Goal: Task Accomplishment & Management: Use online tool/utility

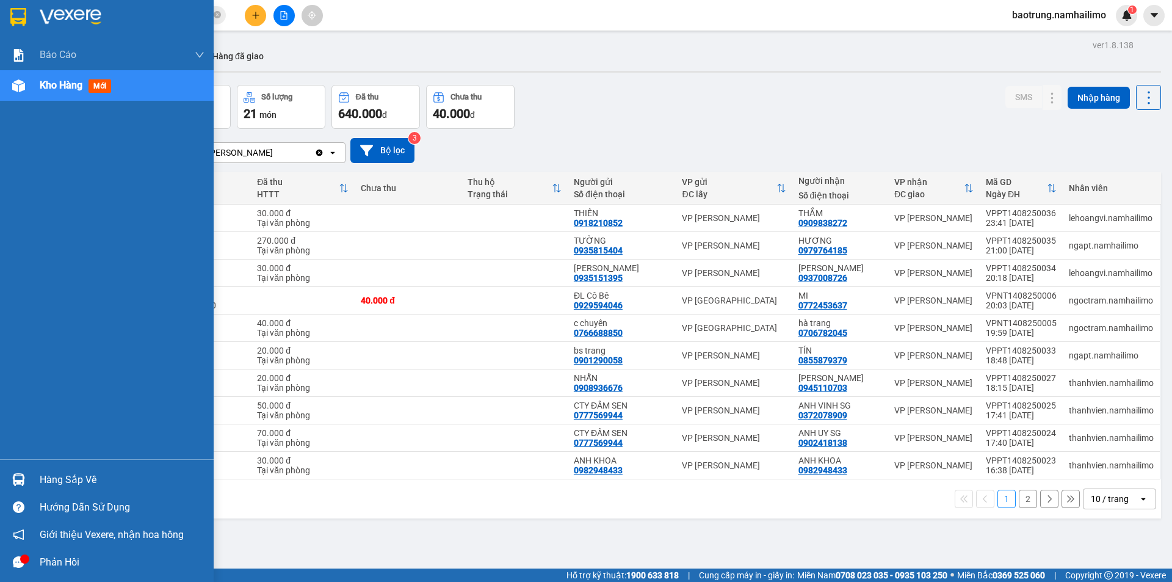
click at [54, 86] on span "Kho hàng" at bounding box center [61, 85] width 43 height 12
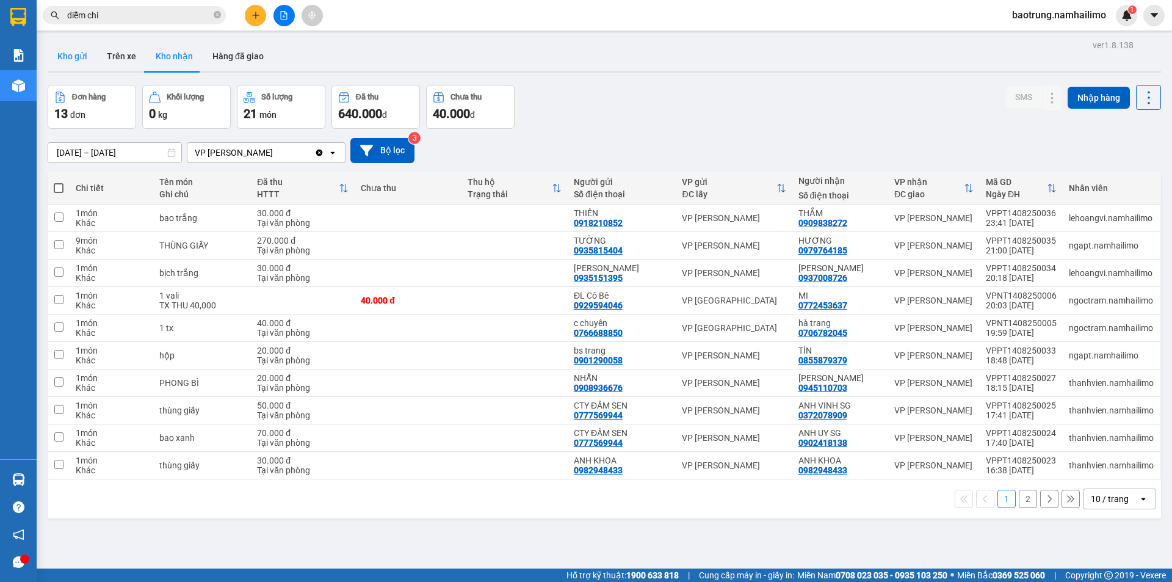
click at [82, 60] on button "Kho gửi" at bounding box center [72, 56] width 49 height 29
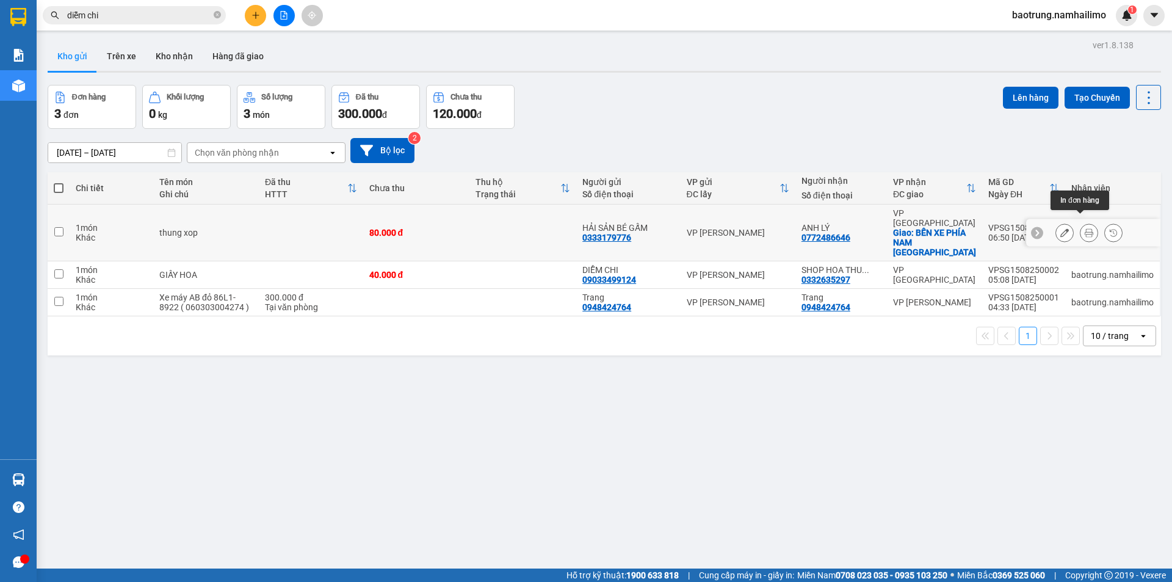
click at [1085, 228] on icon at bounding box center [1089, 232] width 9 height 9
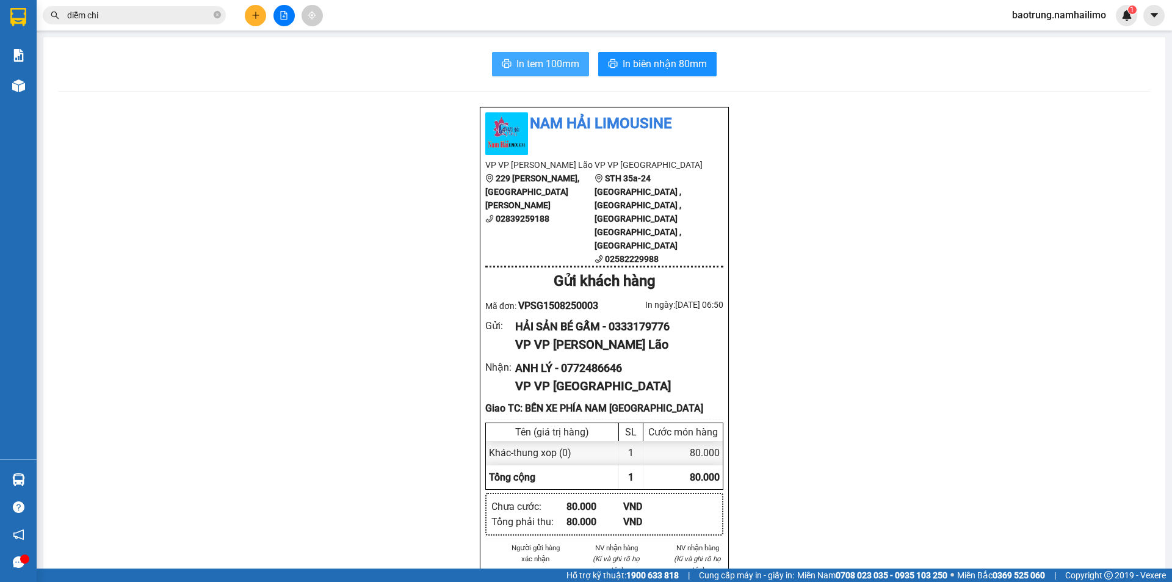
click at [565, 71] on span "In tem 100mm" at bounding box center [548, 63] width 63 height 15
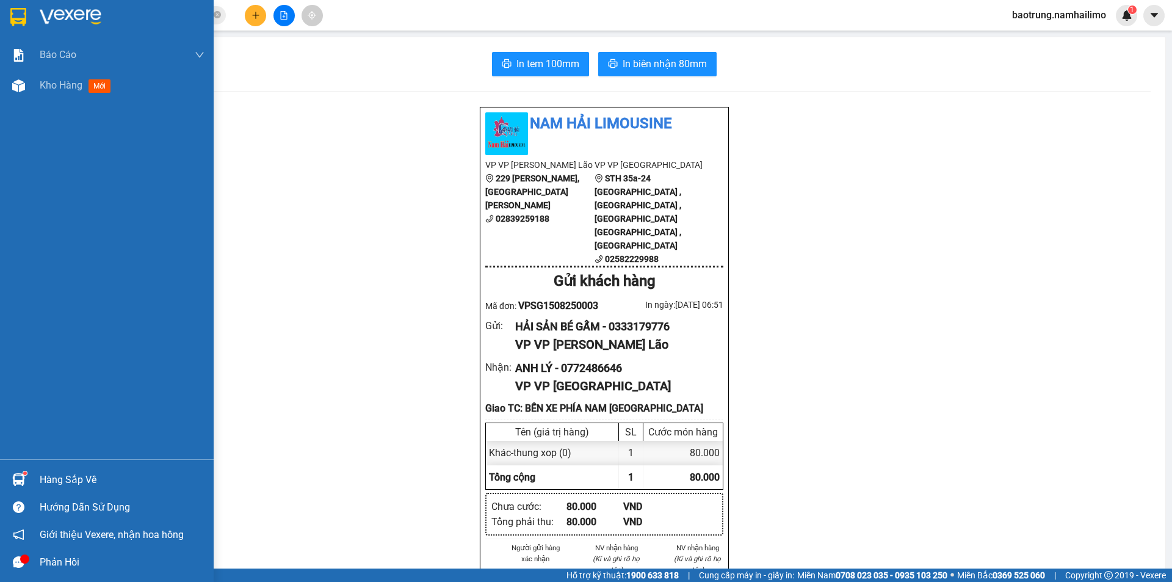
click at [66, 476] on div "Hàng sắp về" at bounding box center [122, 480] width 165 height 18
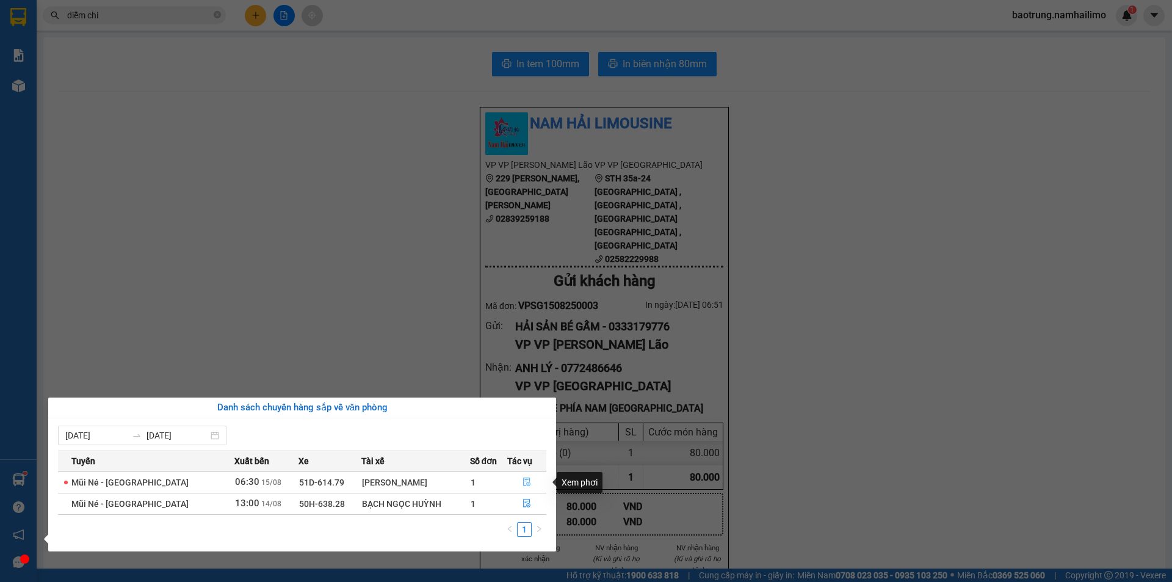
click at [526, 479] on icon "file-done" at bounding box center [526, 482] width 7 height 9
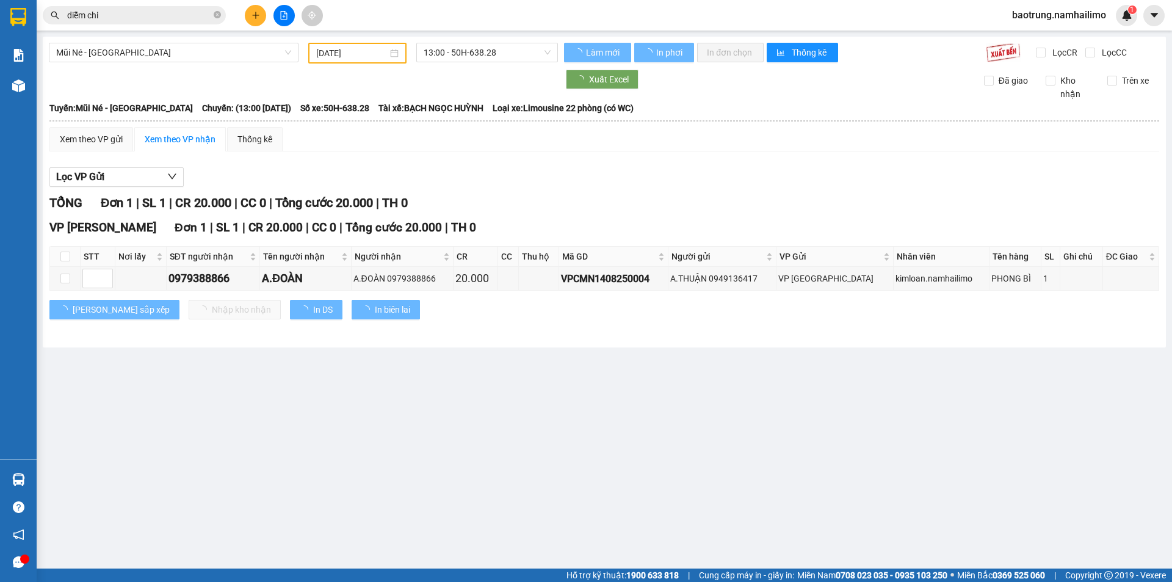
type input "15/08/2025"
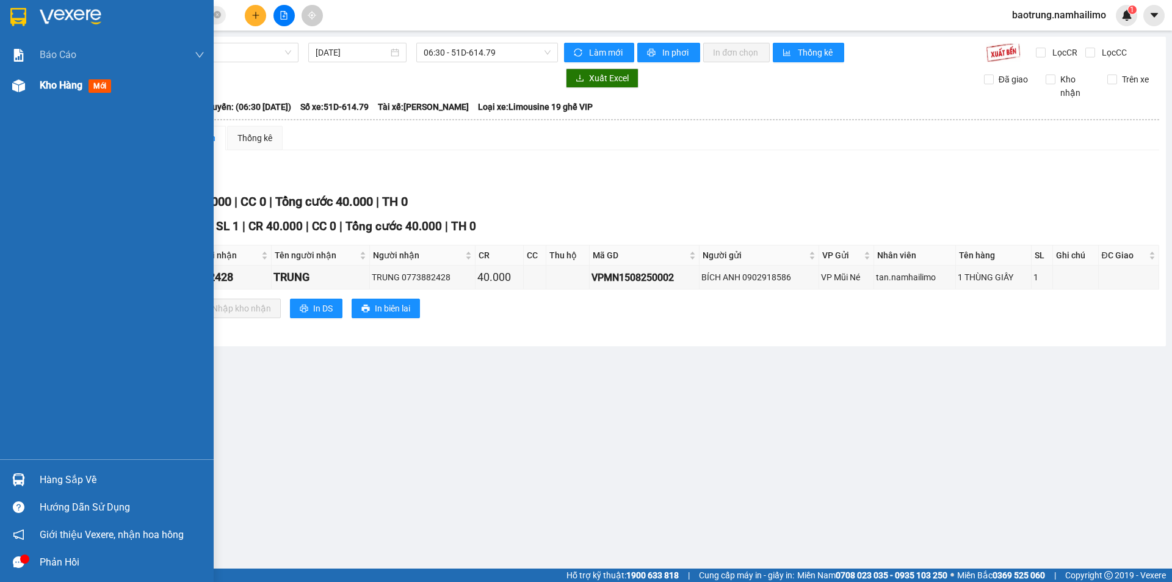
click at [65, 89] on span "Kho hàng" at bounding box center [61, 85] width 43 height 12
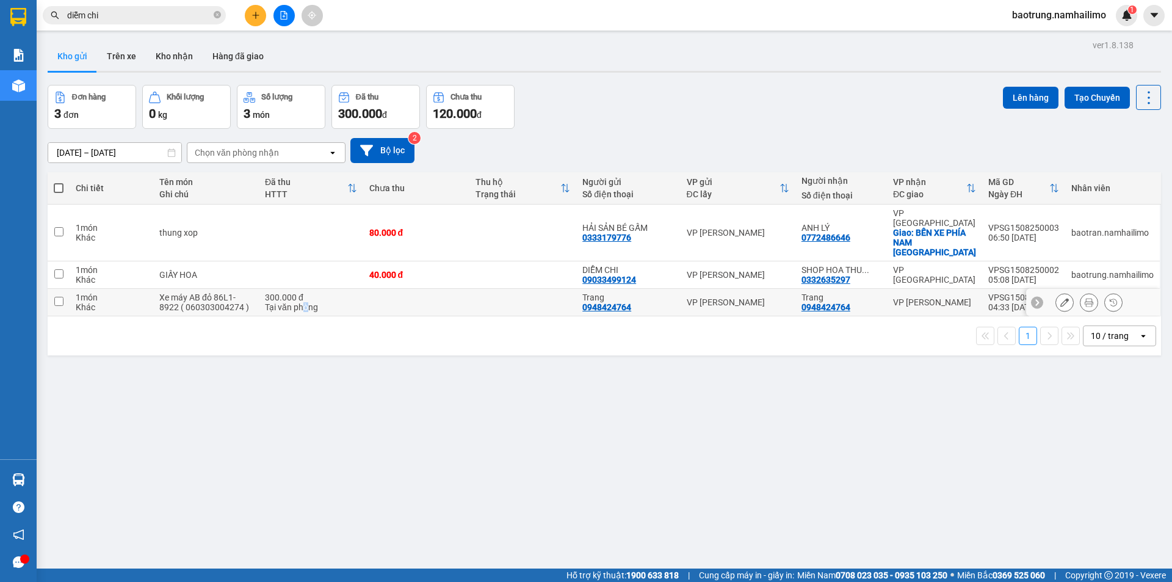
drag, startPoint x: 305, startPoint y: 283, endPoint x: 294, endPoint y: 280, distance: 11.6
click at [306, 302] on div "Tại văn phòng" at bounding box center [311, 307] width 92 height 10
checkbox input "true"
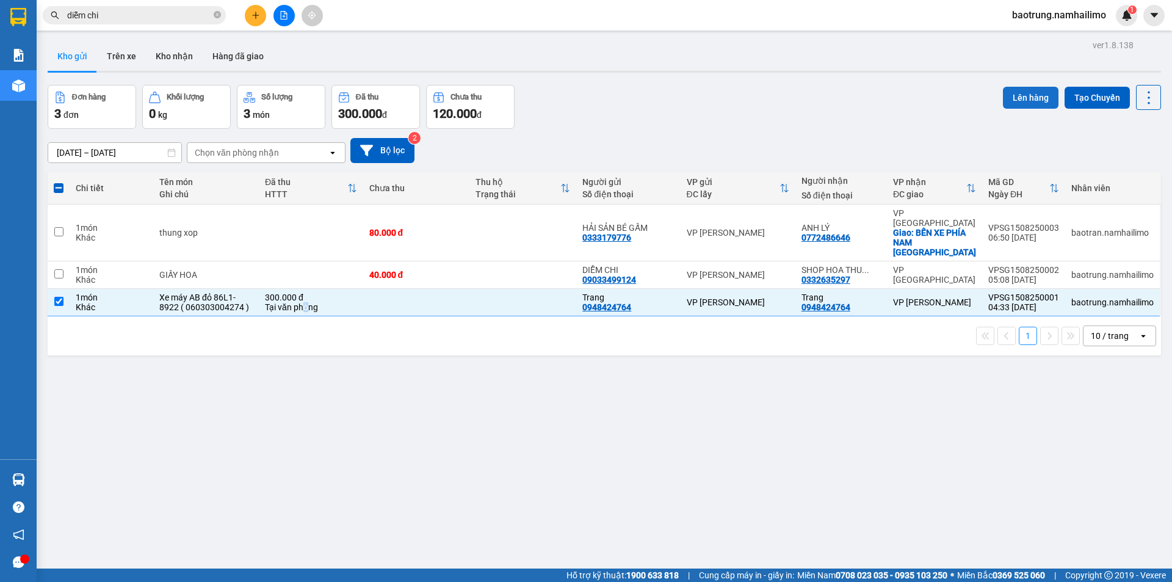
click at [1010, 106] on button "Lên hàng" at bounding box center [1031, 98] width 56 height 22
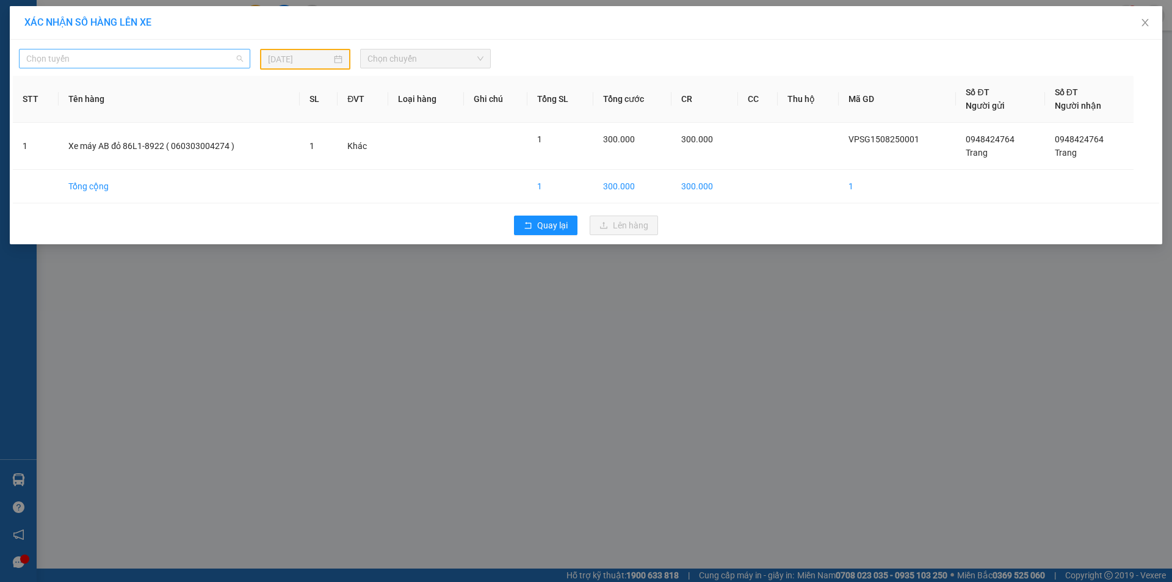
click at [198, 56] on span "Chọn tuyến" at bounding box center [134, 58] width 217 height 18
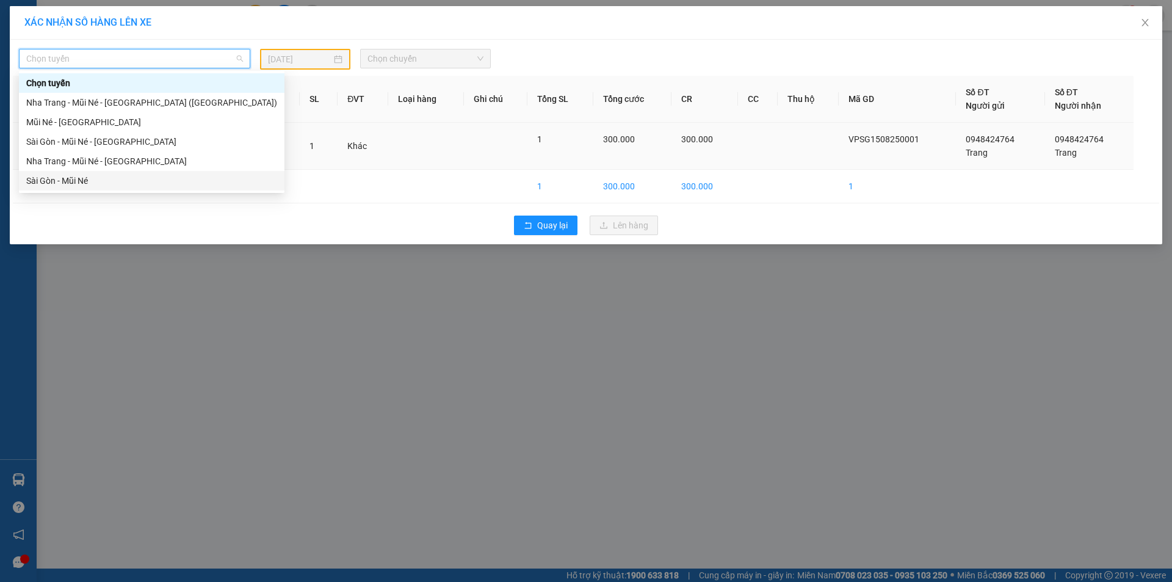
drag, startPoint x: 122, startPoint y: 171, endPoint x: 129, endPoint y: 163, distance: 10.8
click at [122, 171] on div "Sài Gòn - Mũi Né" at bounding box center [152, 181] width 266 height 20
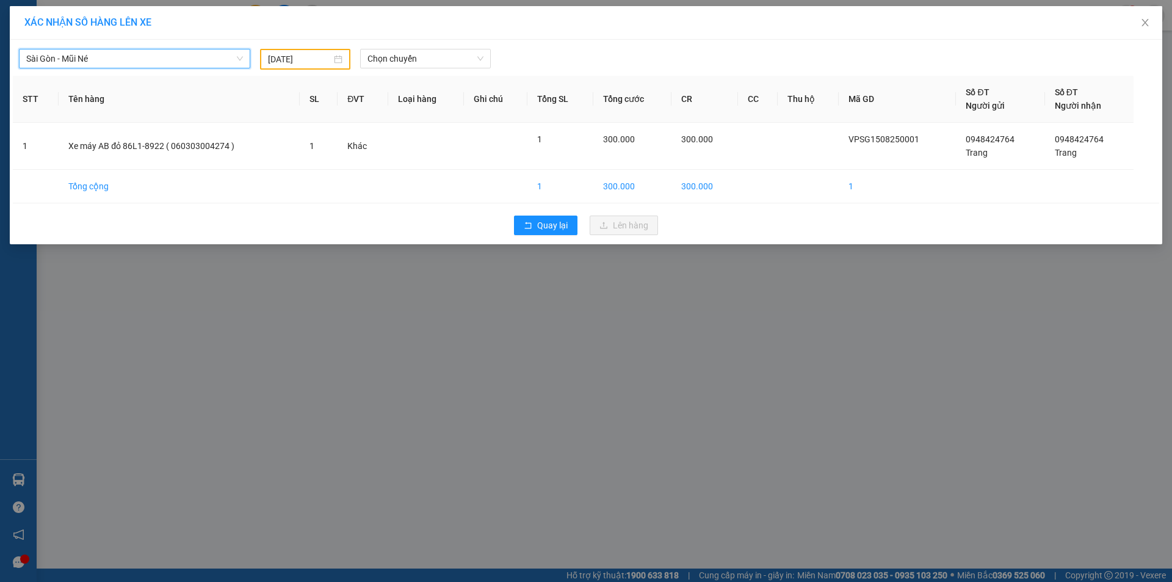
click at [302, 62] on input "14/08/2025" at bounding box center [299, 59] width 63 height 13
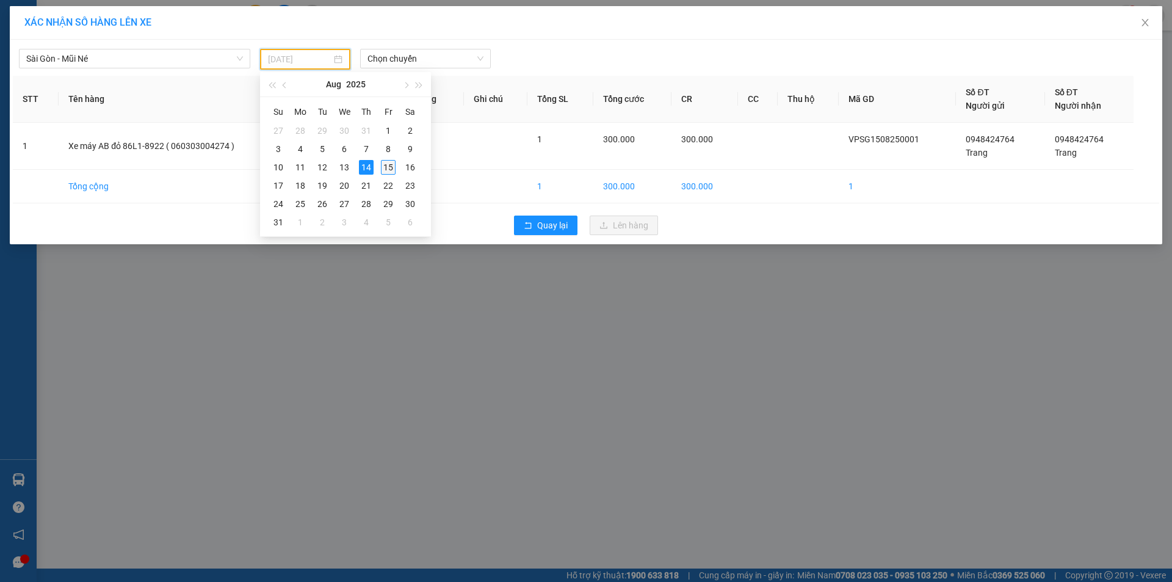
click at [391, 169] on div "15" at bounding box center [388, 167] width 15 height 15
type input "15/08/2025"
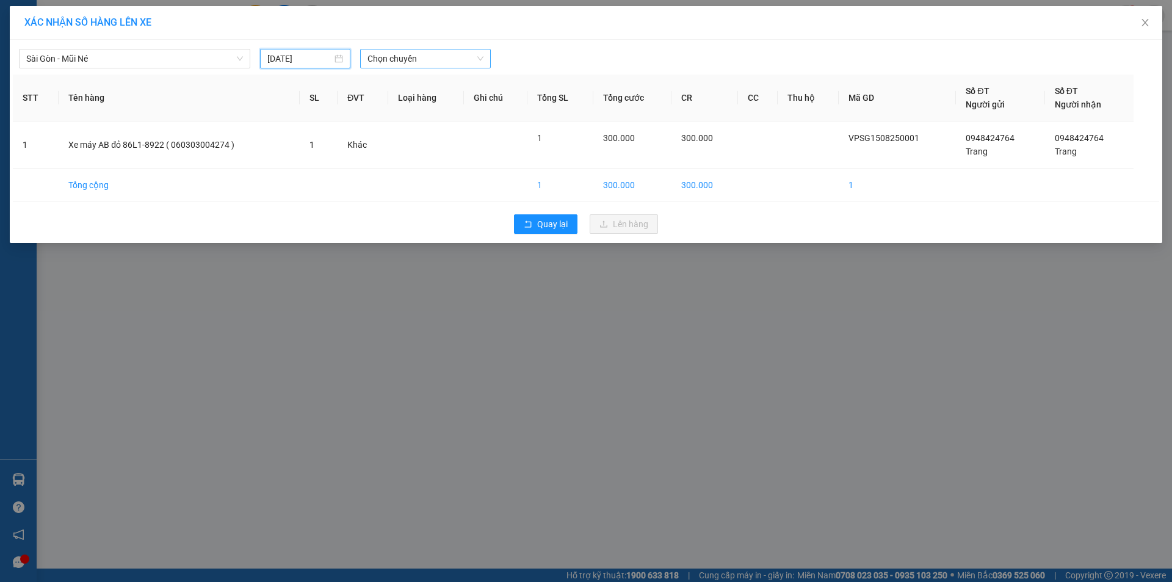
click at [402, 60] on span "Chọn chuyến" at bounding box center [426, 58] width 116 height 18
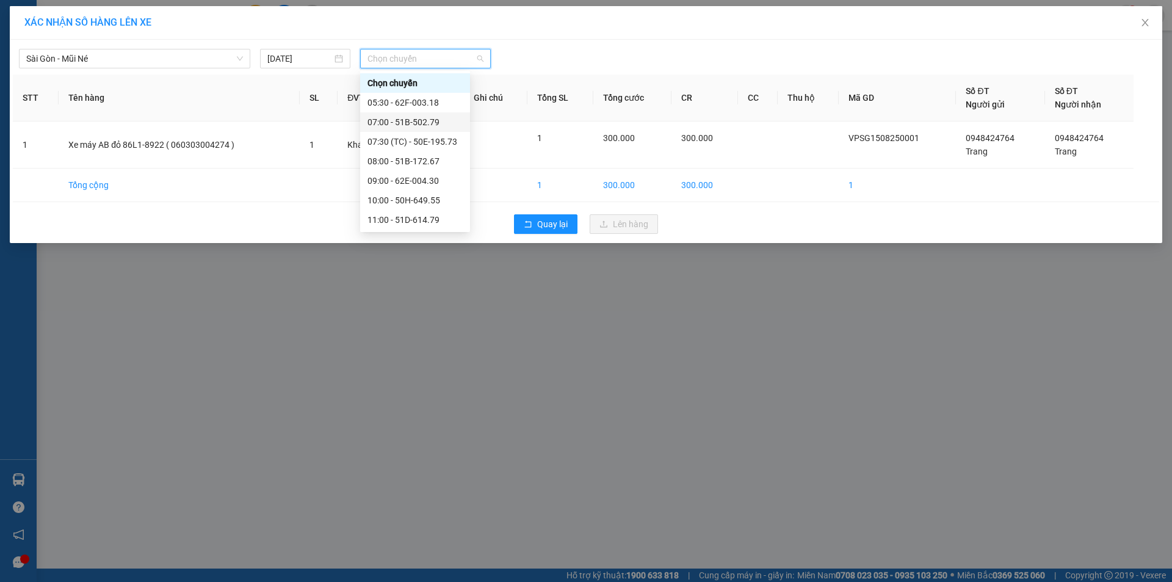
click at [431, 120] on div "07:00 - 51B-502.79" at bounding box center [415, 121] width 95 height 13
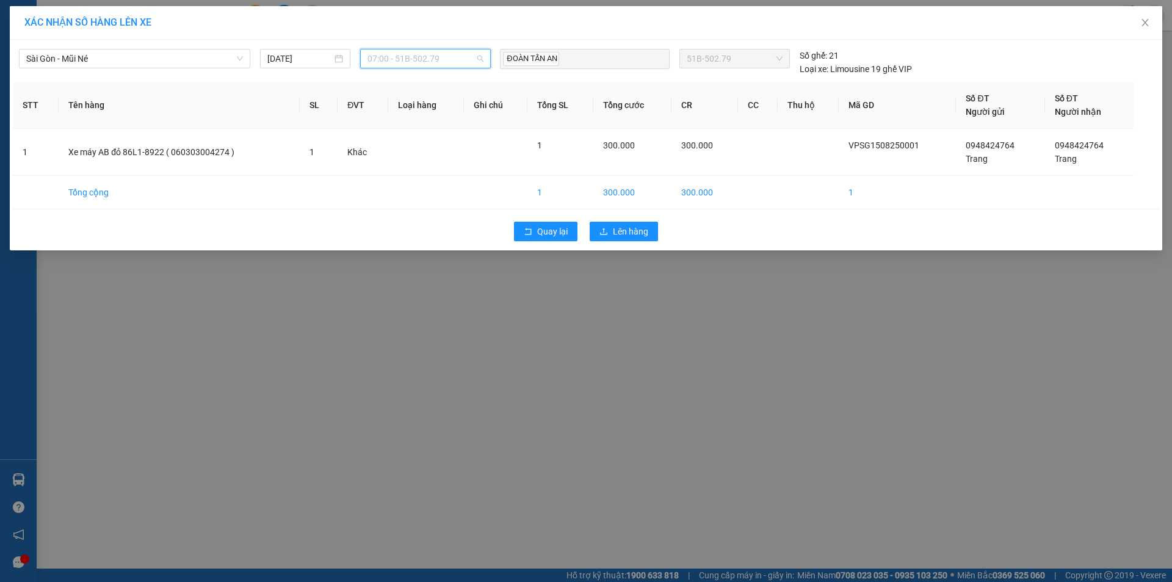
click at [440, 57] on span "07:00 - 51B-502.79" at bounding box center [426, 58] width 116 height 18
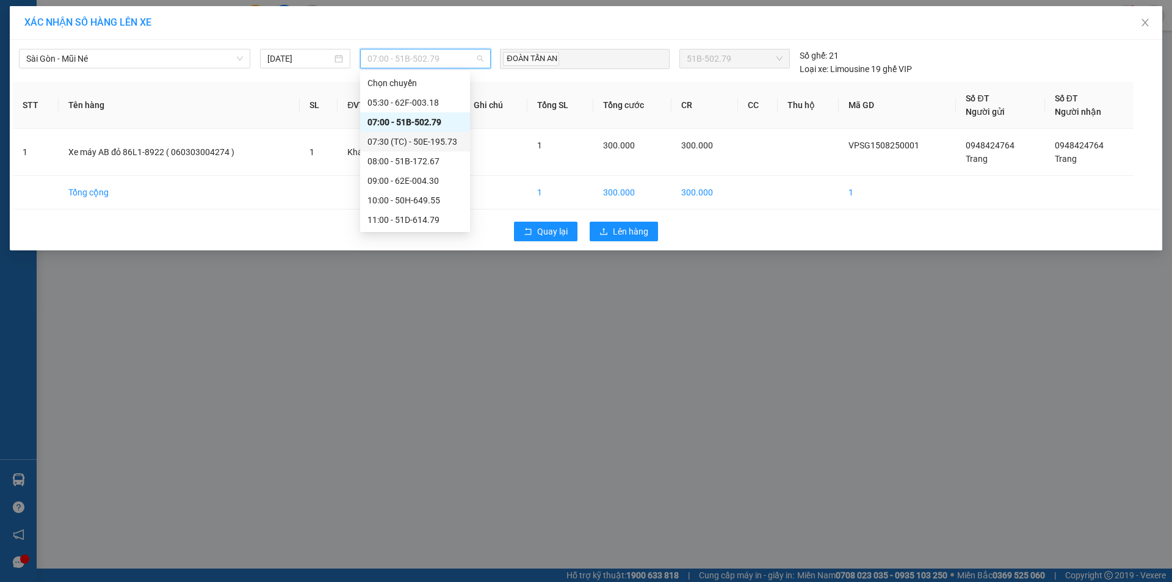
click at [442, 139] on div "07:30 (TC) - 50E-195.73" at bounding box center [415, 141] width 95 height 13
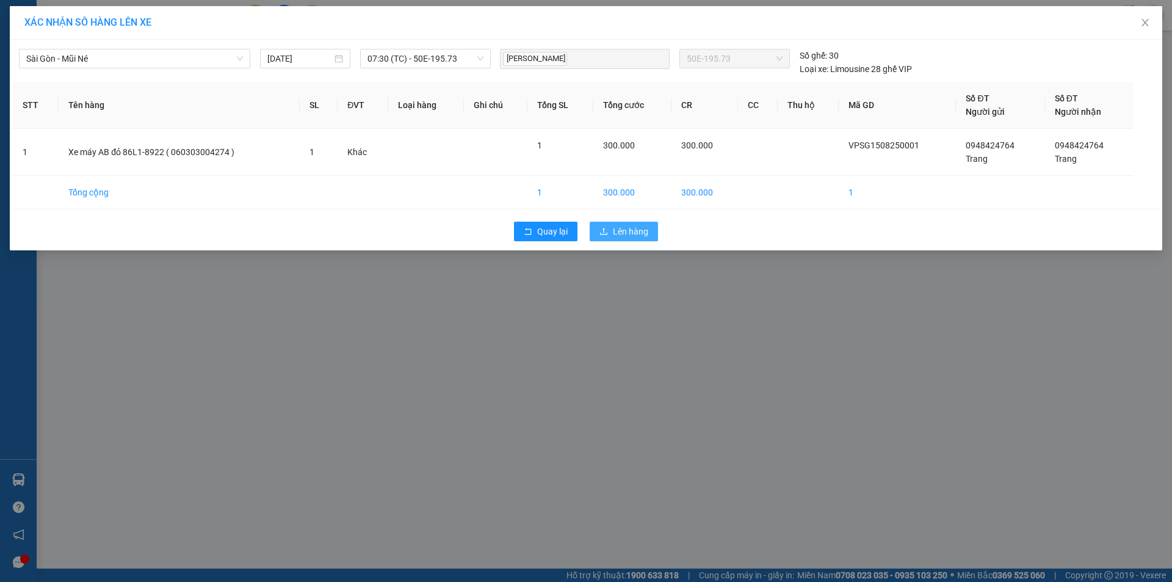
click at [629, 239] on button "Lên hàng" at bounding box center [624, 232] width 68 height 20
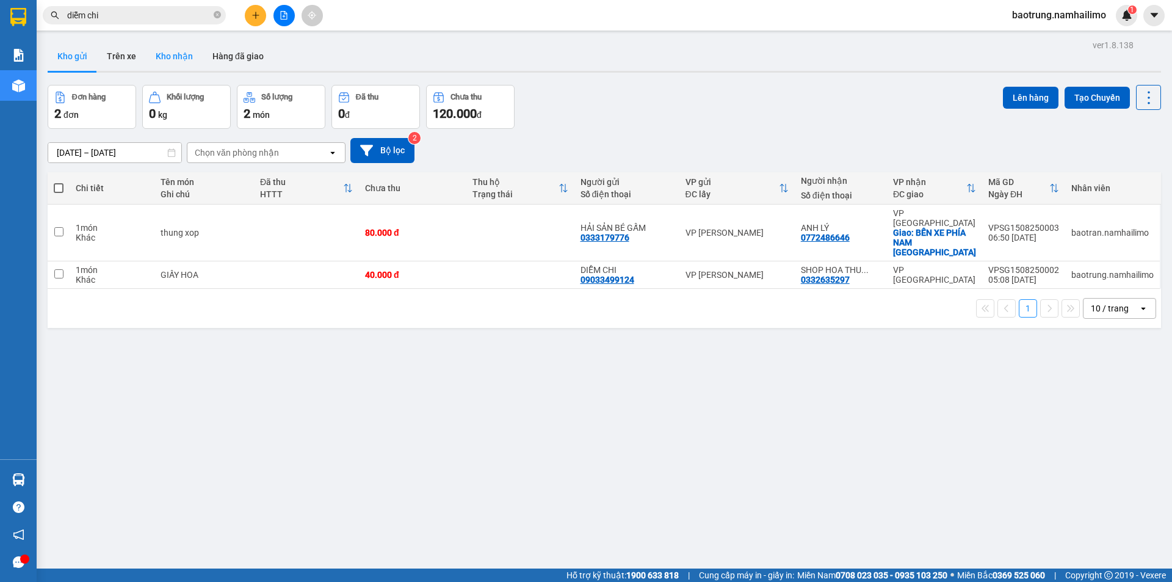
click at [150, 49] on button "Kho nhận" at bounding box center [174, 56] width 57 height 29
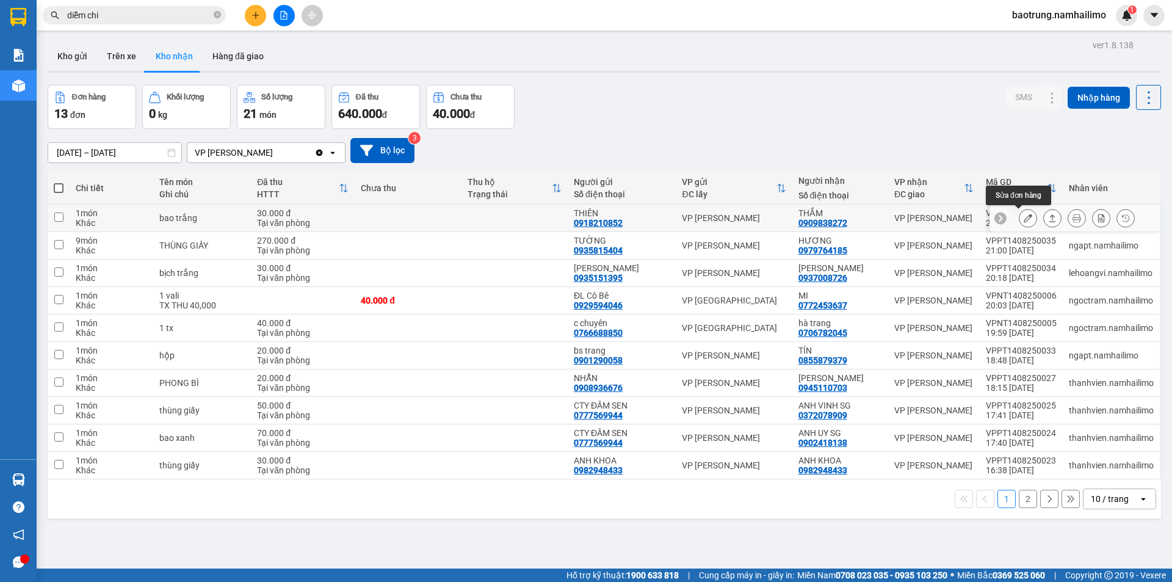
click at [1024, 220] on icon at bounding box center [1028, 218] width 9 height 9
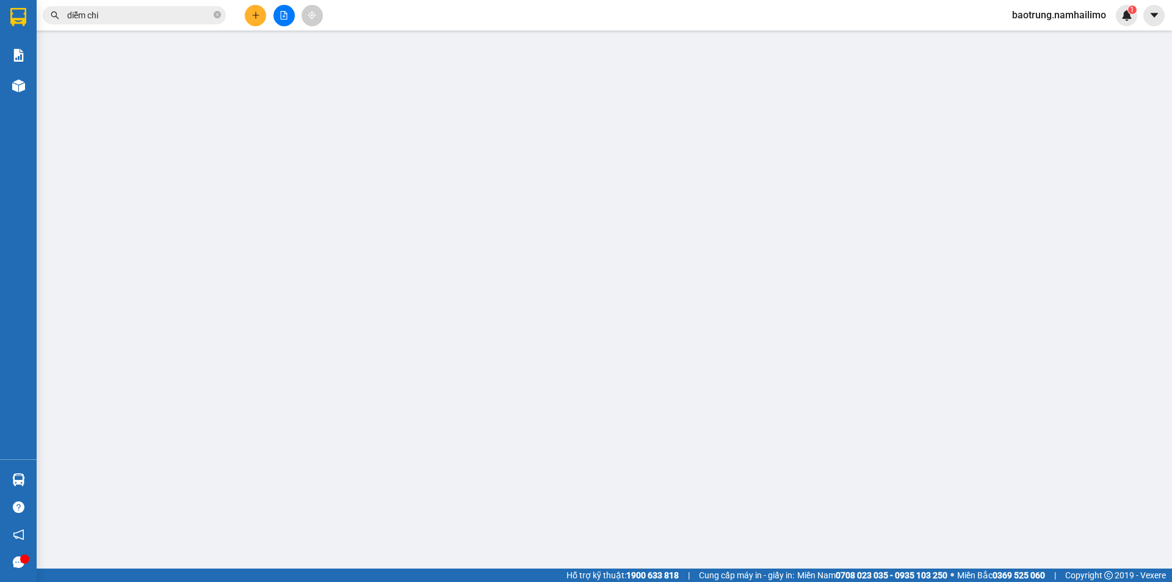
type input "0918210852"
type input "THIÊN"
type input "0909838272"
type input "THẮM"
type input "30.000"
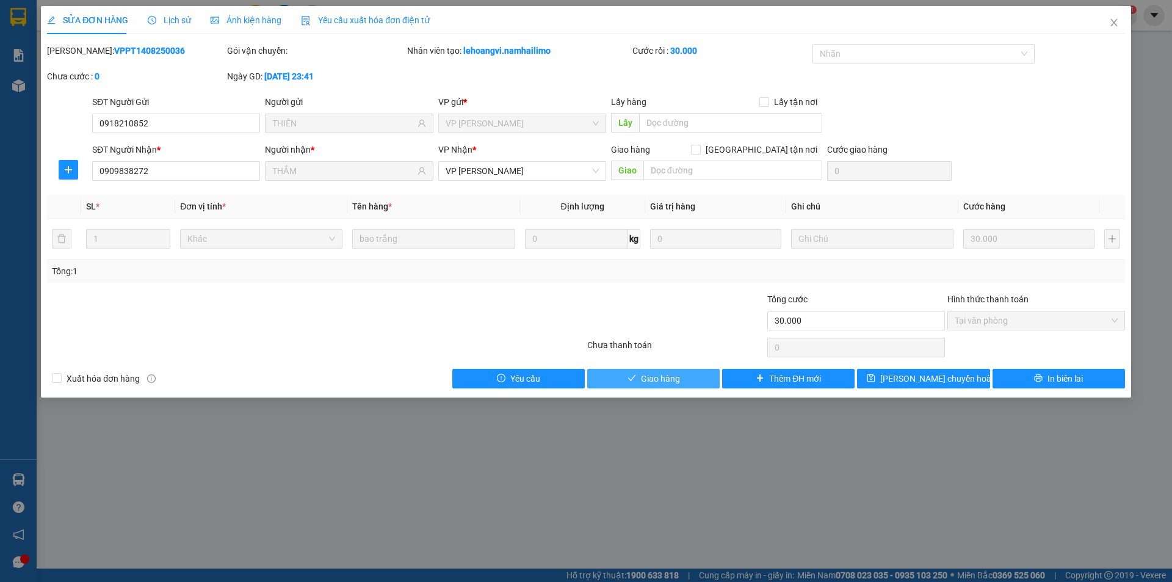
click at [651, 382] on span "Giao hàng" at bounding box center [660, 378] width 39 height 13
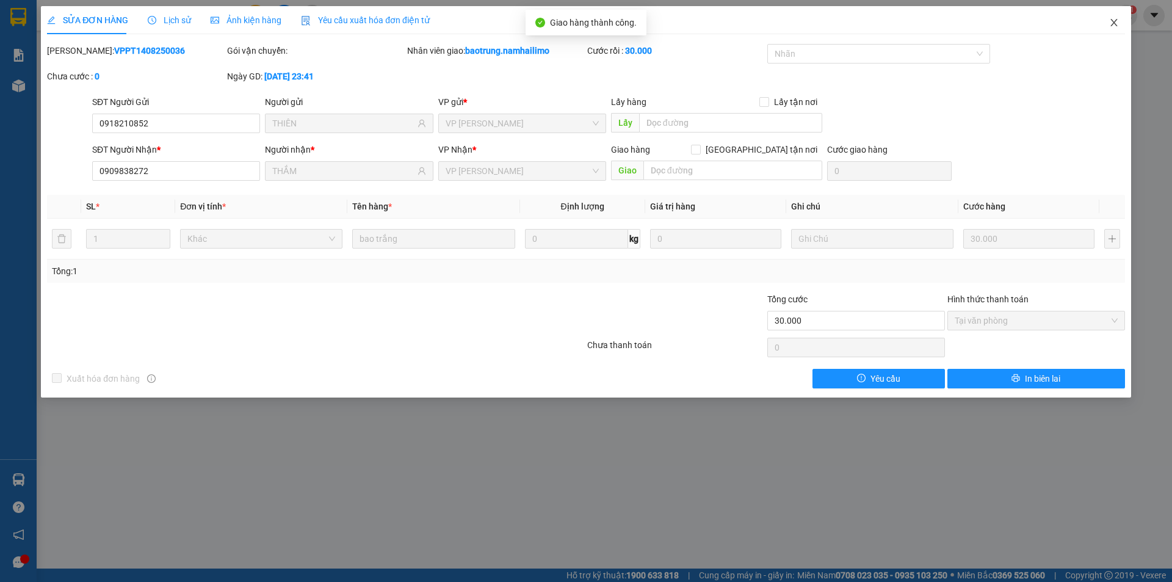
click at [1116, 22] on icon "close" at bounding box center [1114, 23] width 10 height 10
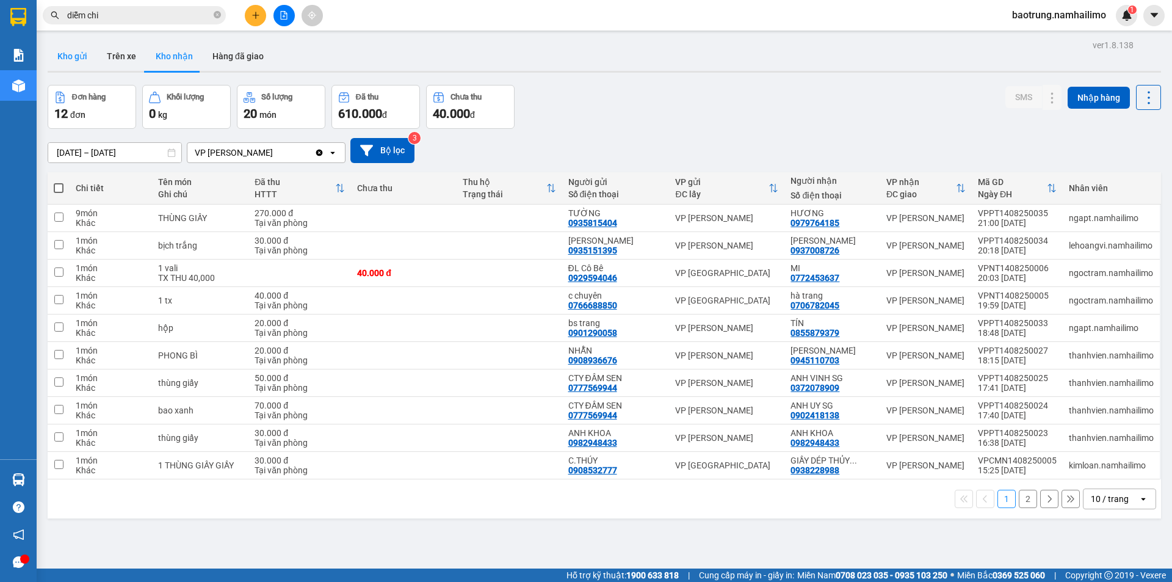
click at [60, 54] on button "Kho gửi" at bounding box center [72, 56] width 49 height 29
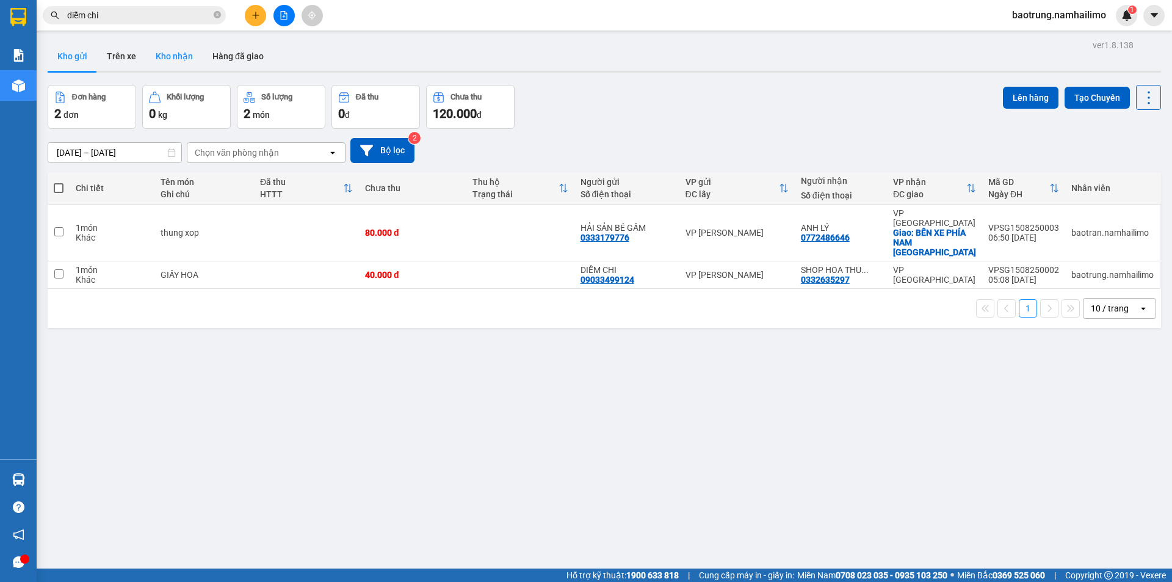
click at [169, 53] on button "Kho nhận" at bounding box center [174, 56] width 57 height 29
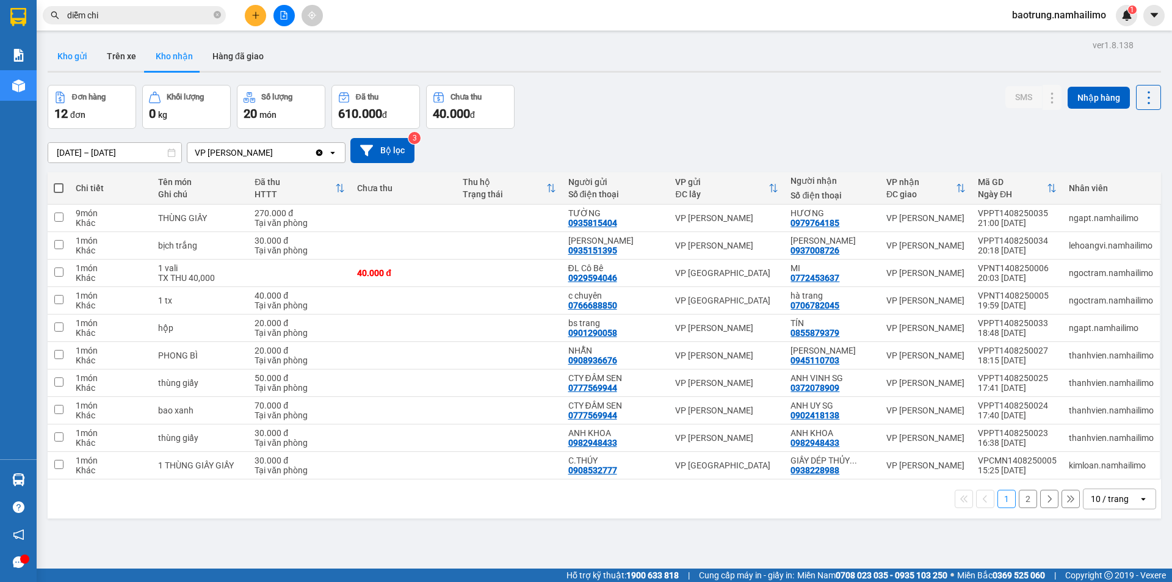
click at [79, 59] on button "Kho gửi" at bounding box center [72, 56] width 49 height 29
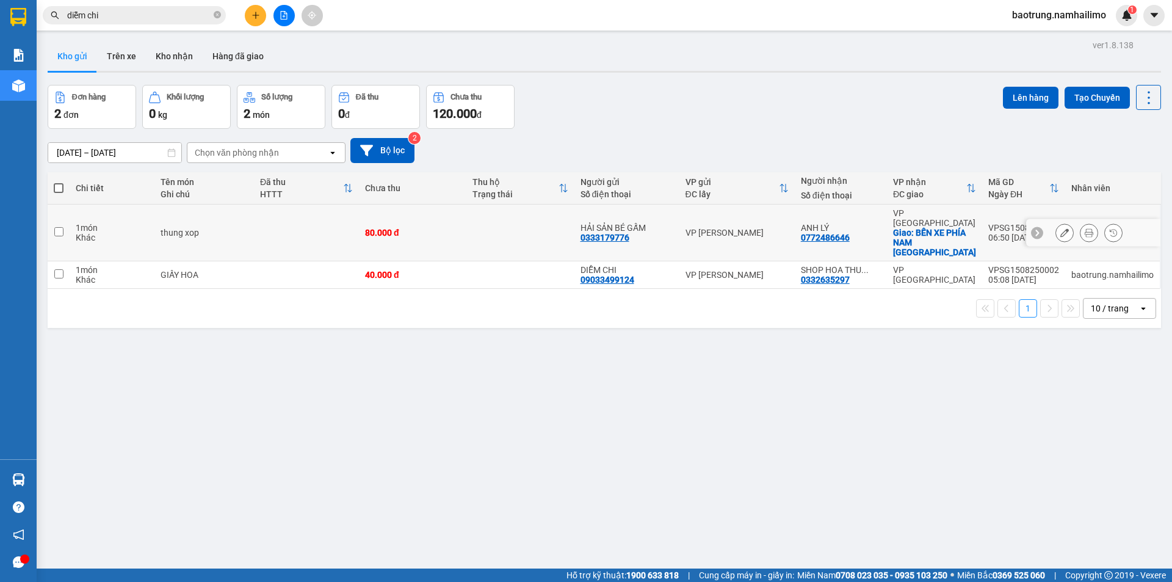
click at [270, 225] on td at bounding box center [306, 233] width 105 height 57
checkbox input "true"
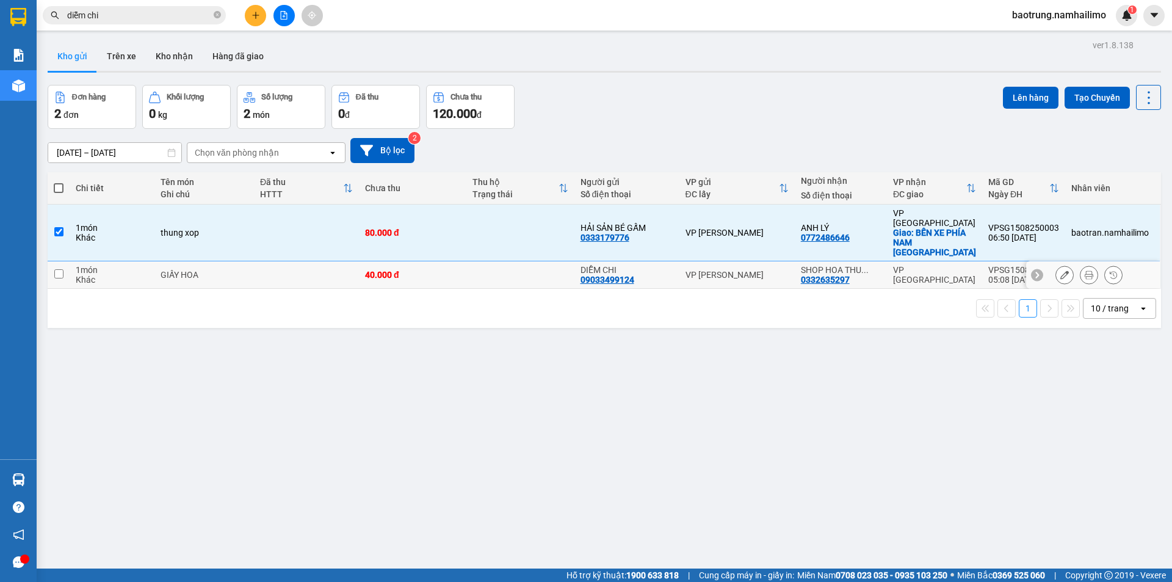
click at [275, 261] on td at bounding box center [306, 274] width 105 height 27
checkbox input "true"
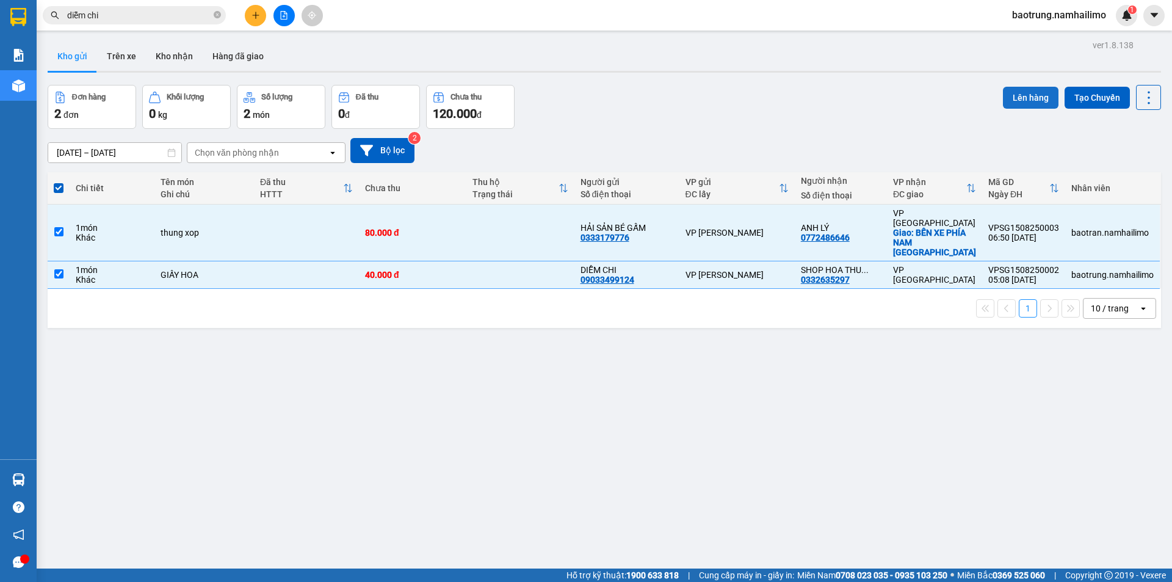
click at [1014, 98] on button "Lên hàng" at bounding box center [1031, 98] width 56 height 22
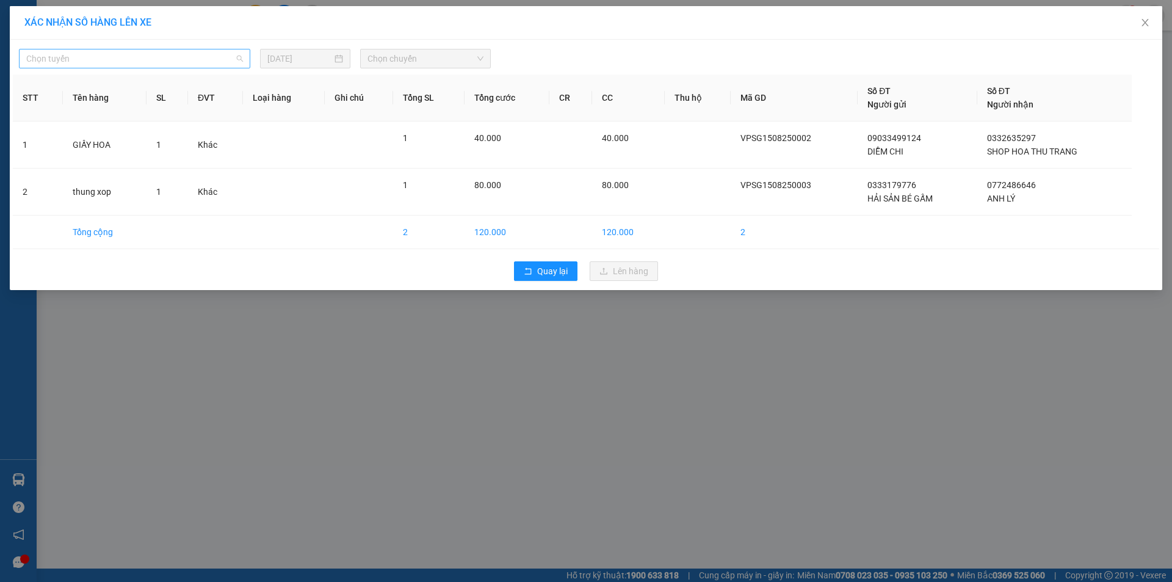
click at [215, 56] on span "Chọn tuyến" at bounding box center [134, 58] width 217 height 18
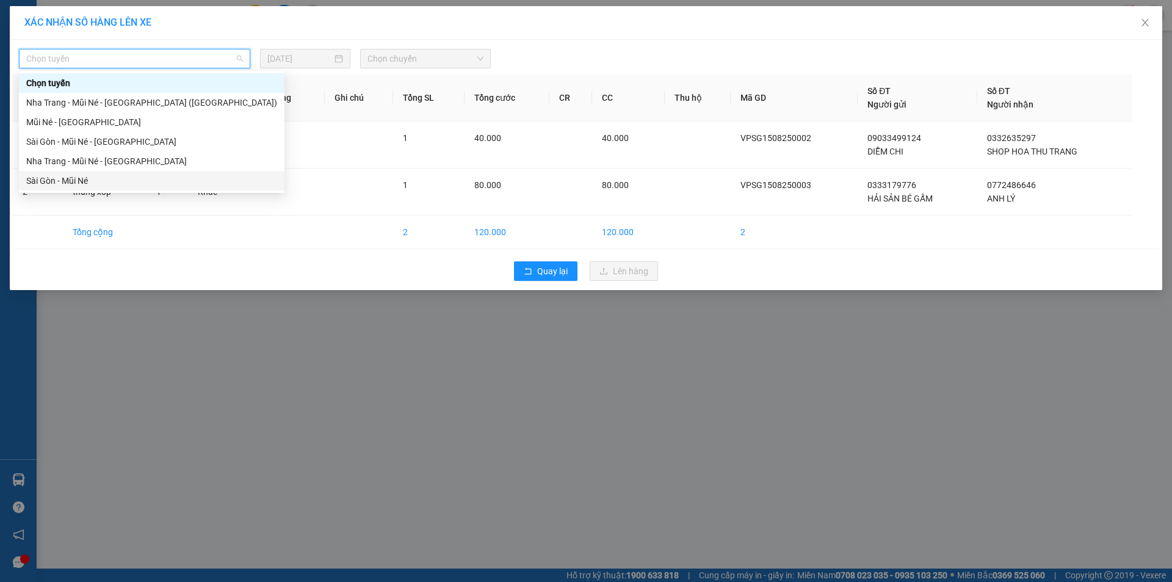
click at [92, 177] on div "Sài Gòn - Mũi Né" at bounding box center [151, 180] width 251 height 13
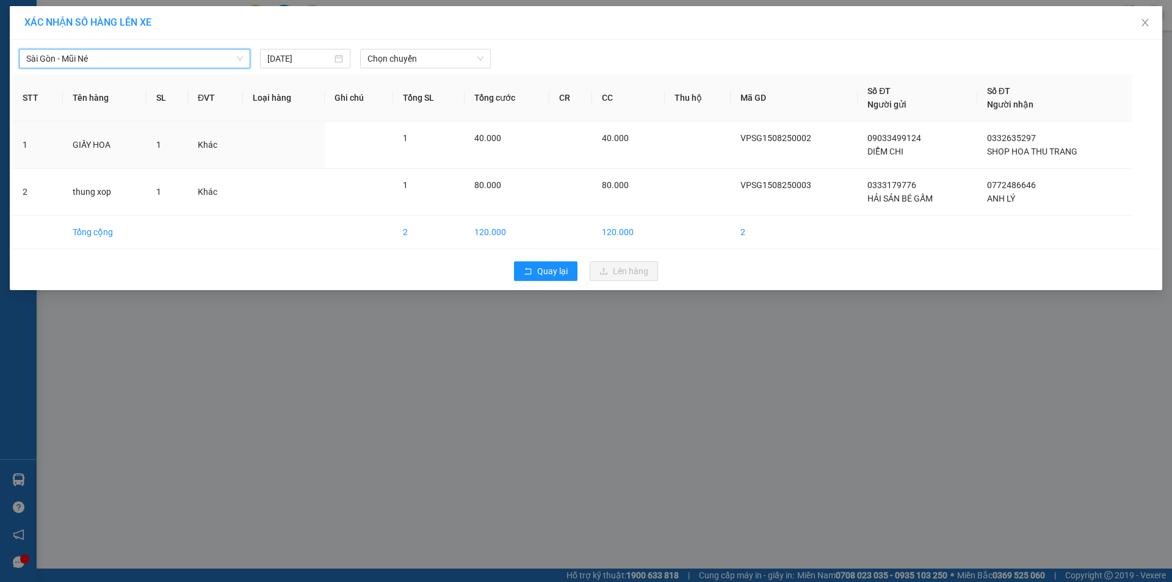
click at [156, 73] on div "Sài Gòn - Mũi Né Sài Gòn - Mũi Né 15/08/2025 Chọn chuyến STT Tên hàng SL ĐVT Lo…" at bounding box center [586, 165] width 1153 height 250
click at [160, 60] on span "Sài Gòn - Mũi Né" at bounding box center [134, 58] width 217 height 18
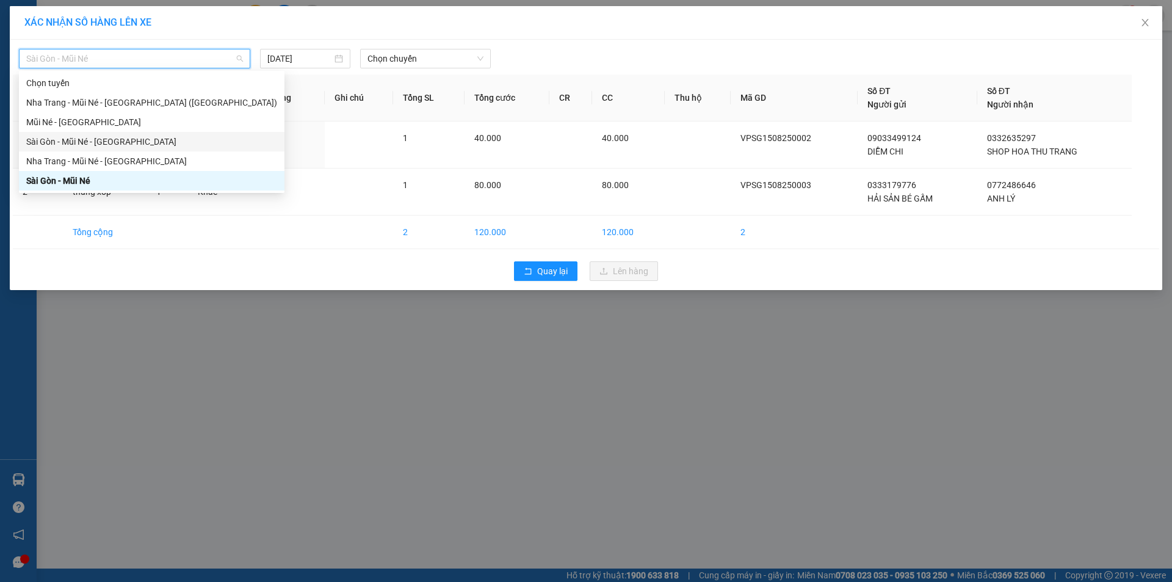
drag, startPoint x: 107, startPoint y: 143, endPoint x: 248, endPoint y: 86, distance: 152.3
click at [112, 143] on div "Sài Gòn - Mũi Né - Nha Trang" at bounding box center [151, 141] width 251 height 13
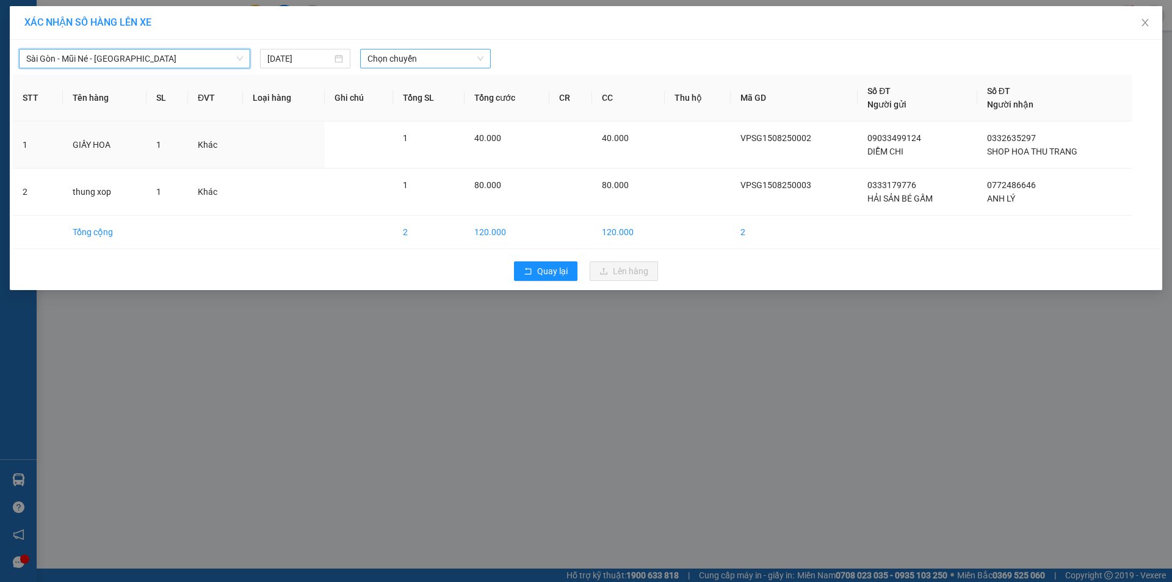
click at [440, 57] on span "Chọn chuyến" at bounding box center [426, 58] width 116 height 18
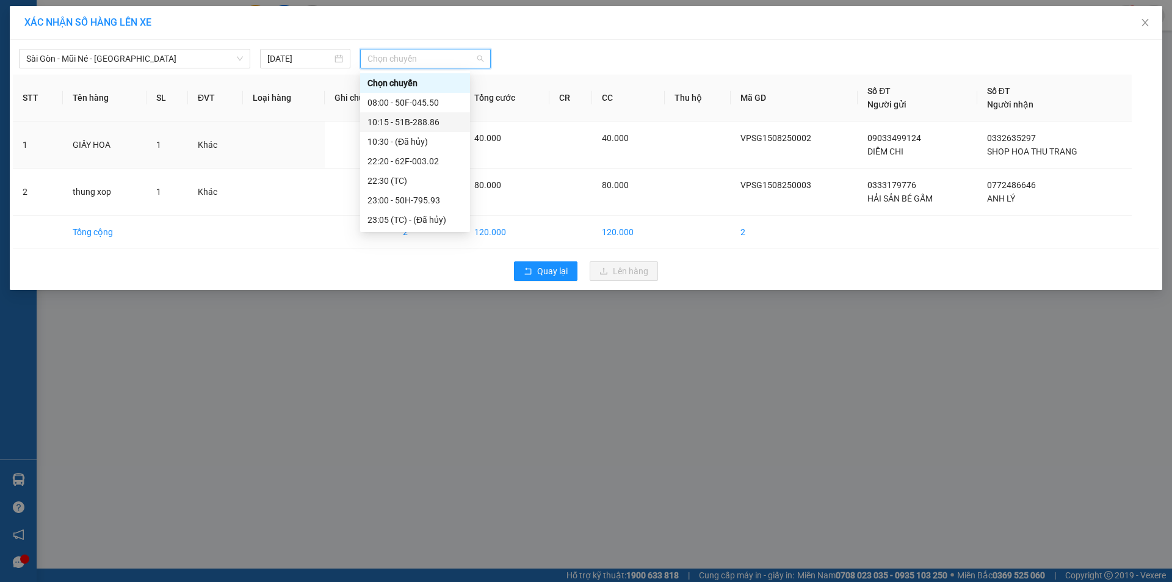
click at [446, 126] on div "10:15 - 51B-288.86" at bounding box center [415, 121] width 95 height 13
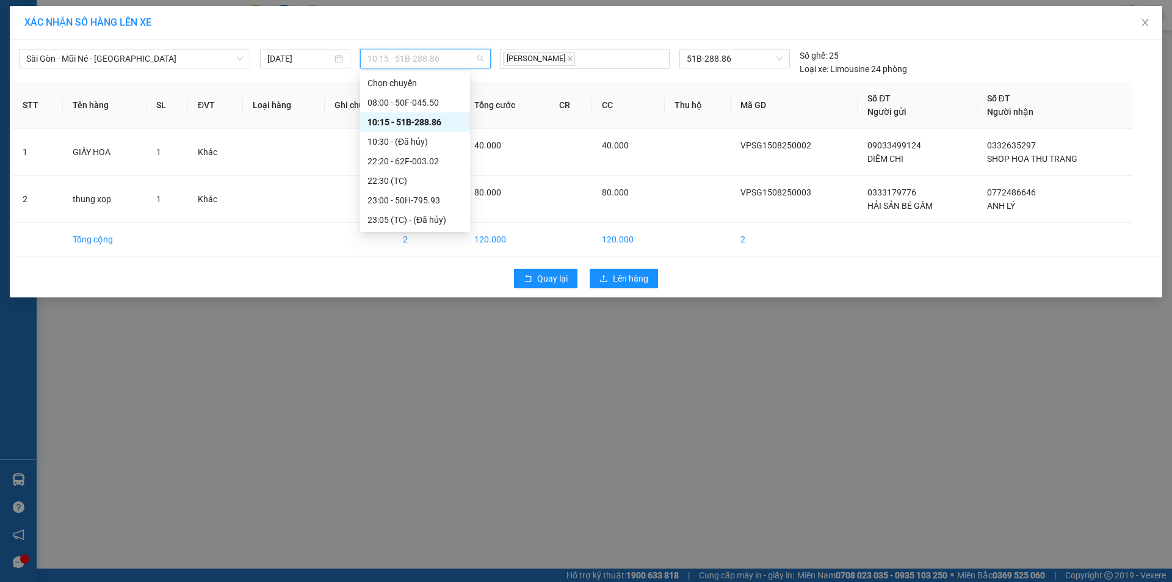
click at [429, 61] on span "10:15 - 51B-288.86" at bounding box center [426, 58] width 116 height 18
click at [432, 102] on div "08:00 - 50F-045.50" at bounding box center [415, 102] width 95 height 13
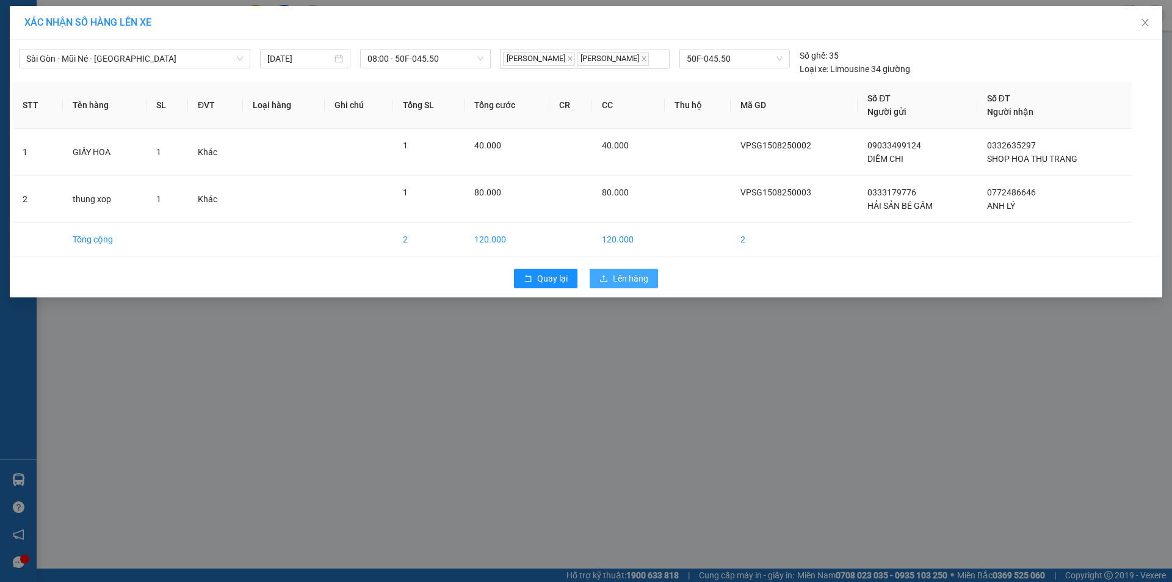
click at [633, 275] on span "Lên hàng" at bounding box center [630, 278] width 35 height 13
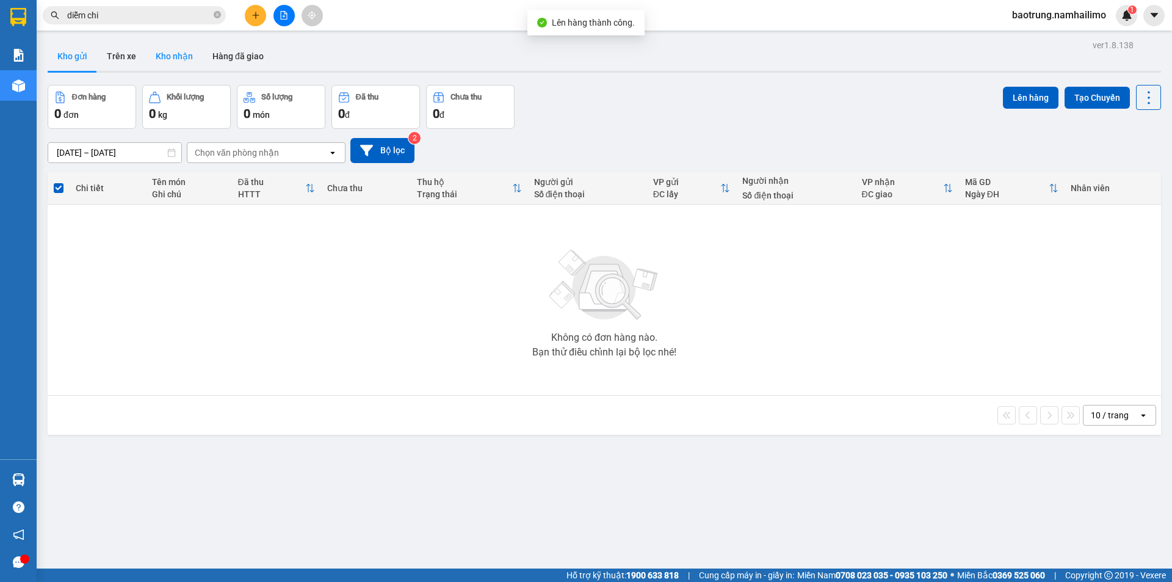
click at [175, 58] on button "Kho nhận" at bounding box center [174, 56] width 57 height 29
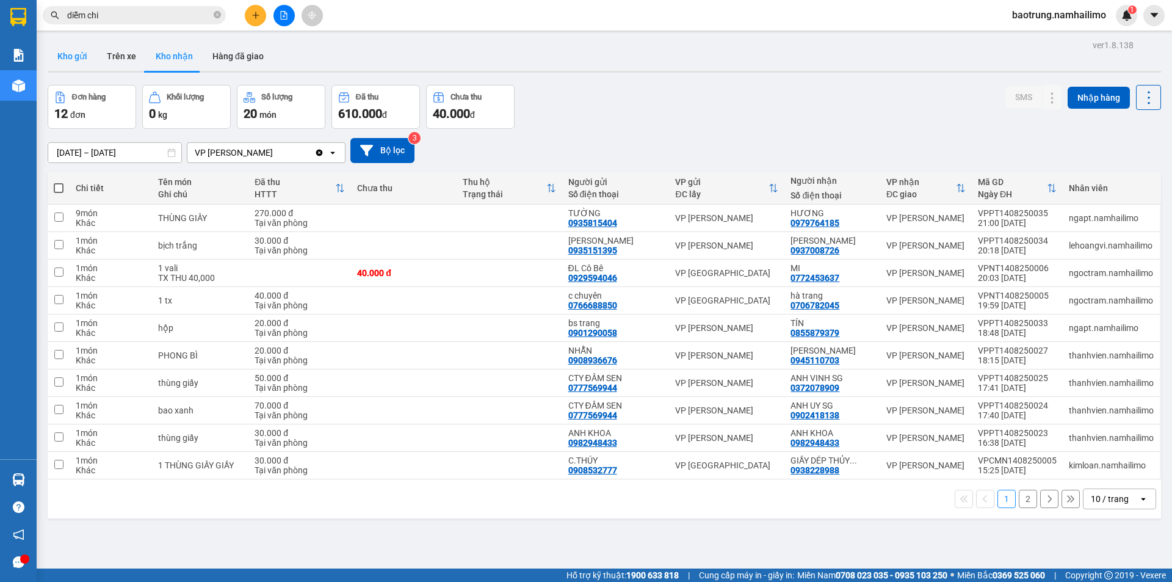
click at [79, 56] on button "Kho gửi" at bounding box center [72, 56] width 49 height 29
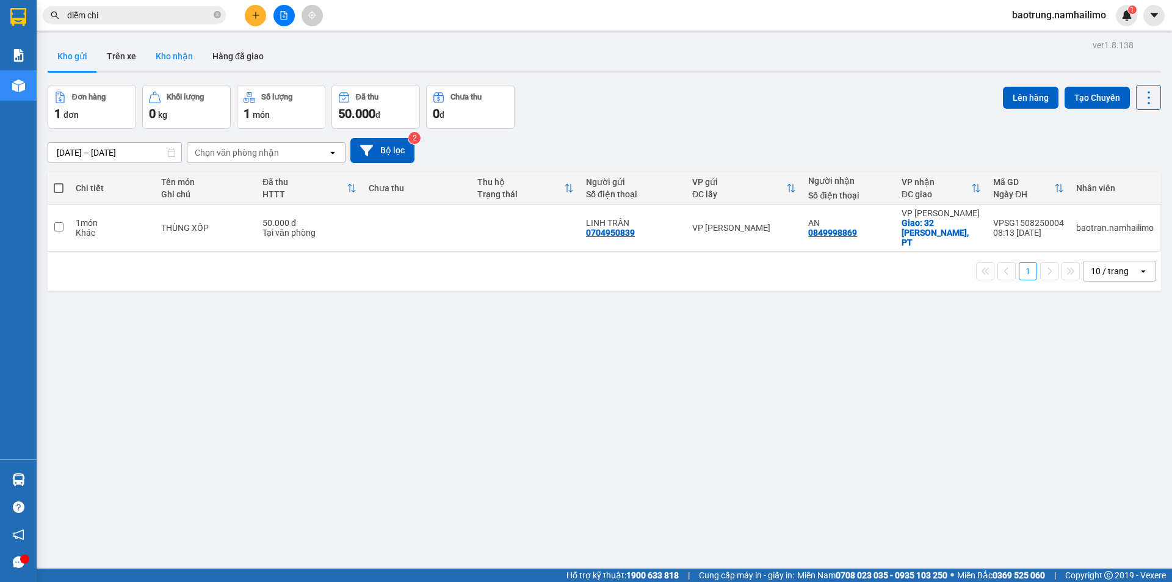
click at [172, 52] on button "Kho nhận" at bounding box center [174, 56] width 57 height 29
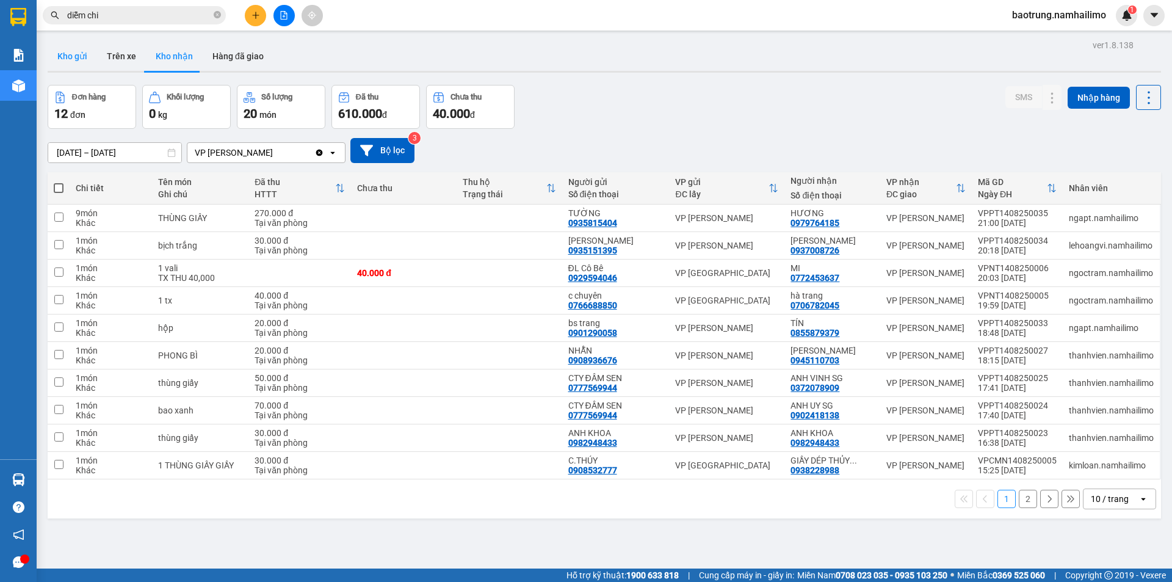
click at [66, 65] on button "Kho gửi" at bounding box center [72, 56] width 49 height 29
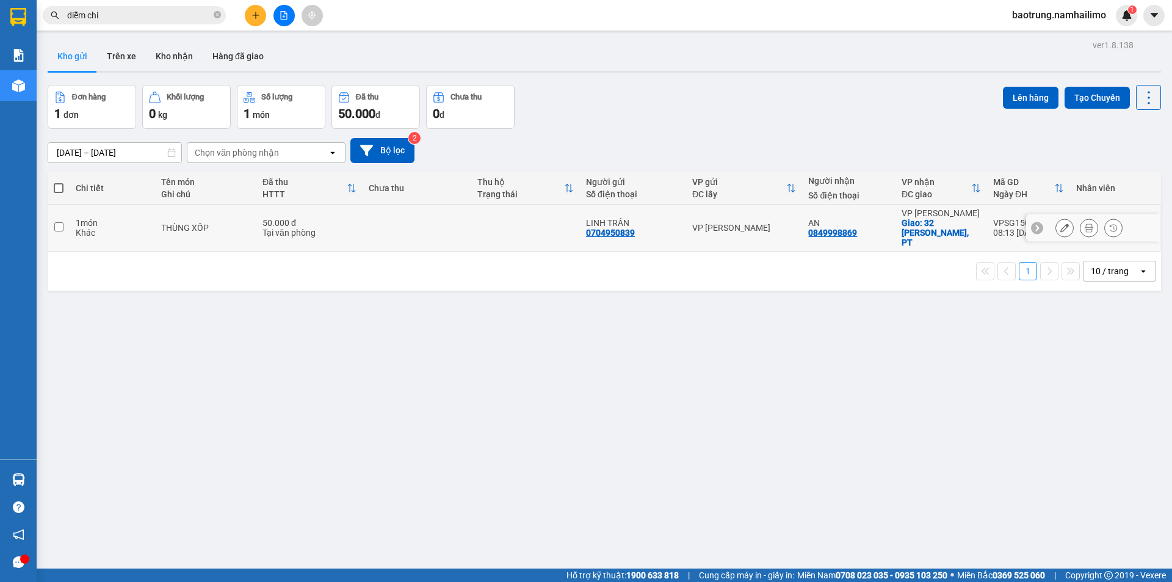
click at [1085, 223] on icon at bounding box center [1089, 227] width 9 height 9
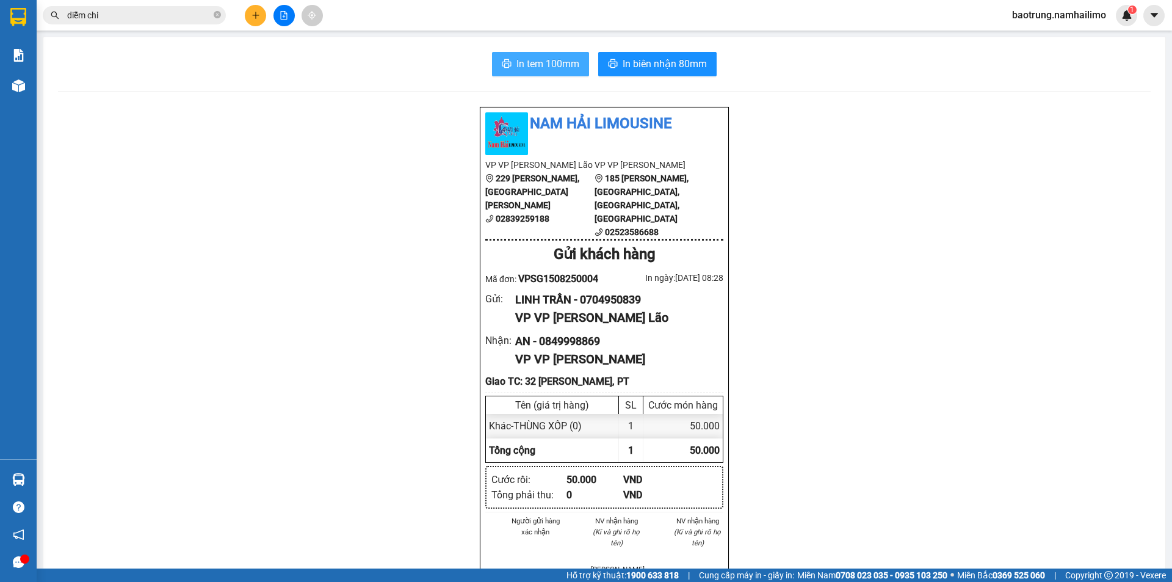
click at [517, 62] on span "In tem 100mm" at bounding box center [548, 63] width 63 height 15
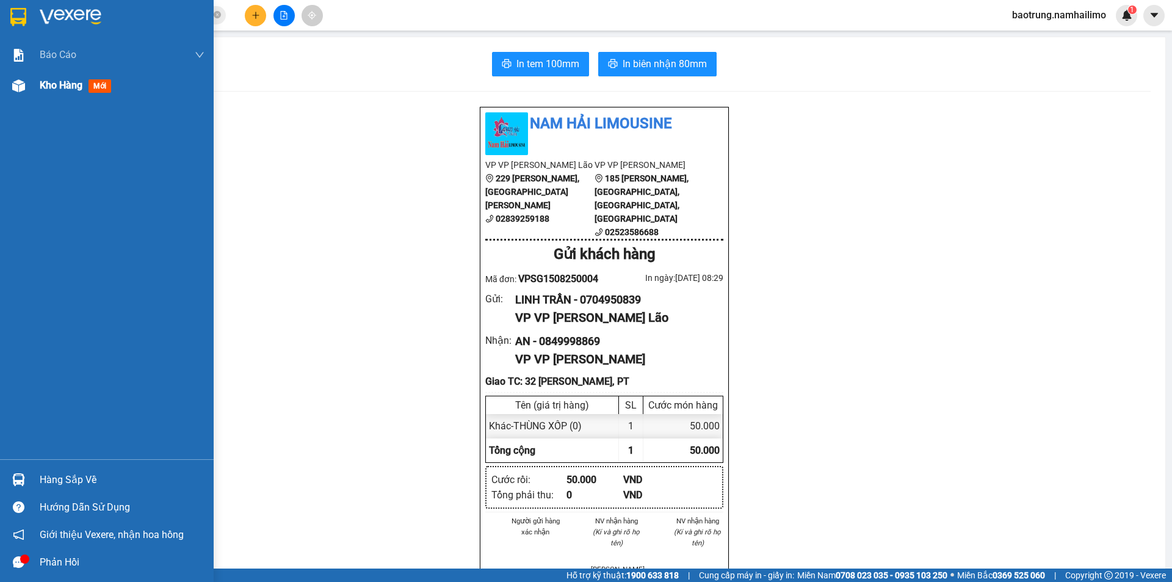
click at [42, 89] on span "Kho hàng" at bounding box center [61, 85] width 43 height 12
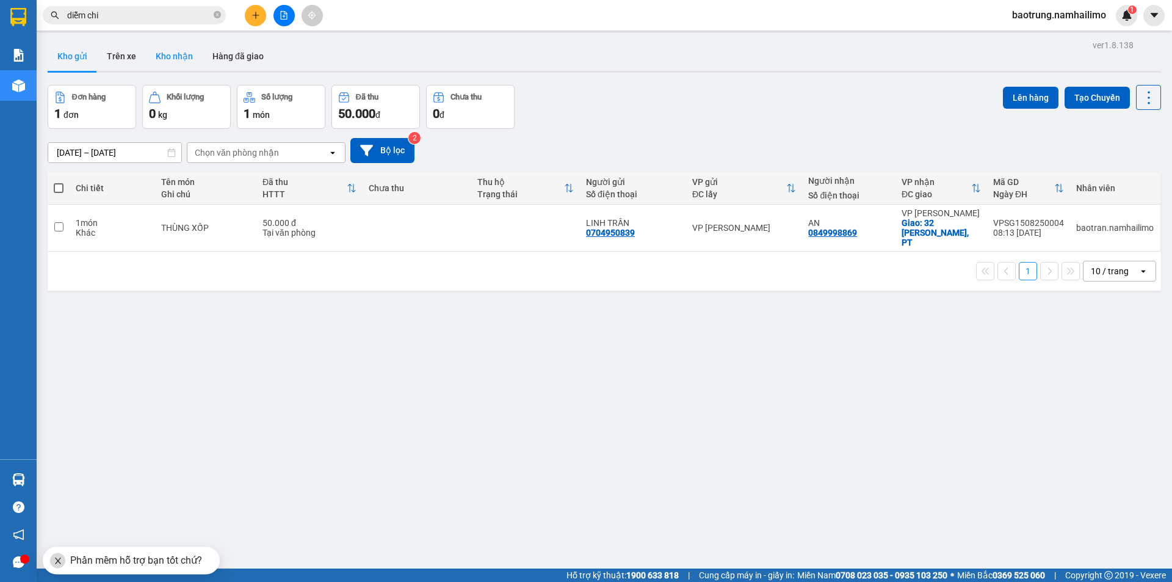
click at [165, 60] on button "Kho nhận" at bounding box center [174, 56] width 57 height 29
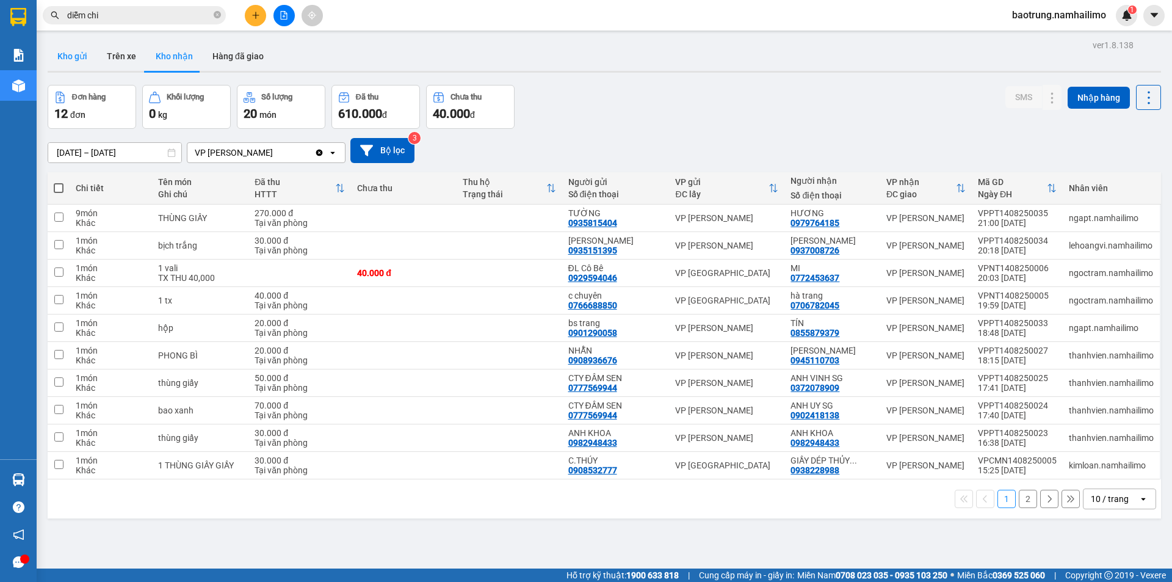
click at [63, 59] on button "Kho gửi" at bounding box center [72, 56] width 49 height 29
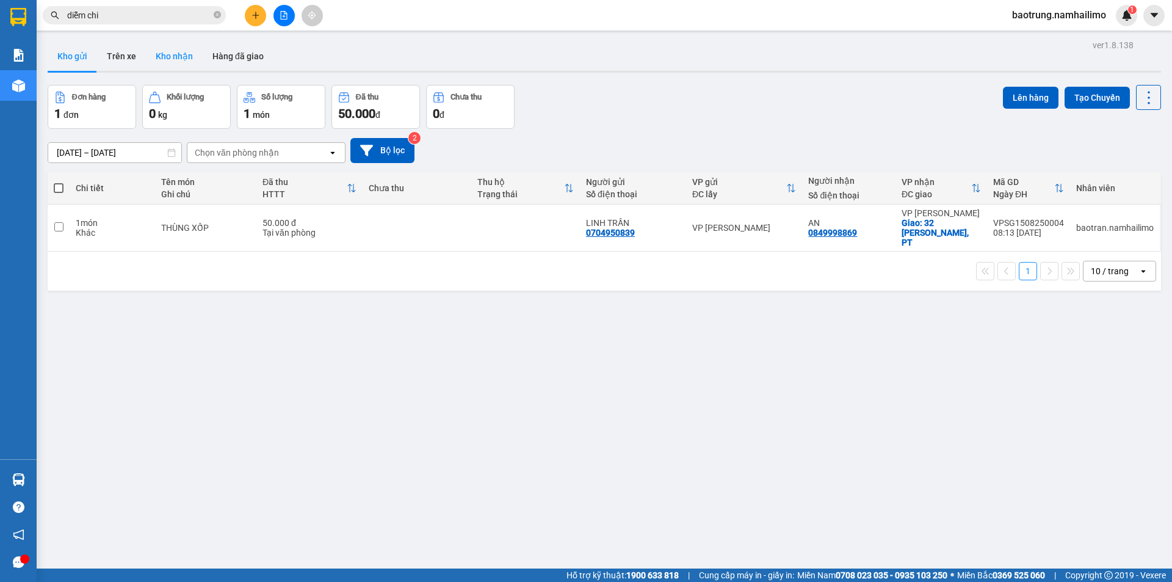
click at [160, 50] on button "Kho nhận" at bounding box center [174, 56] width 57 height 29
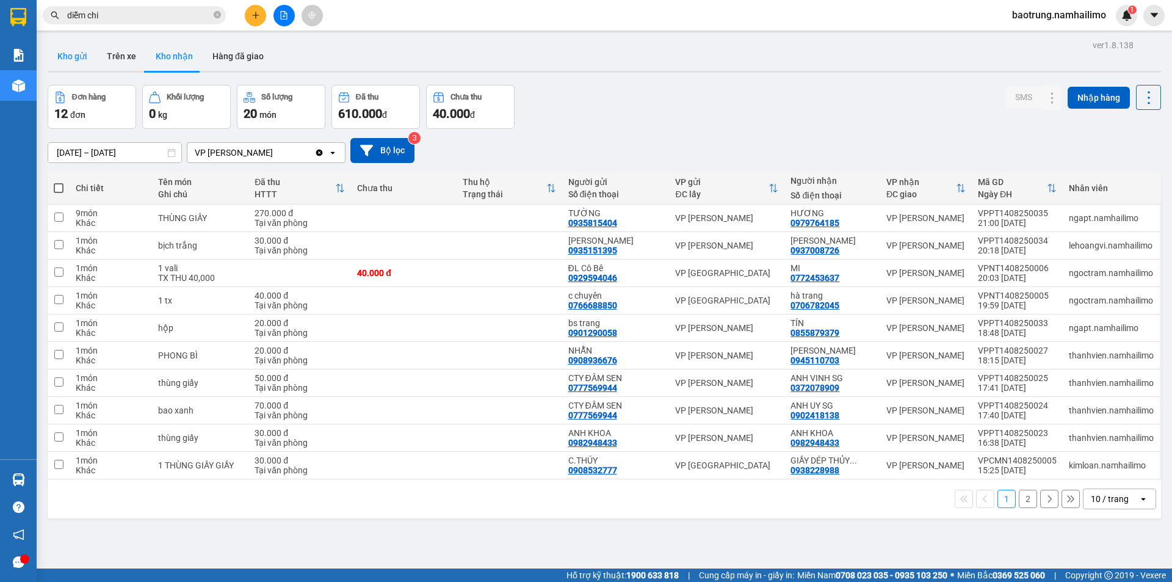
click at [84, 56] on button "Kho gửi" at bounding box center [72, 56] width 49 height 29
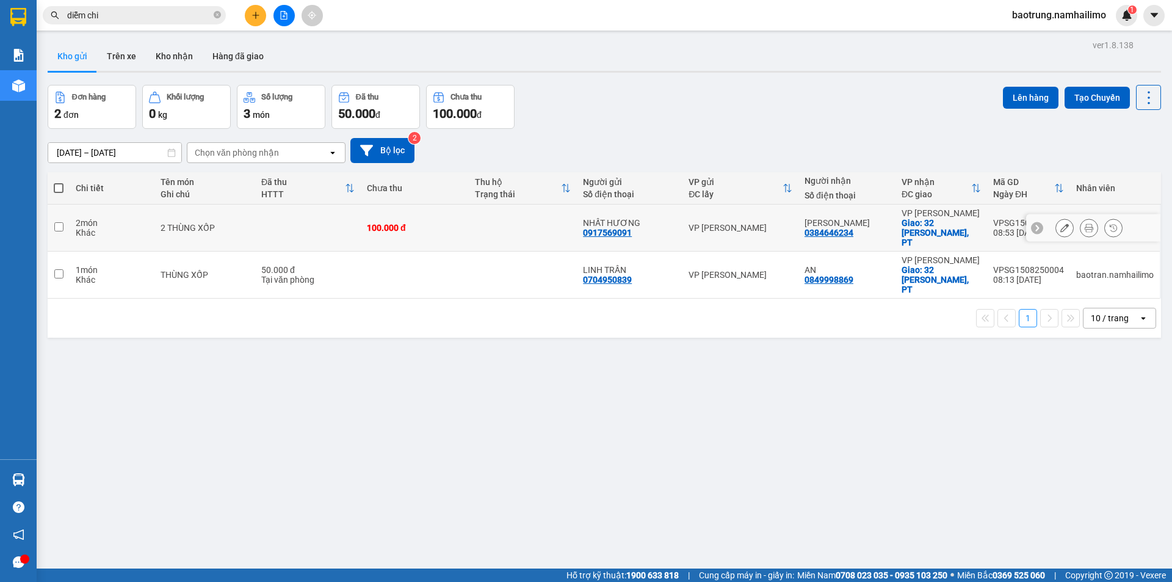
click at [284, 219] on td at bounding box center [308, 228] width 106 height 47
checkbox input "true"
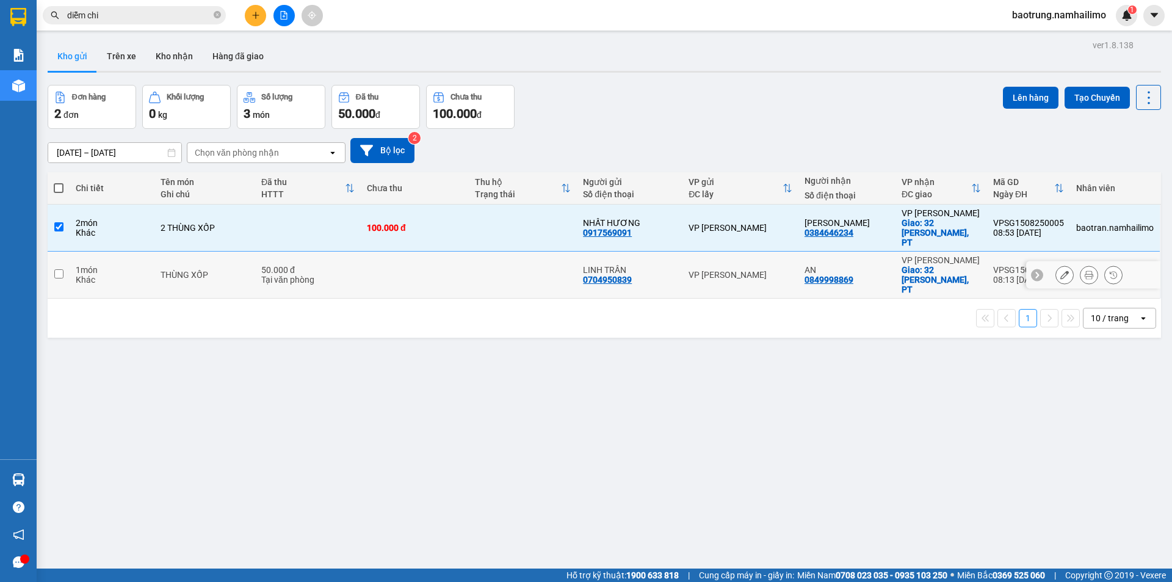
click at [292, 275] on div "Tại văn phòng" at bounding box center [307, 280] width 93 height 10
checkbox input "true"
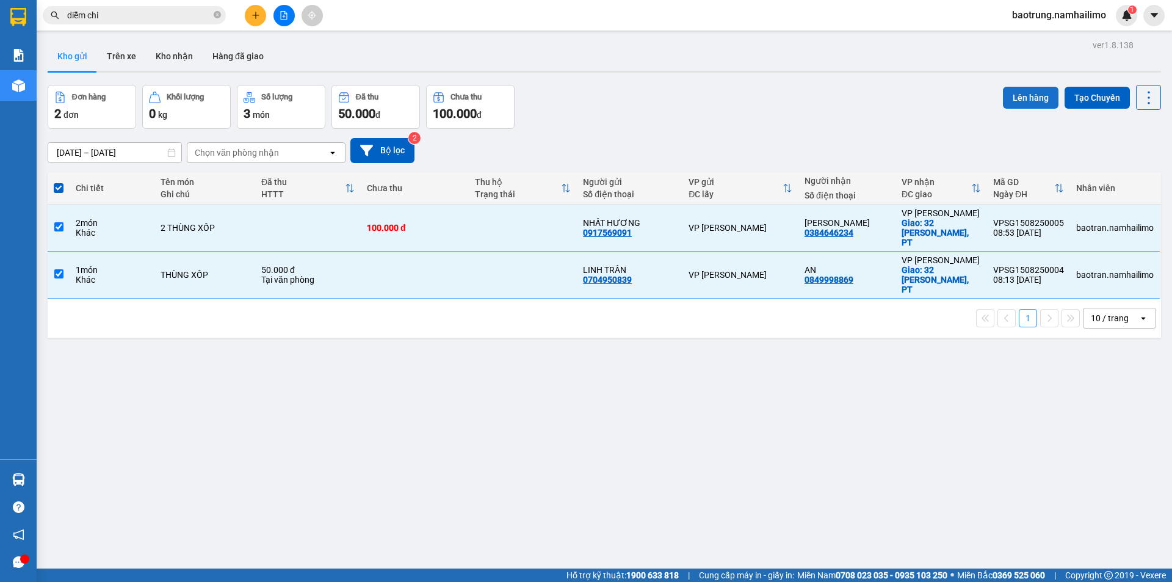
click at [1036, 101] on button "Lên hàng" at bounding box center [1031, 98] width 56 height 22
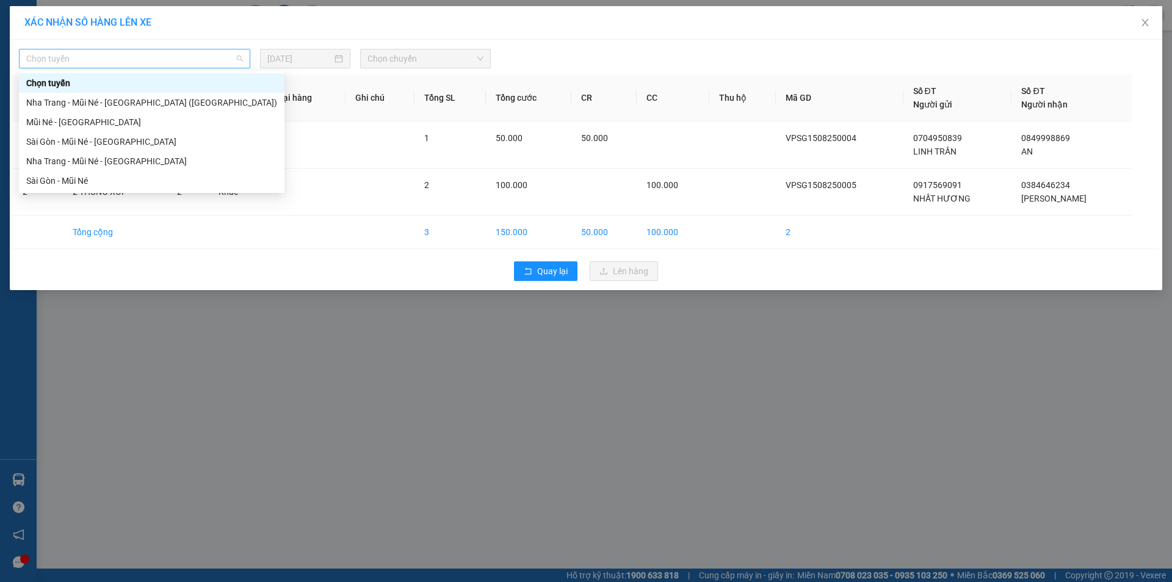
click at [213, 61] on span "Chọn tuyến" at bounding box center [134, 58] width 217 height 18
click at [86, 177] on div "Sài Gòn - Mũi Né" at bounding box center [151, 180] width 251 height 13
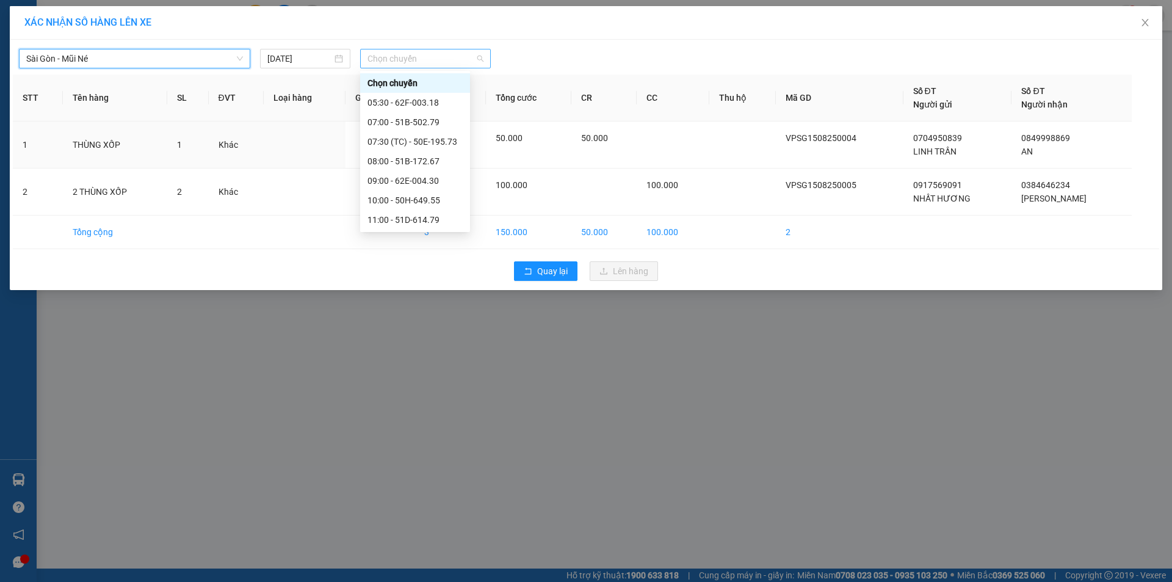
click at [407, 59] on span "Chọn chuyến" at bounding box center [426, 58] width 116 height 18
click at [430, 185] on div "09:00 - 62E-004.30" at bounding box center [415, 180] width 95 height 13
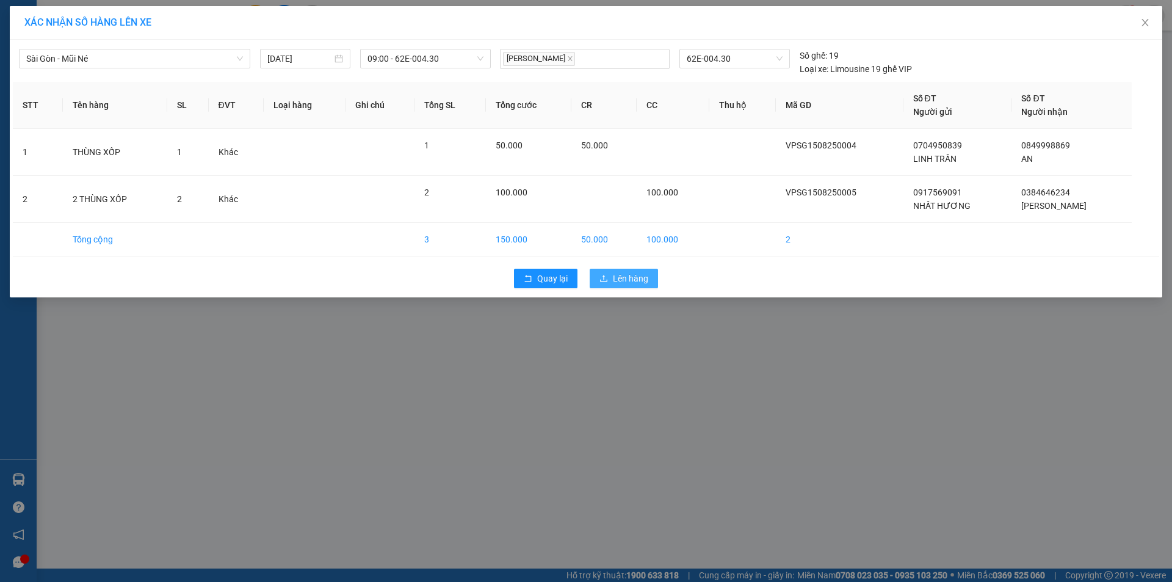
click at [641, 280] on span "Lên hàng" at bounding box center [630, 278] width 35 height 13
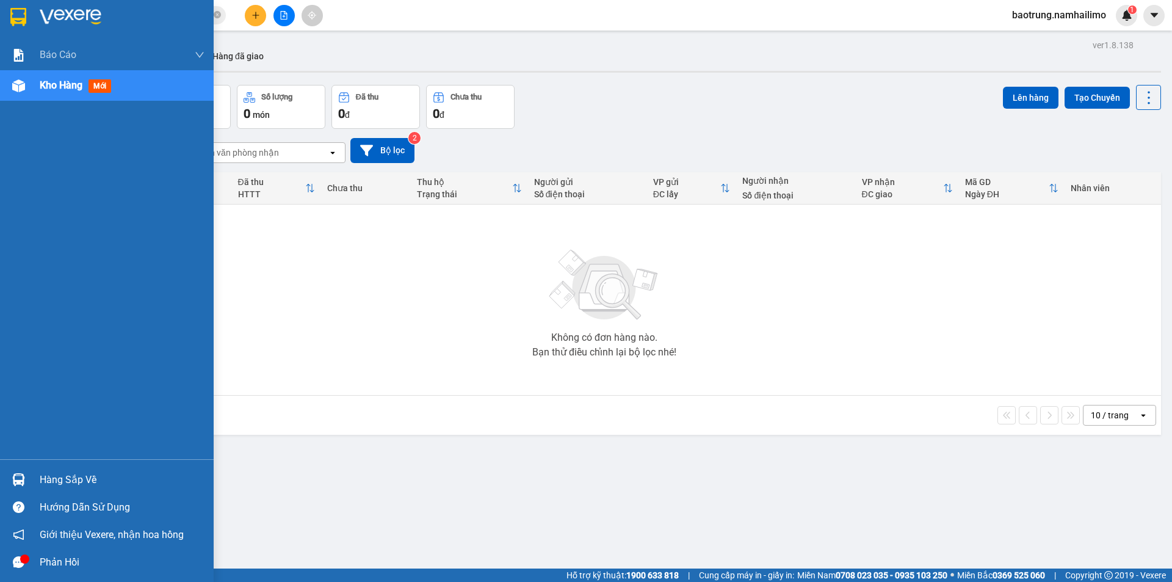
click at [63, 480] on div "Hàng sắp về" at bounding box center [122, 480] width 165 height 18
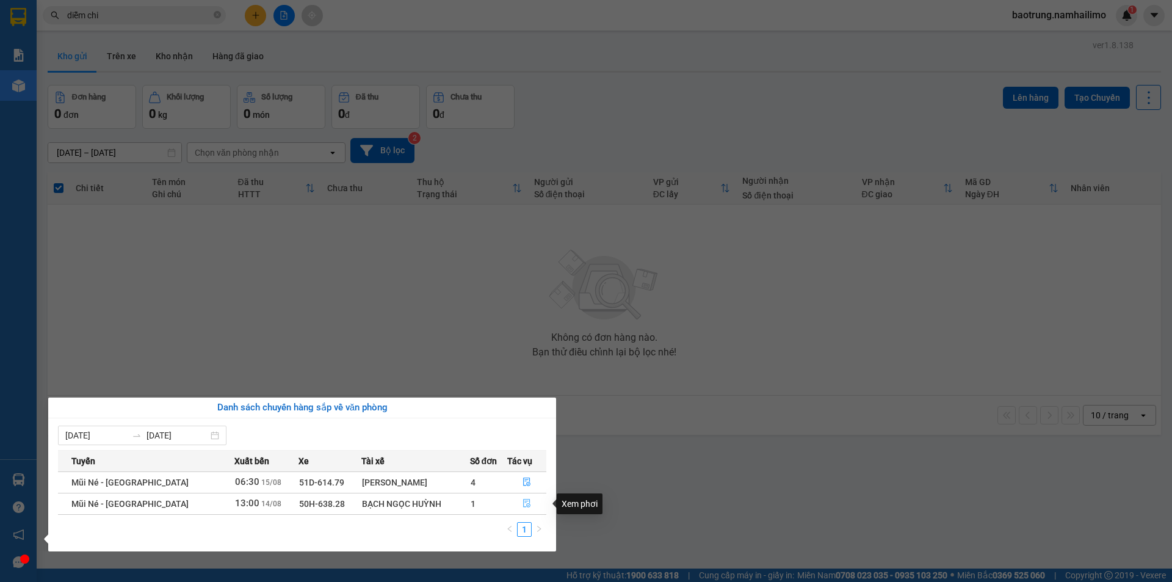
click at [526, 497] on button "button" at bounding box center [527, 504] width 38 height 20
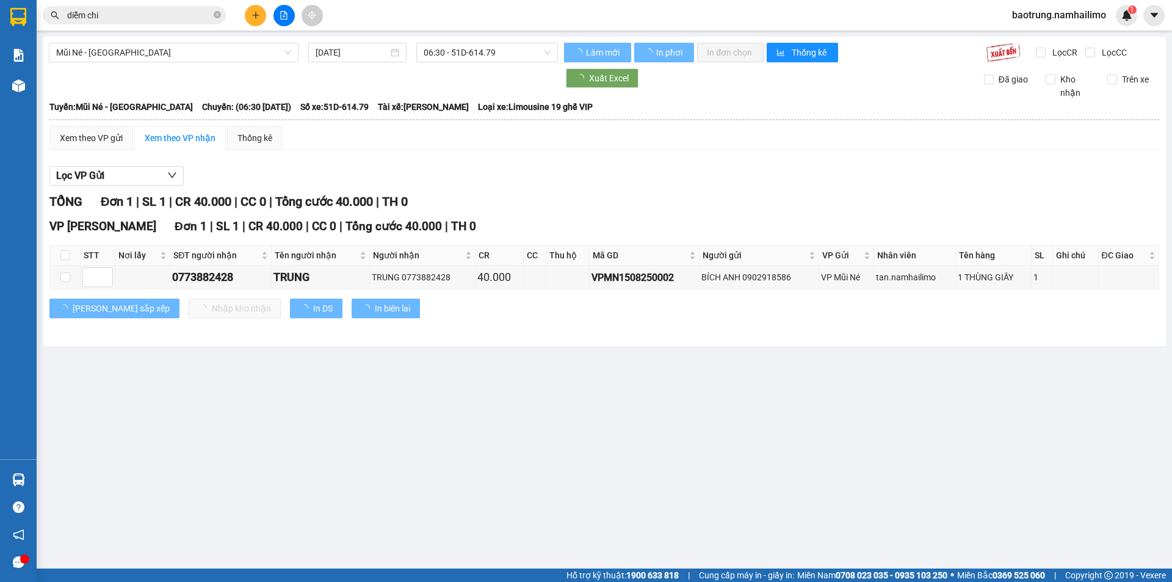
type input "14/08/2025"
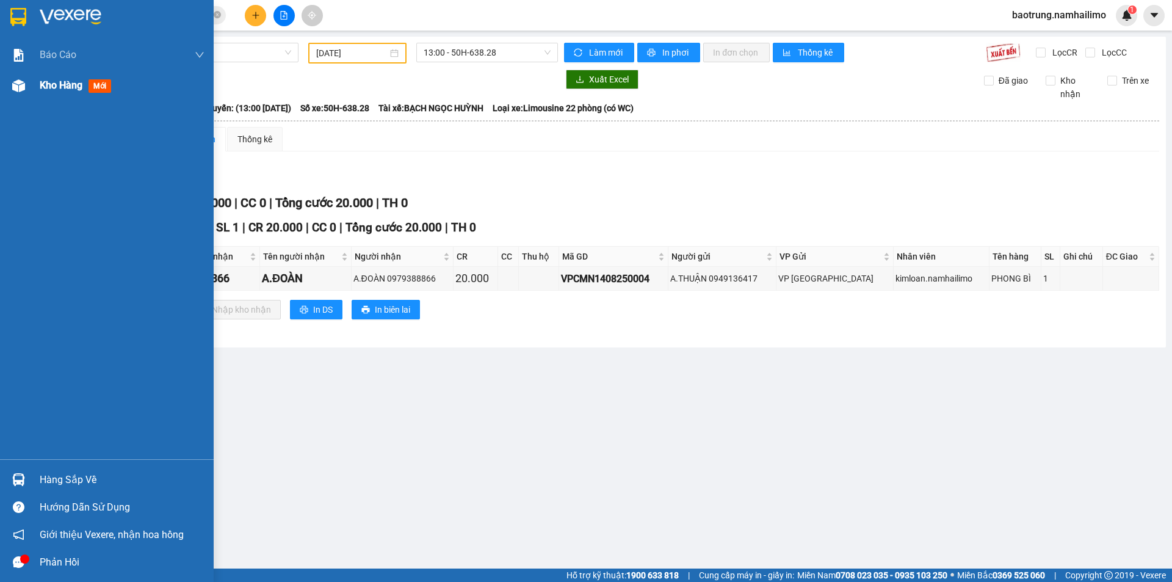
click at [68, 96] on div "Kho hàng mới" at bounding box center [122, 85] width 165 height 31
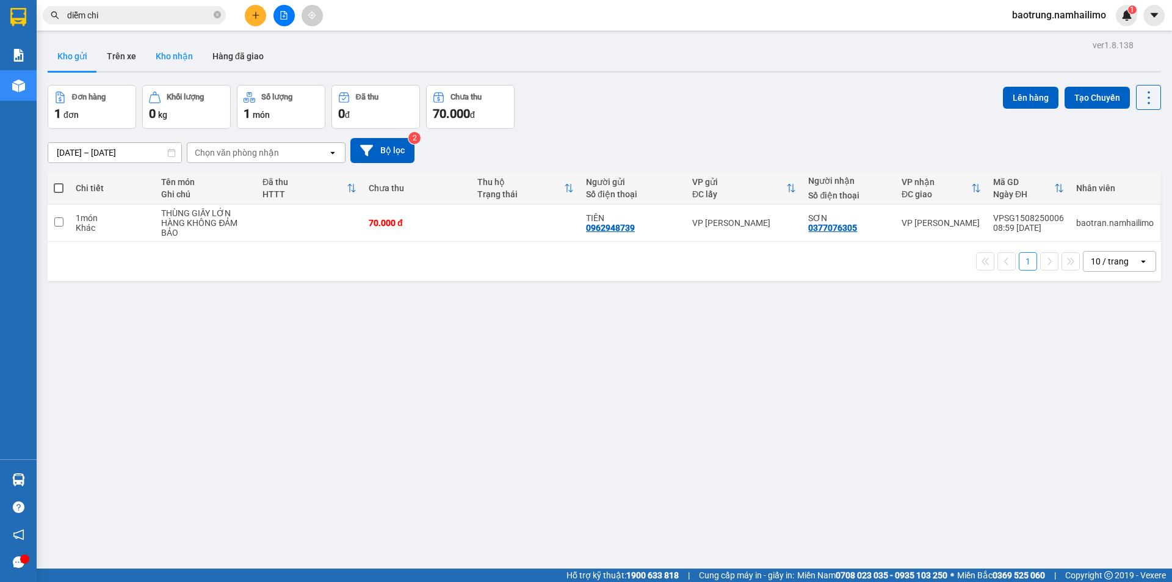
click at [169, 49] on button "Kho nhận" at bounding box center [174, 56] width 57 height 29
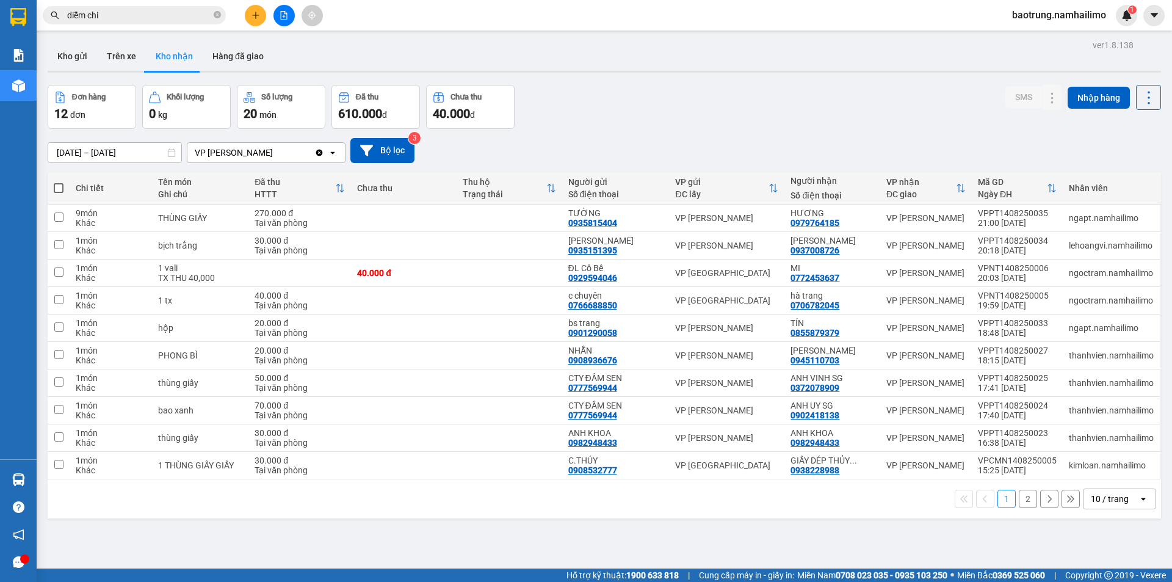
click at [1019, 501] on button "2" at bounding box center [1028, 499] width 18 height 18
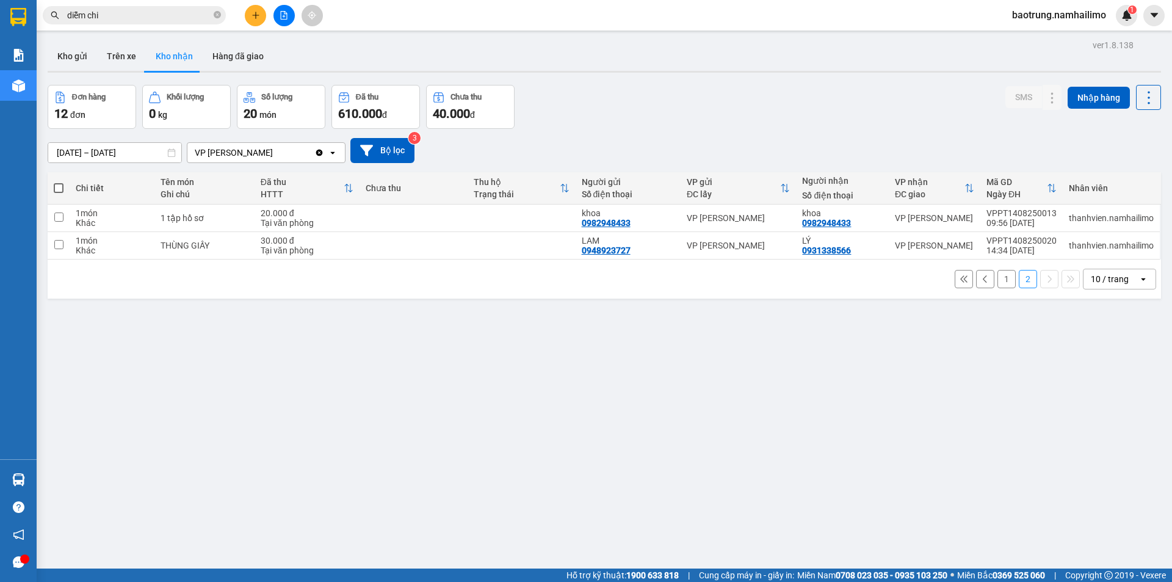
click at [175, 14] on input "diễm chi" at bounding box center [139, 15] width 144 height 13
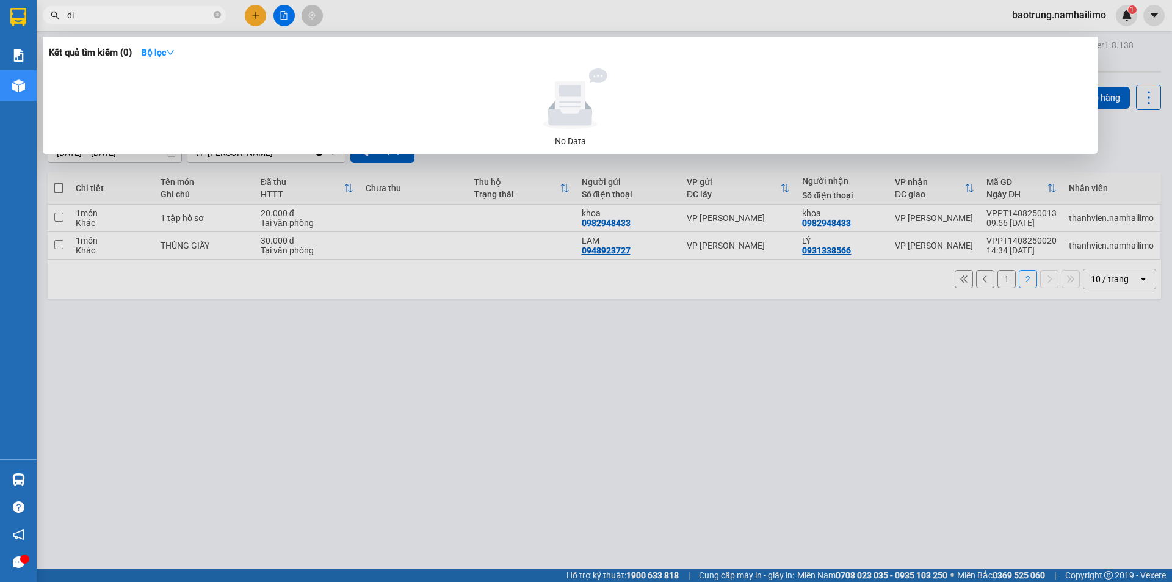
type input "d"
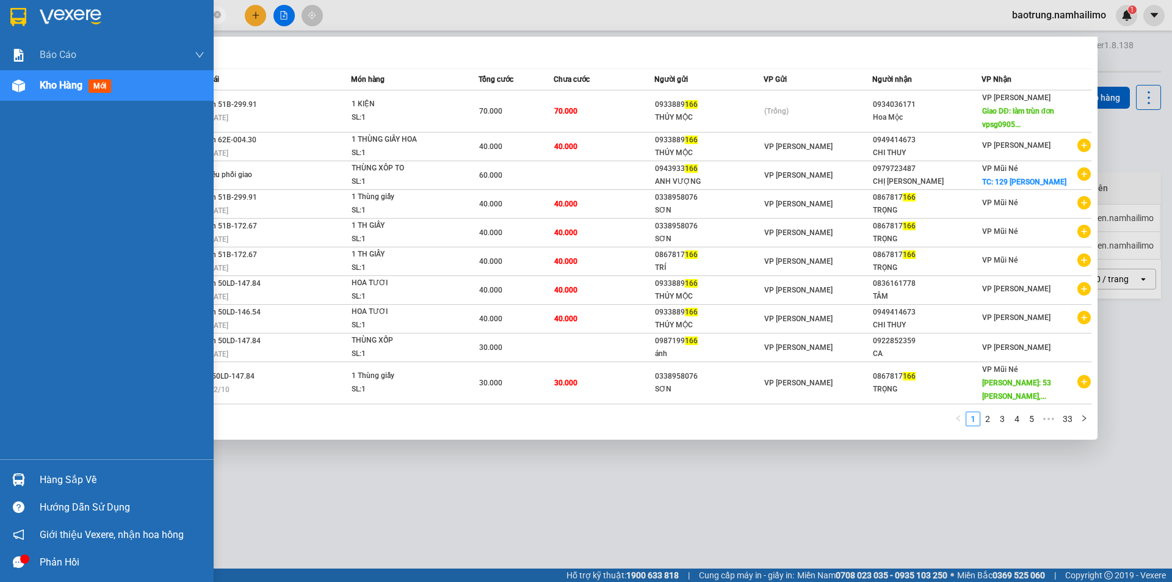
type input "166"
click at [67, 482] on div "Hàng sắp về" at bounding box center [122, 480] width 165 height 18
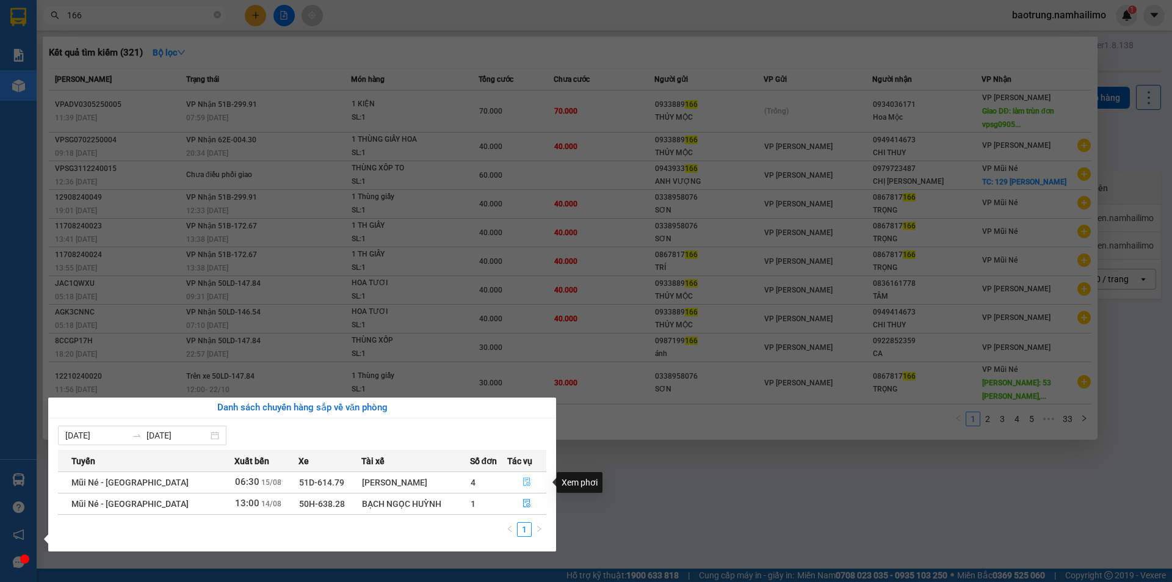
drag, startPoint x: 535, startPoint y: 484, endPoint x: 526, endPoint y: 483, distance: 8.6
click at [529, 483] on button "button" at bounding box center [527, 483] width 38 height 20
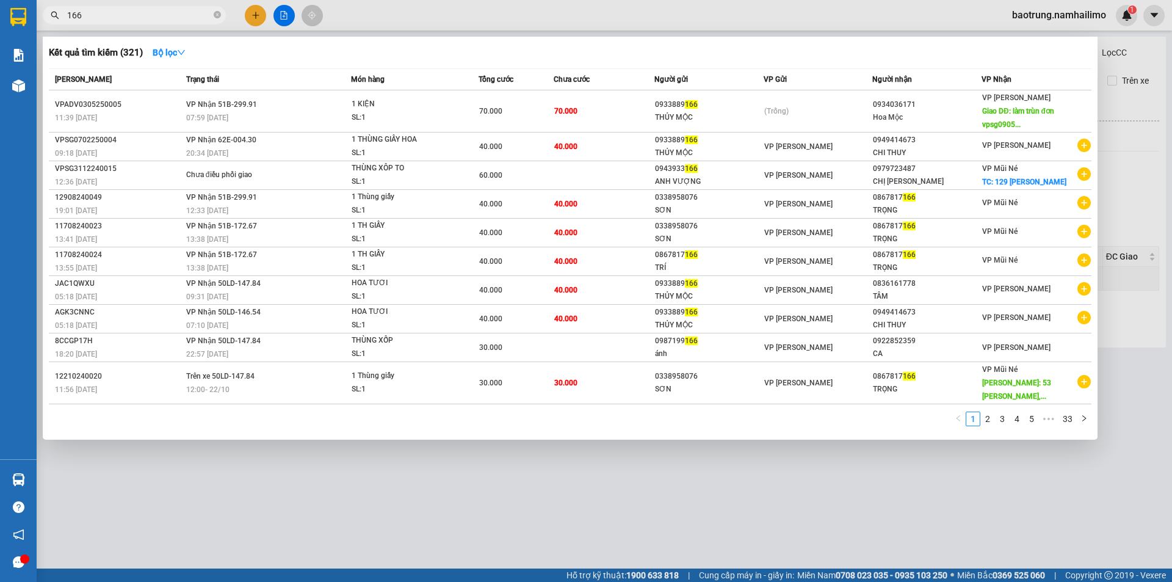
click at [526, 482] on div at bounding box center [586, 291] width 1172 height 582
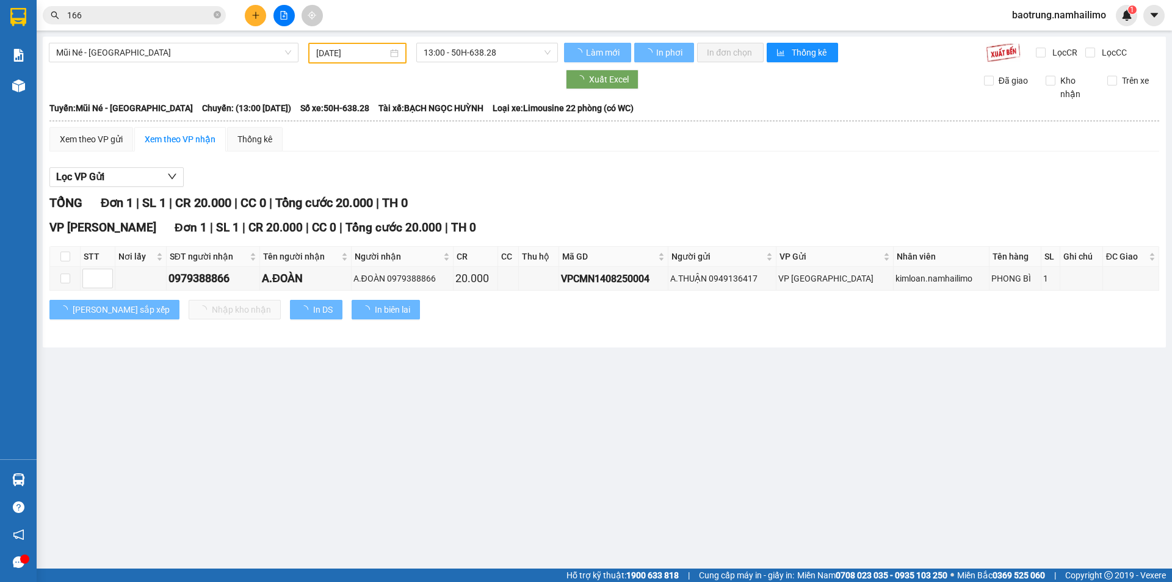
type input "15/08/2025"
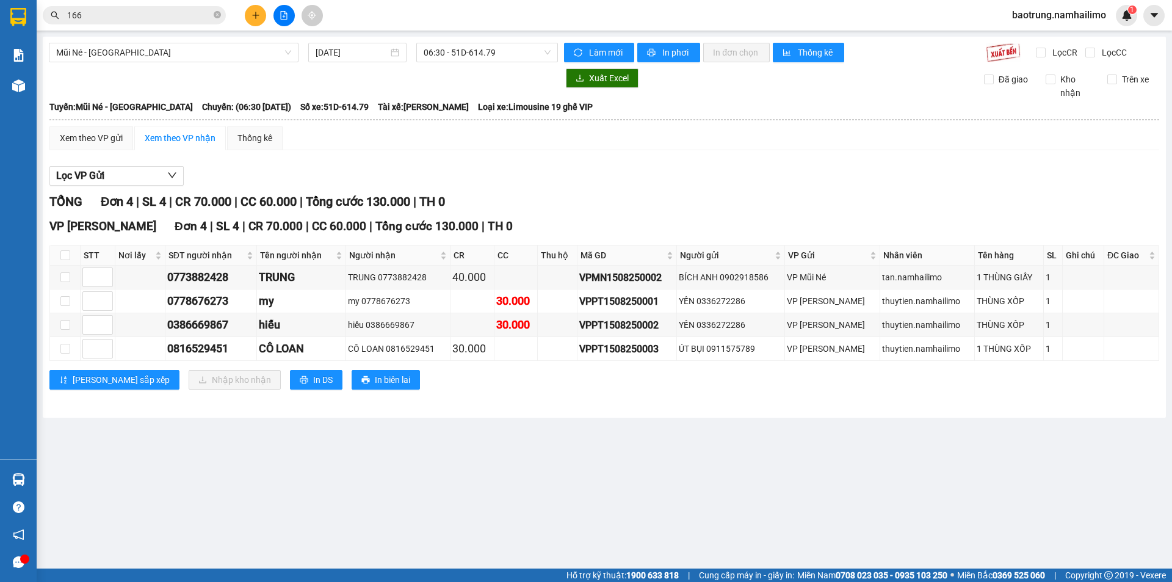
click at [140, 21] on input "166" at bounding box center [139, 15] width 144 height 13
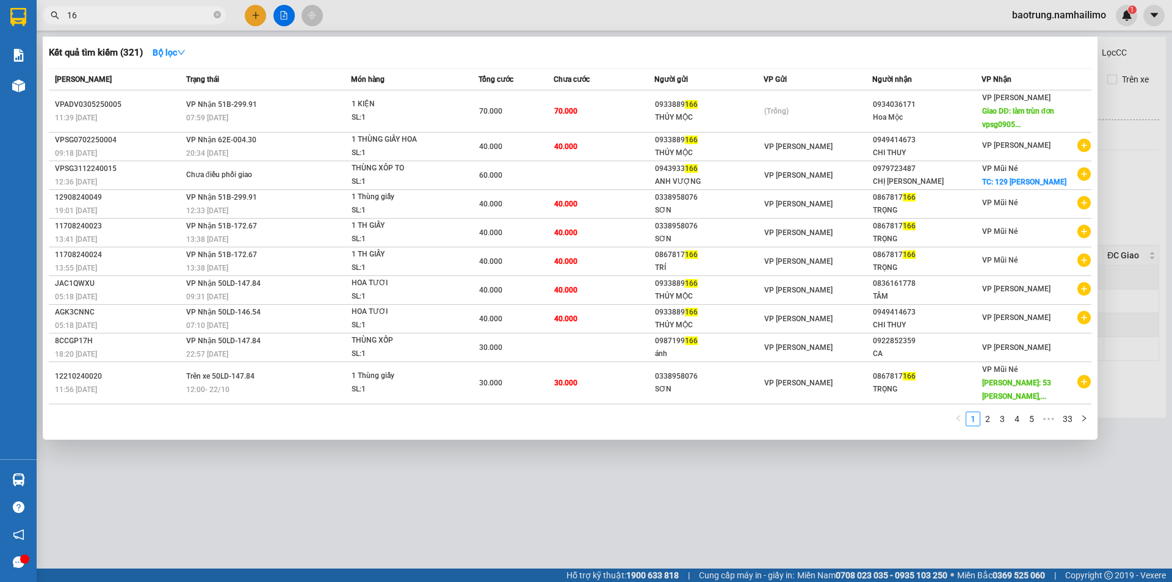
type input "1"
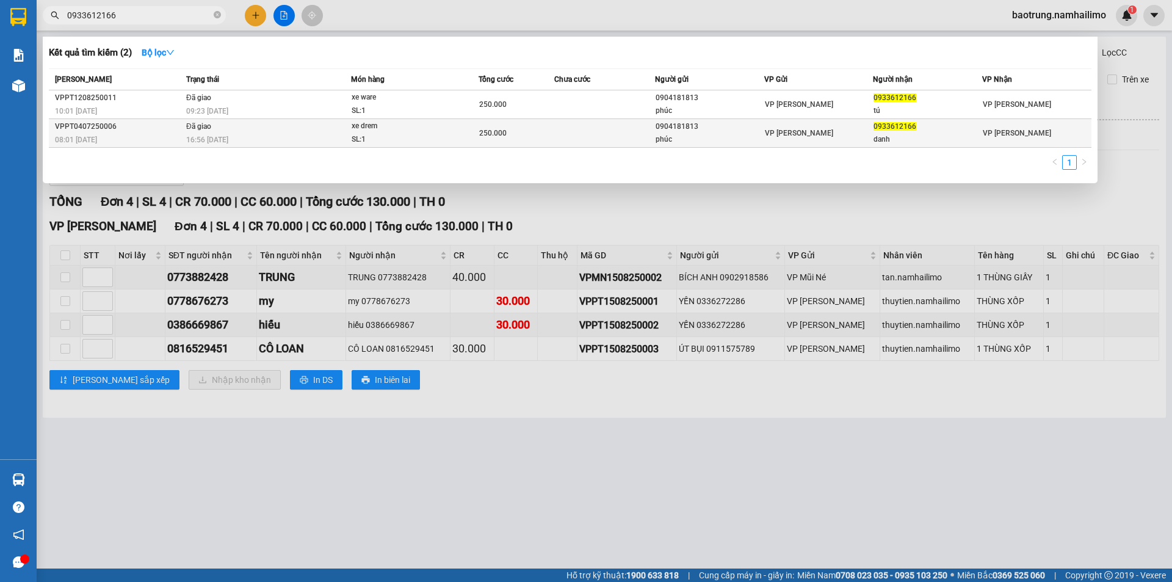
type input "0933612166"
click at [733, 140] on div "phúc" at bounding box center [710, 139] width 108 height 13
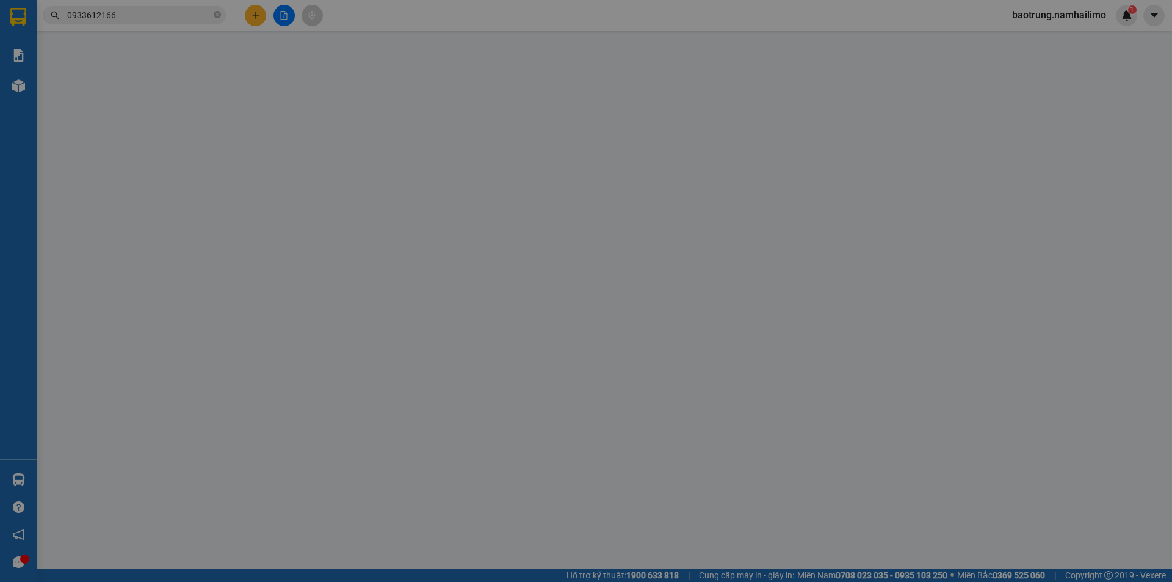
type input "0904181813"
type input "phúc"
type input "0933612166"
type input "danh"
type input "250.000"
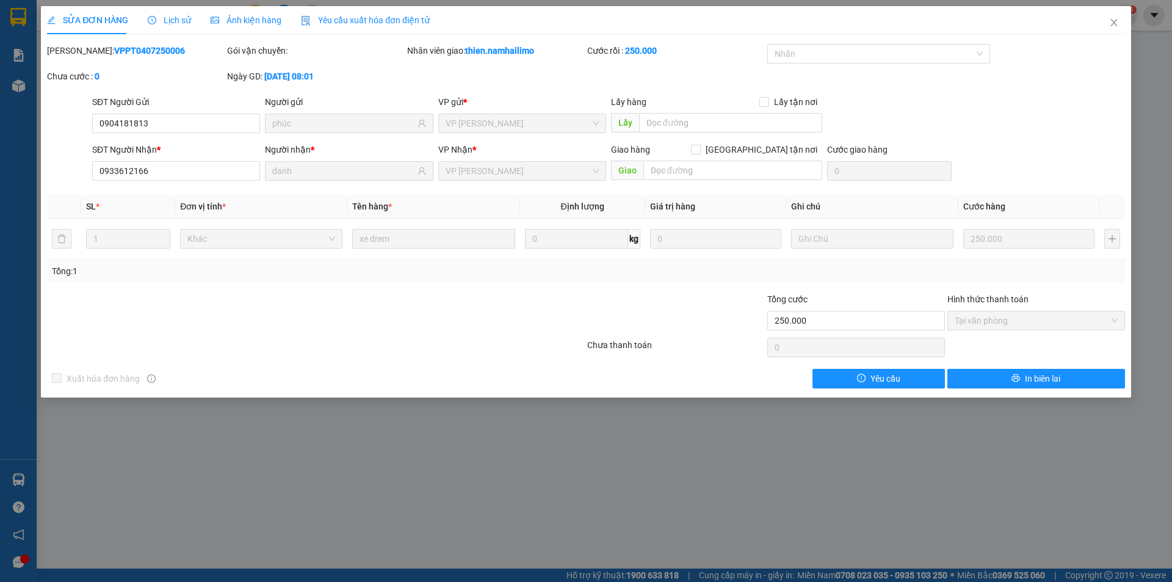
click at [182, 22] on span "Lịch sử" at bounding box center [169, 20] width 43 height 10
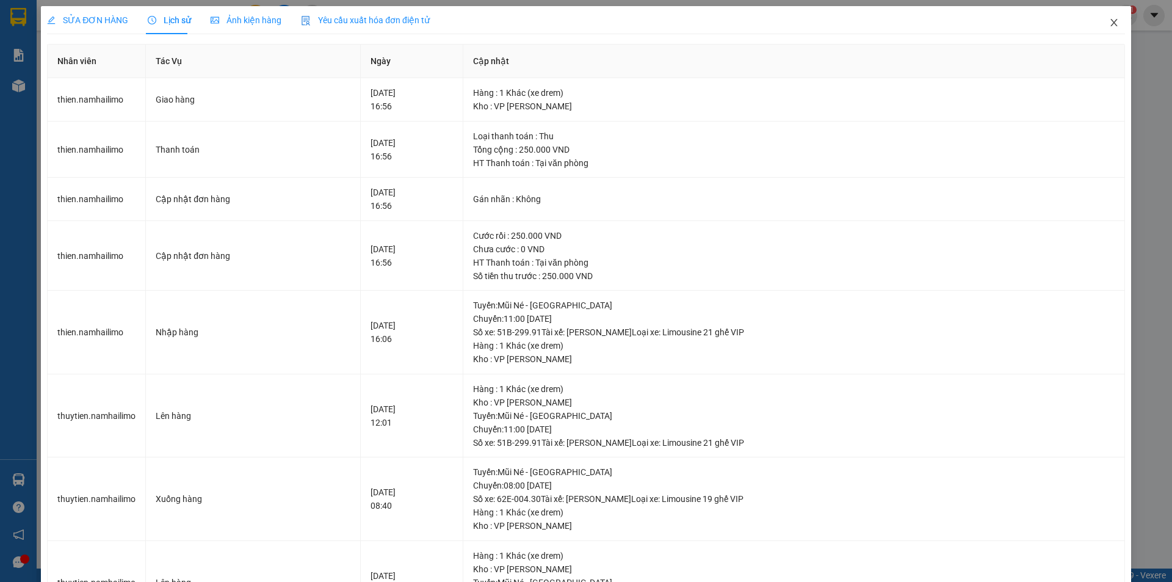
click at [1112, 19] on span "Close" at bounding box center [1114, 23] width 34 height 34
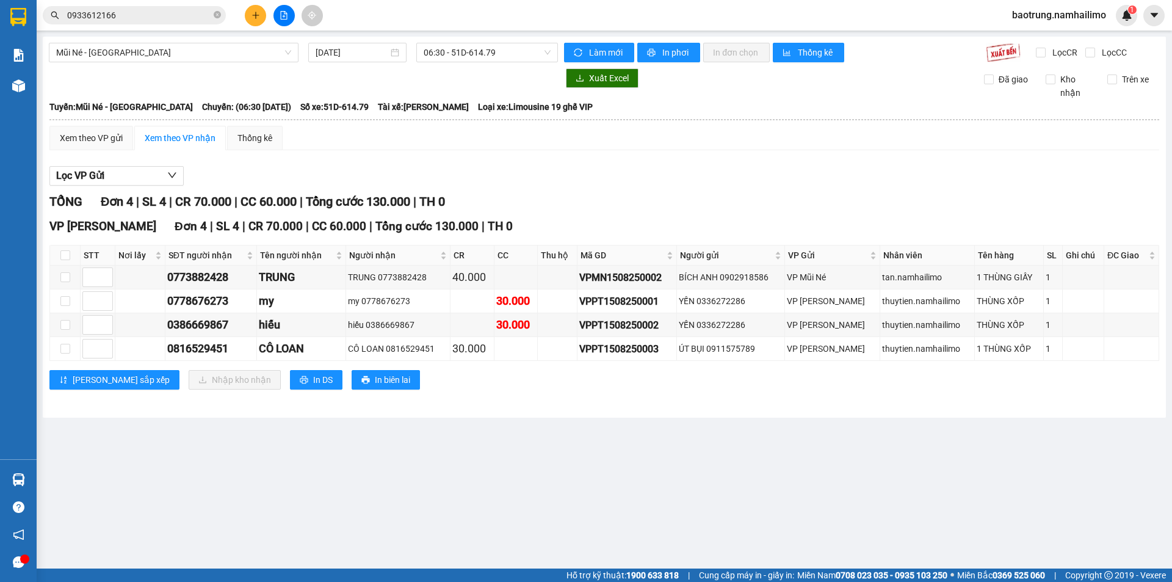
click at [135, 21] on input "0933612166" at bounding box center [139, 15] width 144 height 13
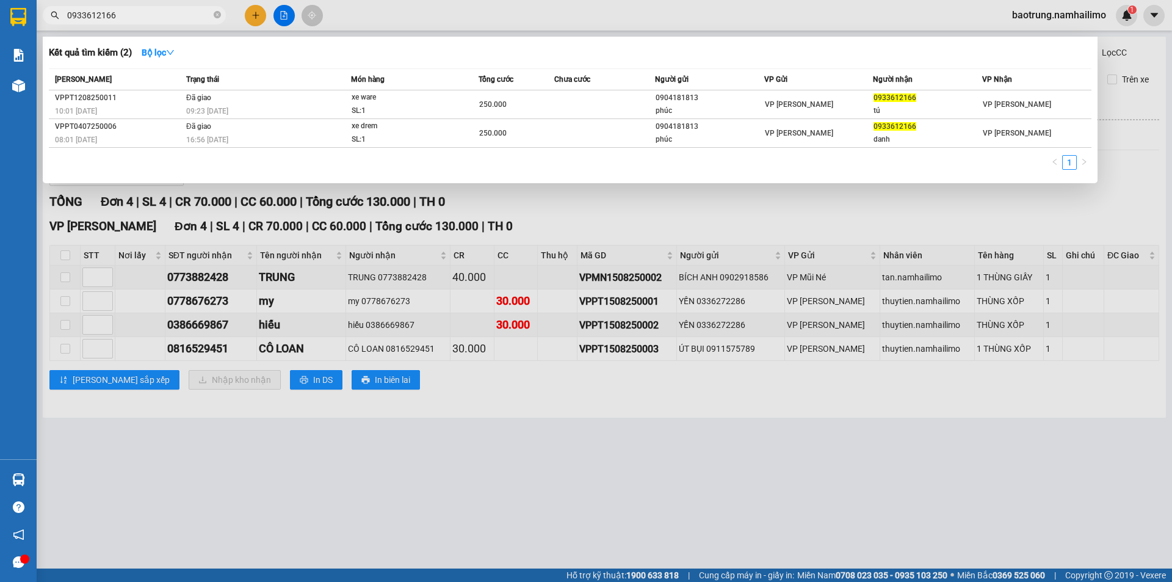
click at [673, 391] on div at bounding box center [586, 291] width 1172 height 582
click at [131, 18] on input "0933612166" at bounding box center [139, 15] width 144 height 13
click at [302, 498] on div at bounding box center [586, 291] width 1172 height 582
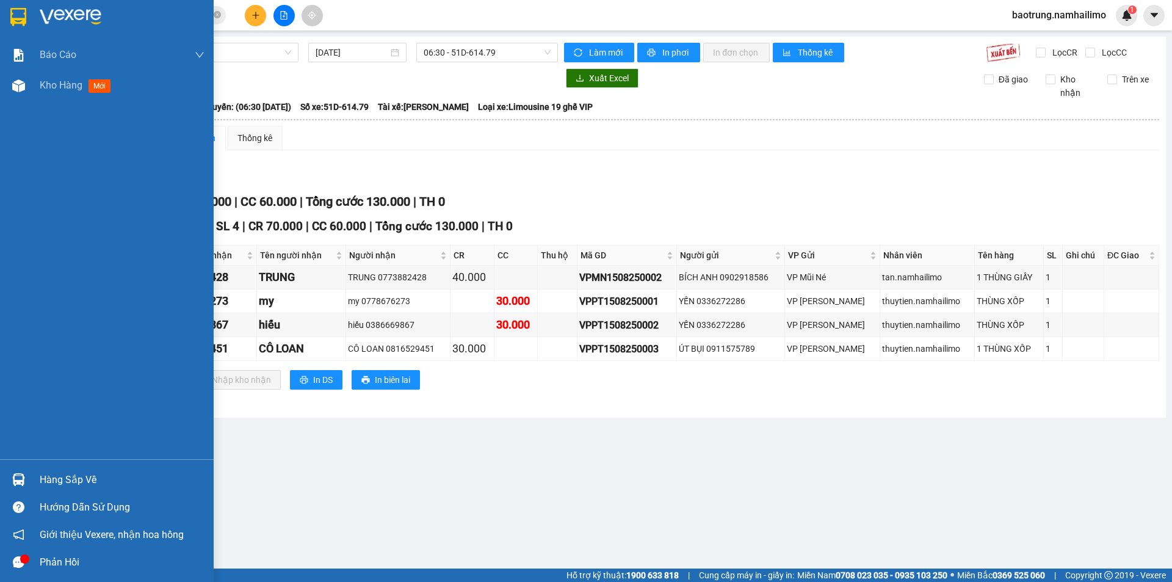
click at [75, 471] on div "Hàng sắp về" at bounding box center [122, 480] width 165 height 18
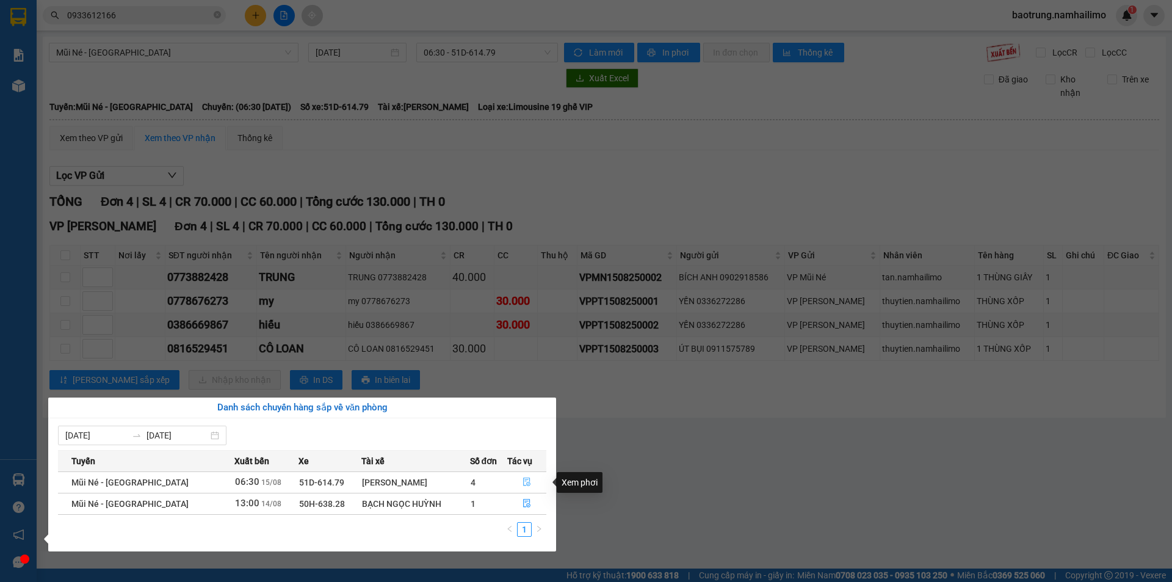
click at [524, 481] on icon "file-done" at bounding box center [527, 481] width 9 height 9
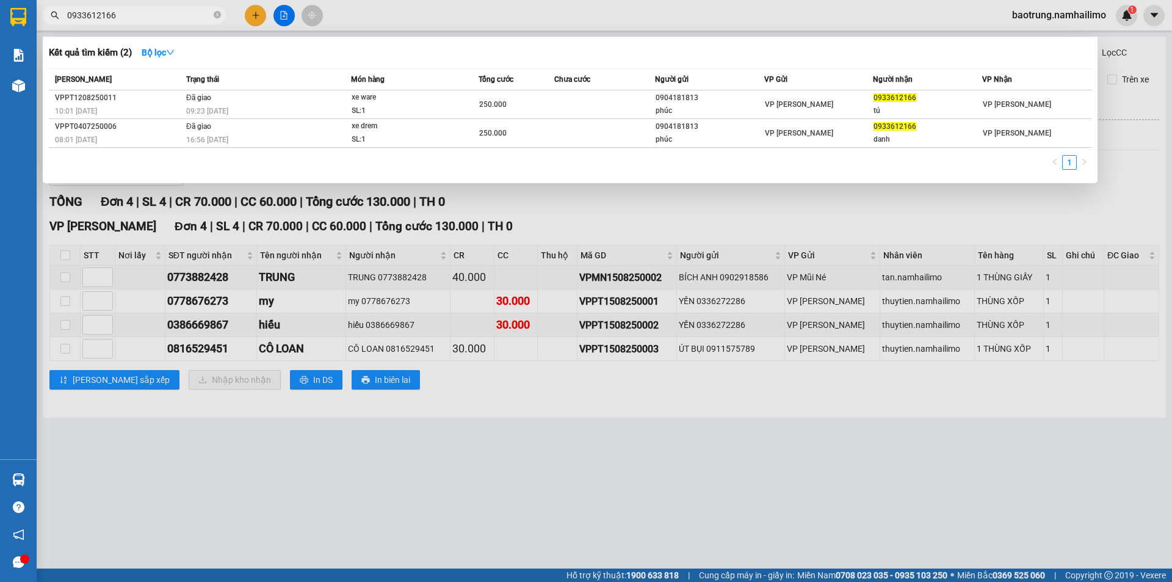
click at [144, 21] on input "0933612166" at bounding box center [139, 15] width 144 height 13
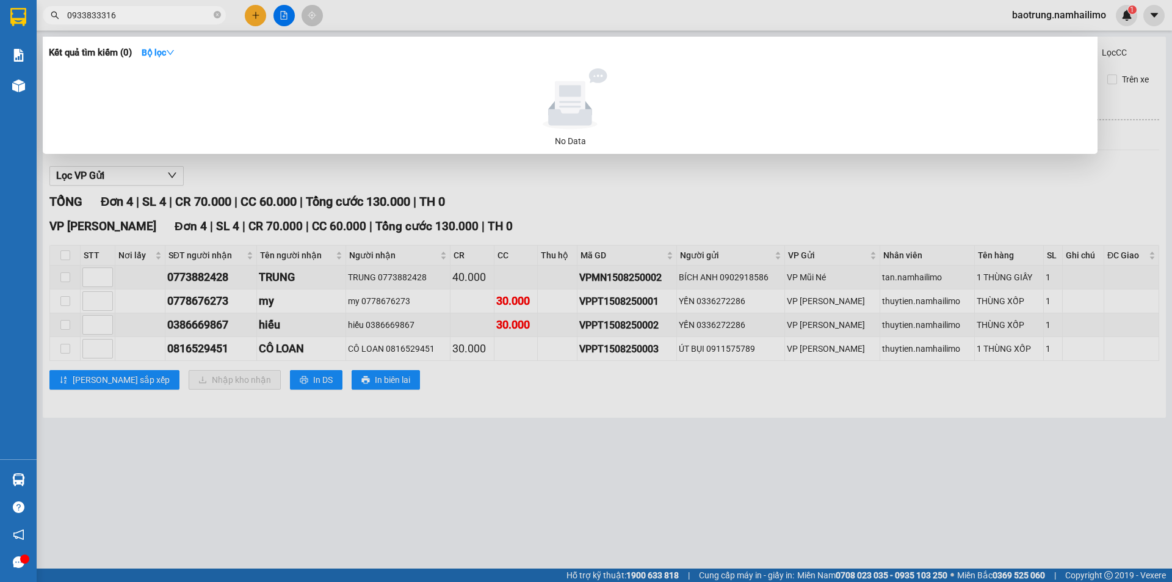
type input "0933833316"
click at [200, 495] on div at bounding box center [586, 291] width 1172 height 582
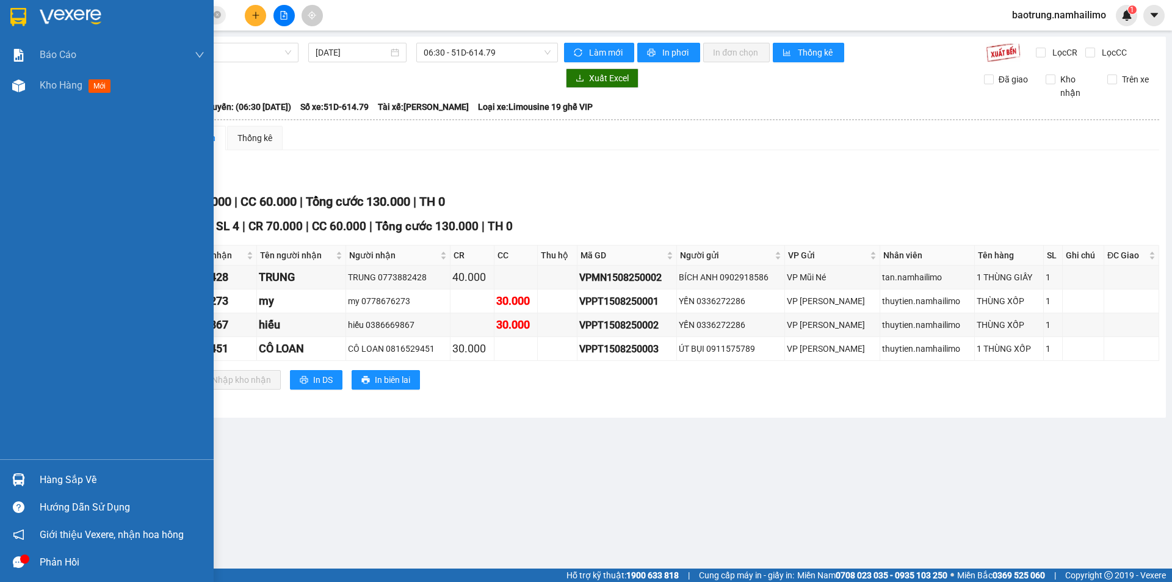
click at [40, 477] on div "Hàng sắp về" at bounding box center [122, 480] width 165 height 18
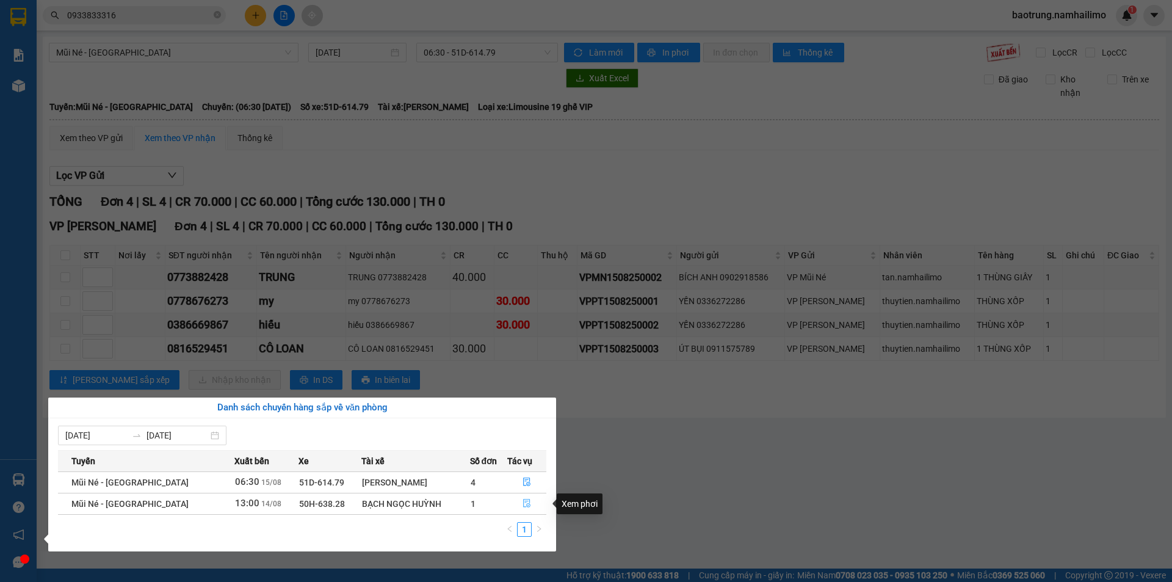
click at [528, 509] on span "file-done" at bounding box center [527, 504] width 9 height 10
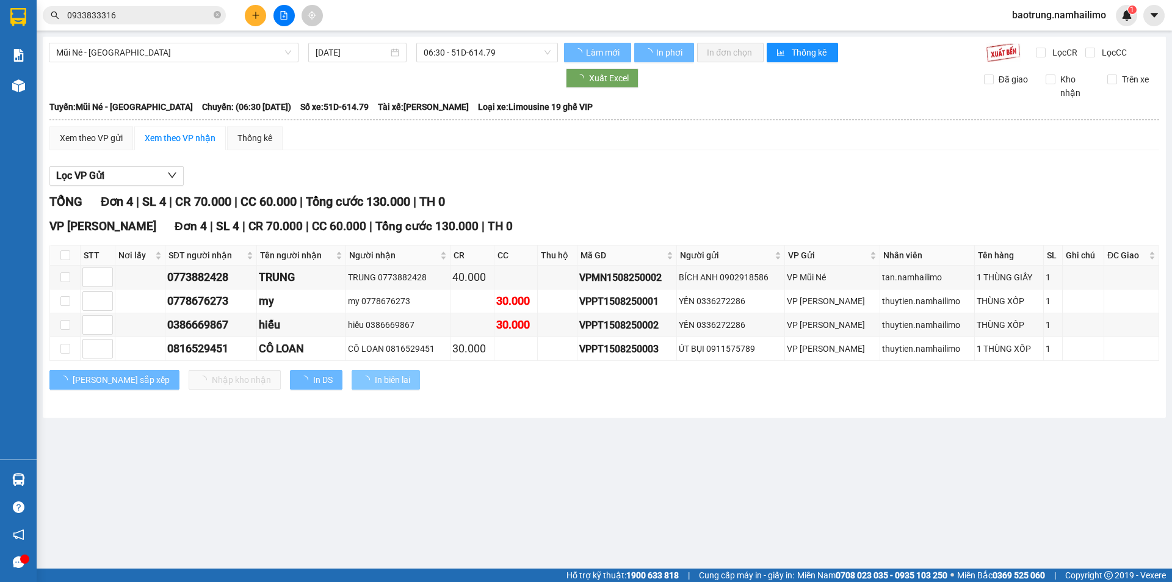
type input "14/08/2025"
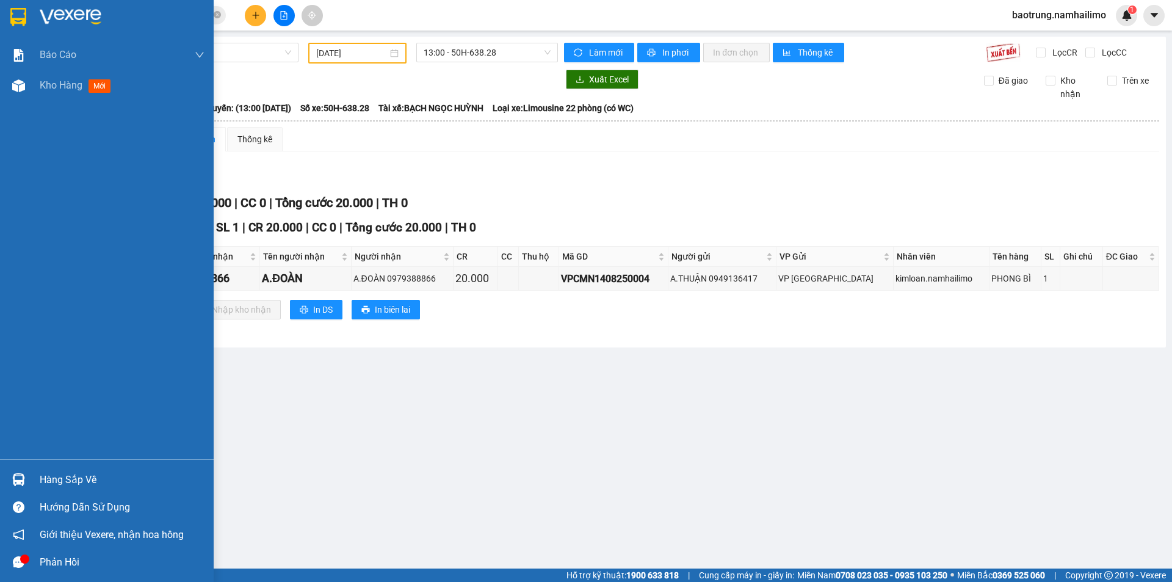
drag, startPoint x: 74, startPoint y: 80, endPoint x: 79, endPoint y: 9, distance: 71.6
click at [74, 80] on span "Kho hàng" at bounding box center [61, 85] width 43 height 12
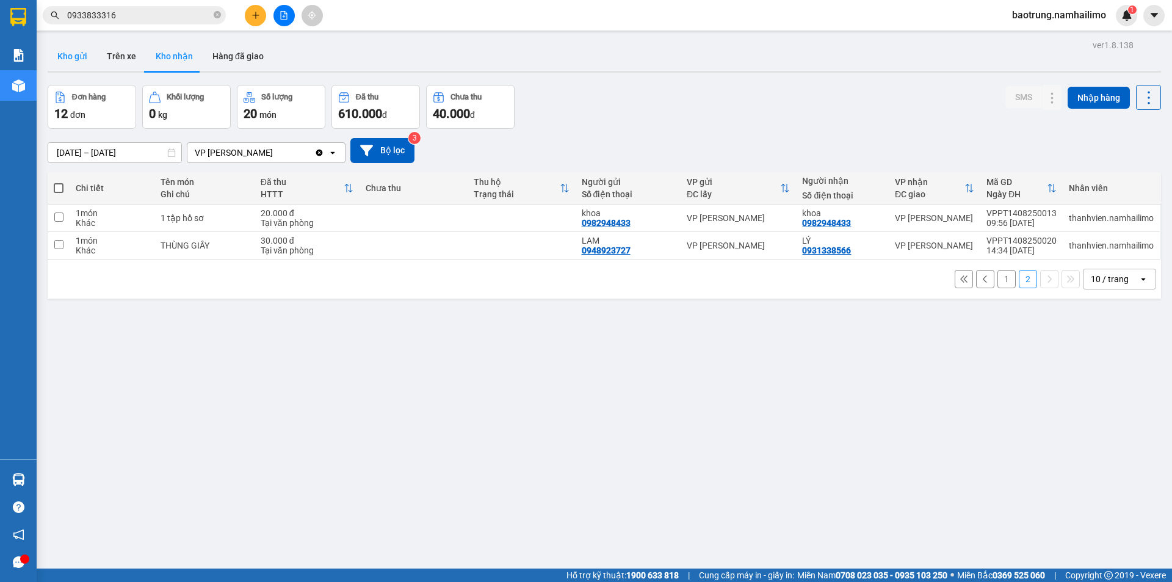
click at [73, 61] on button "Kho gửi" at bounding box center [72, 56] width 49 height 29
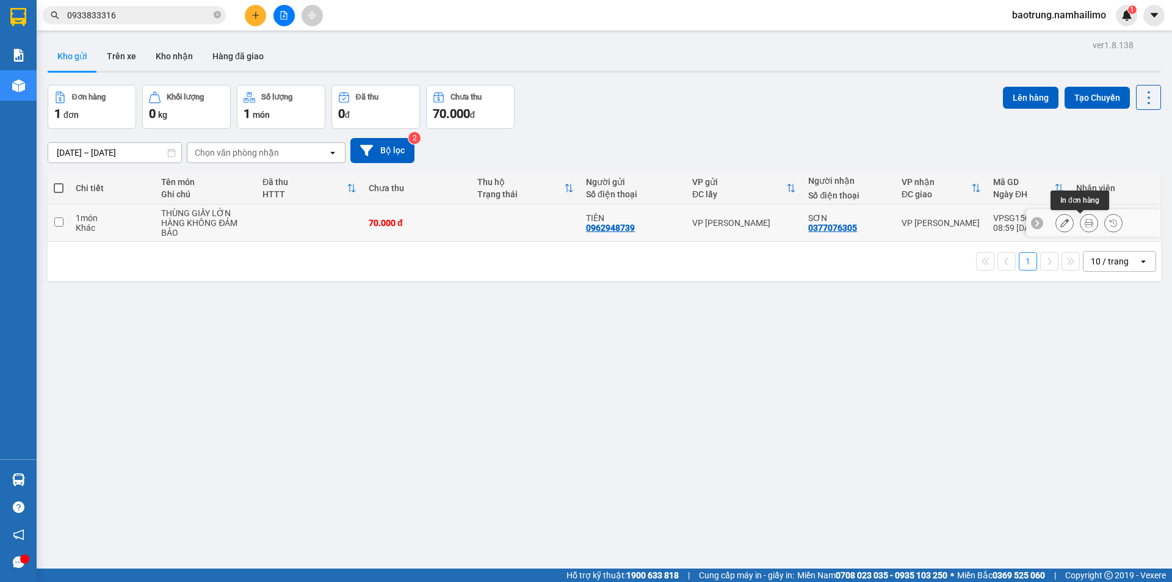
click at [1081, 228] on button at bounding box center [1089, 222] width 17 height 21
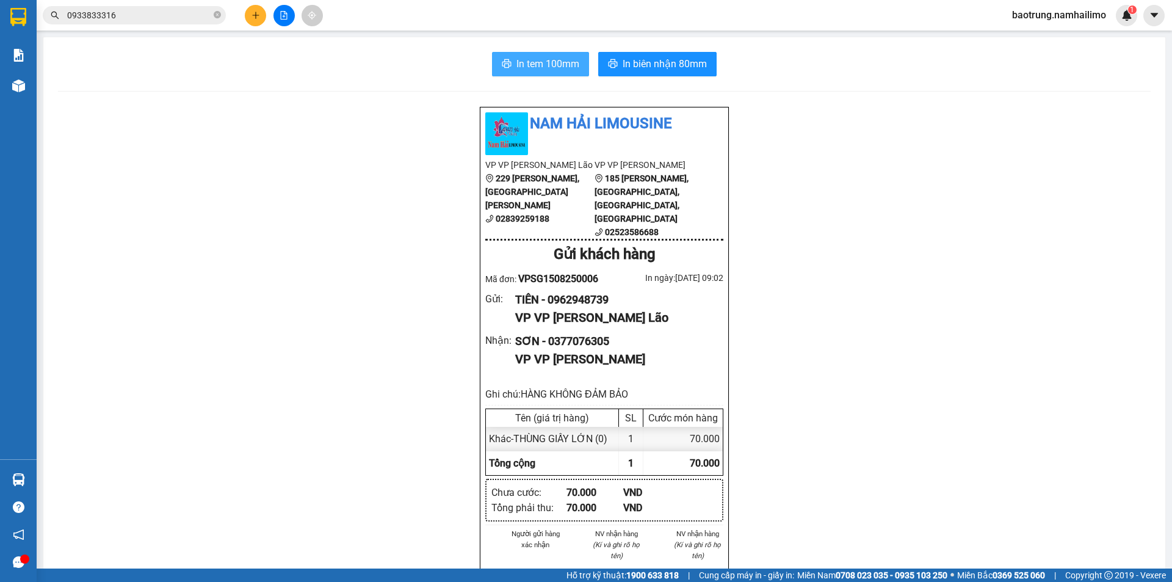
click at [566, 65] on span "In tem 100mm" at bounding box center [548, 63] width 63 height 15
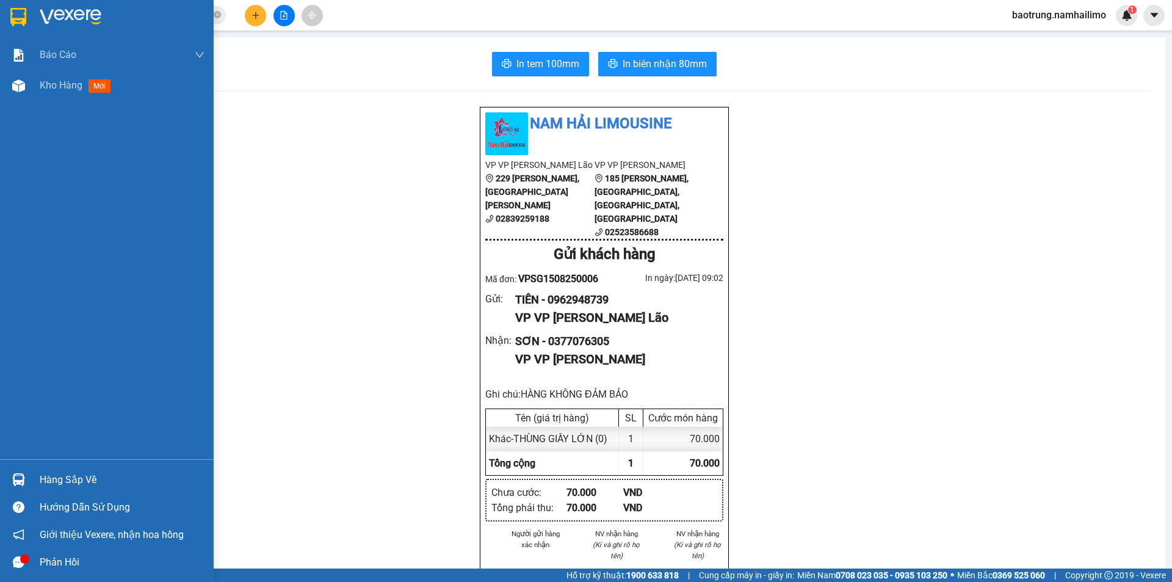
click at [74, 475] on div "Hàng sắp về" at bounding box center [122, 480] width 165 height 18
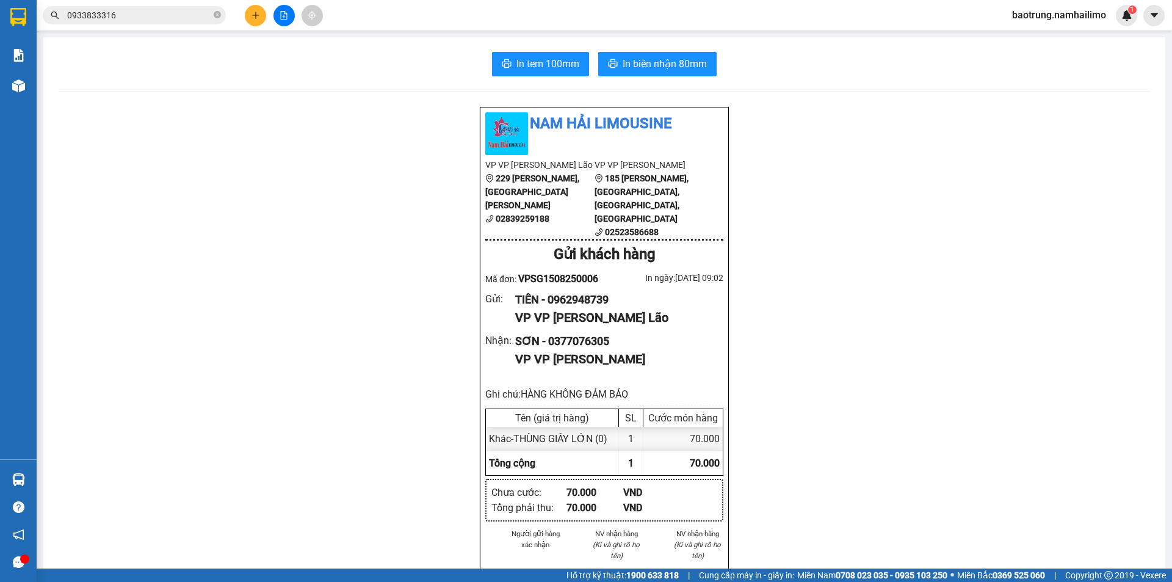
drag, startPoint x: 206, startPoint y: 212, endPoint x: 43, endPoint y: 121, distance: 185.9
click at [206, 214] on section "Kết quả tìm kiếm ( 0 ) Bộ lọc No Data 0933833316 baotrung.namhailimo 1 Báo cáo …" at bounding box center [586, 291] width 1172 height 582
click at [256, 23] on button at bounding box center [255, 15] width 21 height 21
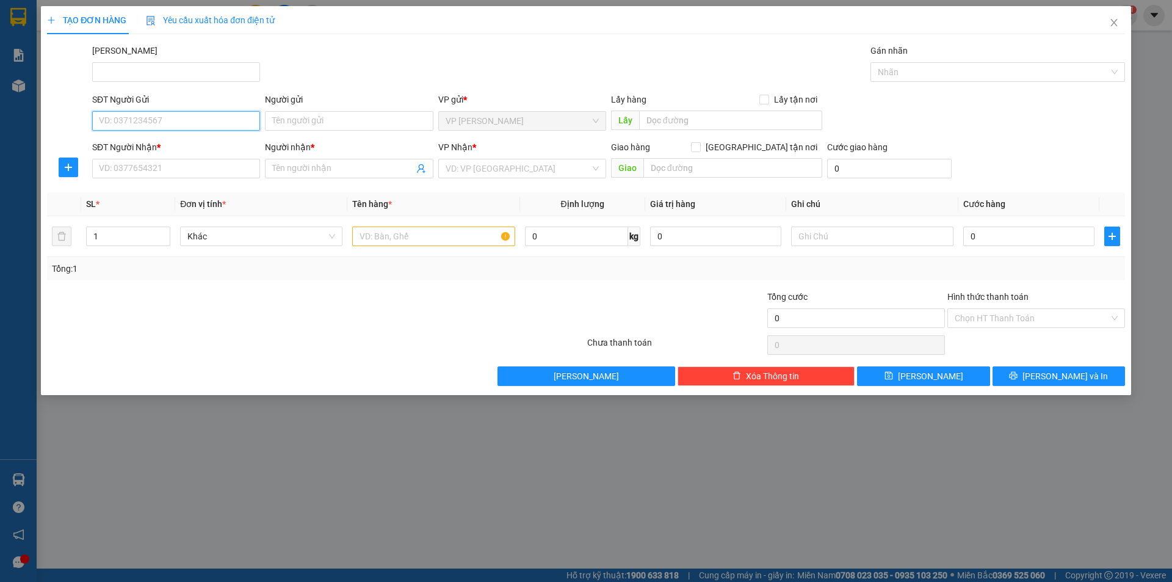
click at [129, 116] on input "SĐT Người Gửi" at bounding box center [176, 121] width 168 height 20
click at [217, 144] on div "0388380203 - Hoàng Oanh" at bounding box center [176, 145] width 153 height 13
type input "0388380203"
type input "Hoàng Oanh"
type input "0378983977"
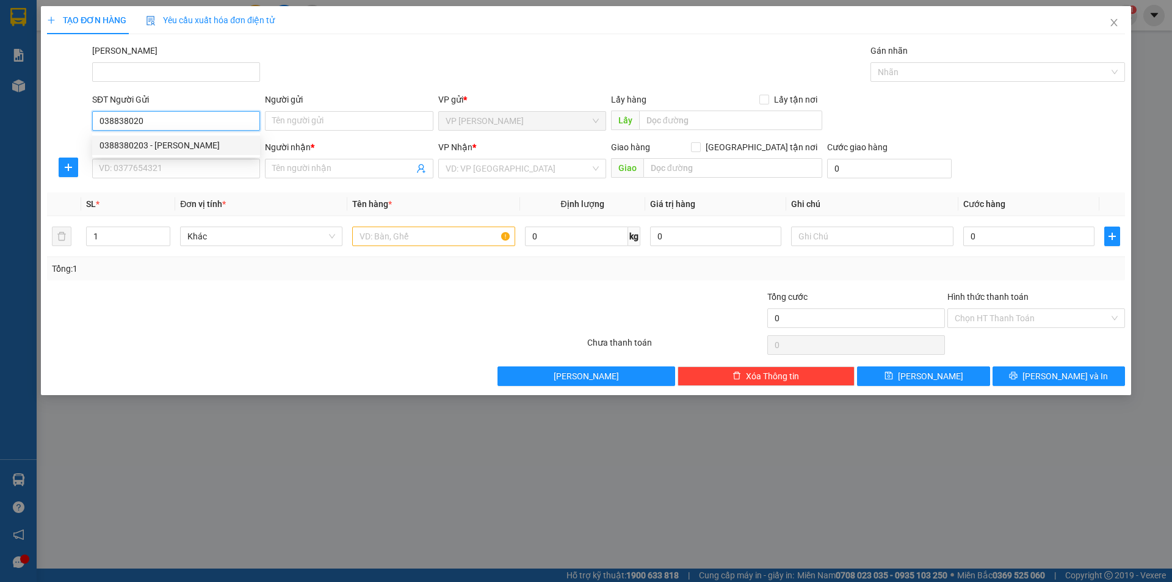
type input "C.LOAN"
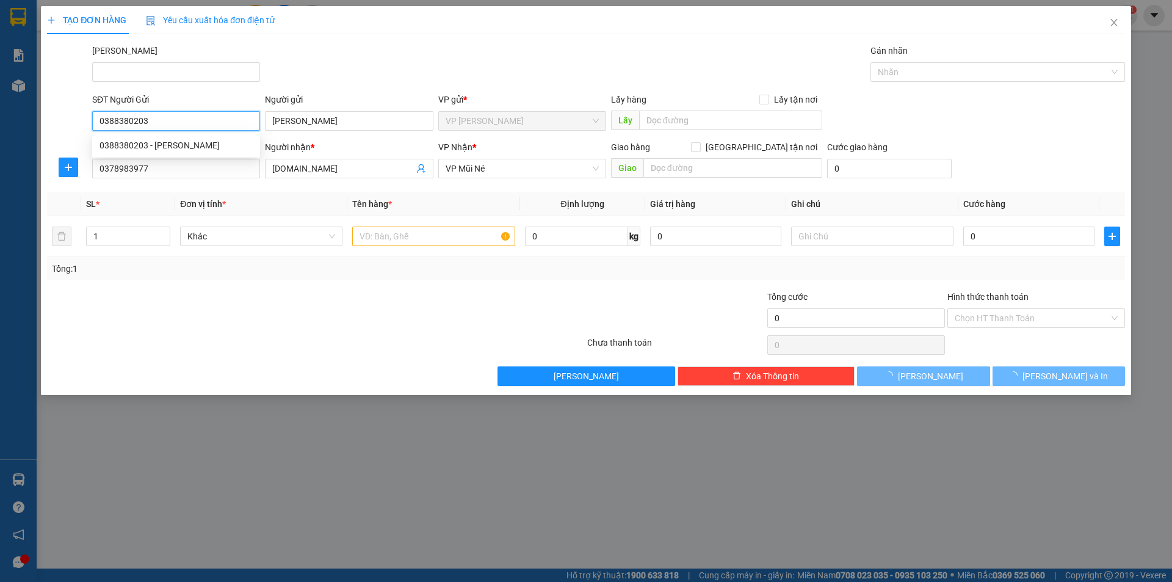
type input "20.000"
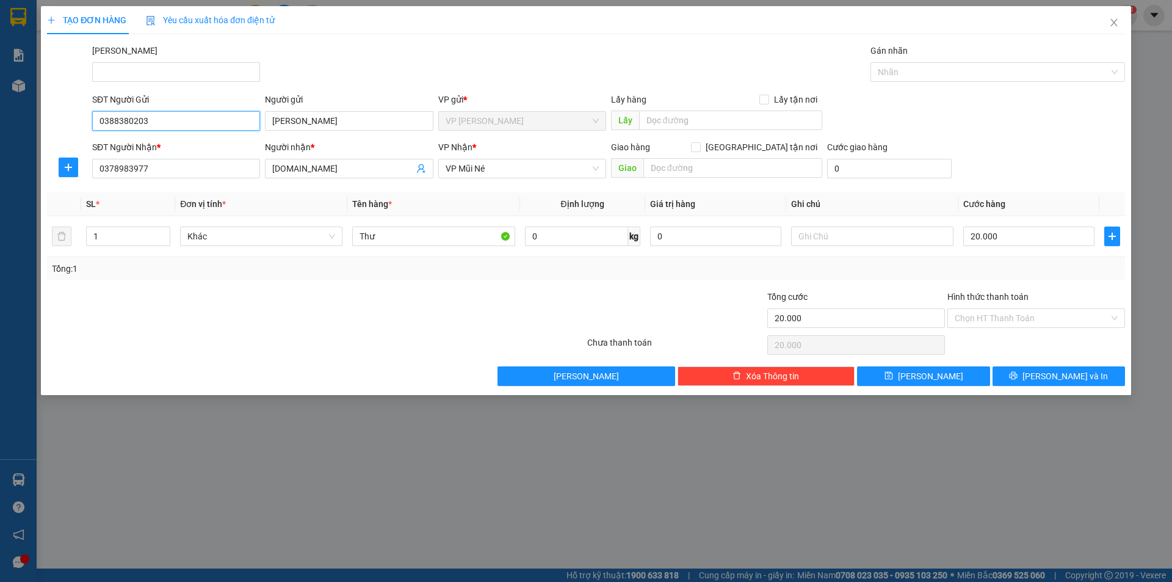
type input "0388380203"
click at [521, 178] on div "VP Nhận * VP Mũi Né" at bounding box center [522, 161] width 168 height 43
click at [524, 165] on span "VP Mũi Né" at bounding box center [522, 168] width 153 height 18
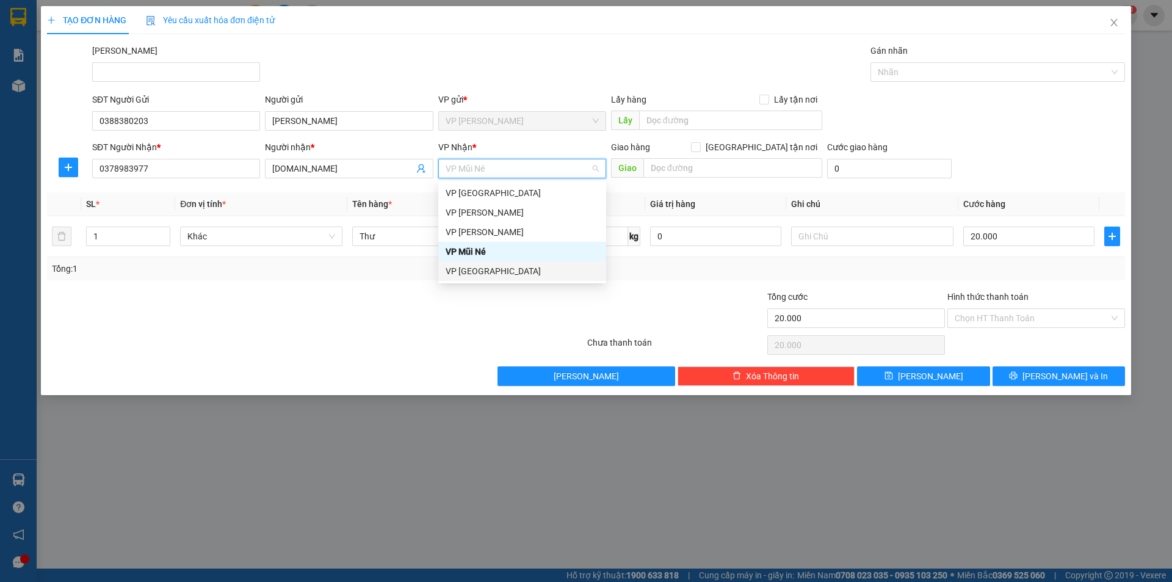
click at [500, 274] on div "VP chợ Mũi Né" at bounding box center [522, 270] width 153 height 13
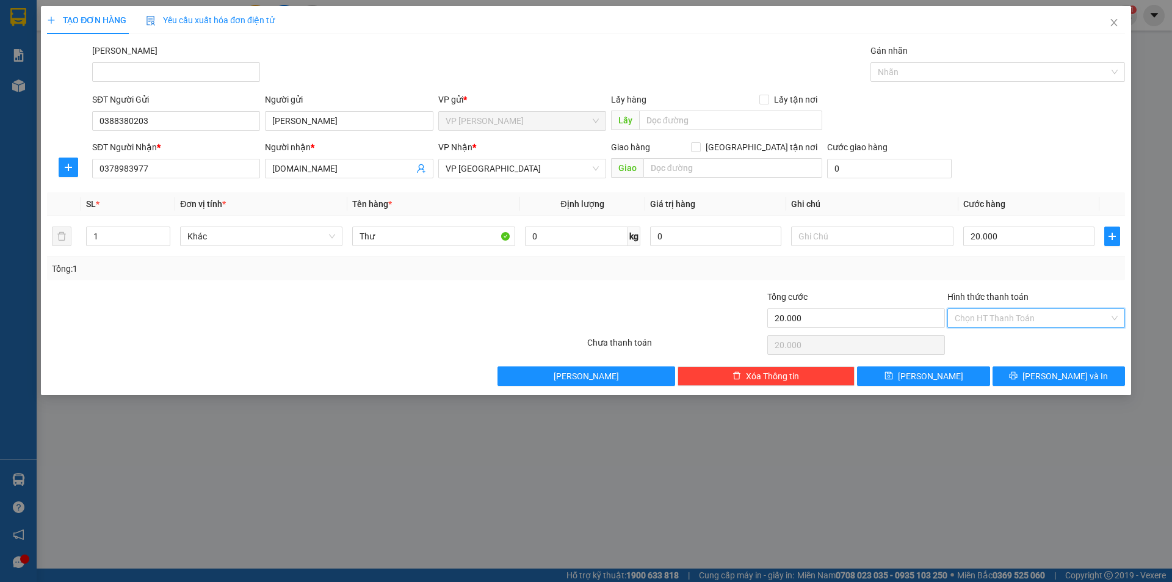
click at [1059, 318] on input "Hình thức thanh toán" at bounding box center [1032, 318] width 154 height 18
click at [1024, 344] on div "Tại văn phòng" at bounding box center [1036, 342] width 163 height 13
type input "0"
click at [1046, 371] on button "Lưu và In" at bounding box center [1059, 376] width 132 height 20
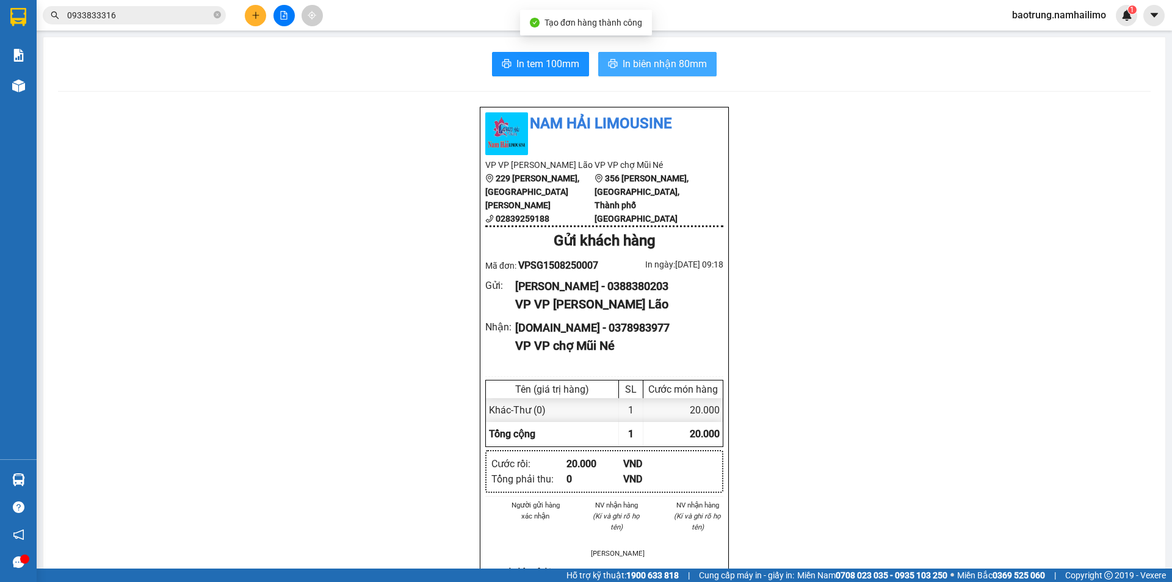
click at [637, 63] on span "In biên nhận 80mm" at bounding box center [665, 63] width 84 height 15
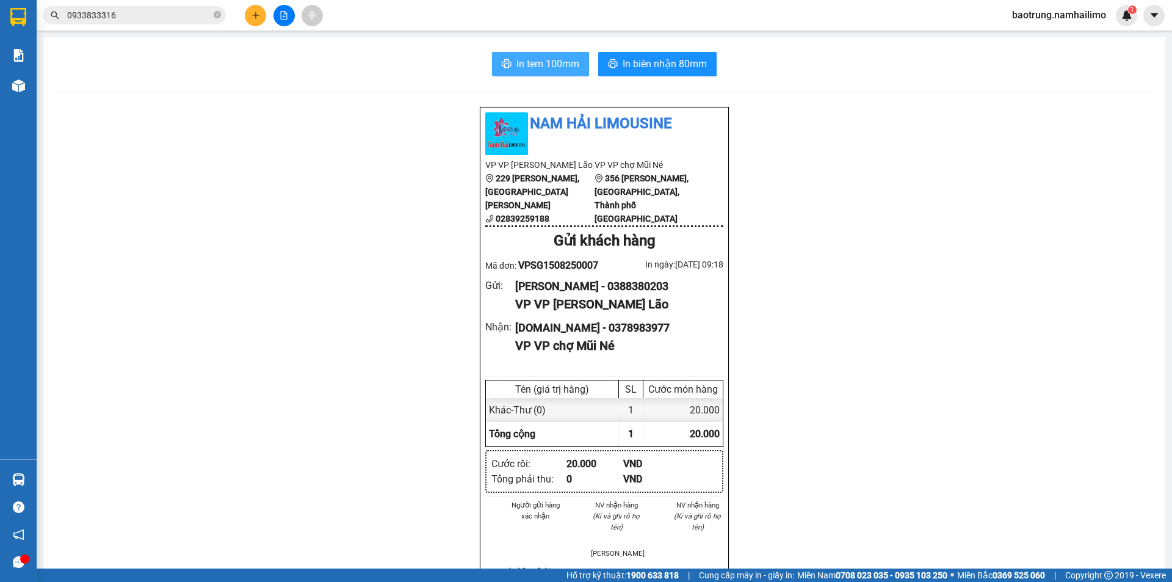
click at [525, 61] on span "In tem 100mm" at bounding box center [548, 63] width 63 height 15
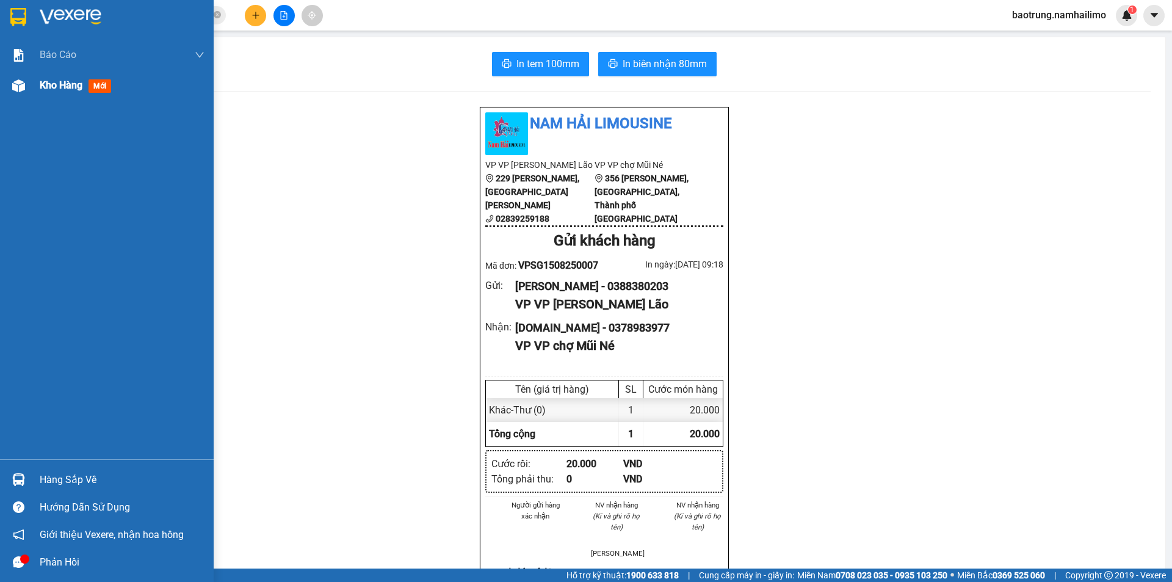
click at [45, 85] on span "Kho hàng" at bounding box center [61, 85] width 43 height 12
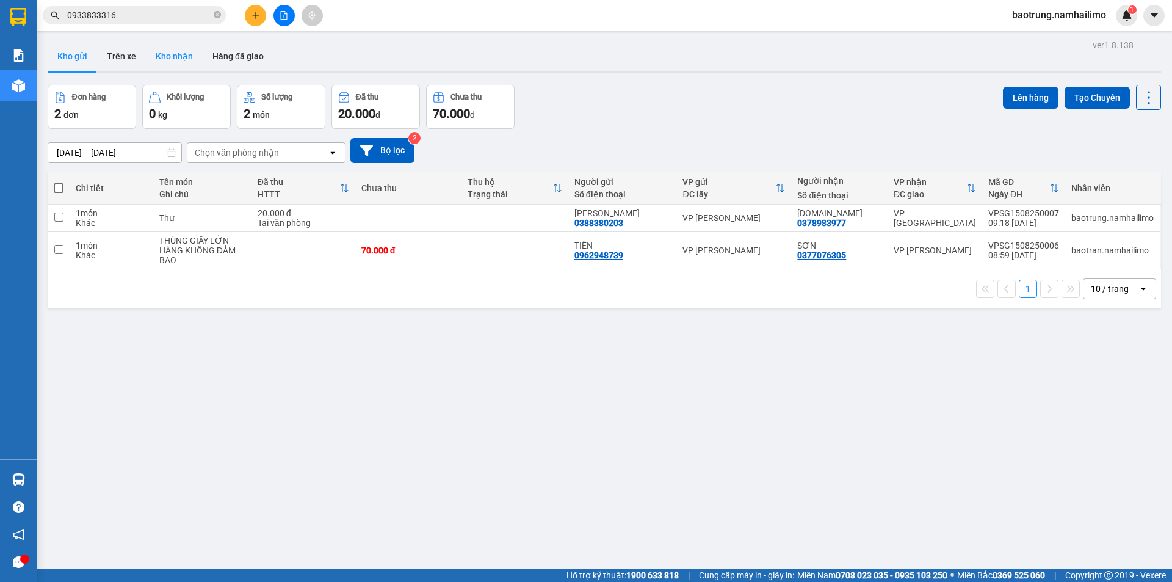
click at [168, 51] on button "Kho nhận" at bounding box center [174, 56] width 57 height 29
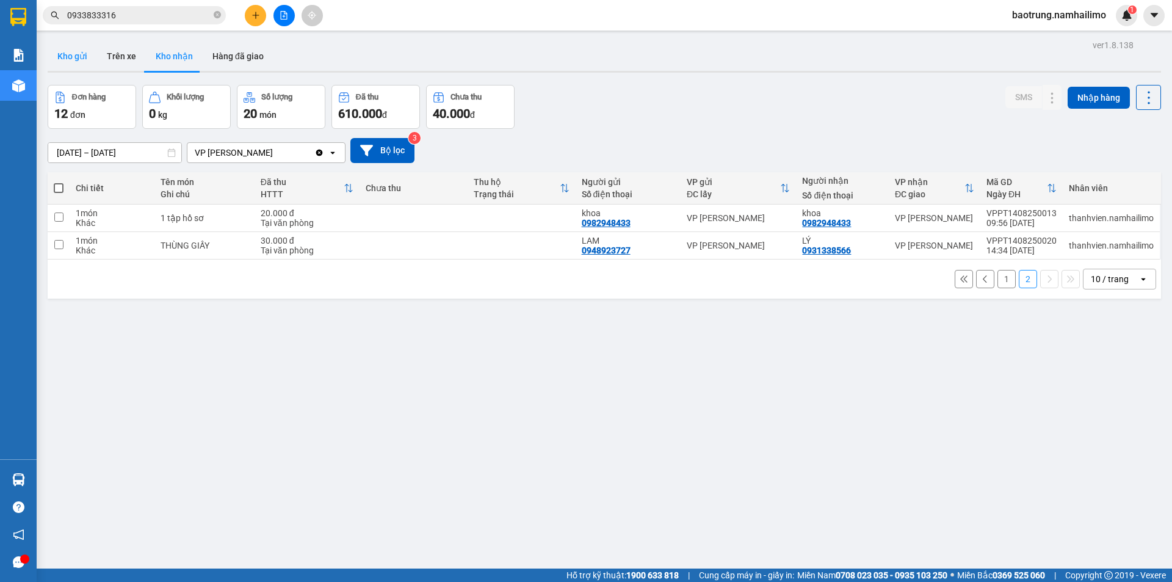
click at [75, 59] on button "Kho gửi" at bounding box center [72, 56] width 49 height 29
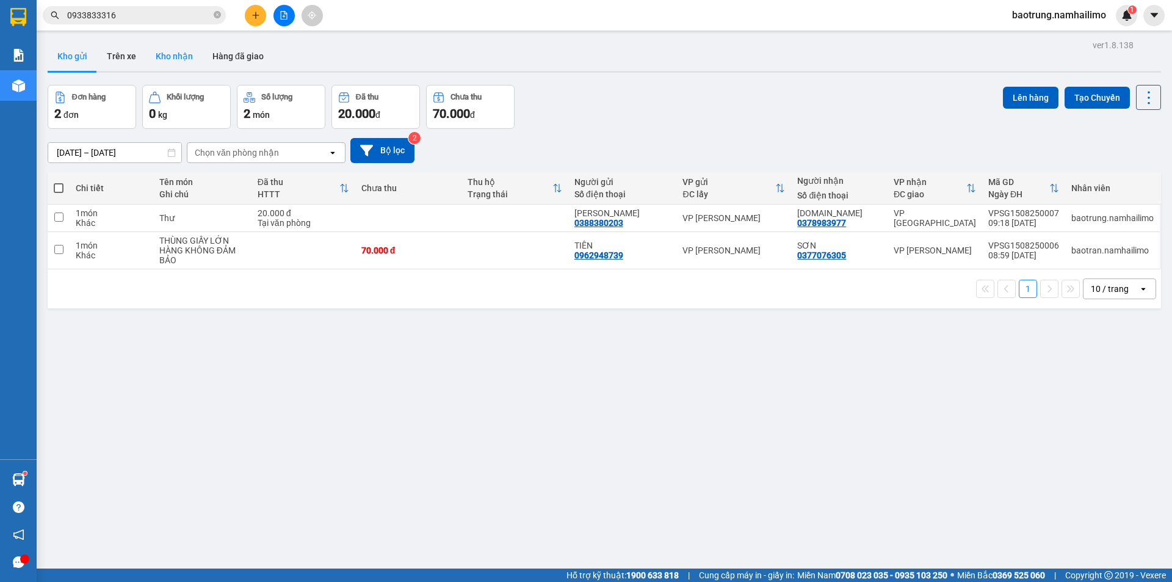
click at [170, 60] on button "Kho nhận" at bounding box center [174, 56] width 57 height 29
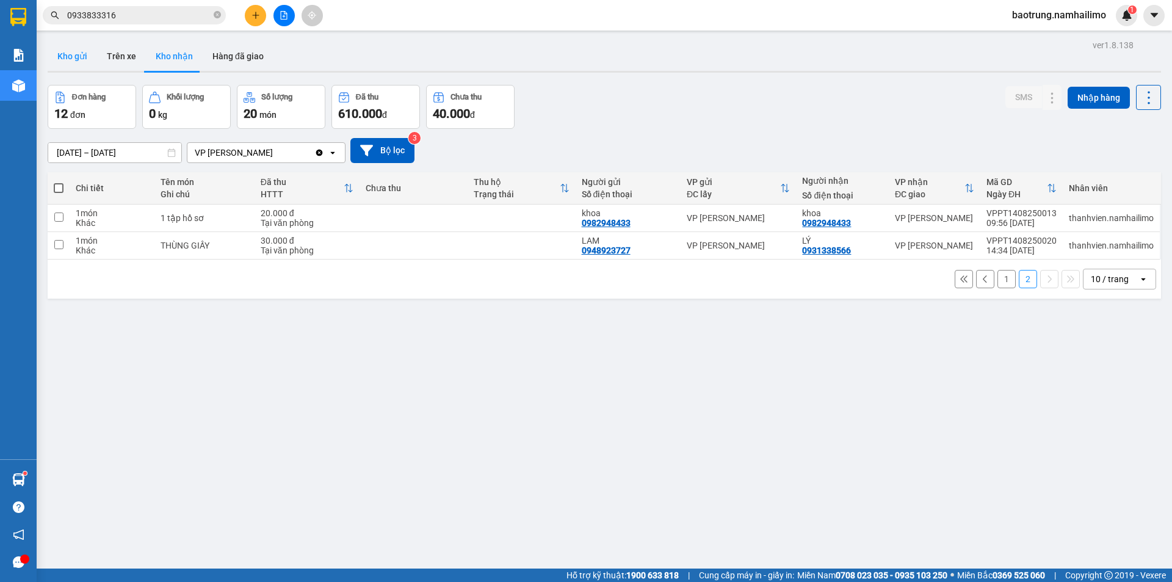
click at [63, 60] on button "Kho gửi" at bounding box center [72, 56] width 49 height 29
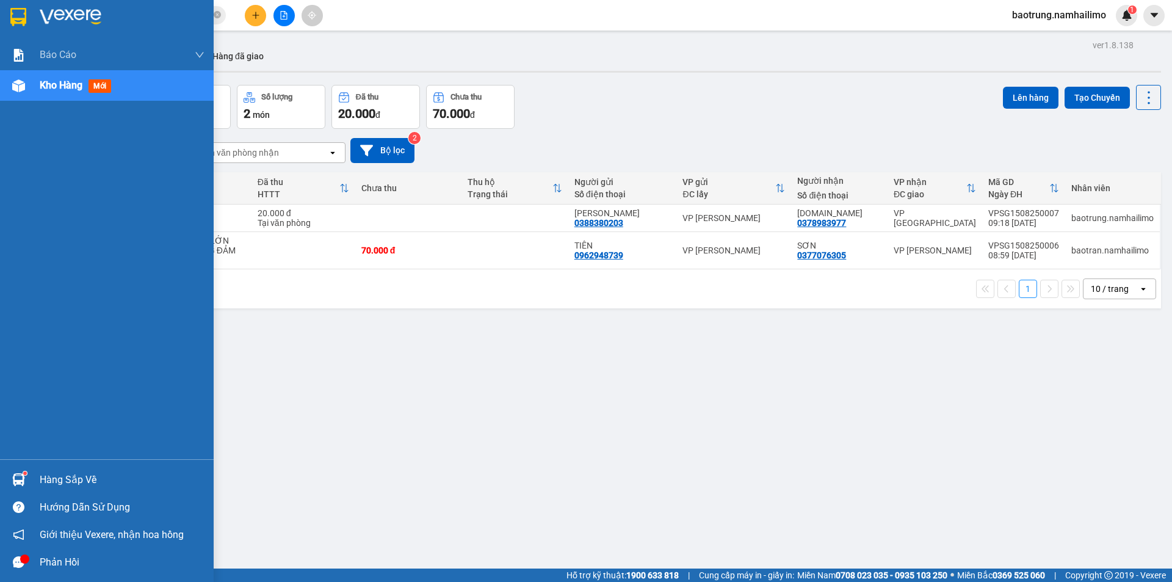
drag, startPoint x: 56, startPoint y: 479, endPoint x: 63, endPoint y: 469, distance: 12.2
click at [60, 477] on div "Hàng sắp về" at bounding box center [122, 480] width 165 height 18
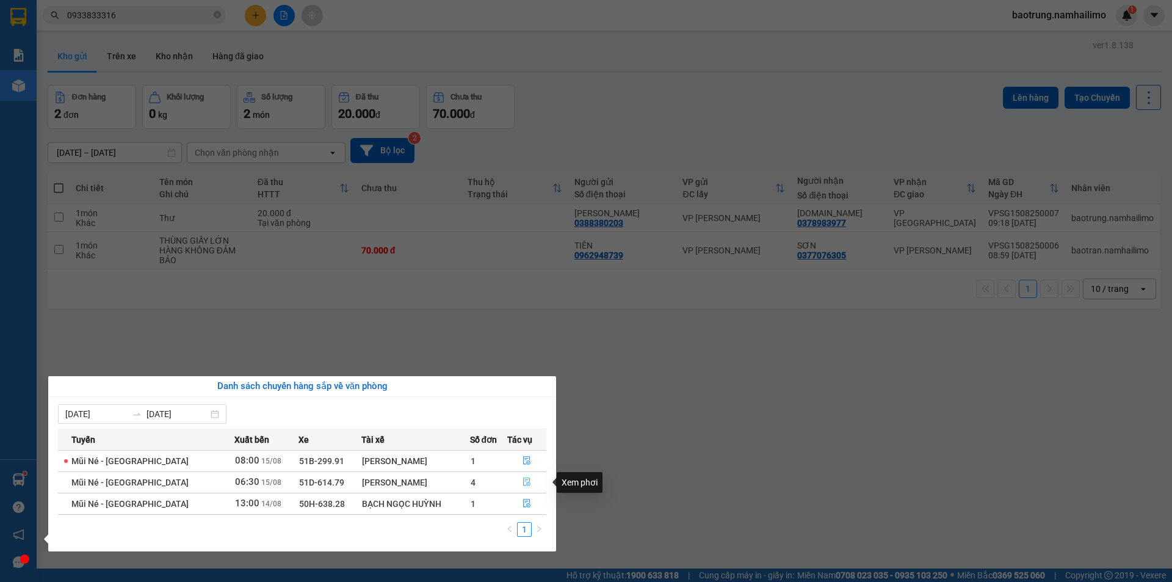
click at [529, 482] on icon "file-done" at bounding box center [527, 481] width 9 height 9
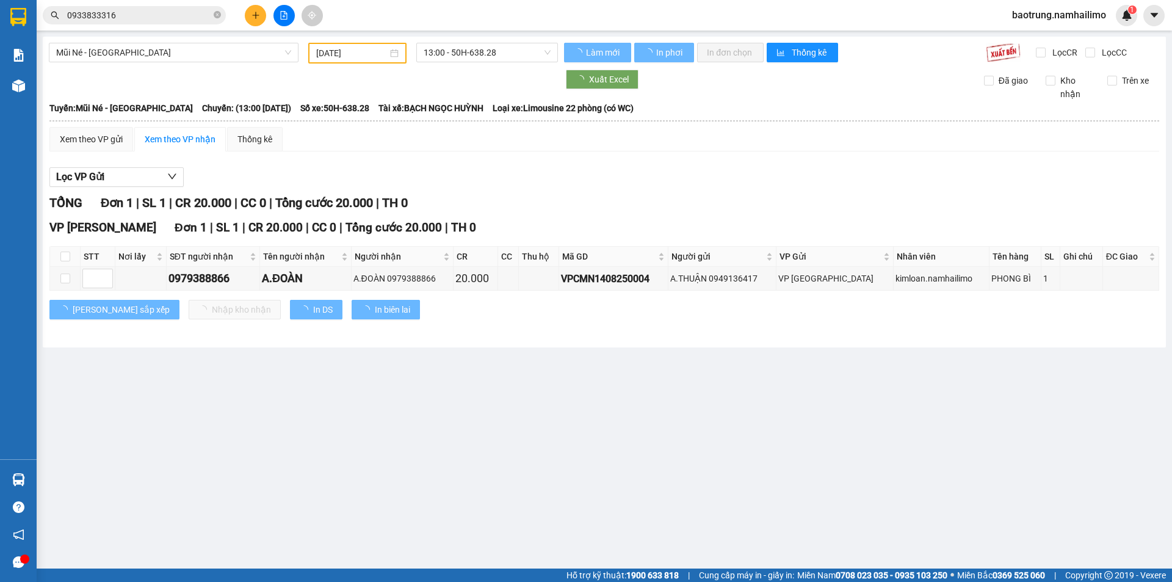
type input "15/08/2025"
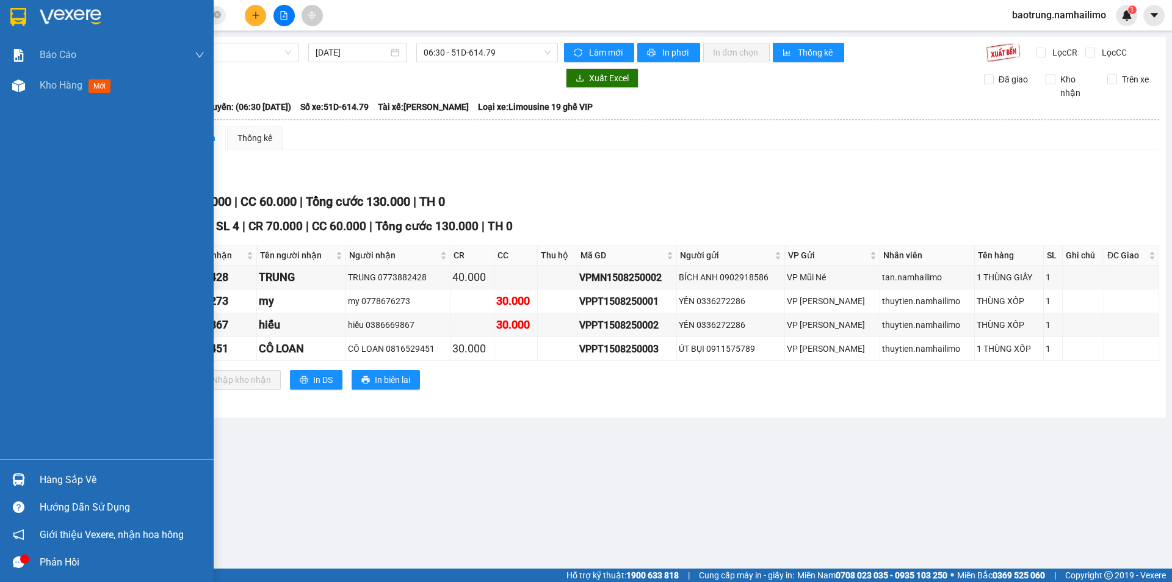
click at [61, 480] on div "Hàng sắp về" at bounding box center [122, 480] width 165 height 18
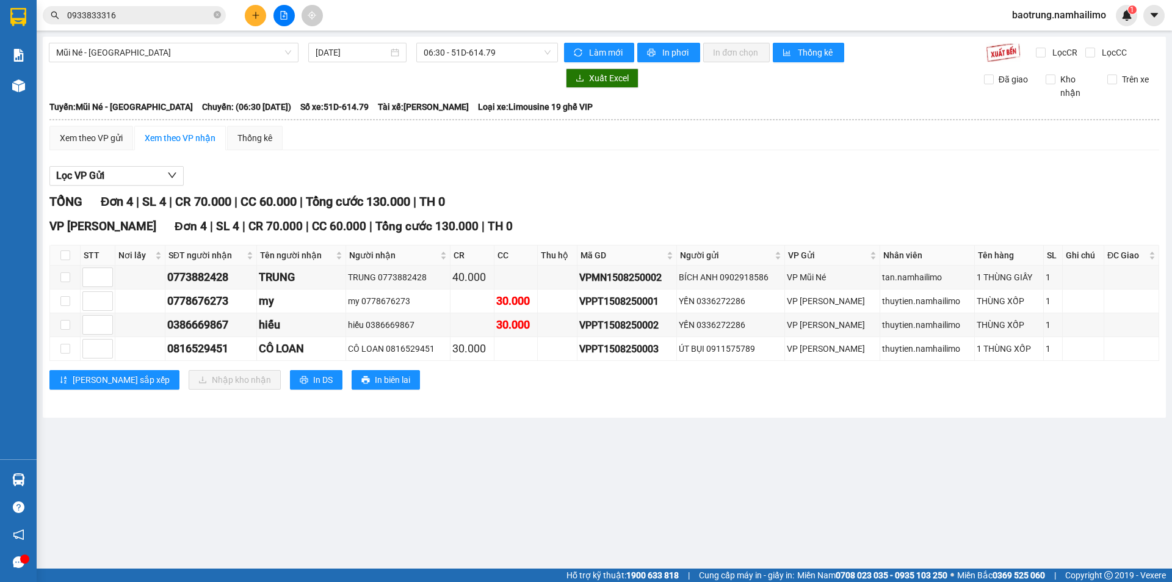
drag, startPoint x: 783, startPoint y: 460, endPoint x: 242, endPoint y: 175, distance: 610.9
click at [771, 455] on section "Kết quả tìm kiếm ( 0 ) Bộ lọc No Data 0933833316 baotrung.namhailimo 1 Báo cáo …" at bounding box center [586, 291] width 1172 height 582
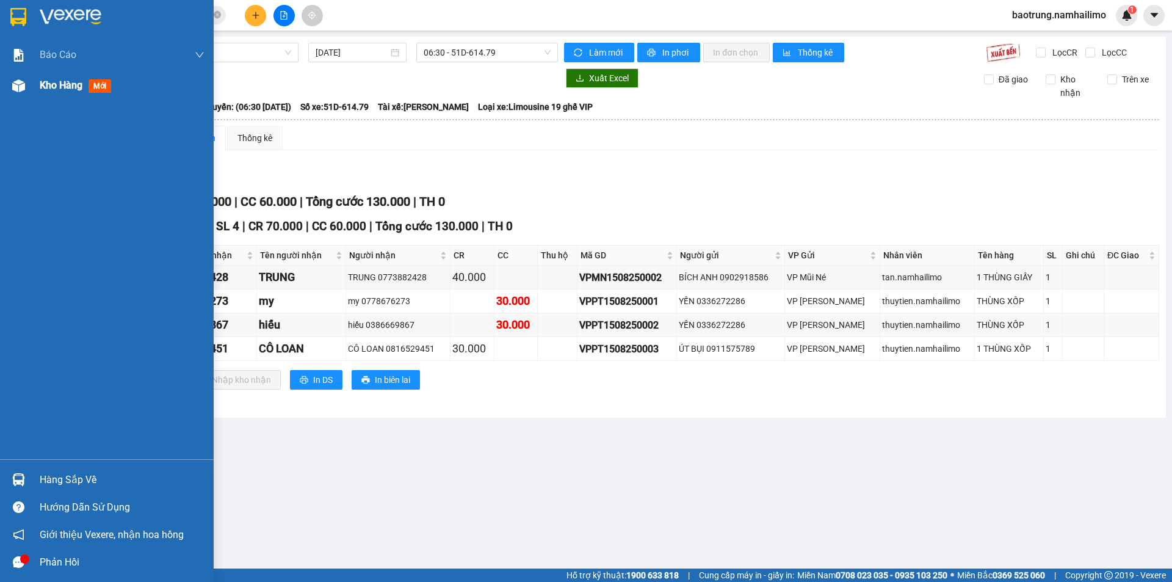
click at [81, 74] on div "Kho hàng mới" at bounding box center [122, 85] width 165 height 31
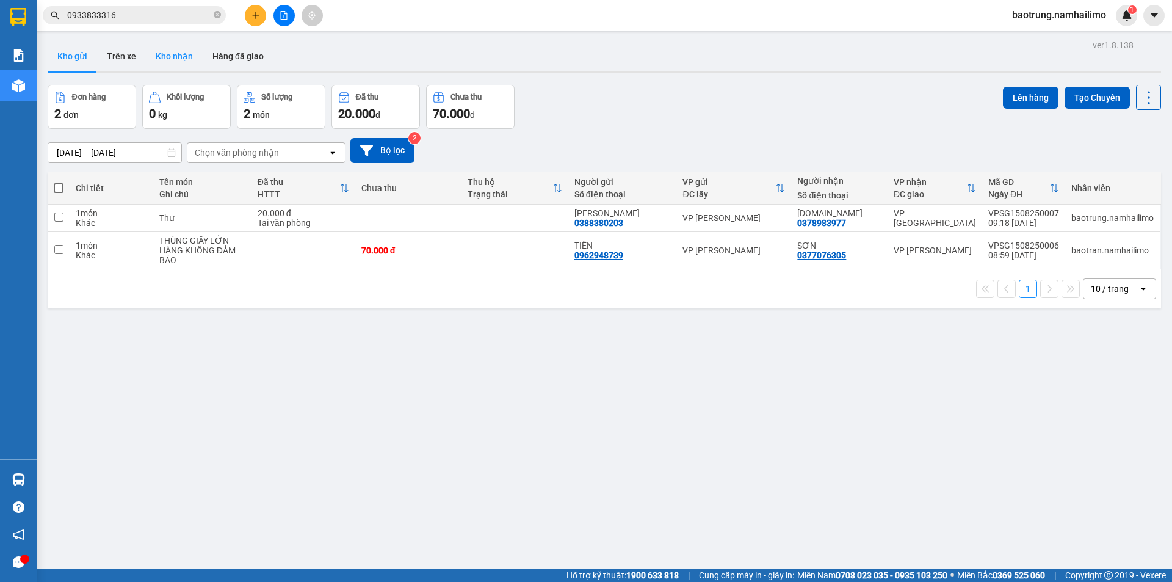
click at [180, 60] on button "Kho nhận" at bounding box center [174, 56] width 57 height 29
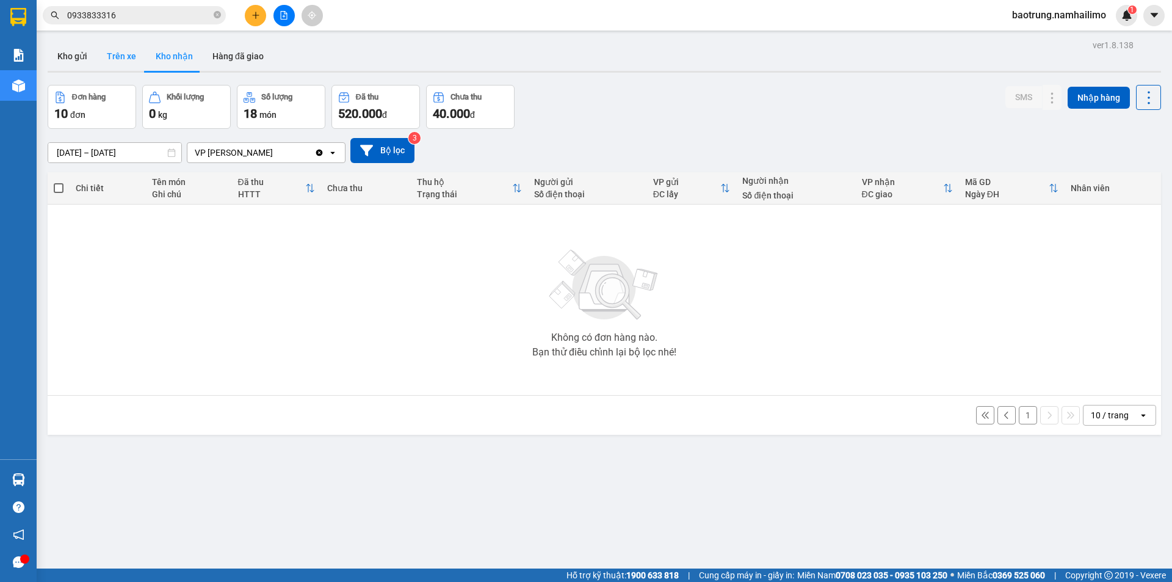
click at [114, 55] on button "Trên xe" at bounding box center [121, 56] width 49 height 29
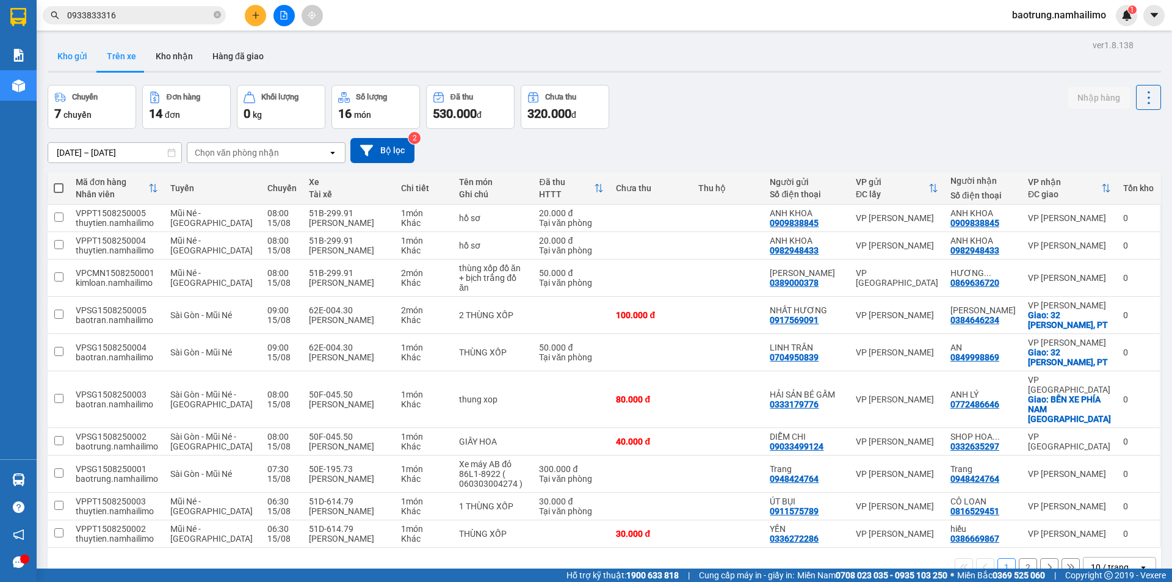
click at [60, 45] on button "Kho gửi" at bounding box center [72, 56] width 49 height 29
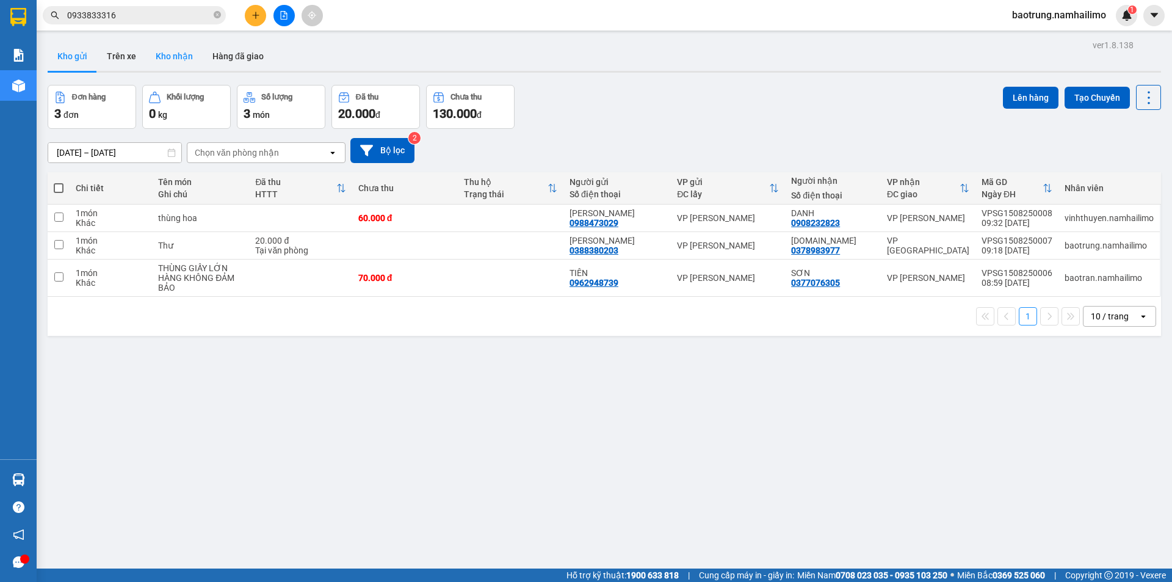
click at [178, 59] on button "Kho nhận" at bounding box center [174, 56] width 57 height 29
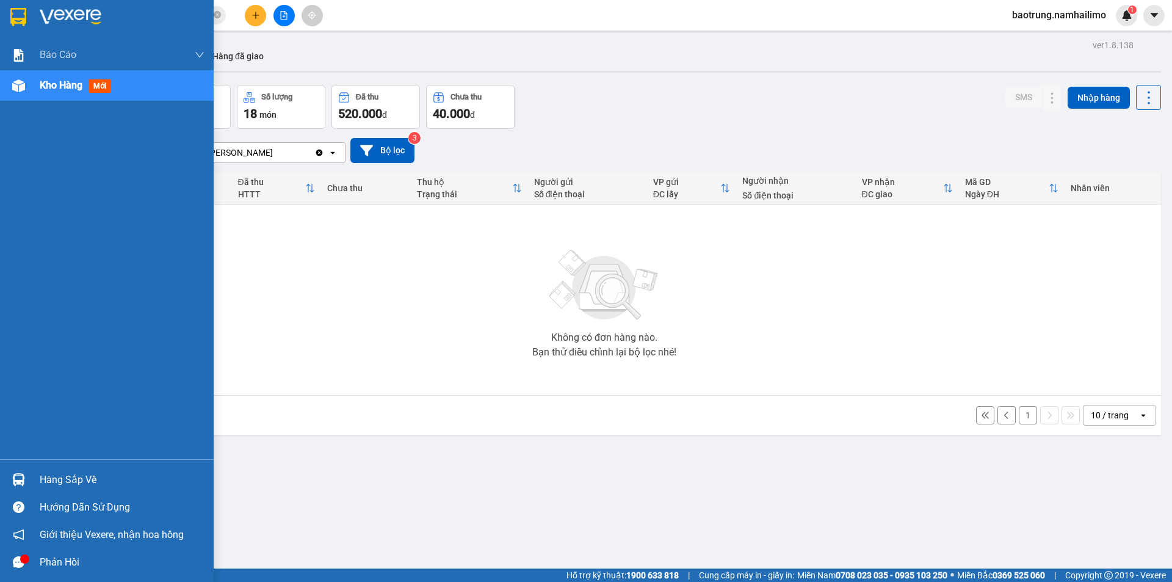
click at [57, 87] on span "Kho hàng" at bounding box center [61, 85] width 43 height 12
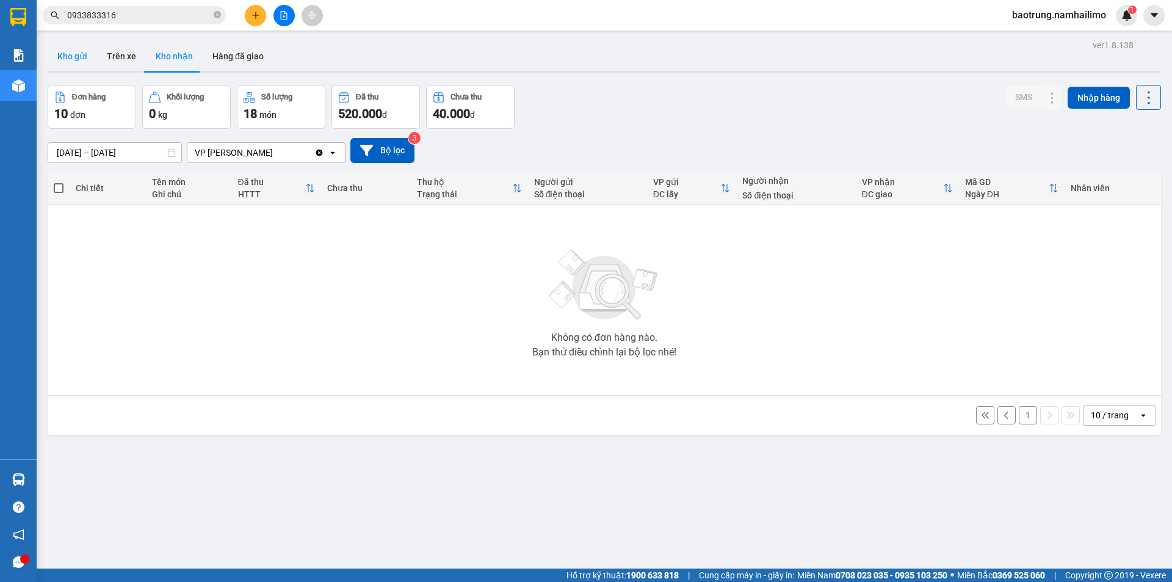
click at [88, 62] on button "Kho gửi" at bounding box center [72, 56] width 49 height 29
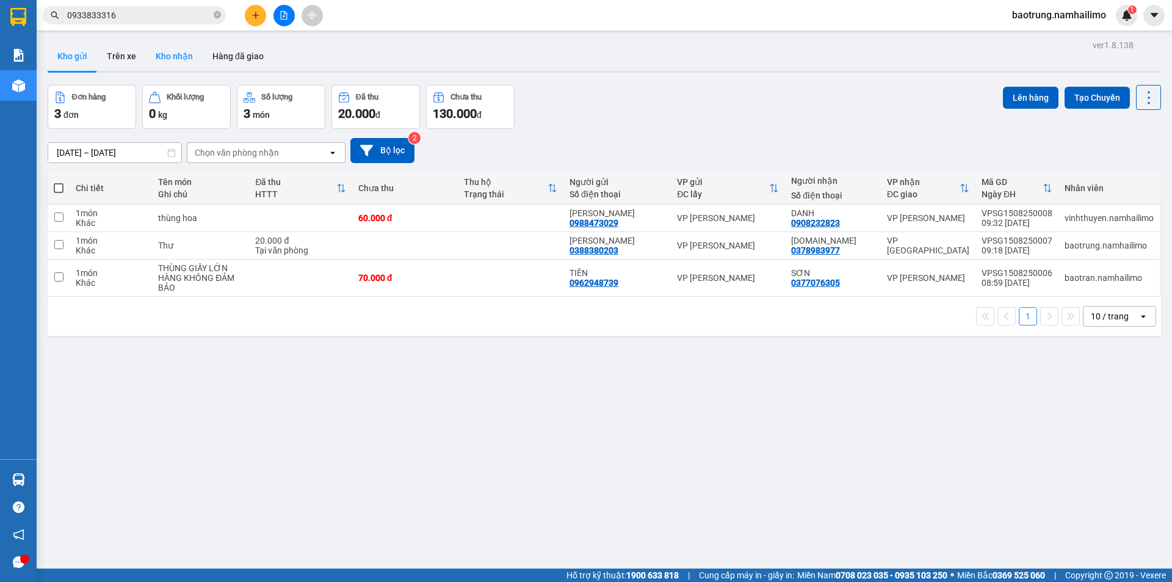
click at [181, 63] on button "Kho nhận" at bounding box center [174, 56] width 57 height 29
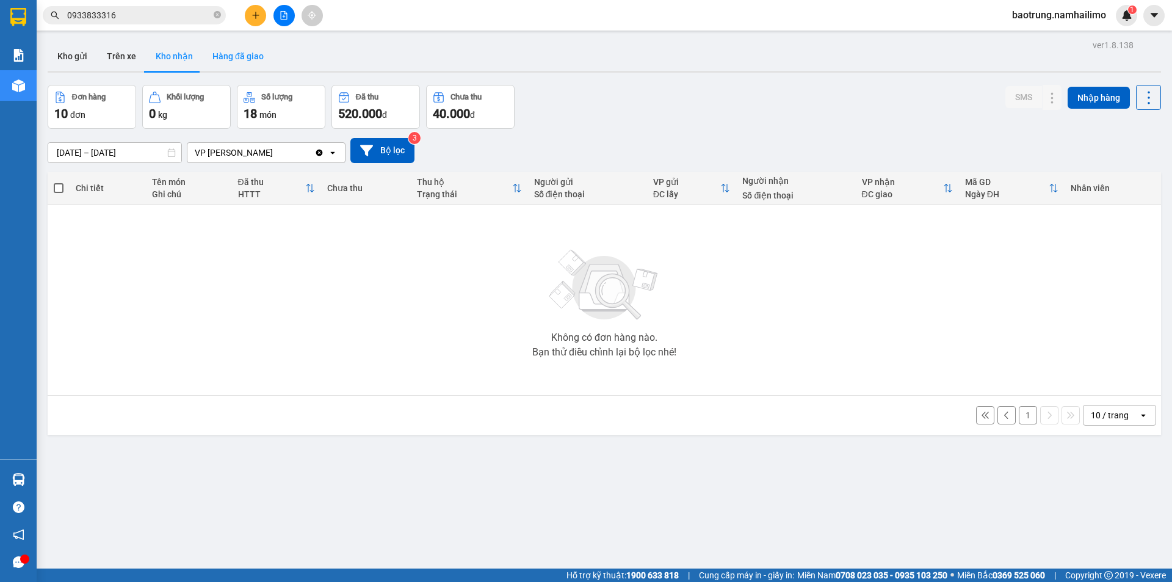
click at [236, 61] on button "Hàng đã giao" at bounding box center [238, 56] width 71 height 29
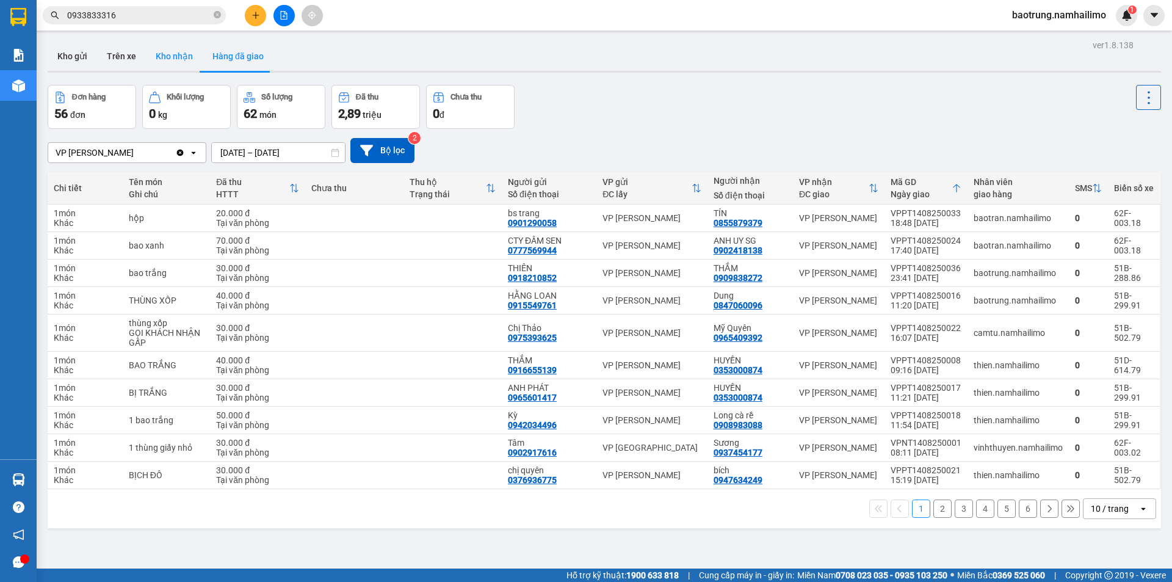
click at [177, 59] on button "Kho nhận" at bounding box center [174, 56] width 57 height 29
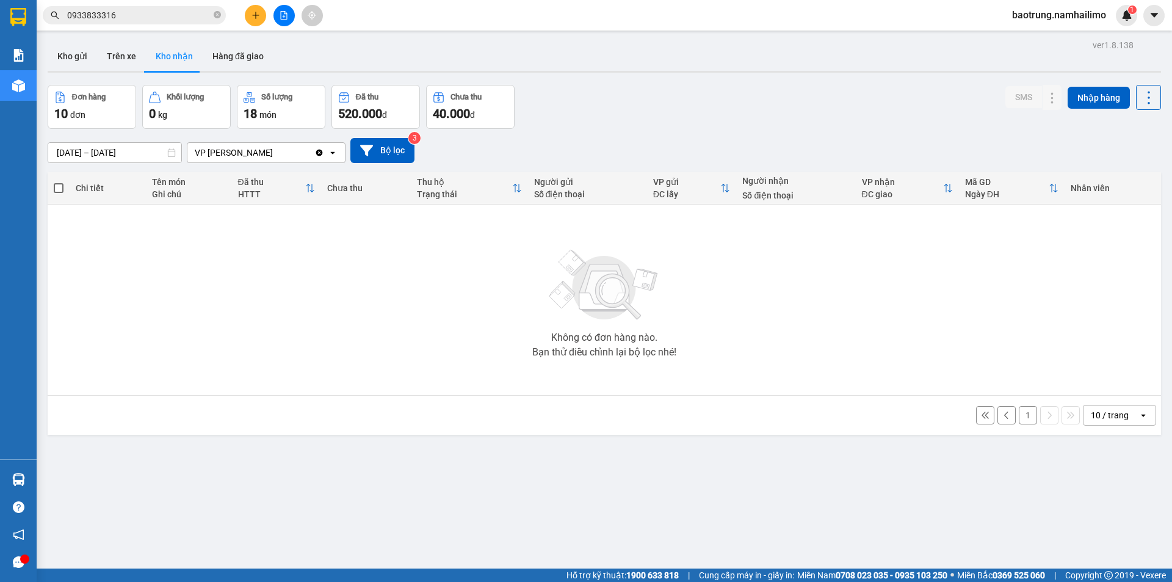
click at [1019, 413] on button "1" at bounding box center [1028, 415] width 18 height 18
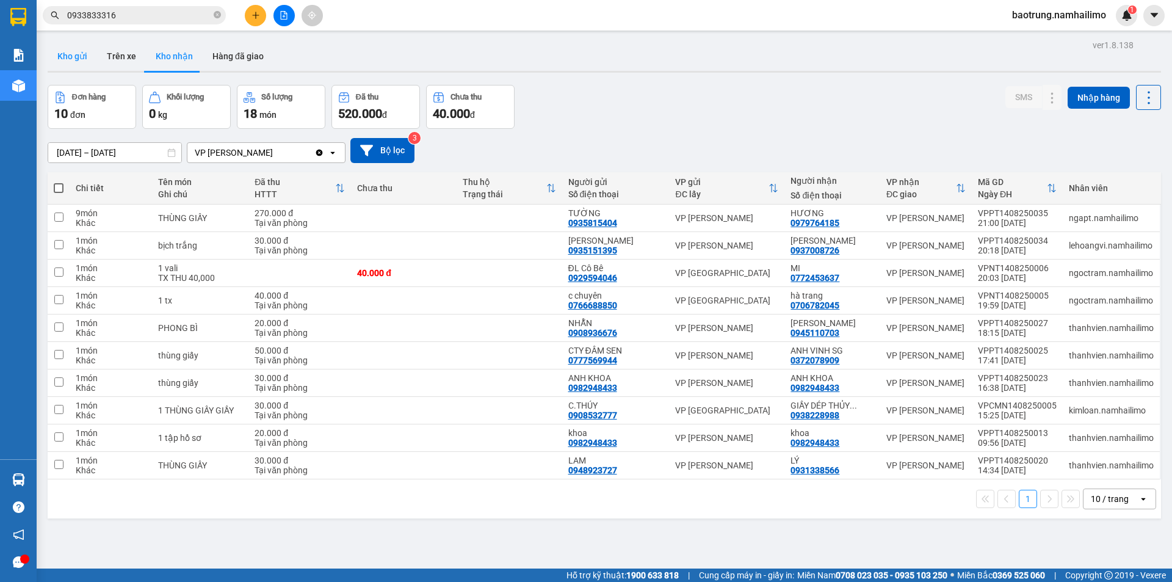
click at [95, 56] on button "Kho gửi" at bounding box center [72, 56] width 49 height 29
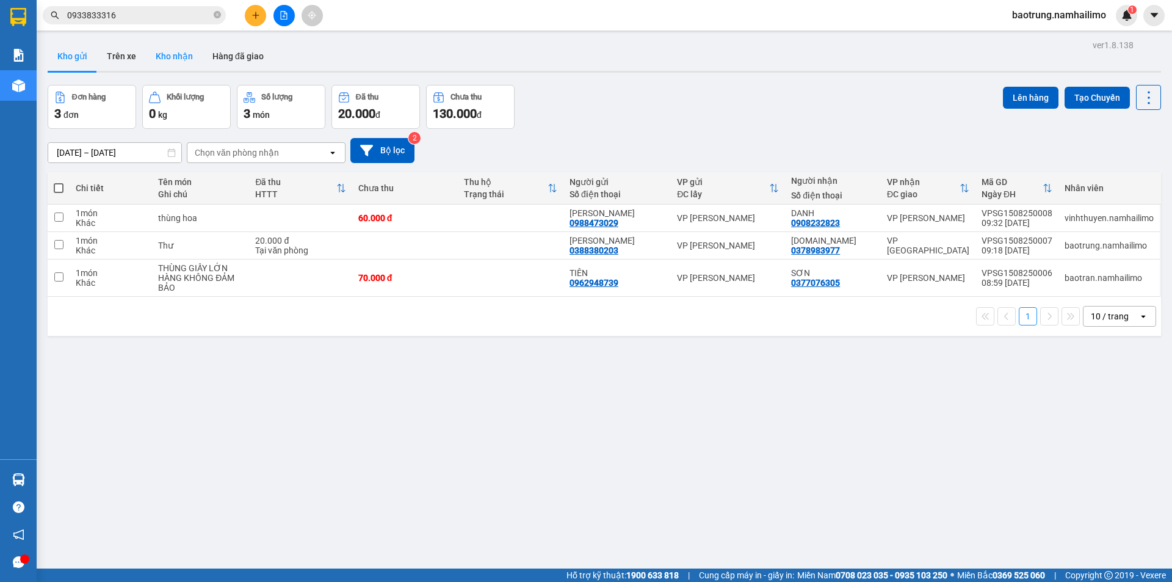
click at [166, 50] on button "Kho nhận" at bounding box center [174, 56] width 57 height 29
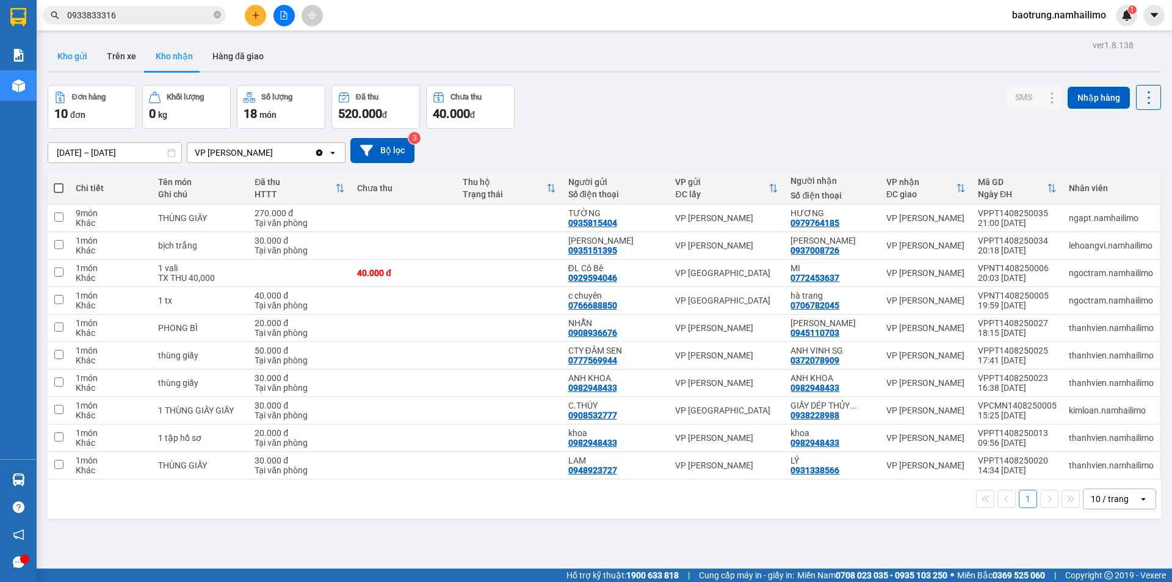
click at [78, 48] on button "Kho gửi" at bounding box center [72, 56] width 49 height 29
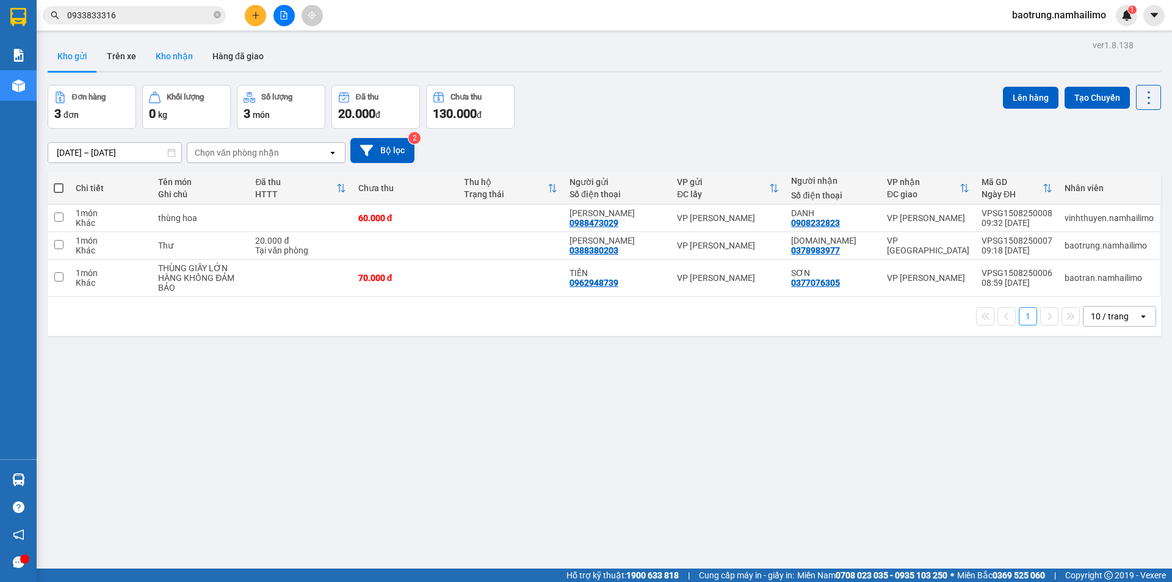
click at [170, 48] on button "Kho nhận" at bounding box center [174, 56] width 57 height 29
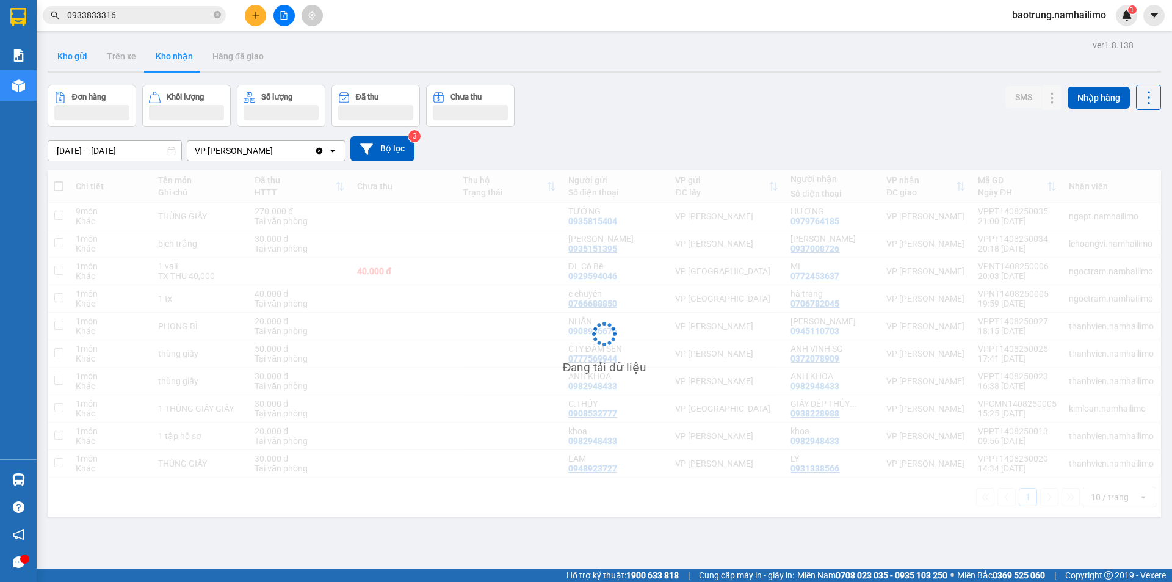
click at [73, 56] on button "Kho gửi" at bounding box center [72, 56] width 49 height 29
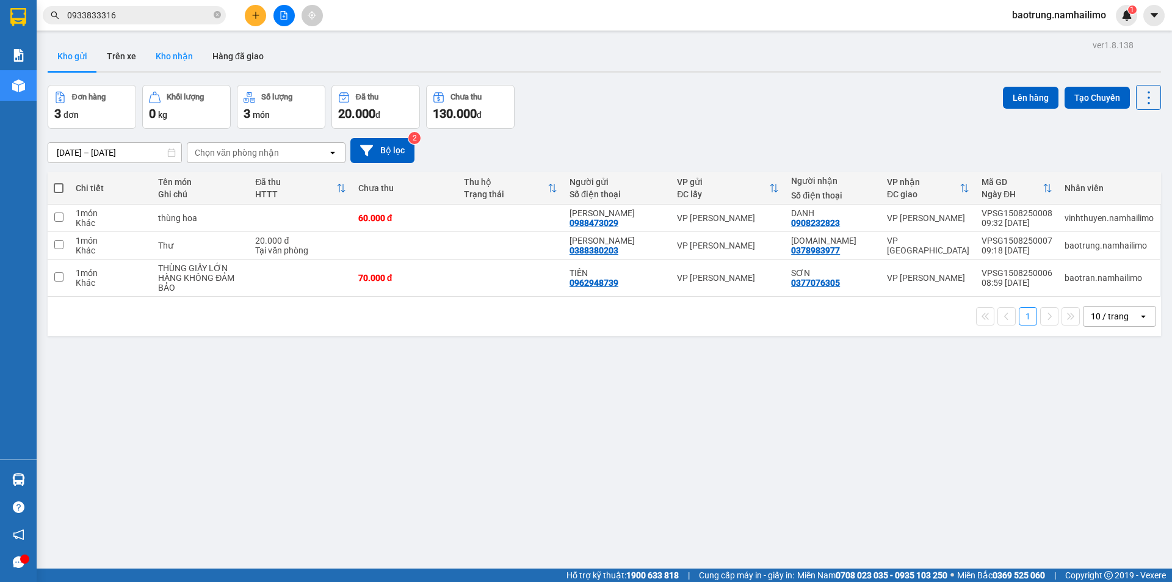
click at [175, 59] on button "Kho nhận" at bounding box center [174, 56] width 57 height 29
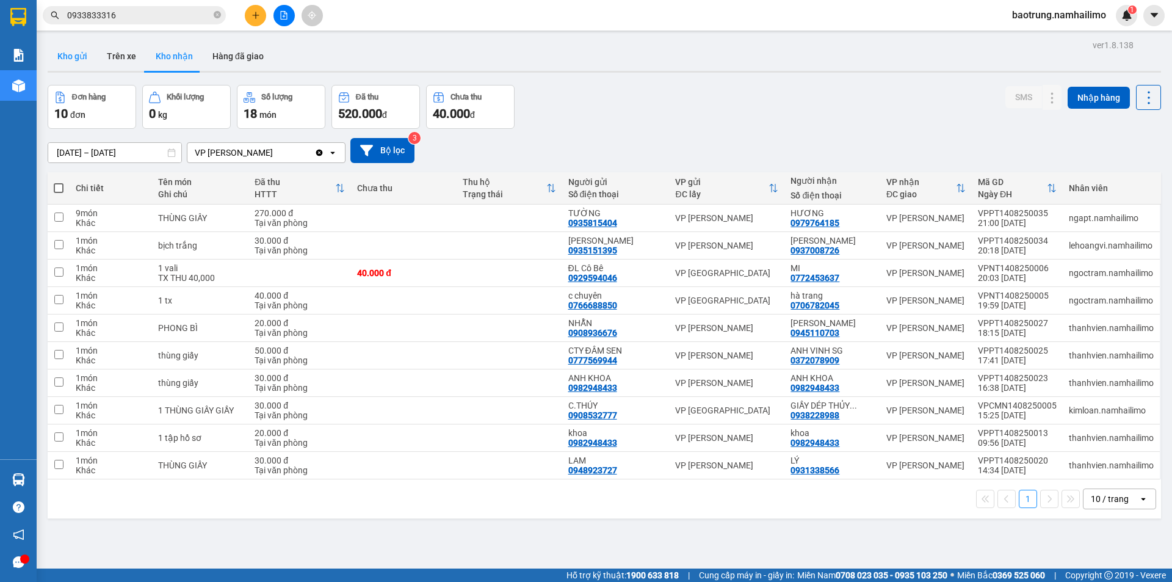
click at [77, 57] on button "Kho gửi" at bounding box center [72, 56] width 49 height 29
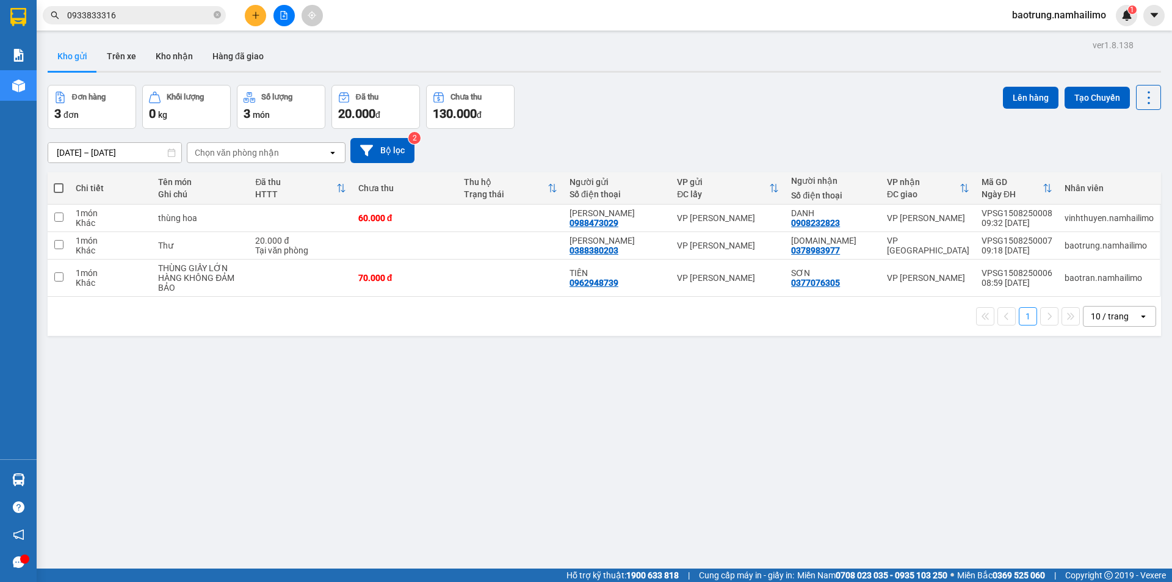
click at [269, 25] on div at bounding box center [284, 15] width 92 height 21
click at [261, 20] on button at bounding box center [255, 15] width 21 height 21
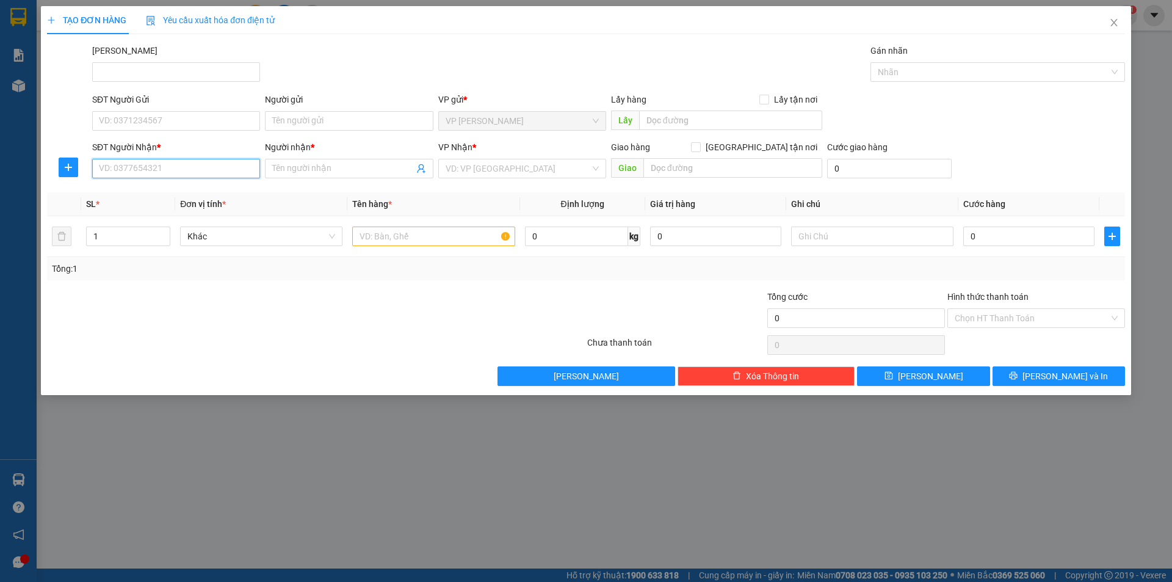
click at [219, 176] on input "SĐT Người Nhận *" at bounding box center [176, 169] width 168 height 20
click at [158, 170] on input "0949021480" at bounding box center [176, 169] width 168 height 20
type input "0949021480"
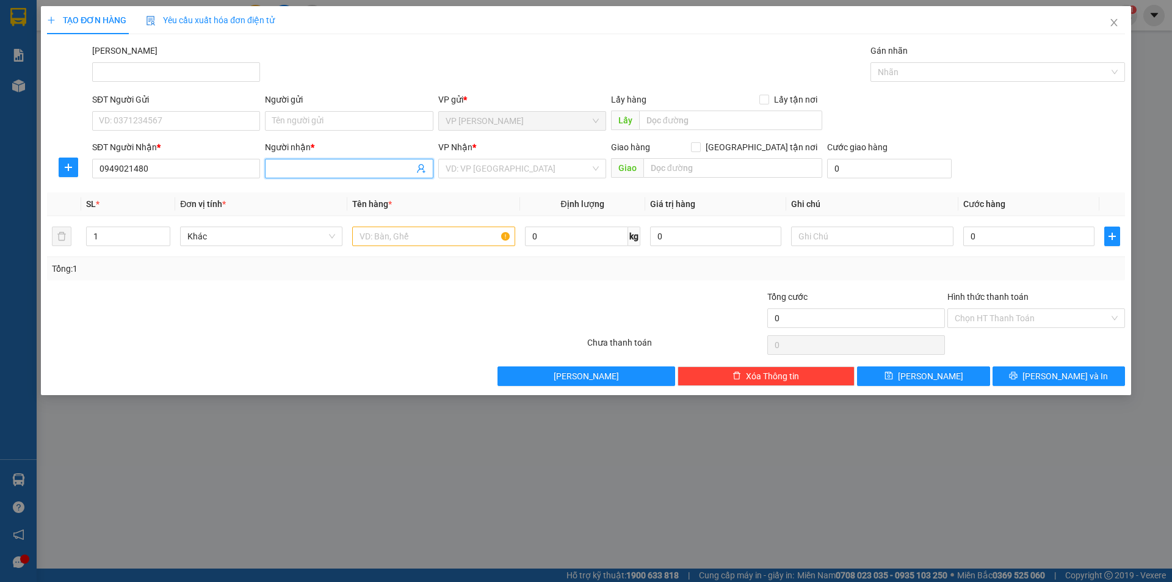
click at [292, 169] on input "Người nhận *" at bounding box center [342, 168] width 141 height 13
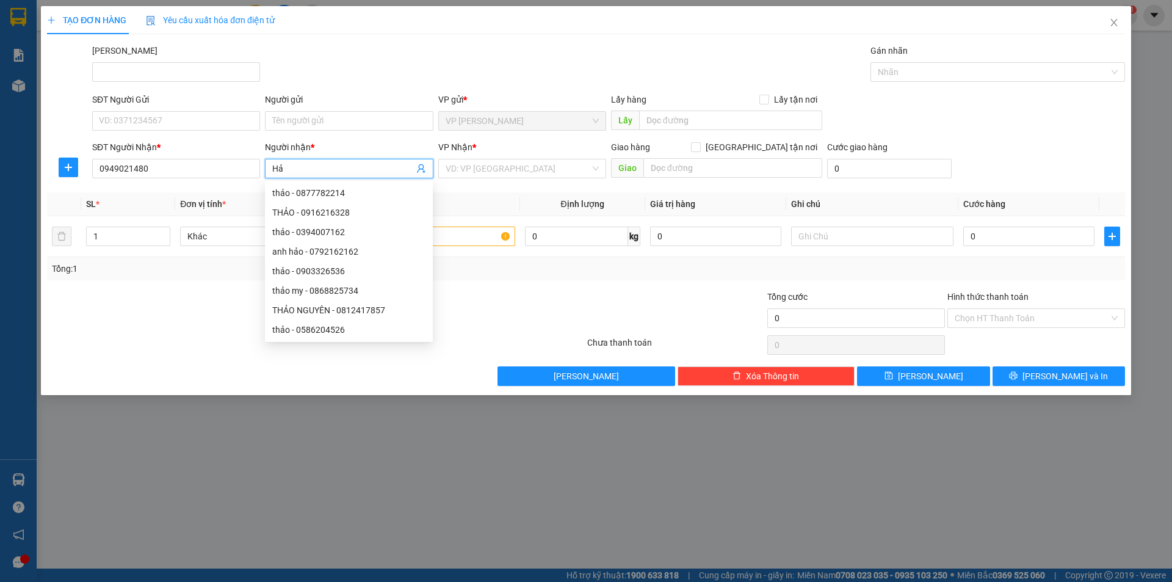
type input "H"
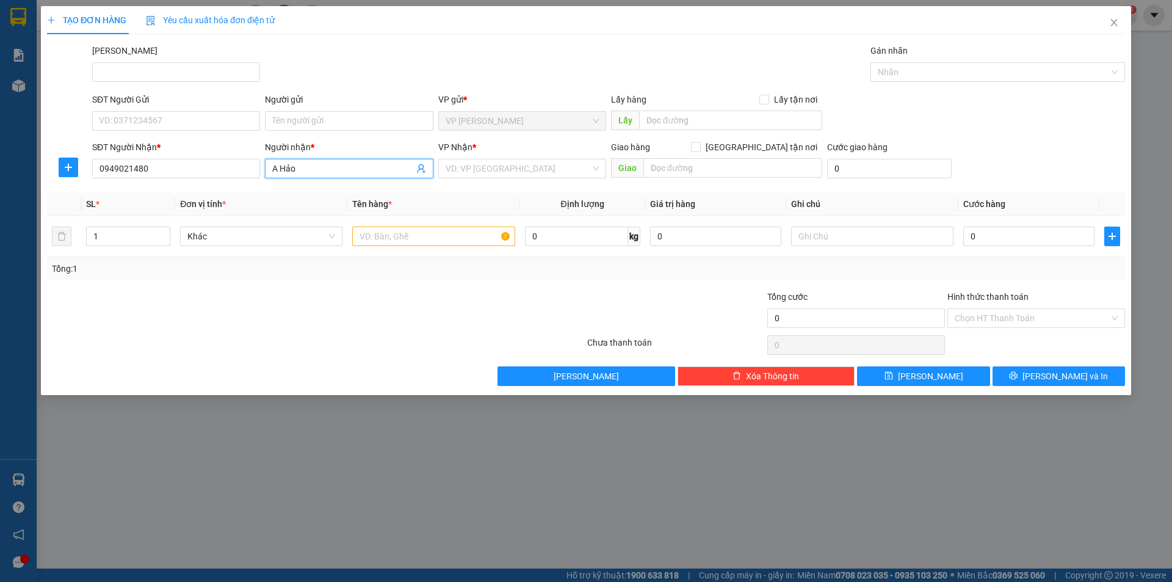
type input "A Hảo"
drag, startPoint x: 187, startPoint y: 106, endPoint x: 190, endPoint y: 112, distance: 6.3
click at [189, 107] on div "SĐT Người Gửi" at bounding box center [176, 102] width 168 height 18
click at [192, 123] on input "SĐT Người Gửi" at bounding box center [176, 121] width 168 height 20
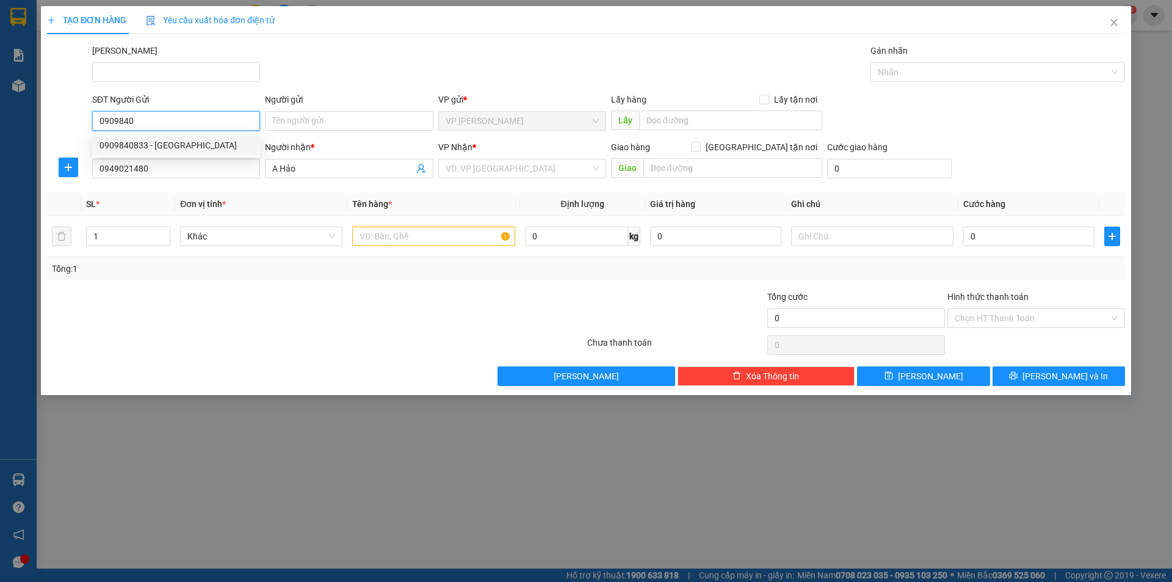
click at [186, 143] on div "0909840833 - Minh" at bounding box center [176, 145] width 153 height 13
type input "0909840833"
type input "Minh"
type input "40.000"
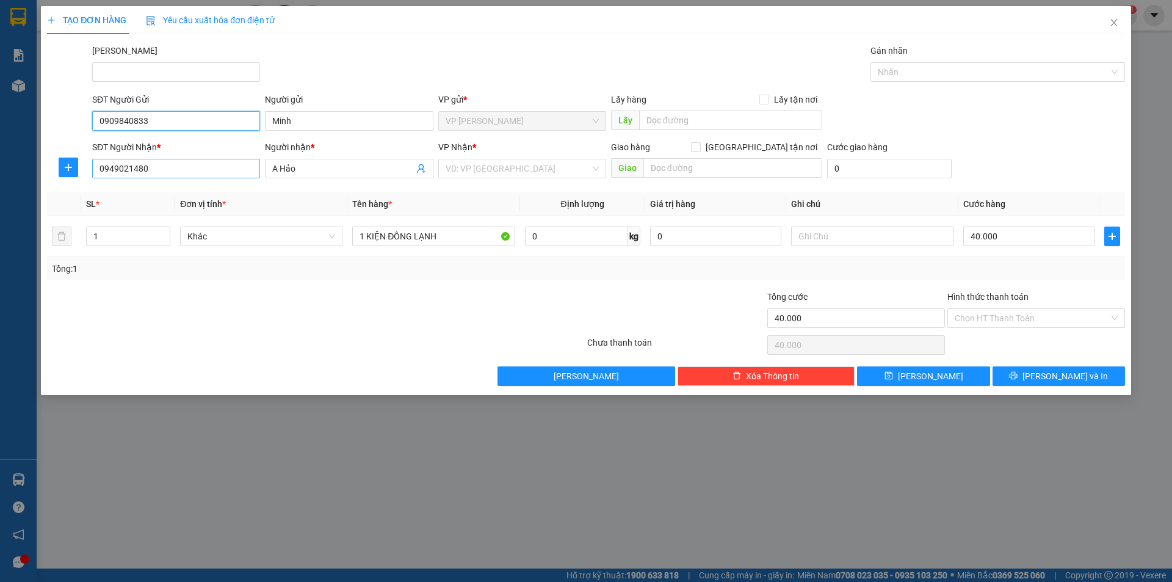
type input "0909840833"
click at [188, 168] on input "0949021480" at bounding box center [176, 169] width 168 height 20
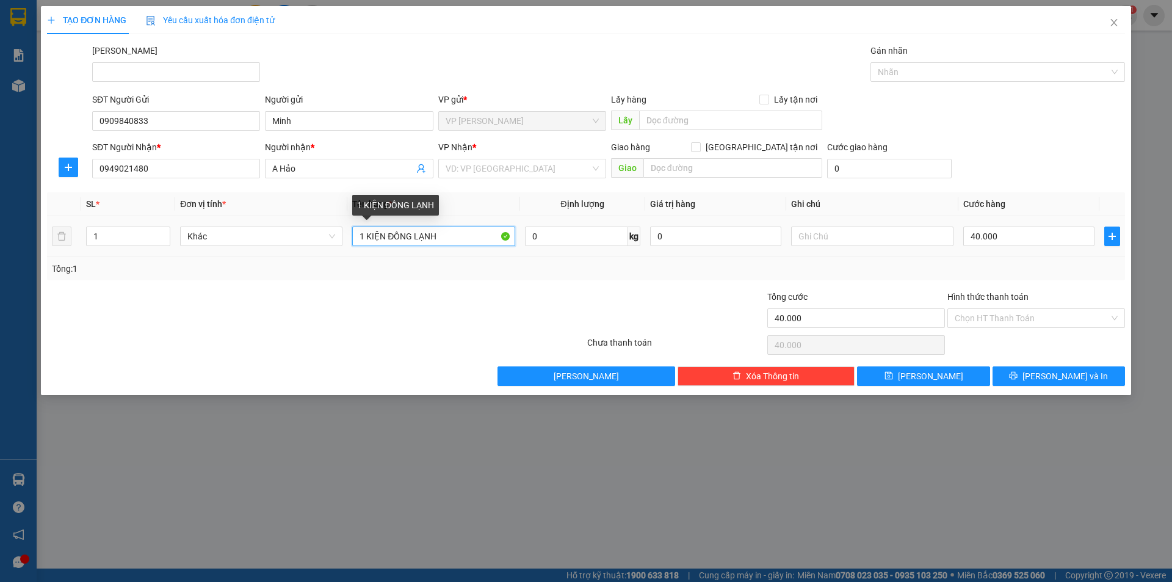
click at [466, 233] on input "1 KIỆN ĐÔNG LẠNH" at bounding box center [433, 237] width 162 height 20
type input "1 thùng xốp"
click at [517, 169] on input "search" at bounding box center [518, 168] width 145 height 18
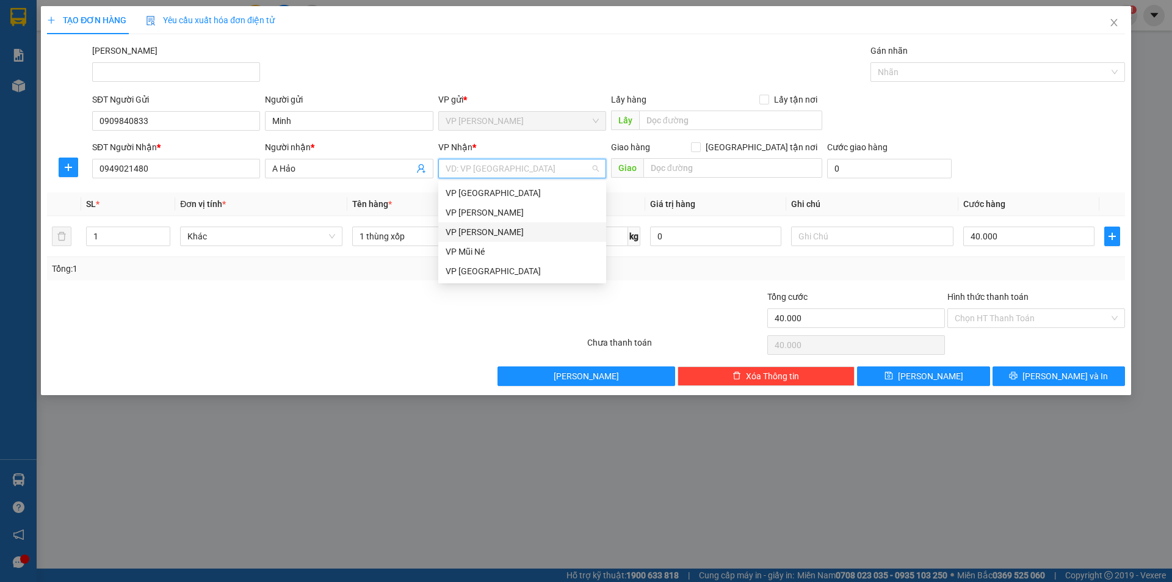
click at [487, 236] on div "VP Phan Thiết" at bounding box center [522, 231] width 153 height 13
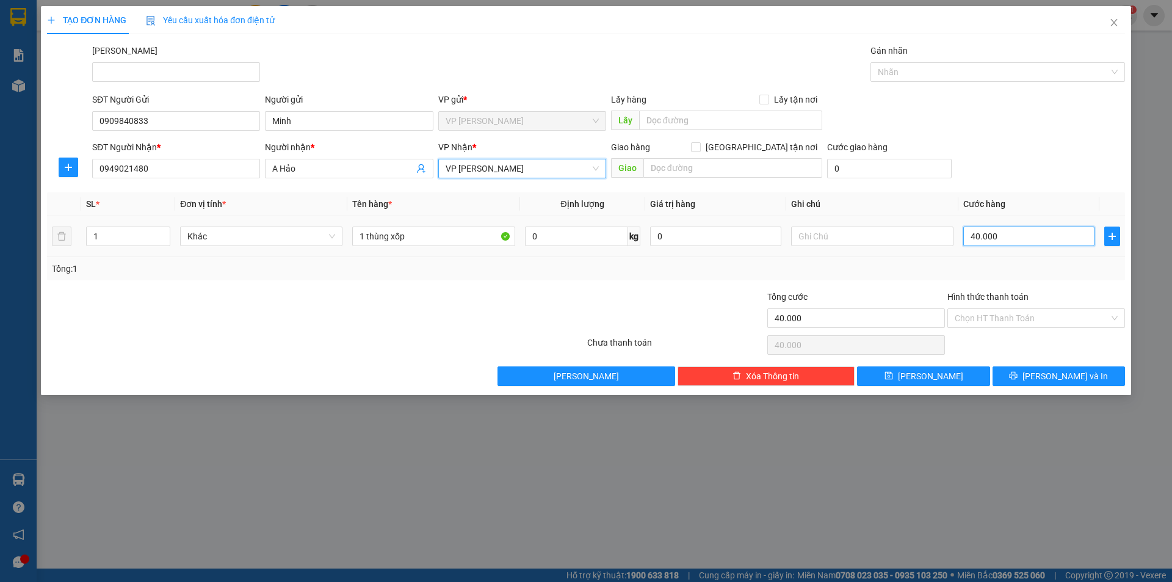
click at [1020, 238] on input "40.000" at bounding box center [1028, 237] width 131 height 20
type input "1"
type input "10"
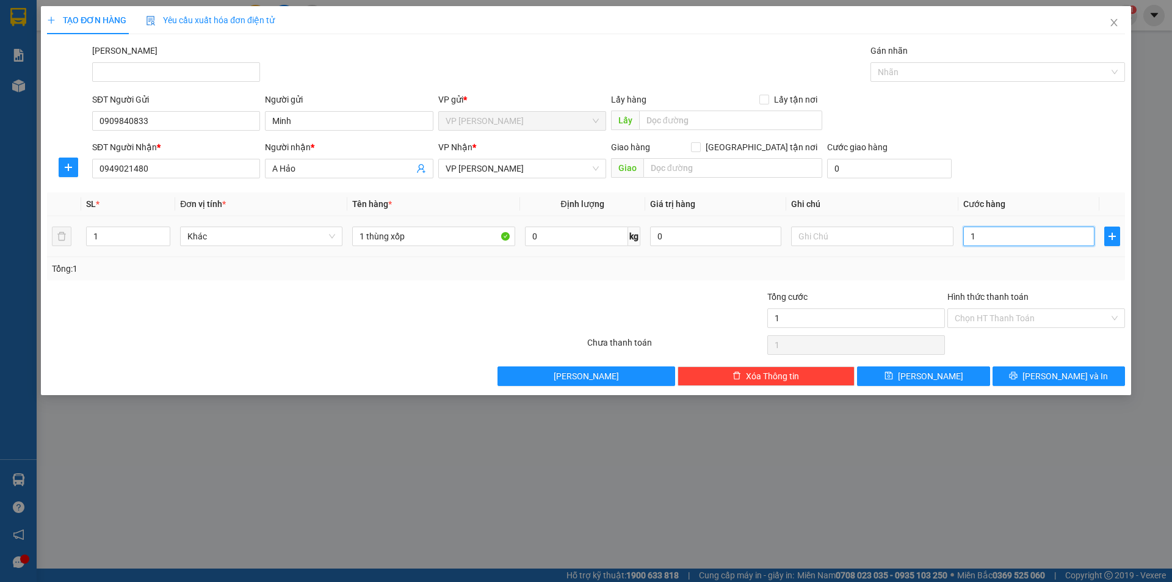
type input "10"
type input "100"
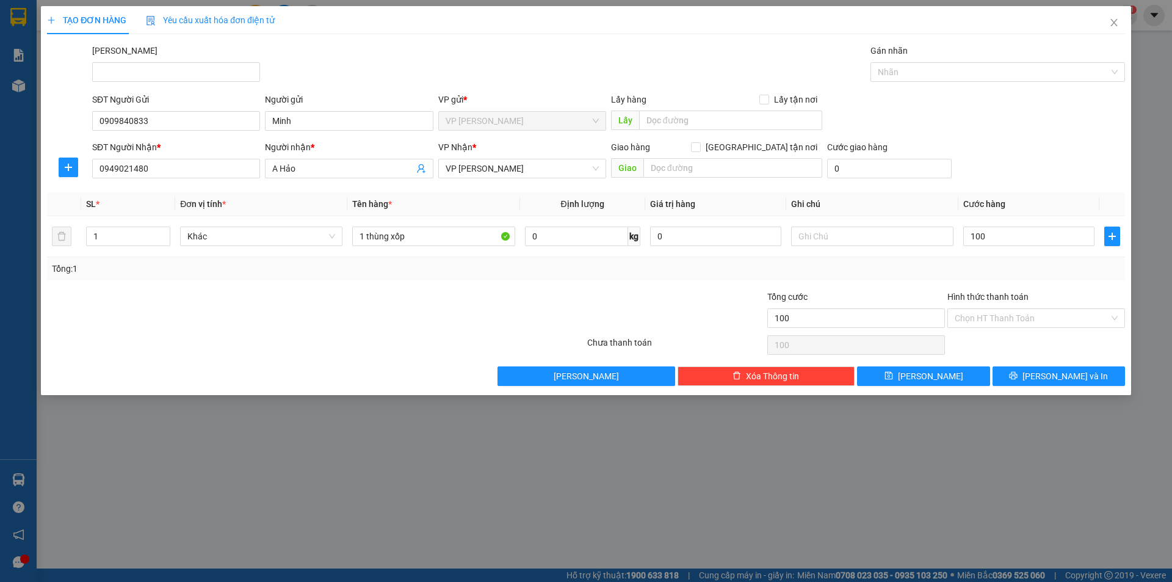
type input "100.000"
click at [1060, 187] on div "Transit Pickup Surcharge Ids Transit Deliver Surcharge Ids Transit Deliver Surc…" at bounding box center [586, 215] width 1078 height 342
click at [1068, 379] on span "Lưu và In" at bounding box center [1065, 375] width 85 height 13
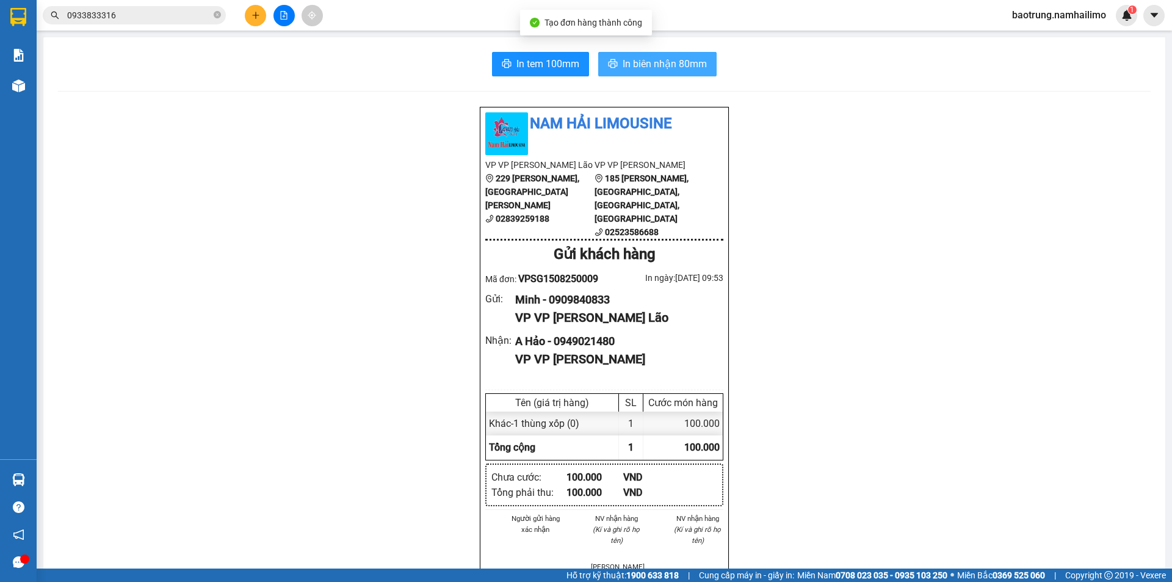
click at [688, 74] on button "In biên nhận 80mm" at bounding box center [657, 64] width 118 height 24
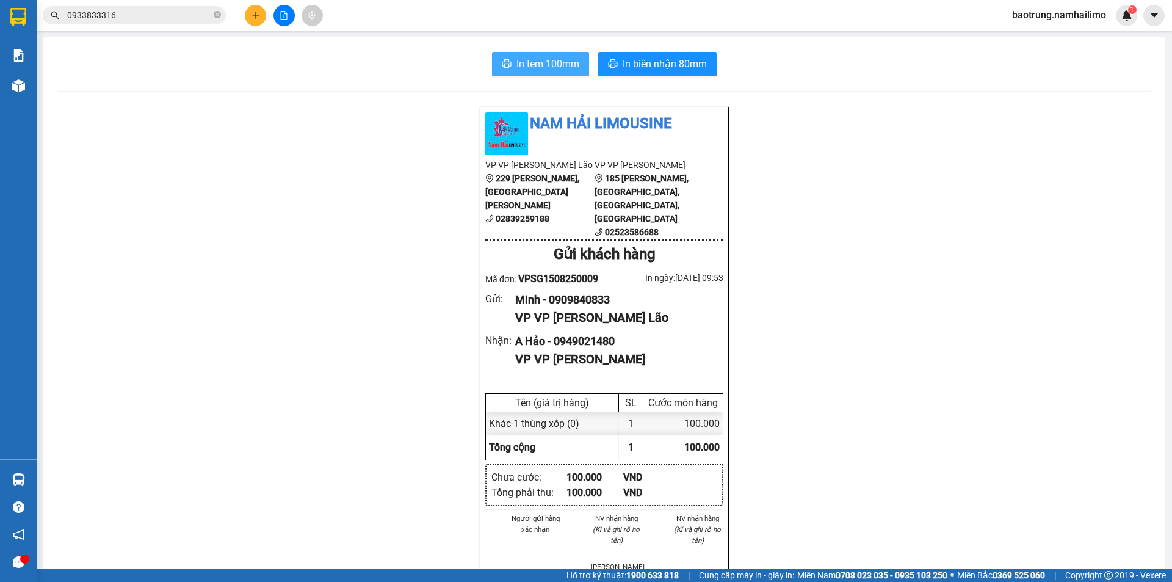
click at [537, 71] on span "In tem 100mm" at bounding box center [548, 63] width 63 height 15
click at [259, 22] on button at bounding box center [255, 15] width 21 height 21
click at [132, 10] on input "0933833316" at bounding box center [139, 15] width 144 height 13
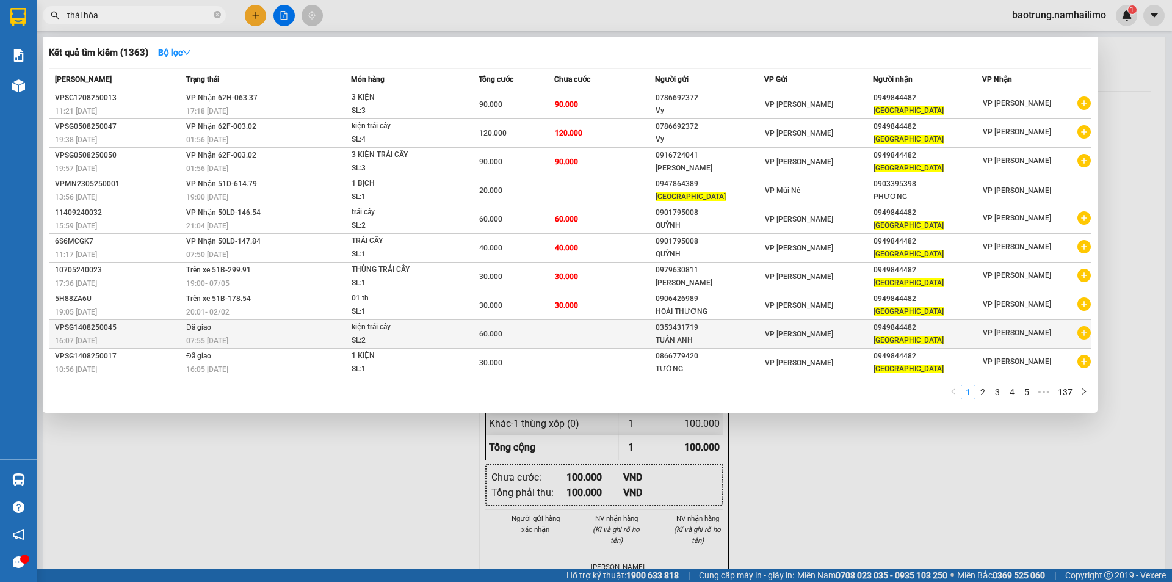
type input "thái hòa"
click at [1084, 334] on icon "plus-circle" at bounding box center [1084, 332] width 13 height 13
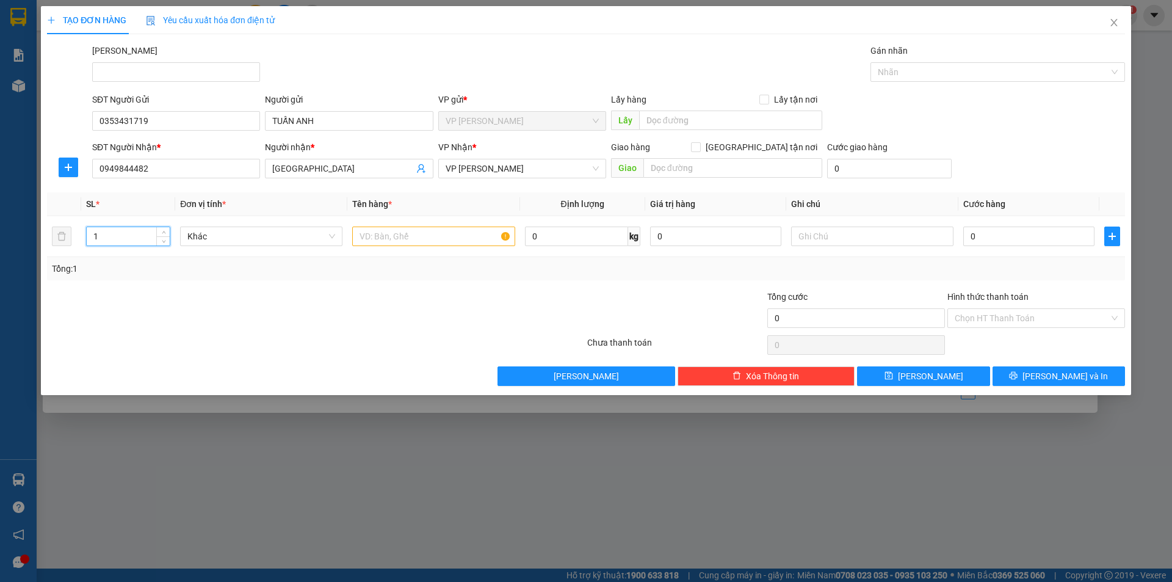
drag, startPoint x: 96, startPoint y: 239, endPoint x: 24, endPoint y: 240, distance: 72.7
click at [1, 240] on div "TẠO ĐƠN HÀNG Yêu cầu xuất hóa đơn điện tử Transit Pickup Surcharge Ids Transit …" at bounding box center [586, 291] width 1172 height 582
type input "3"
click at [431, 233] on input "text" at bounding box center [433, 237] width 162 height 20
type input "3 kiện"
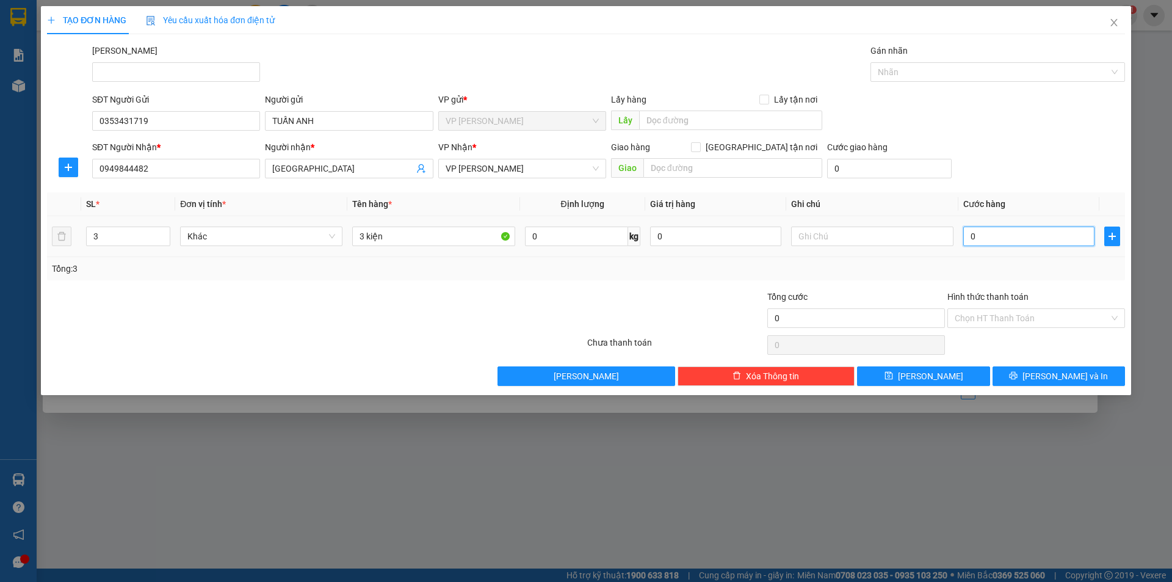
click at [1011, 228] on input "0" at bounding box center [1028, 237] width 131 height 20
type input "9"
type input "90"
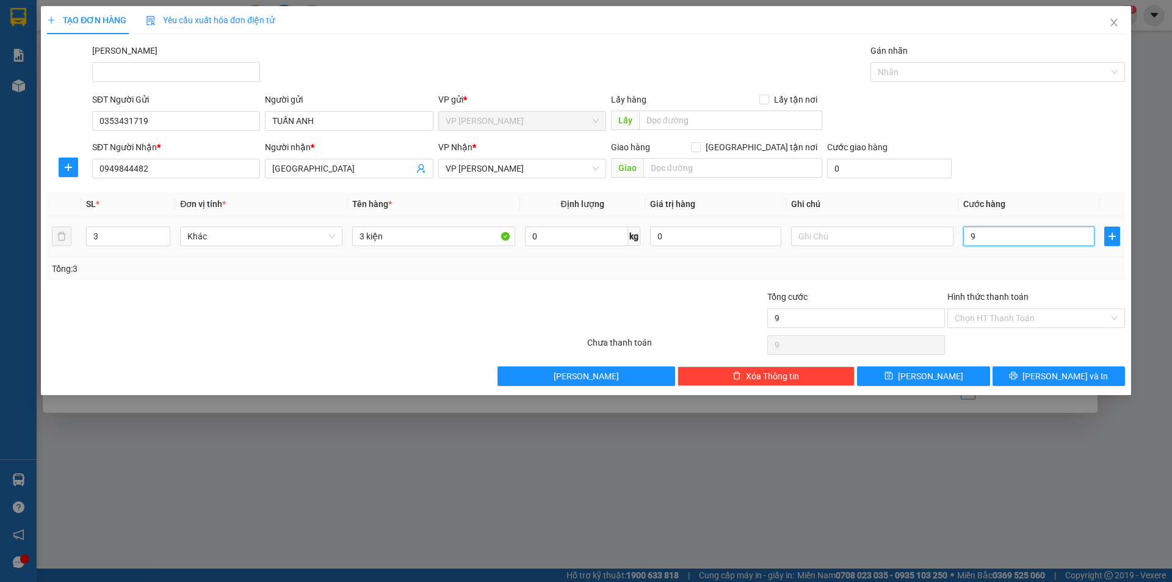
type input "90"
type input "90.000"
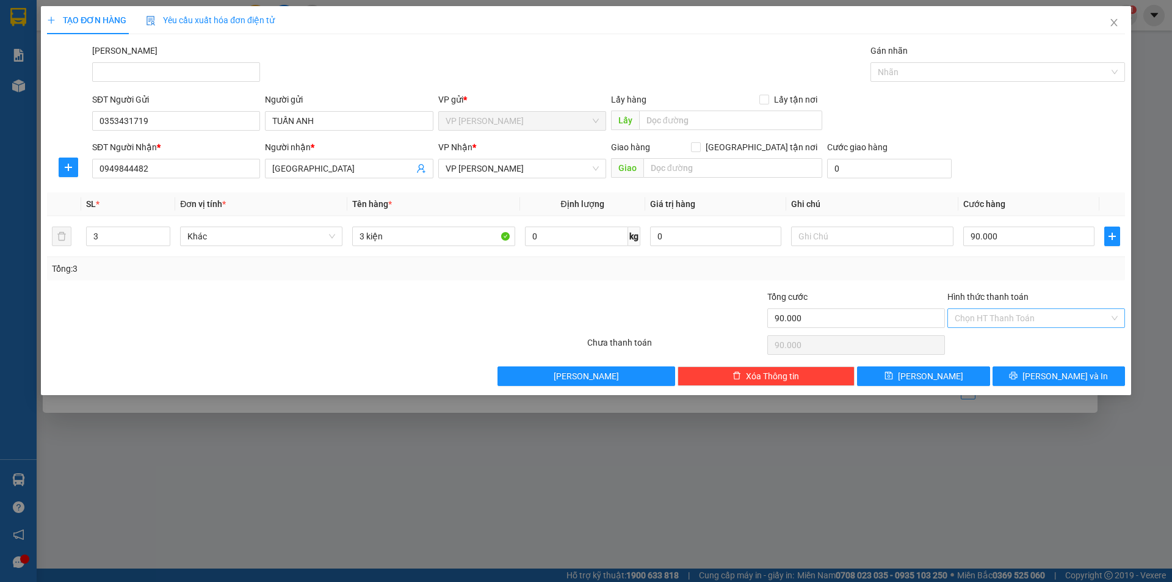
drag, startPoint x: 1056, startPoint y: 143, endPoint x: 1069, endPoint y: 315, distance: 172.1
click at [1059, 167] on div "SĐT Người Nhận * 0949844482 Người nhận * THÁI HÒA VP Nhận * VP Phan Thiết Giao …" at bounding box center [609, 161] width 1038 height 43
click at [1061, 374] on span "Lưu và In" at bounding box center [1065, 375] width 85 height 13
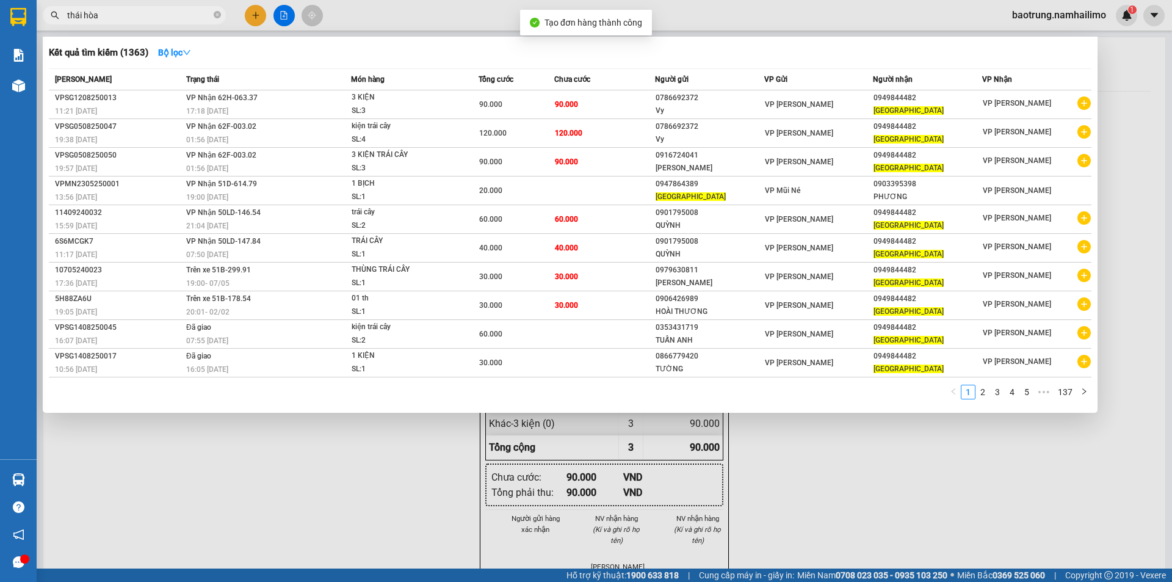
drag, startPoint x: 792, startPoint y: 451, endPoint x: 606, endPoint y: 216, distance: 300.3
click at [788, 443] on div at bounding box center [586, 291] width 1172 height 582
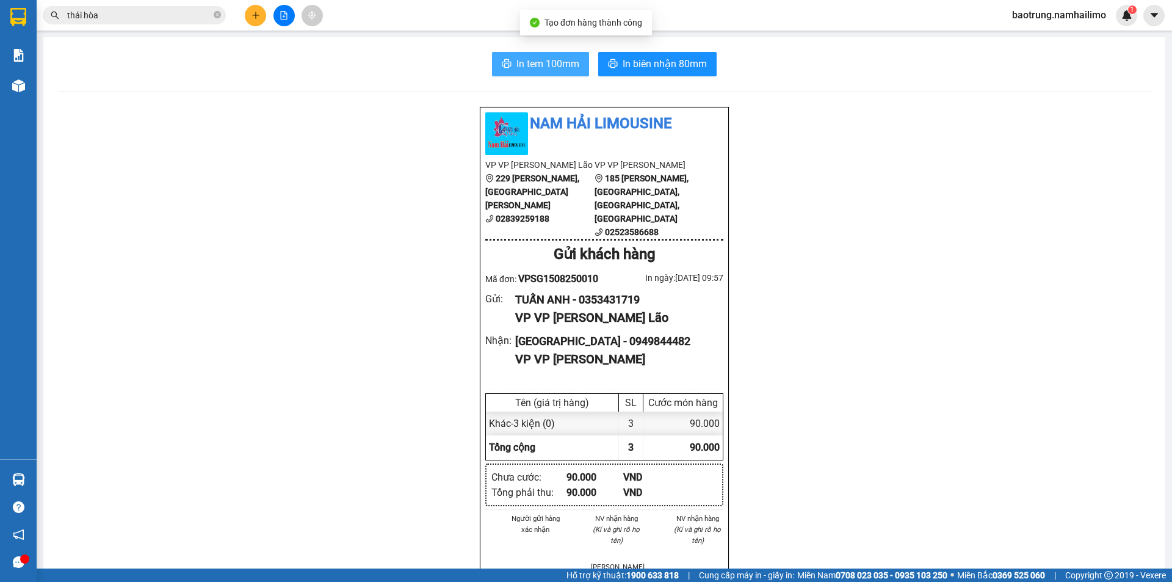
drag, startPoint x: 548, startPoint y: 70, endPoint x: 551, endPoint y: 75, distance: 6.3
click at [548, 70] on span "In tem 100mm" at bounding box center [548, 63] width 63 height 15
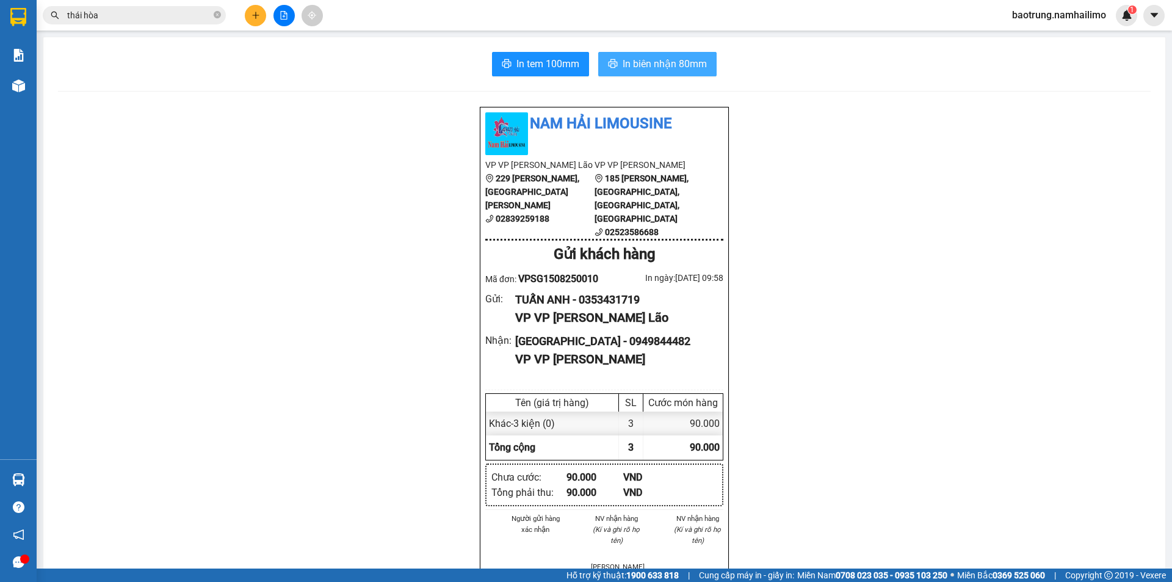
click at [655, 54] on button "In biên nhận 80mm" at bounding box center [657, 64] width 118 height 24
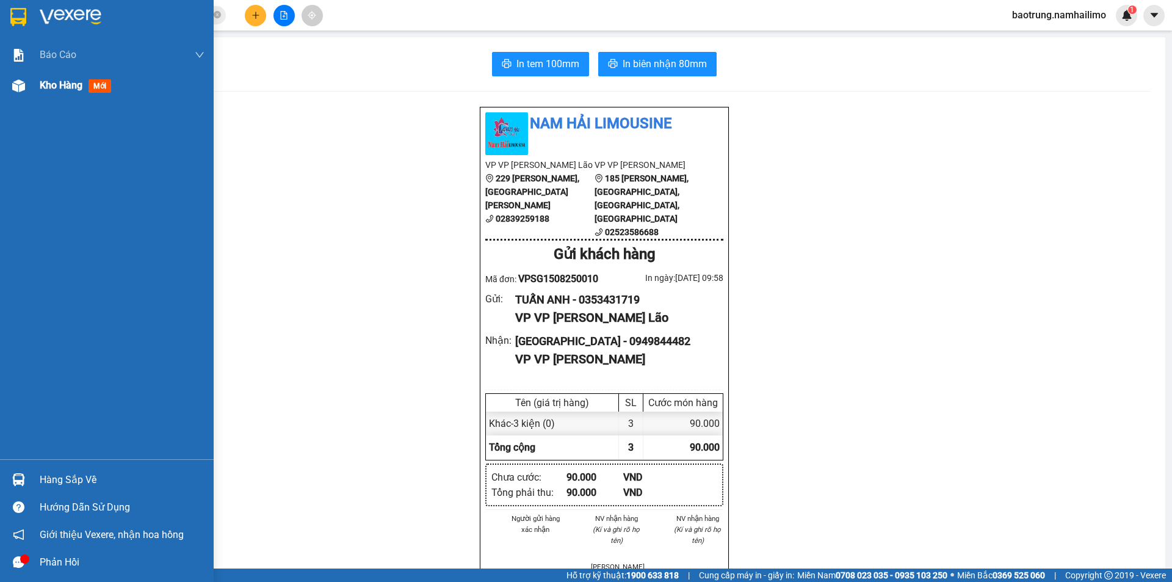
click at [81, 85] on span "Kho hàng" at bounding box center [61, 85] width 43 height 12
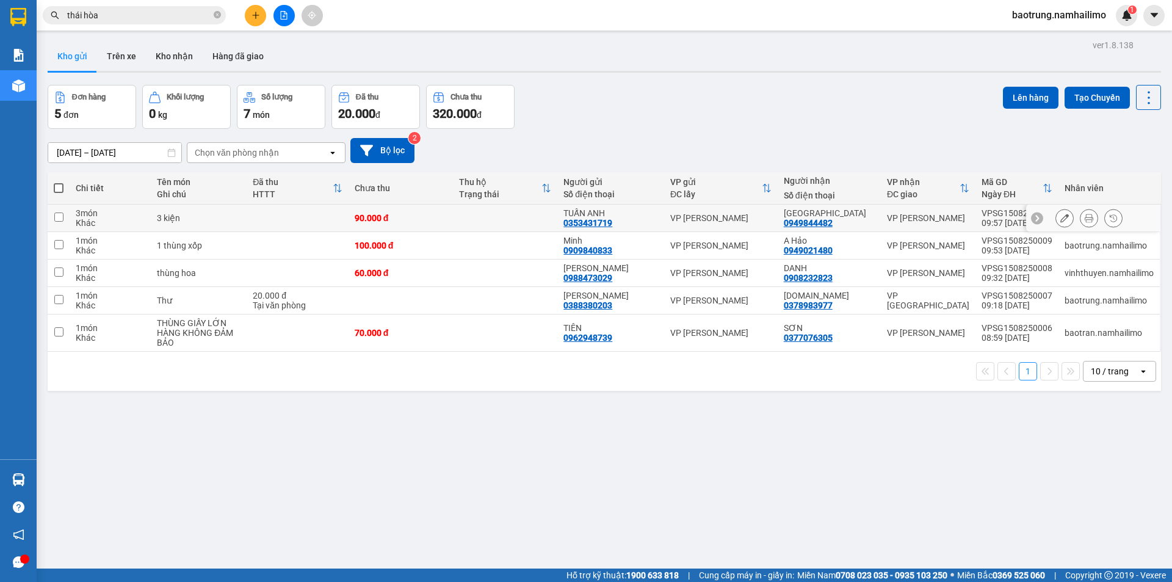
click at [197, 213] on div "3 kiện" at bounding box center [199, 218] width 84 height 10
checkbox input "true"
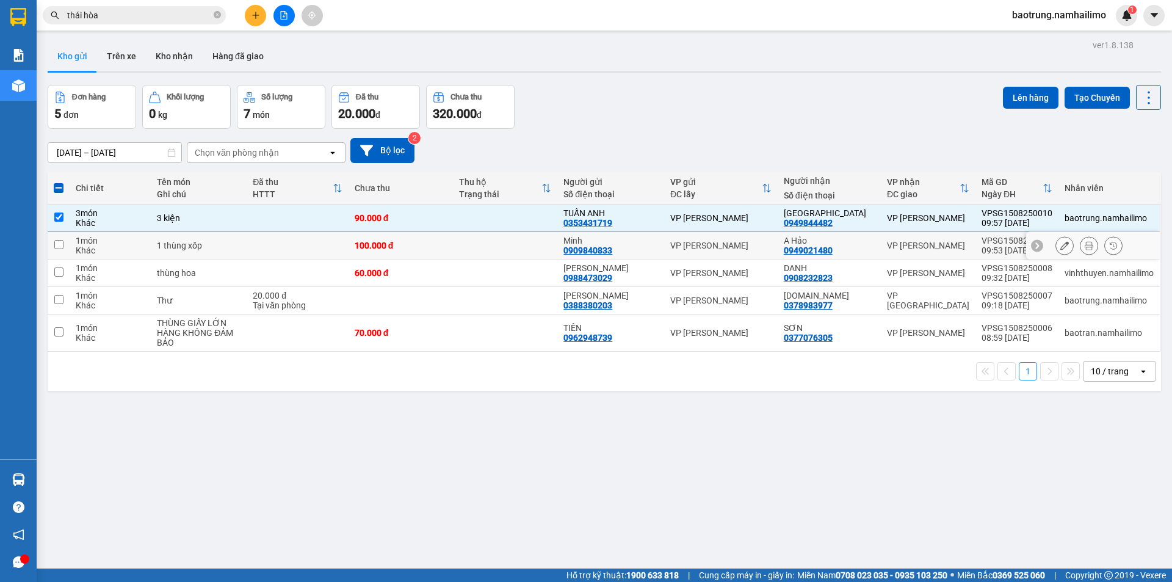
click at [209, 250] on div "1 thùng xốp" at bounding box center [199, 246] width 84 height 10
checkbox input "true"
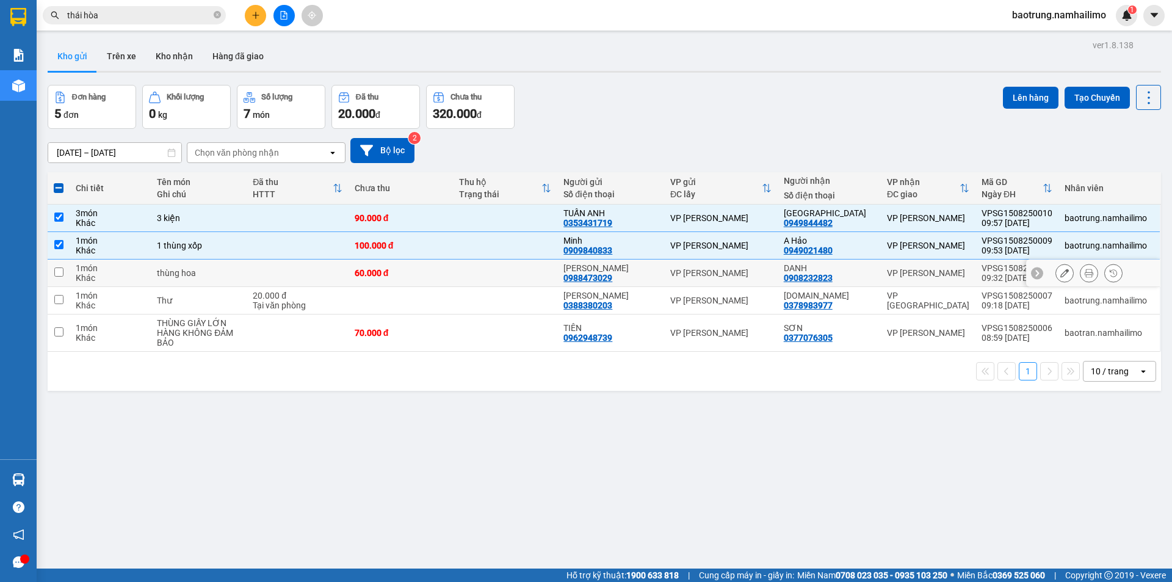
click at [201, 270] on div "thùng hoa" at bounding box center [199, 273] width 84 height 10
checkbox input "true"
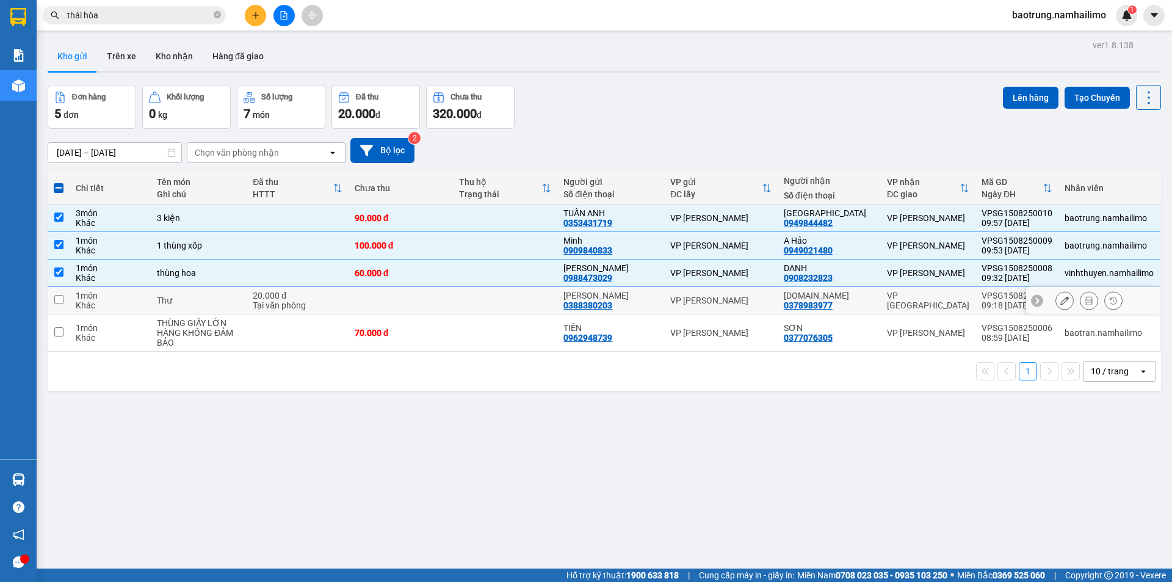
click at [212, 303] on div "Thư" at bounding box center [199, 301] width 84 height 10
checkbox input "true"
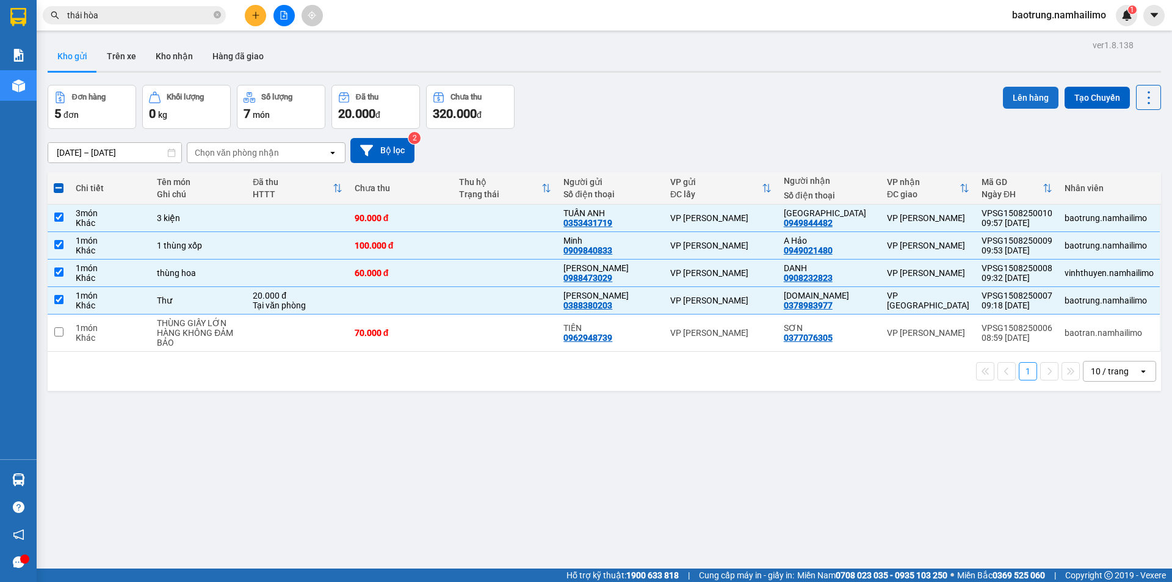
click at [1032, 90] on button "Lên hàng" at bounding box center [1031, 98] width 56 height 22
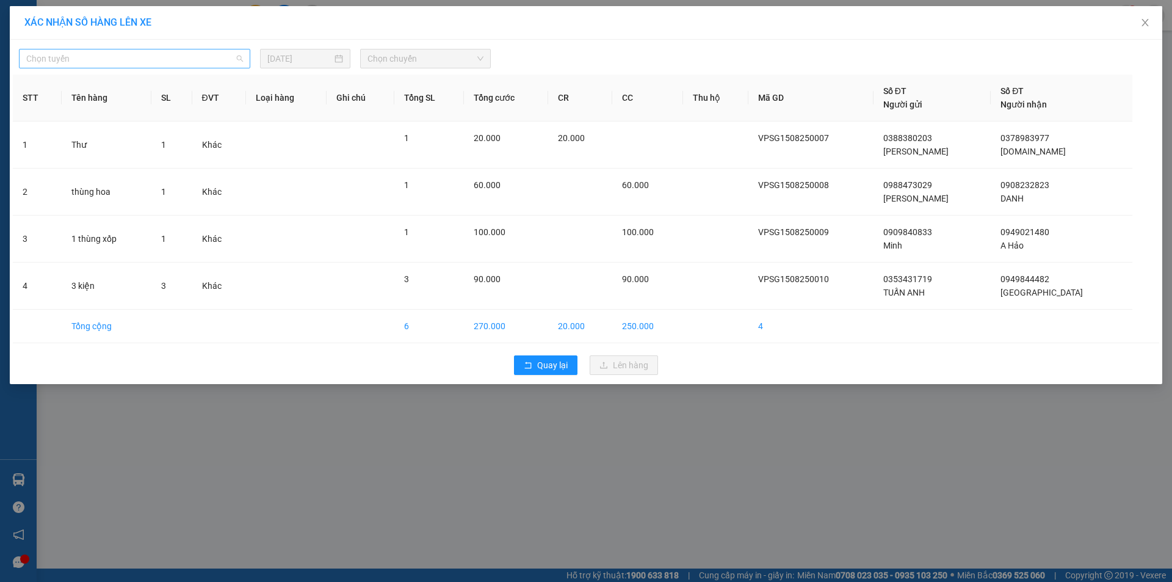
click at [173, 63] on span "Chọn tuyến" at bounding box center [134, 58] width 217 height 18
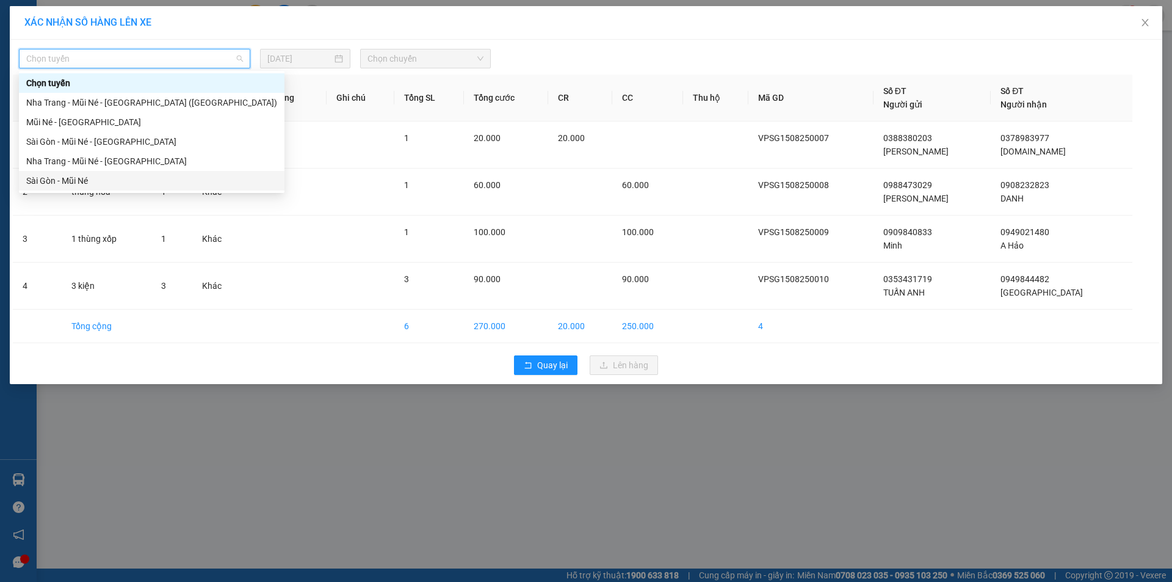
click at [96, 184] on div "Sài Gòn - Mũi Né" at bounding box center [151, 180] width 251 height 13
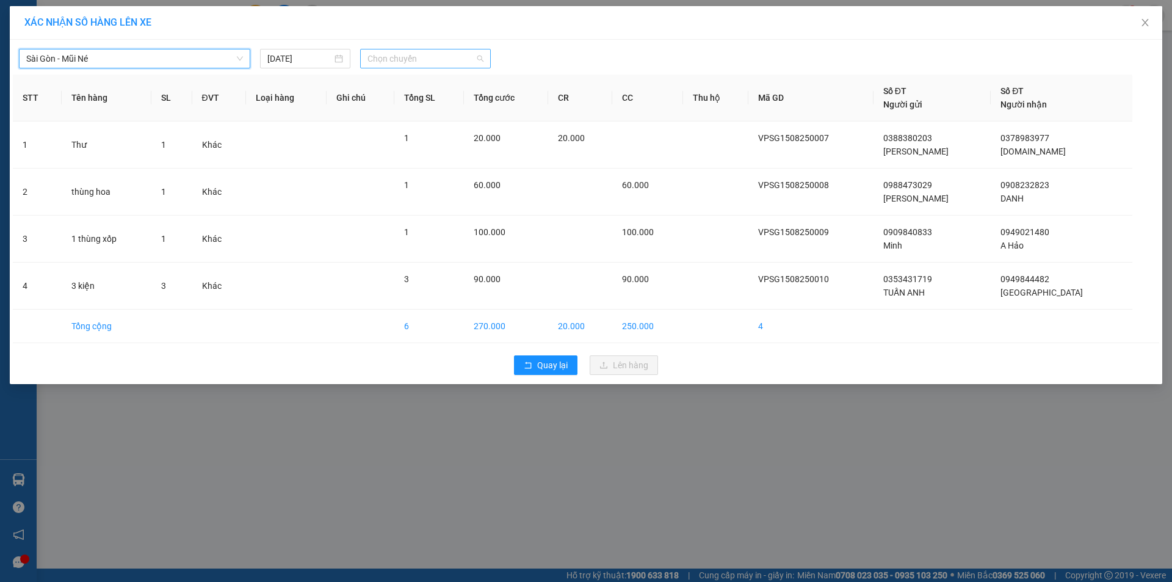
click at [413, 63] on span "Chọn chuyến" at bounding box center [426, 58] width 116 height 18
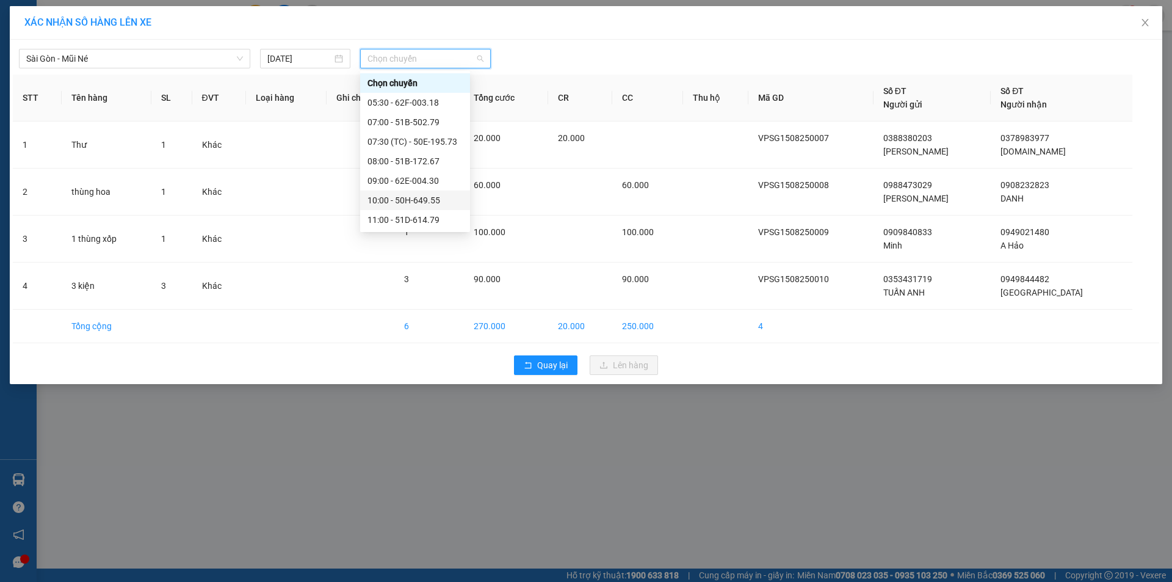
click at [435, 195] on div "10:00 - 50H-649.55" at bounding box center [415, 200] width 95 height 13
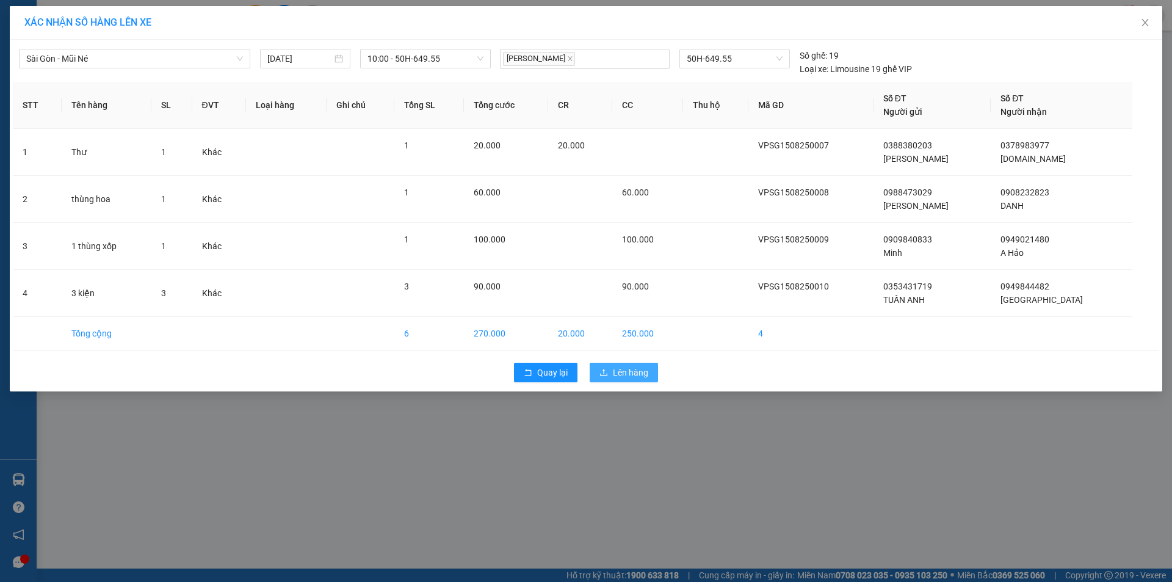
click at [629, 369] on span "Lên hàng" at bounding box center [630, 372] width 35 height 13
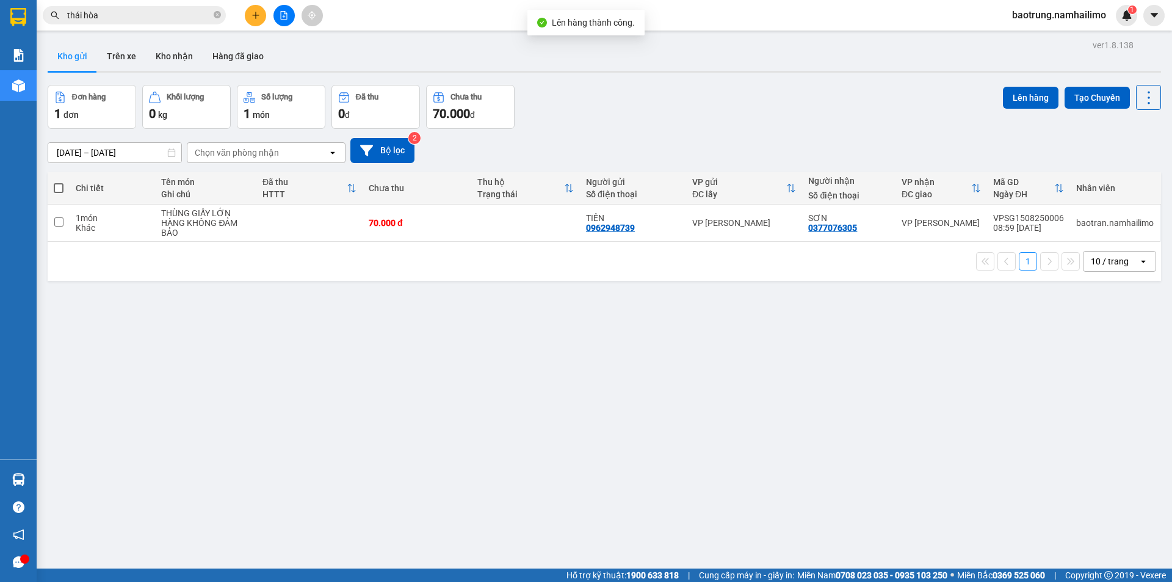
drag, startPoint x: 126, startPoint y: 53, endPoint x: 227, endPoint y: 83, distance: 105.1
click at [133, 56] on button "Trên xe" at bounding box center [121, 56] width 49 height 29
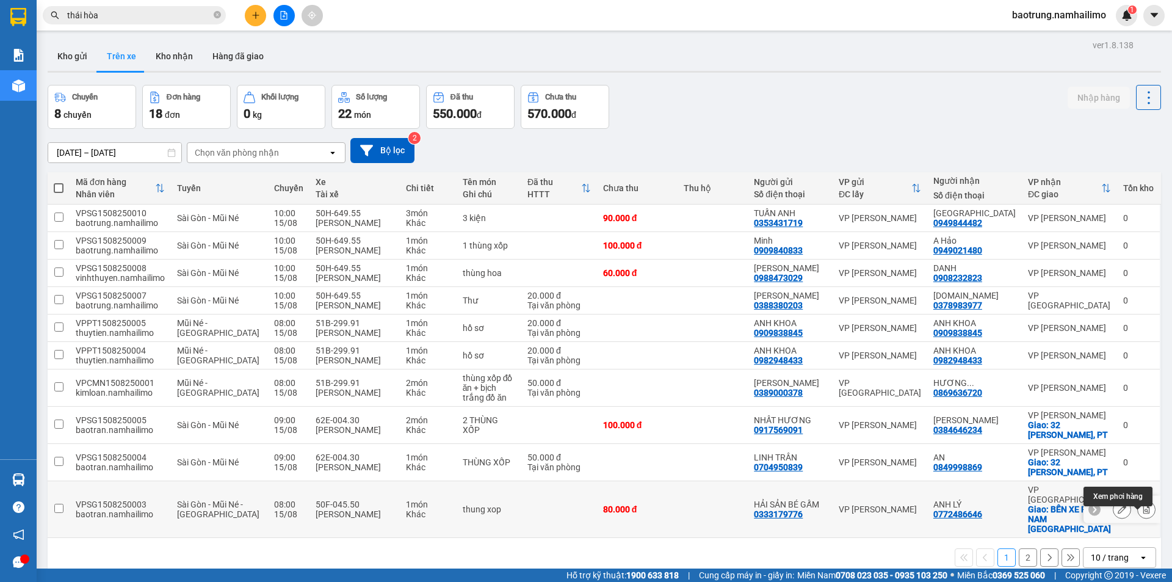
click at [1142, 513] on icon at bounding box center [1146, 509] width 9 height 9
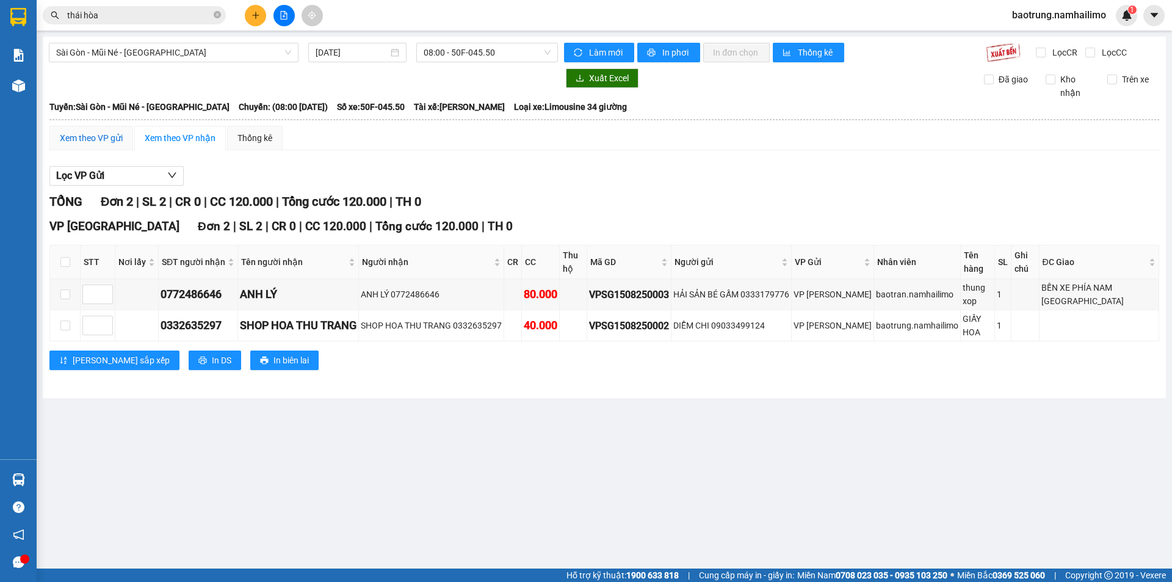
click at [82, 137] on div "Xem theo VP gửi" at bounding box center [91, 137] width 63 height 13
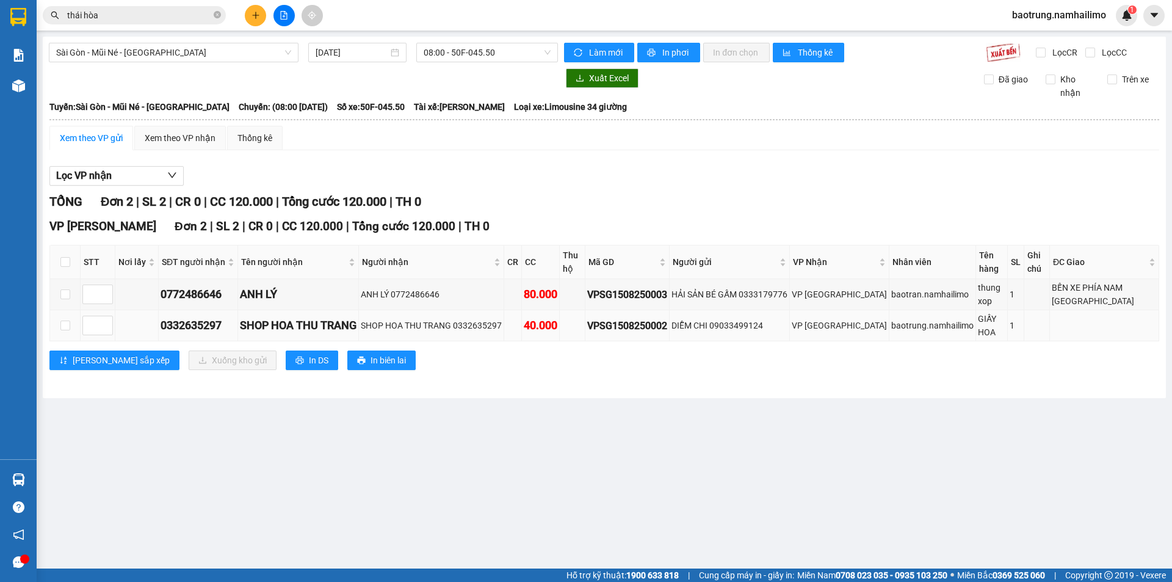
drag, startPoint x: 910, startPoint y: 334, endPoint x: 587, endPoint y: 333, distance: 323.0
click at [910, 334] on td "baotrung.namhailimo" at bounding box center [933, 325] width 87 height 31
drag, startPoint x: 62, startPoint y: 295, endPoint x: 104, endPoint y: 313, distance: 45.9
click at [69, 300] on label at bounding box center [65, 294] width 10 height 13
click at [69, 299] on input "checkbox" at bounding box center [65, 294] width 10 height 10
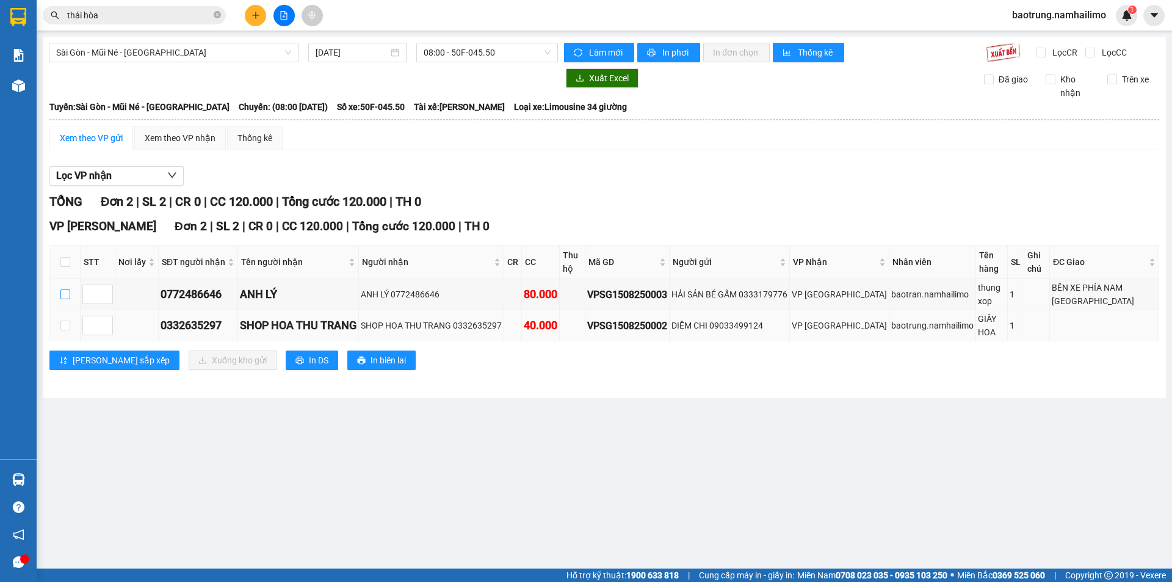
checkbox input "true"
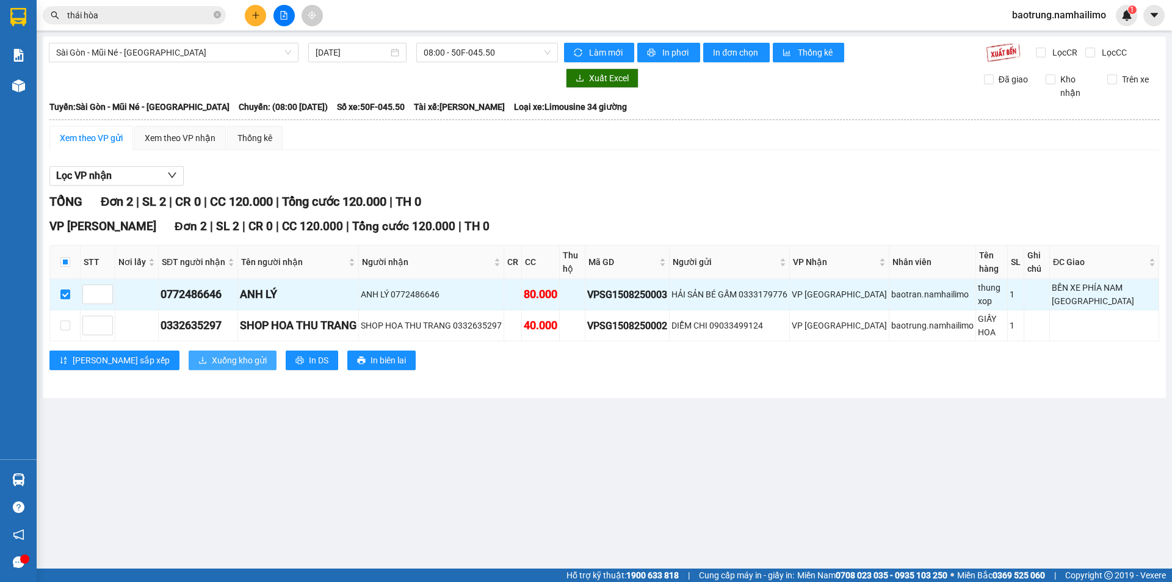
click at [212, 360] on span "Xuống kho gửi" at bounding box center [239, 360] width 55 height 13
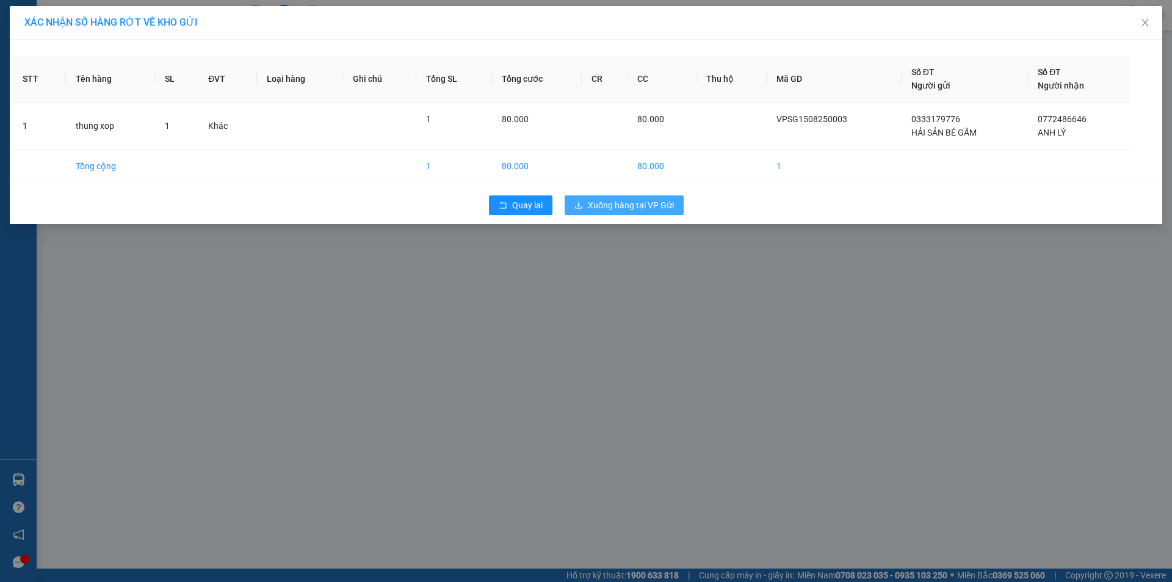
click at [636, 205] on span "Xuống hàng tại VP Gửi" at bounding box center [631, 204] width 86 height 13
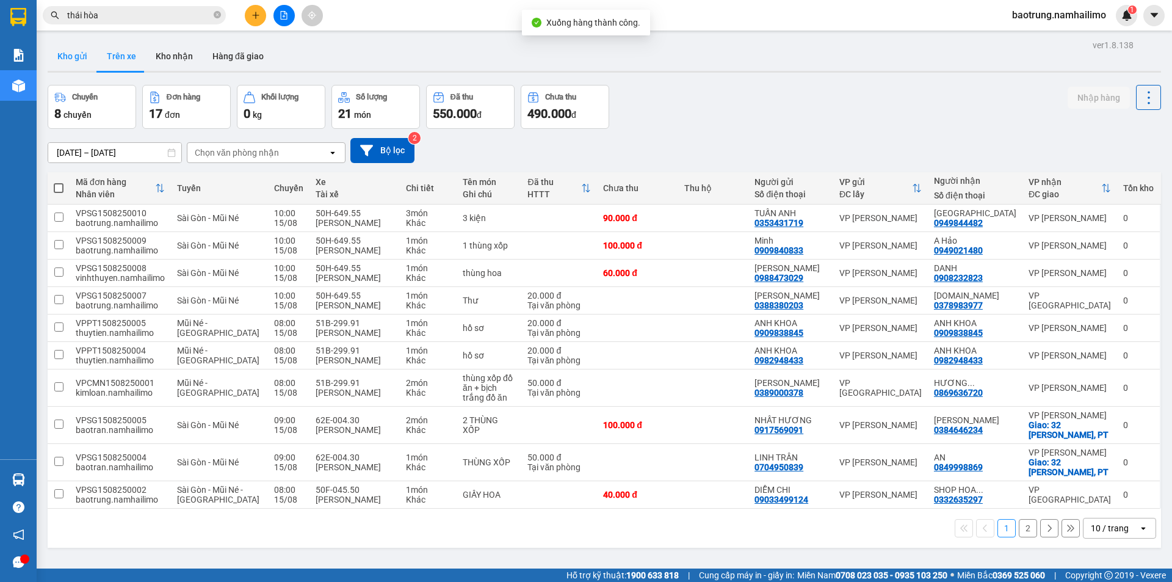
click at [79, 60] on button "Kho gửi" at bounding box center [72, 56] width 49 height 29
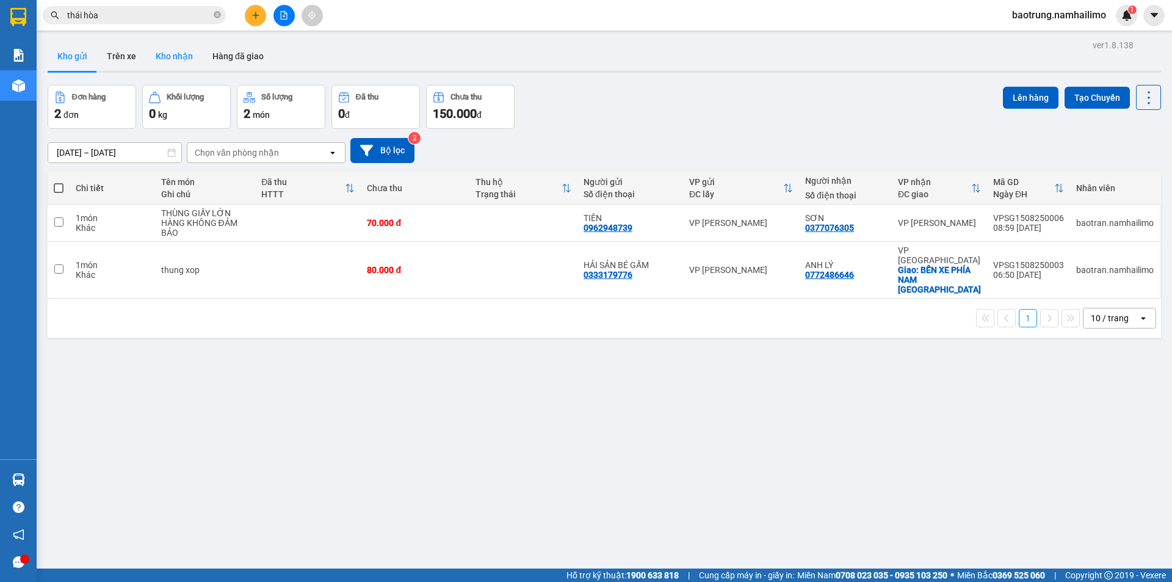
click at [167, 65] on button "Kho nhận" at bounding box center [174, 56] width 57 height 29
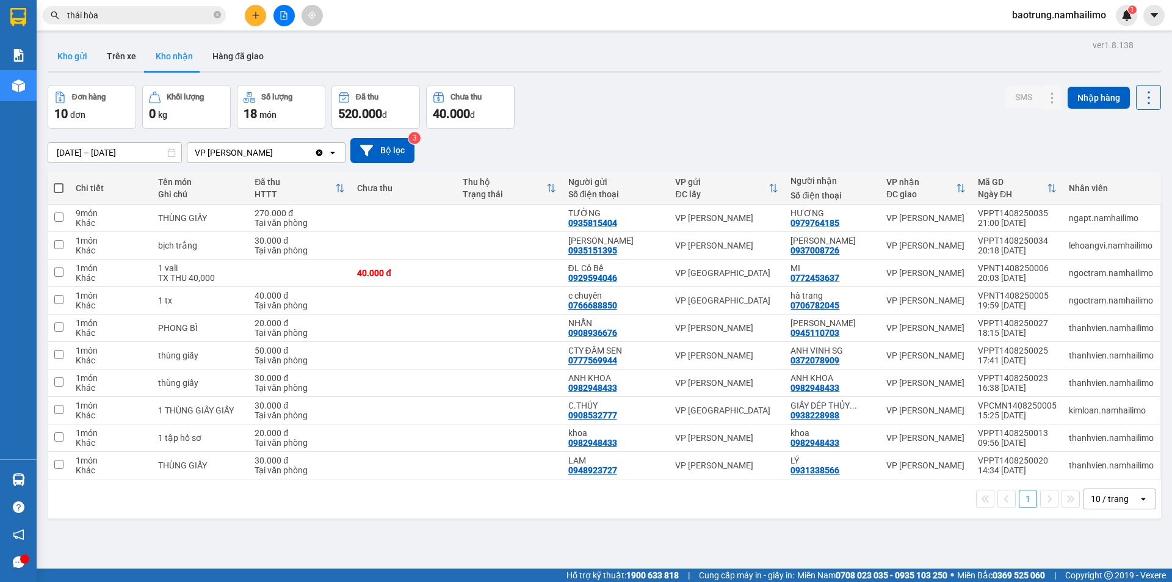
click at [79, 57] on button "Kho gửi" at bounding box center [72, 56] width 49 height 29
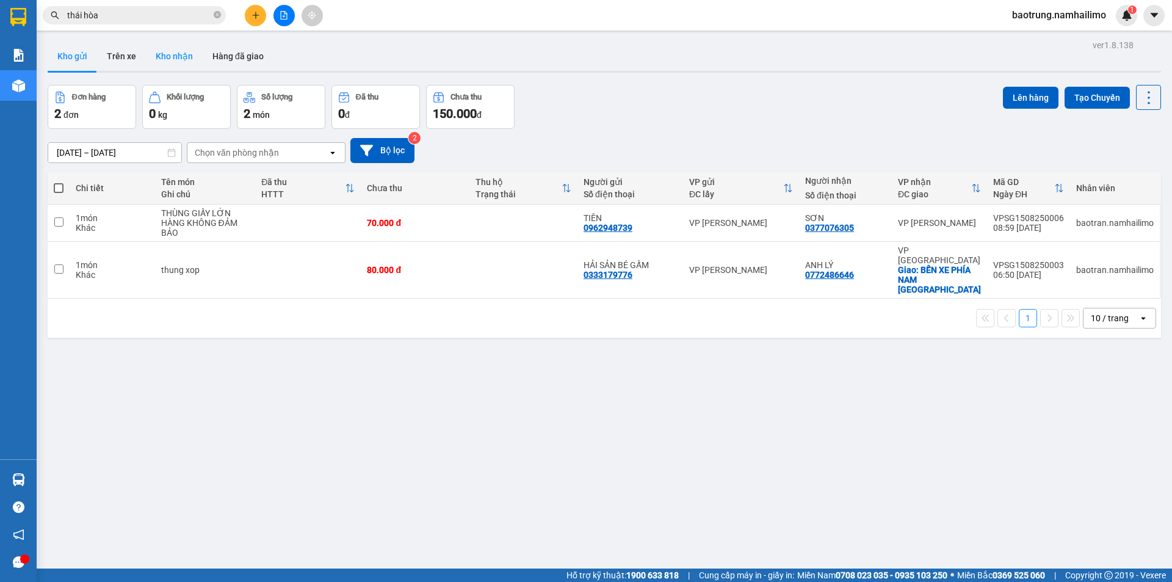
click at [174, 56] on button "Kho nhận" at bounding box center [174, 56] width 57 height 29
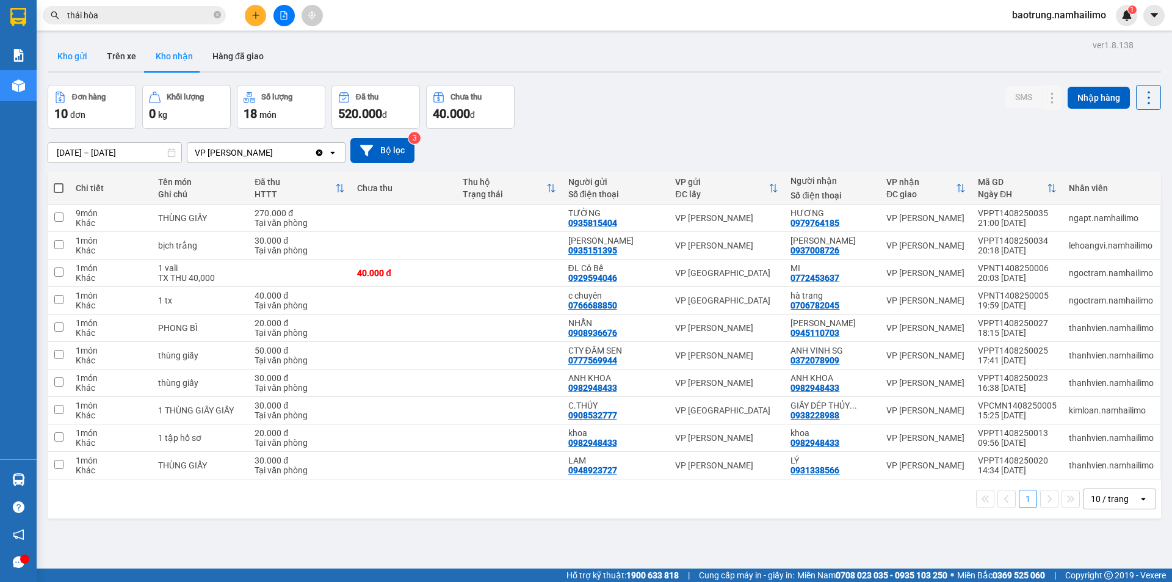
click at [74, 62] on button "Kho gửi" at bounding box center [72, 56] width 49 height 29
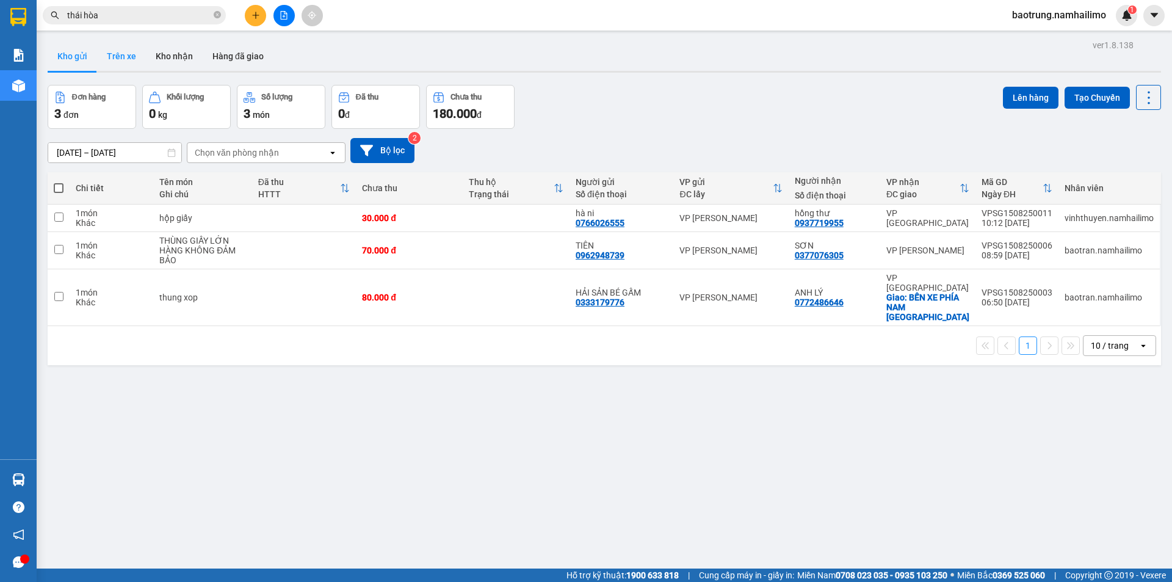
drag, startPoint x: 186, startPoint y: 55, endPoint x: 105, endPoint y: 60, distance: 80.8
click at [183, 55] on button "Kho nhận" at bounding box center [174, 56] width 57 height 29
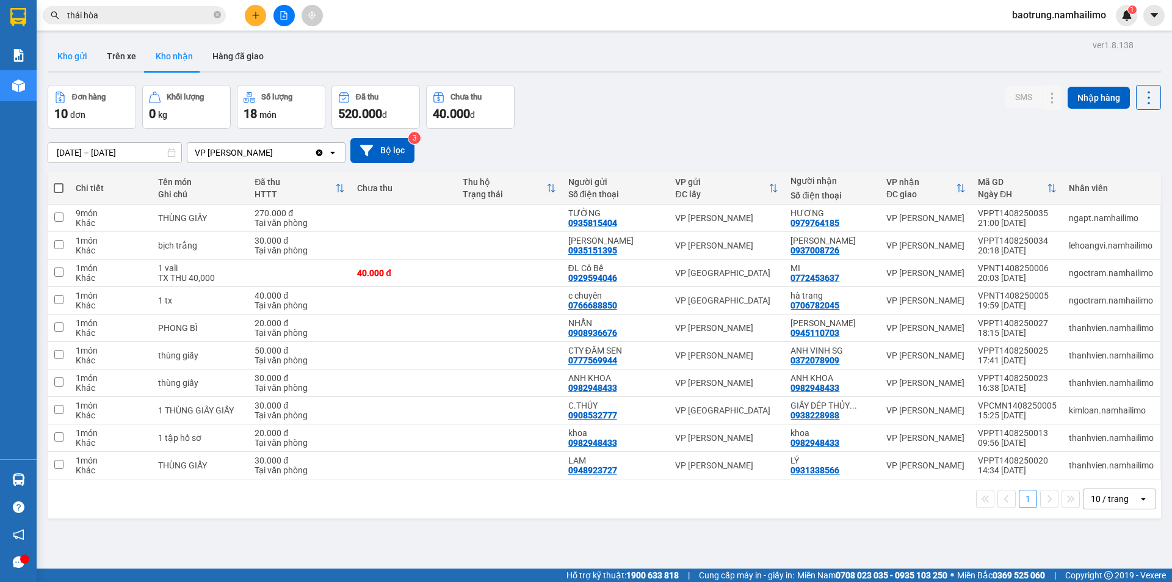
click at [64, 57] on button "Kho gửi" at bounding box center [72, 56] width 49 height 29
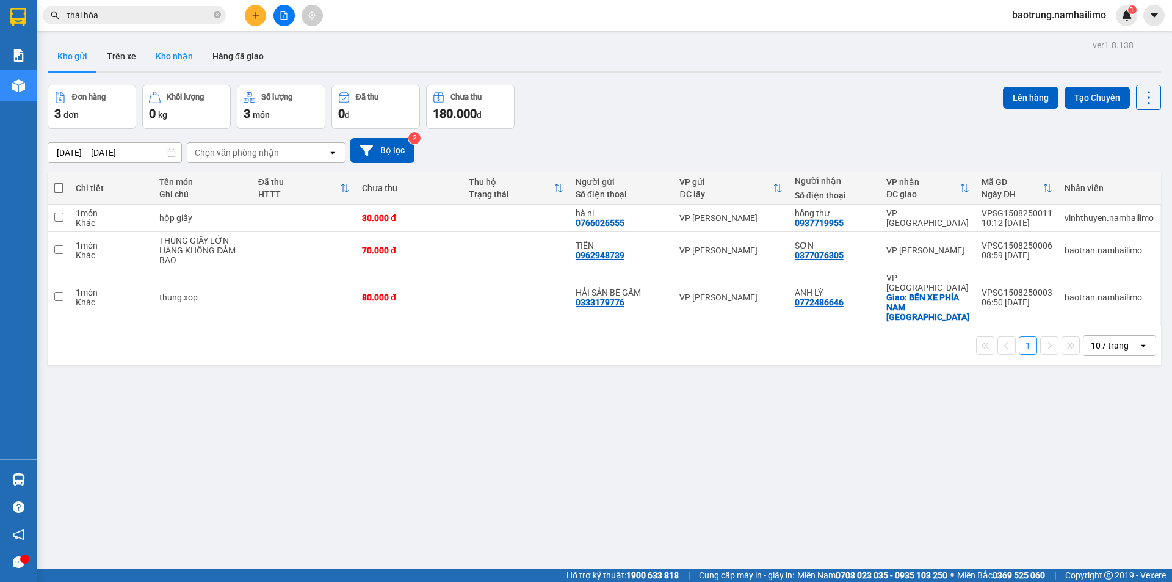
click at [172, 59] on button "Kho nhận" at bounding box center [174, 56] width 57 height 29
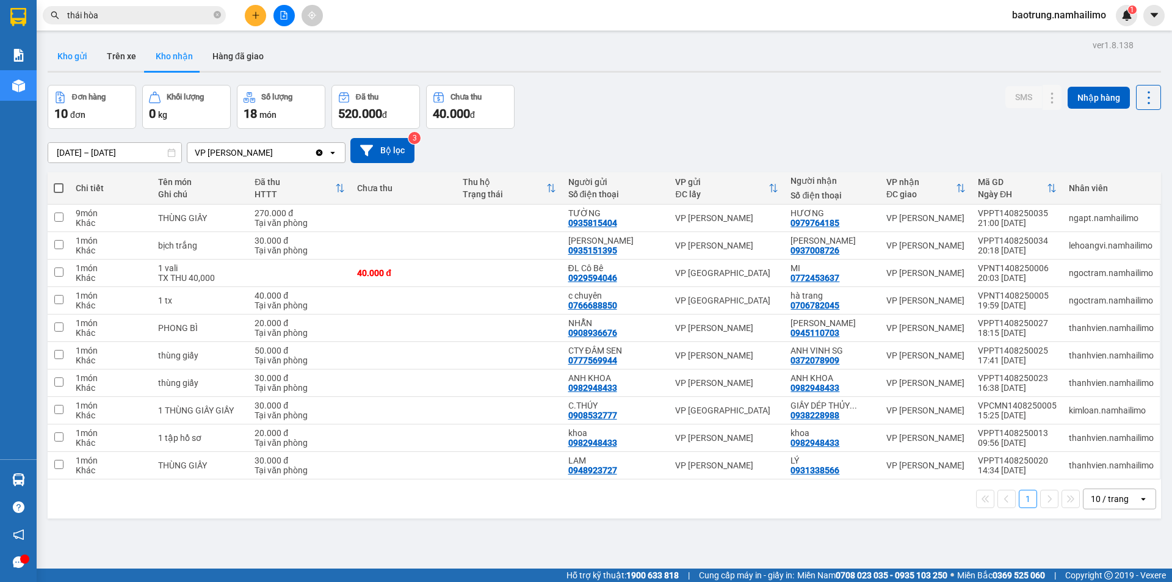
click at [74, 63] on button "Kho gửi" at bounding box center [72, 56] width 49 height 29
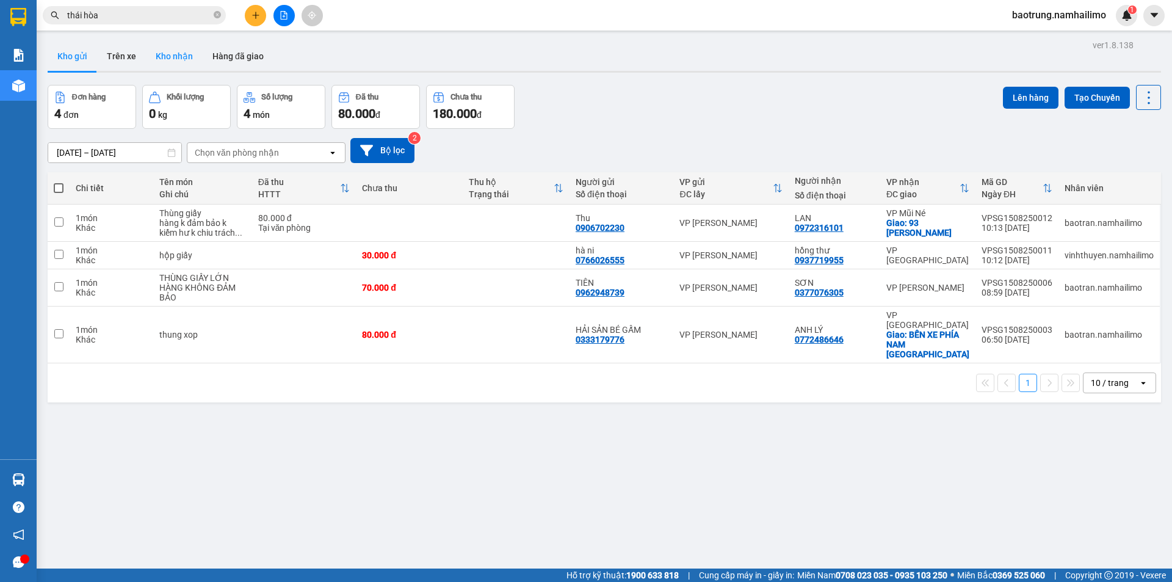
click at [173, 57] on button "Kho nhận" at bounding box center [174, 56] width 57 height 29
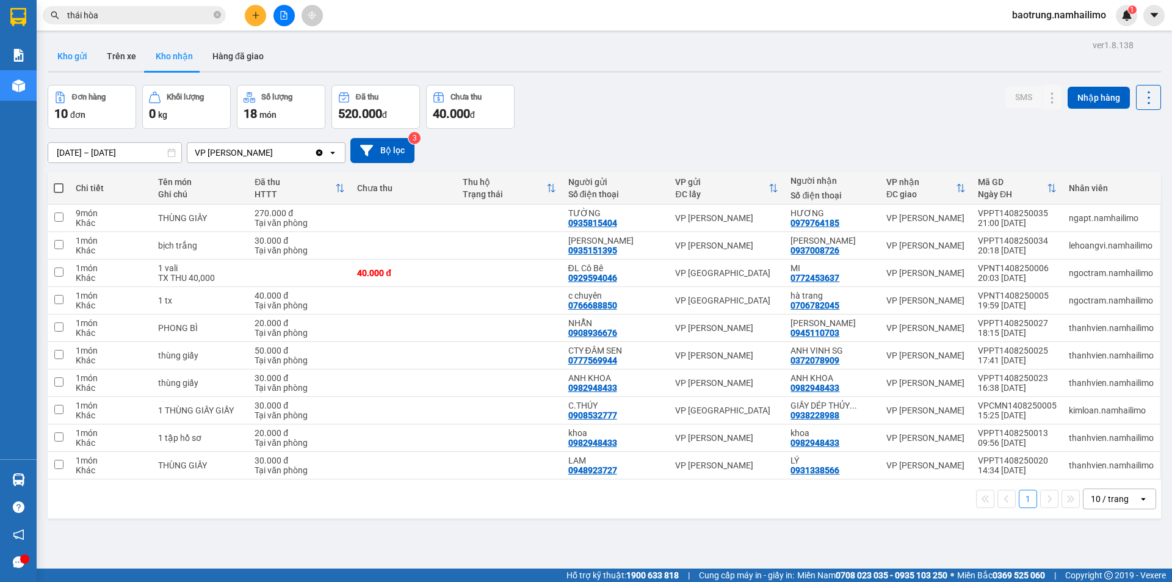
drag, startPoint x: 67, startPoint y: 58, endPoint x: 234, endPoint y: 45, distance: 167.8
click at [68, 58] on button "Kho gửi" at bounding box center [72, 56] width 49 height 29
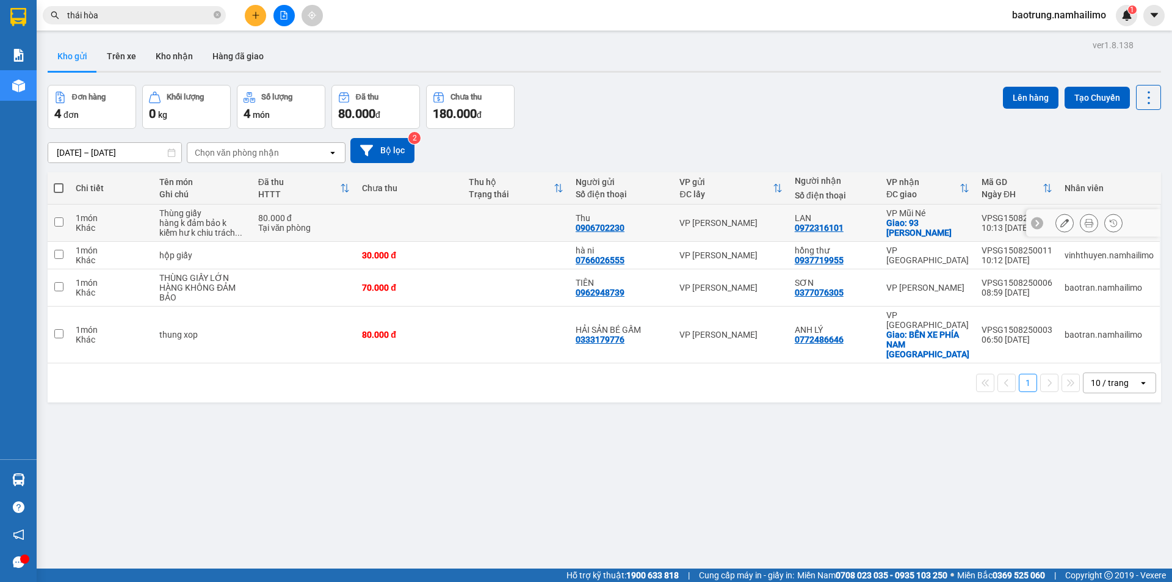
click at [1085, 220] on icon at bounding box center [1089, 223] width 9 height 9
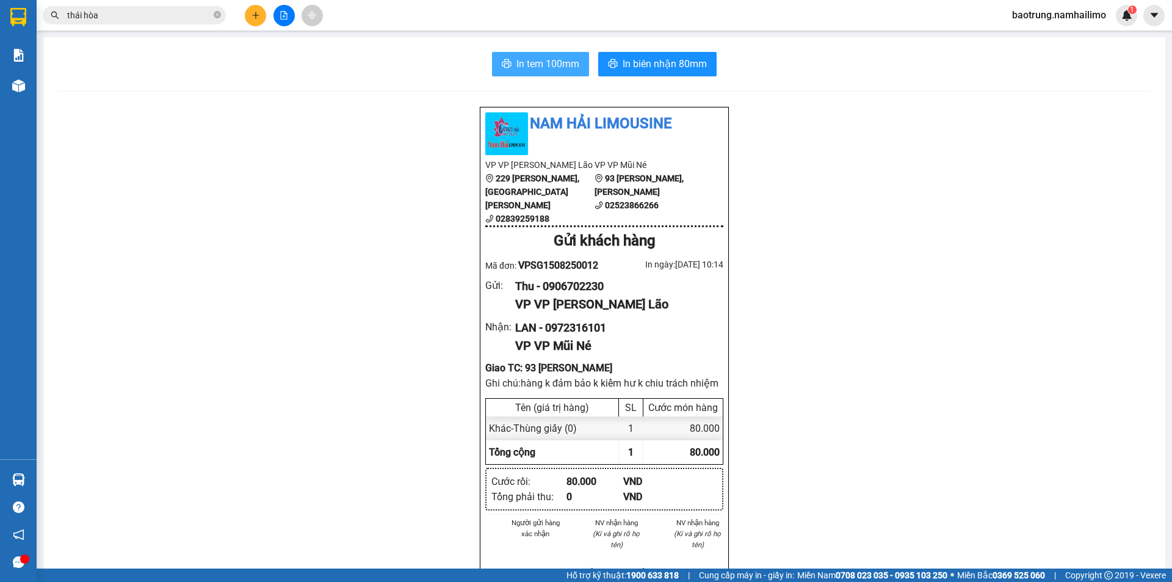
click at [534, 55] on button "In tem 100mm" at bounding box center [540, 64] width 97 height 24
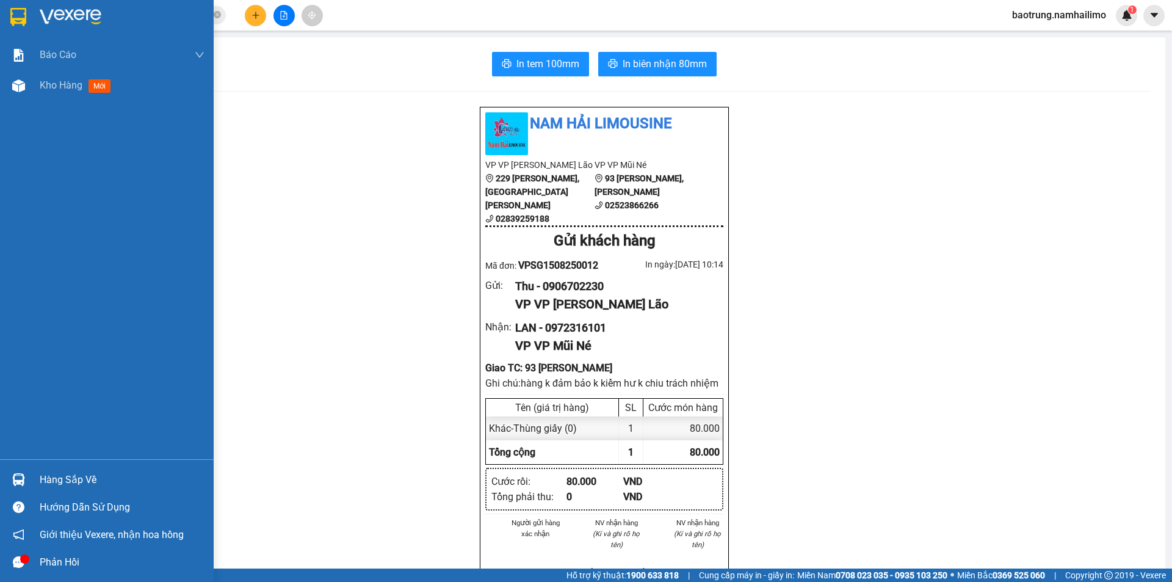
drag, startPoint x: 59, startPoint y: 88, endPoint x: 70, endPoint y: 120, distance: 34.4
click at [59, 88] on span "Kho hàng" at bounding box center [61, 85] width 43 height 12
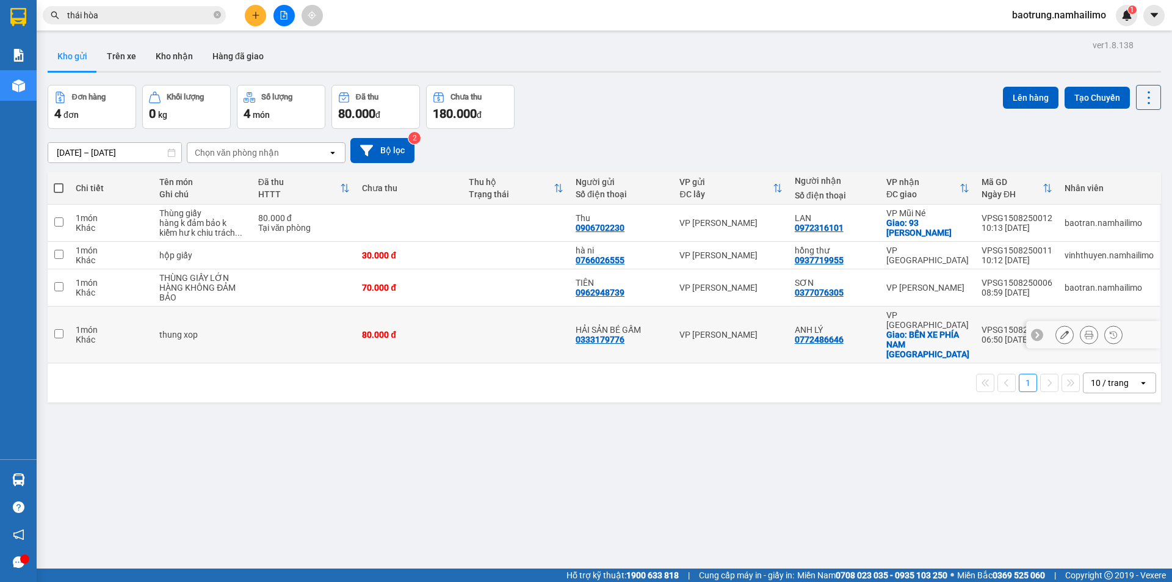
drag, startPoint x: 556, startPoint y: 333, endPoint x: 544, endPoint y: 318, distance: 18.7
click at [554, 332] on td at bounding box center [516, 334] width 107 height 57
checkbox input "true"
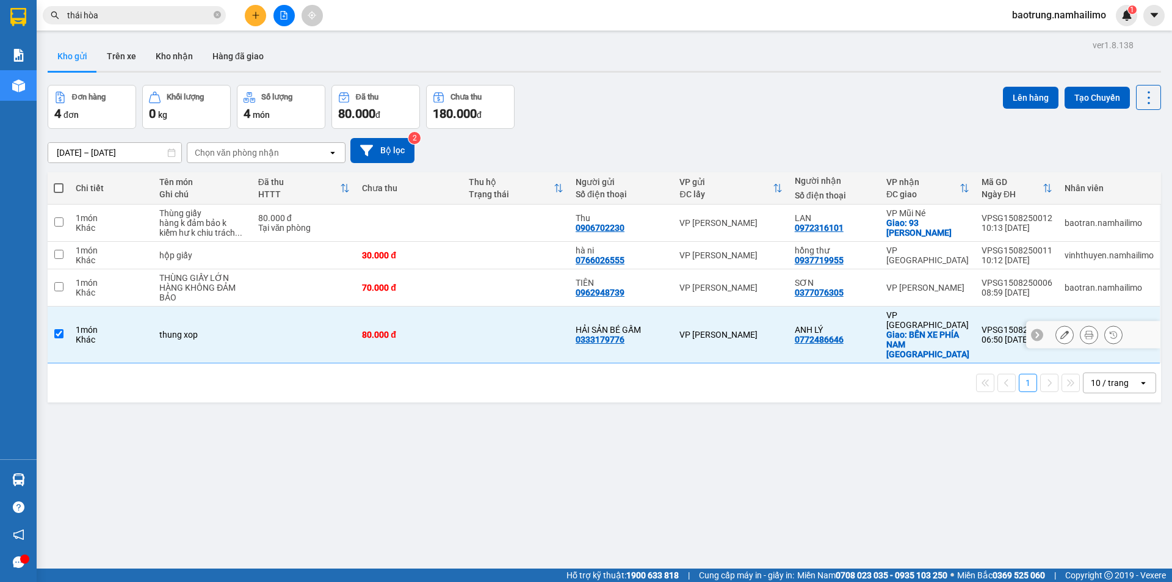
click at [526, 292] on td at bounding box center [516, 287] width 107 height 37
checkbox input "true"
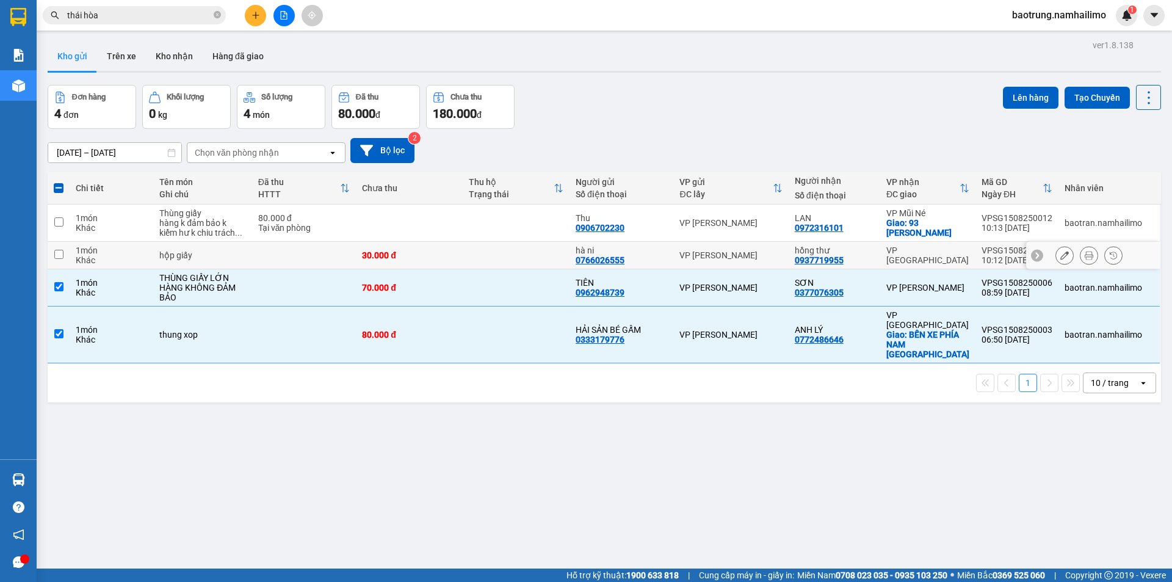
click at [510, 260] on td at bounding box center [516, 255] width 107 height 27
checkbox input "true"
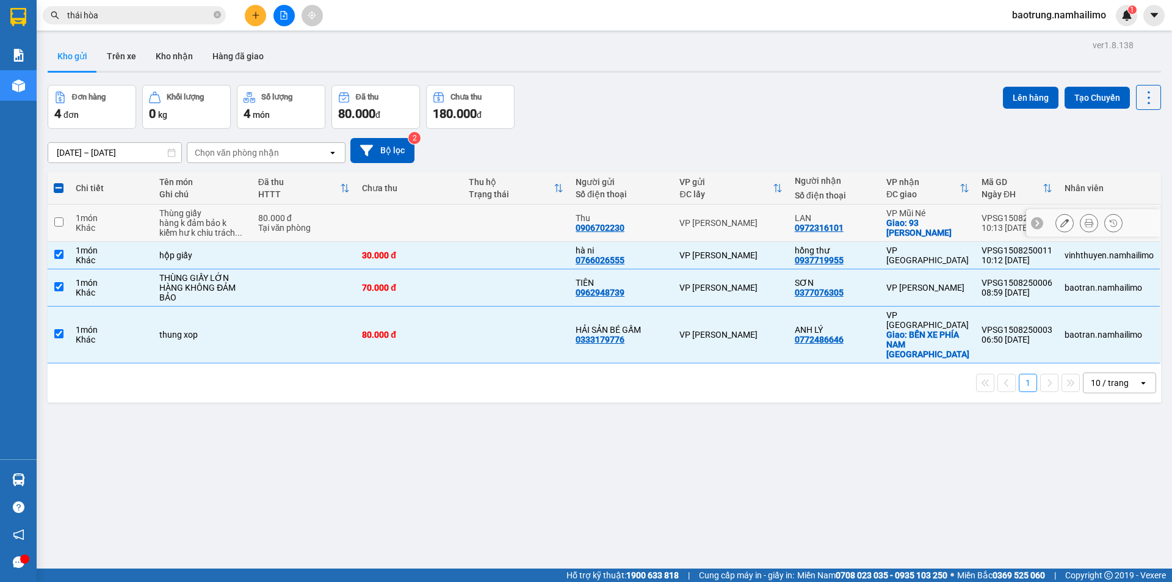
click at [506, 225] on td at bounding box center [516, 223] width 107 height 37
checkbox input "true"
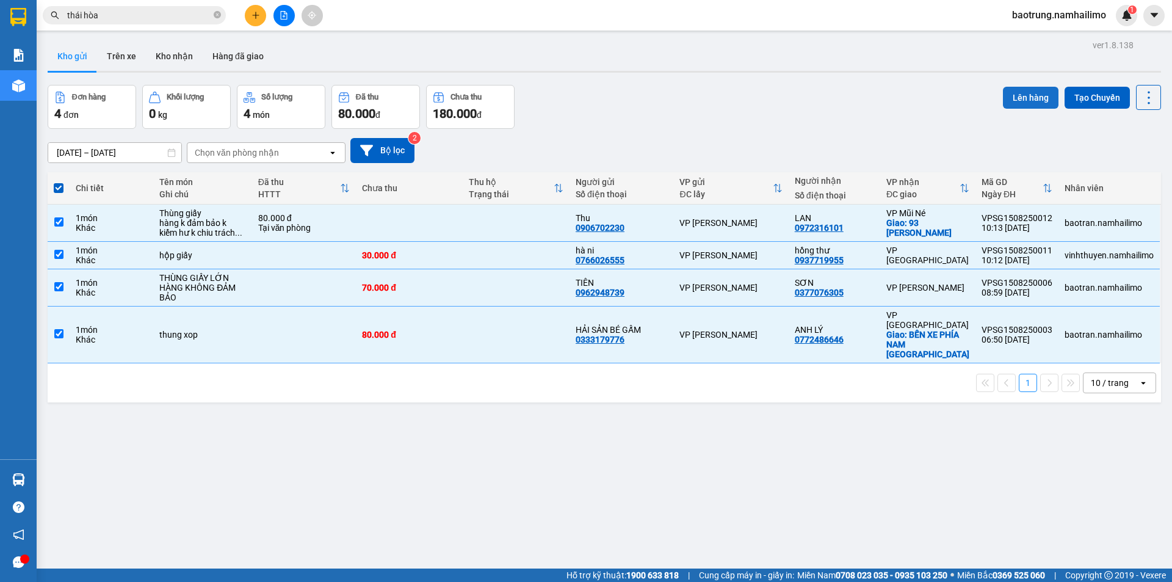
click at [1013, 87] on button "Lên hàng" at bounding box center [1031, 98] width 56 height 22
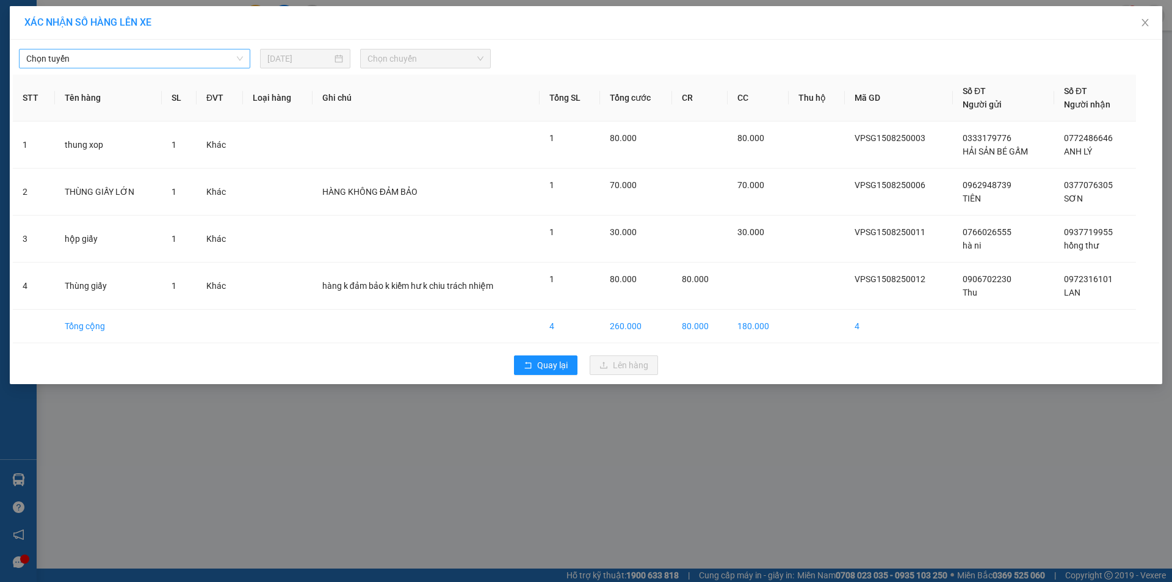
click at [175, 52] on span "Chọn tuyến" at bounding box center [134, 58] width 217 height 18
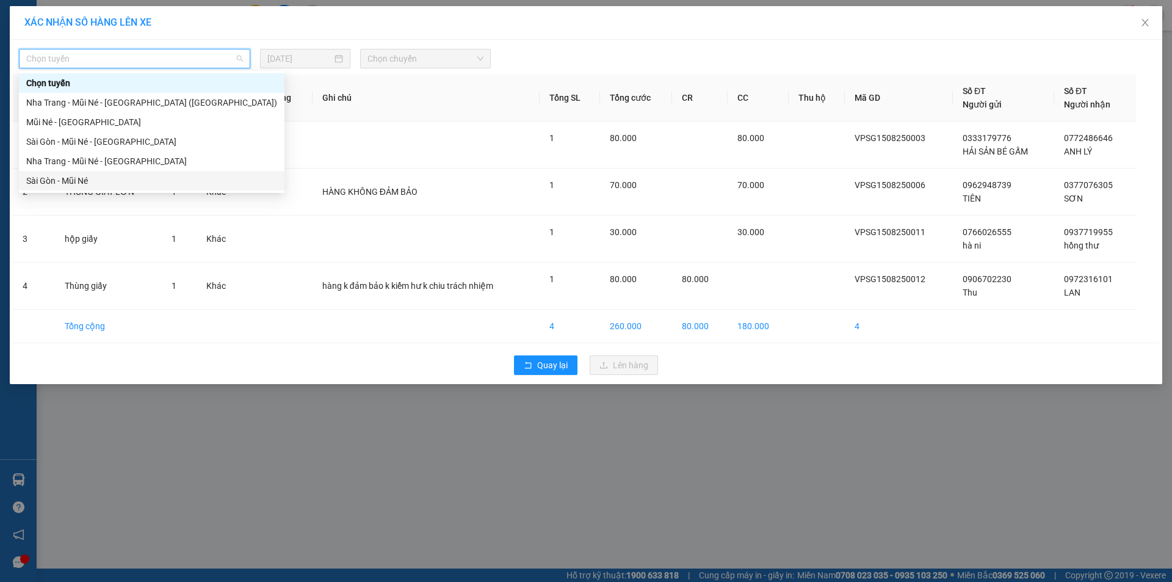
click at [82, 175] on div "Sài Gòn - Mũi Né" at bounding box center [151, 180] width 251 height 13
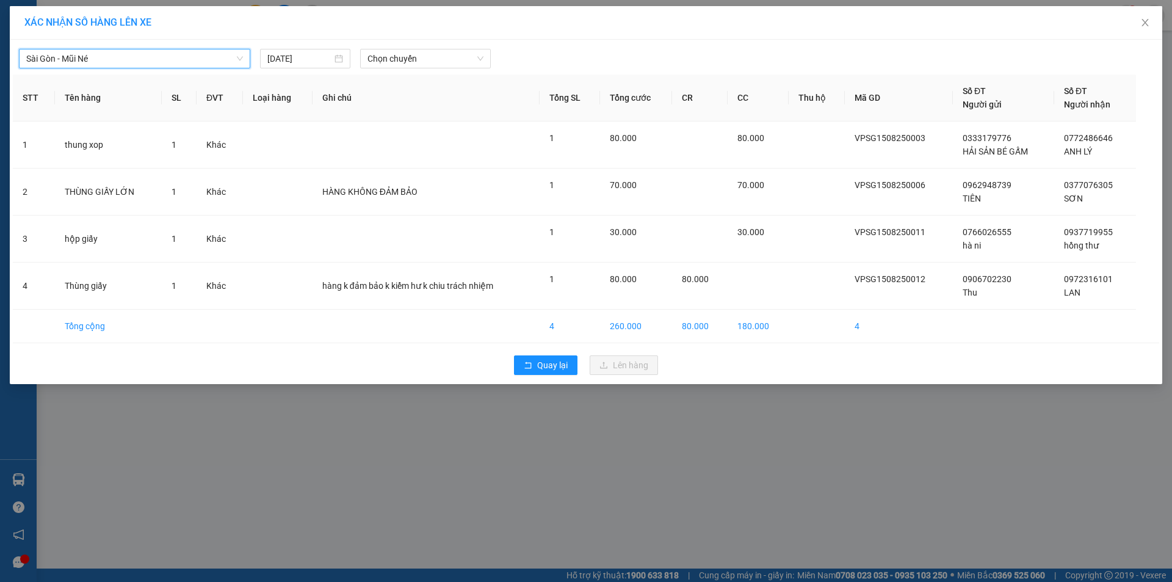
click at [150, 57] on span "Sài Gòn - Mũi Né" at bounding box center [134, 58] width 217 height 18
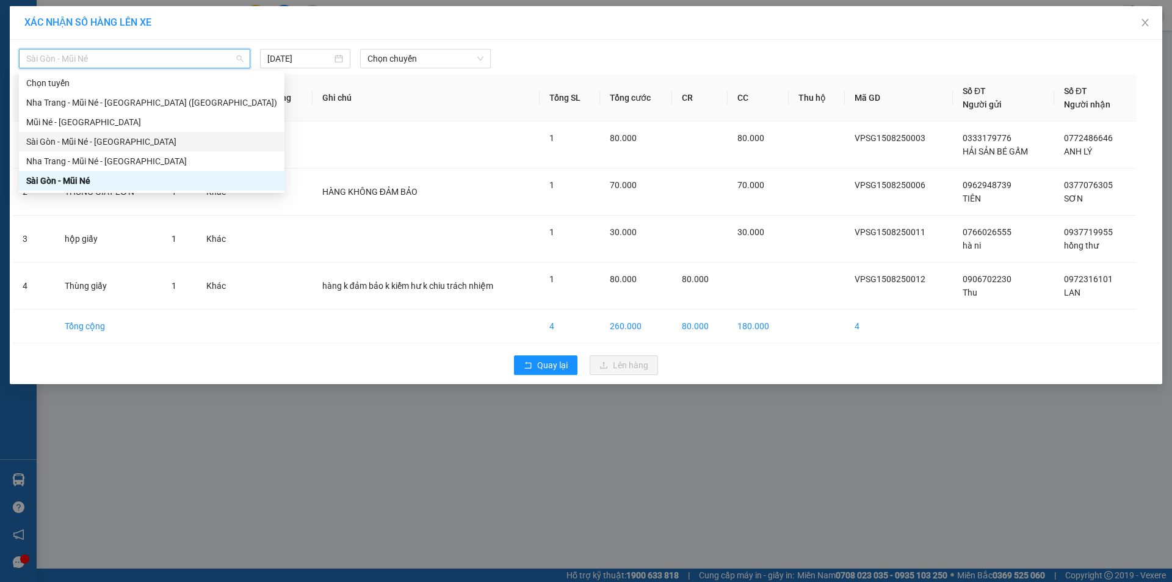
click at [113, 140] on div "Sài Gòn - Mũi Né - Nha Trang" at bounding box center [151, 141] width 251 height 13
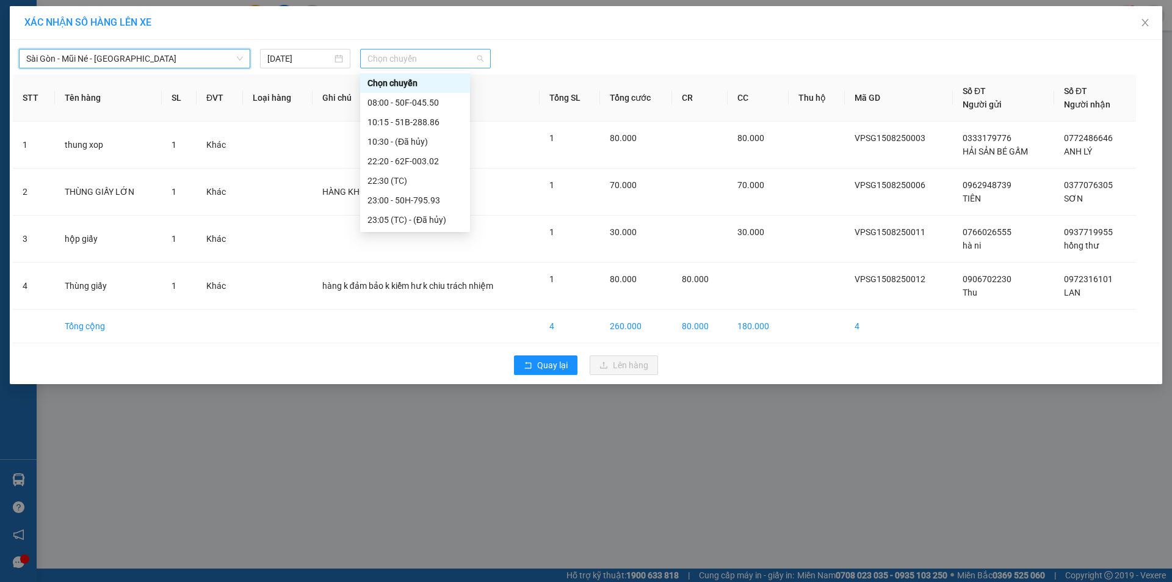
click at [407, 54] on span "Chọn chuyến" at bounding box center [426, 58] width 116 height 18
click at [447, 121] on div "10:15 - 51B-288.86" at bounding box center [415, 121] width 95 height 13
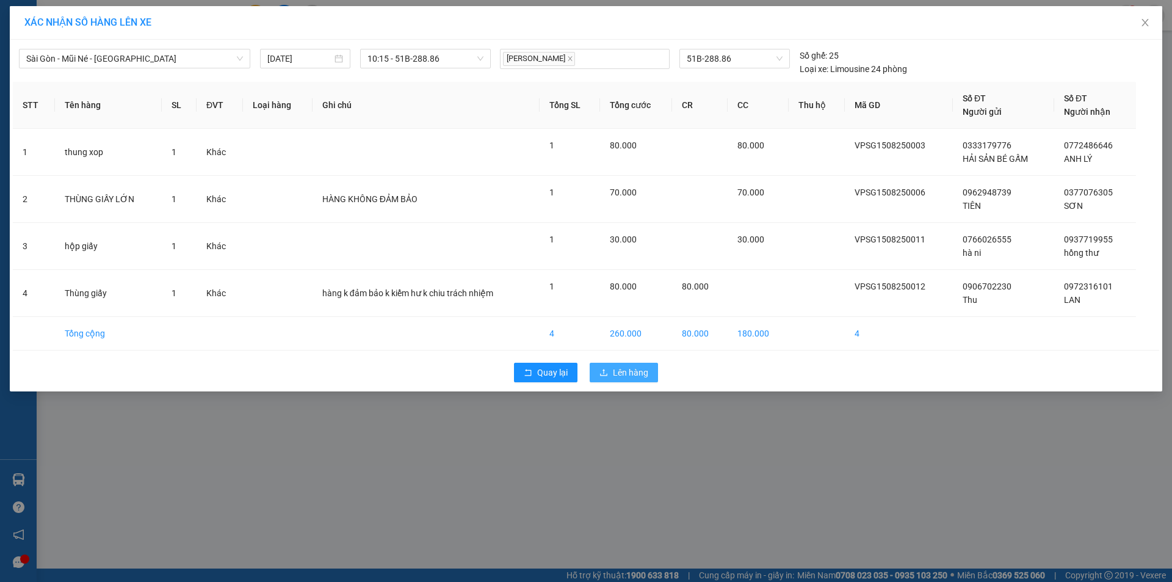
click at [637, 374] on span "Lên hàng" at bounding box center [630, 372] width 35 height 13
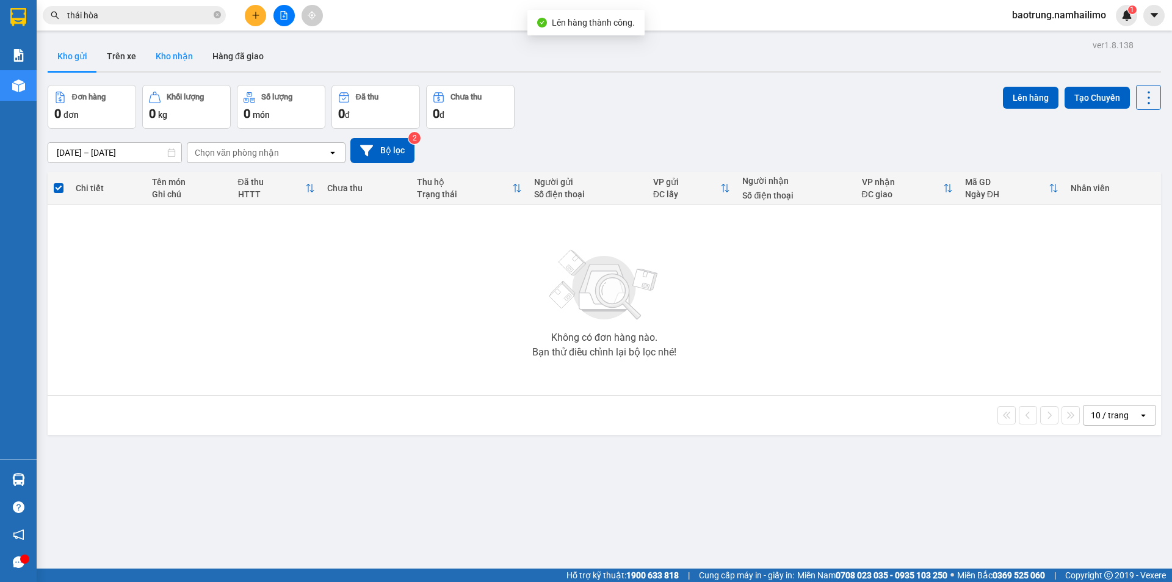
click at [181, 61] on button "Kho nhận" at bounding box center [174, 56] width 57 height 29
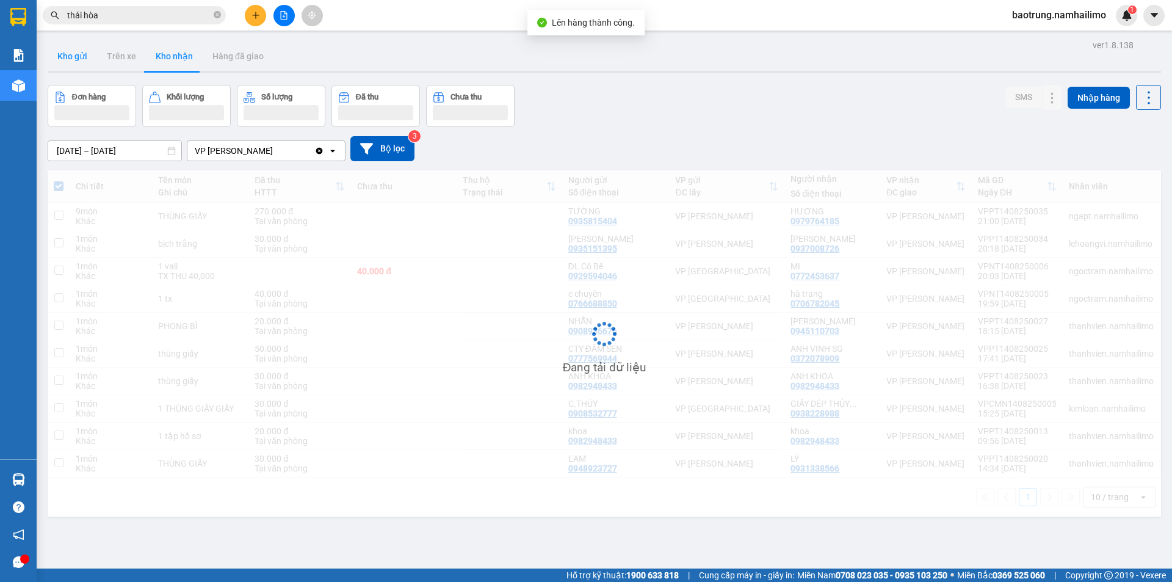
click at [73, 60] on button "Kho gửi" at bounding box center [72, 56] width 49 height 29
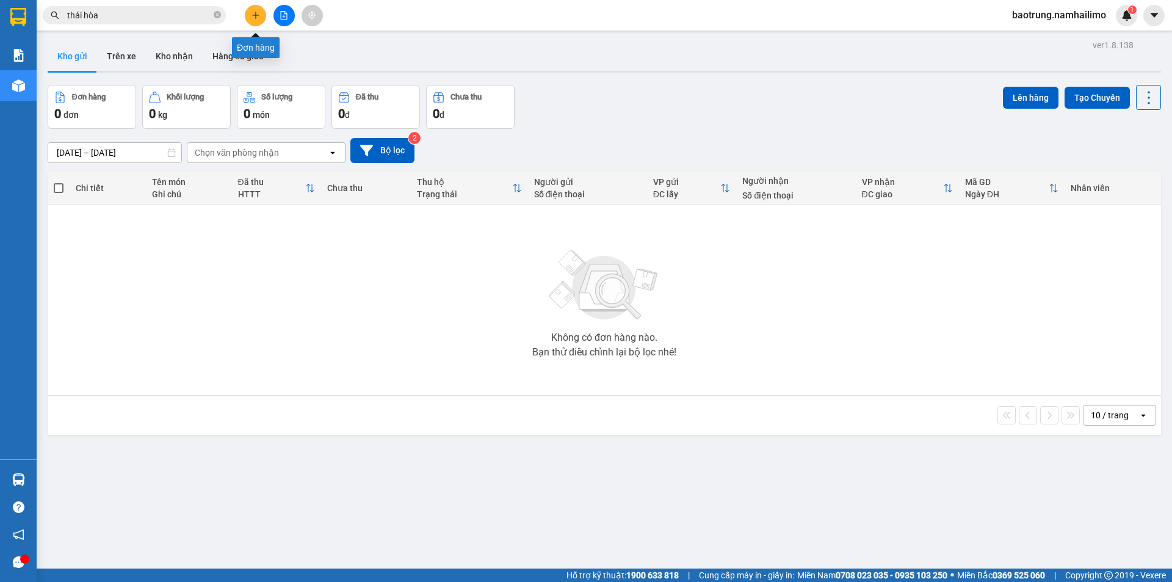
click at [257, 12] on icon "plus" at bounding box center [256, 15] width 9 height 9
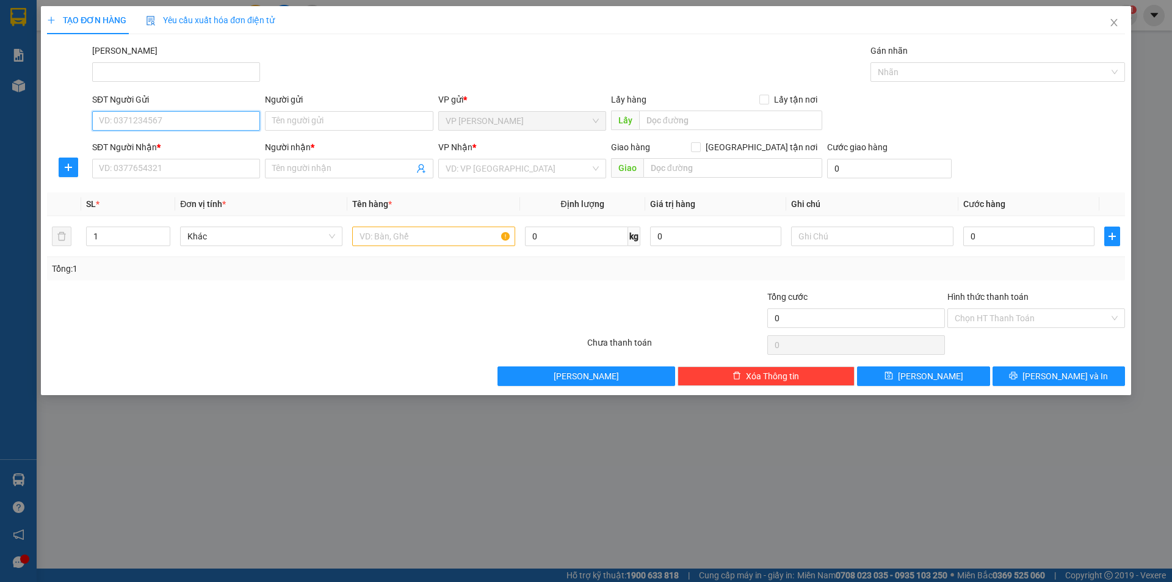
click at [194, 120] on input "SĐT Người Gửi" at bounding box center [176, 121] width 168 height 20
click at [188, 176] on input "SĐT Người Nhận *" at bounding box center [176, 169] width 168 height 20
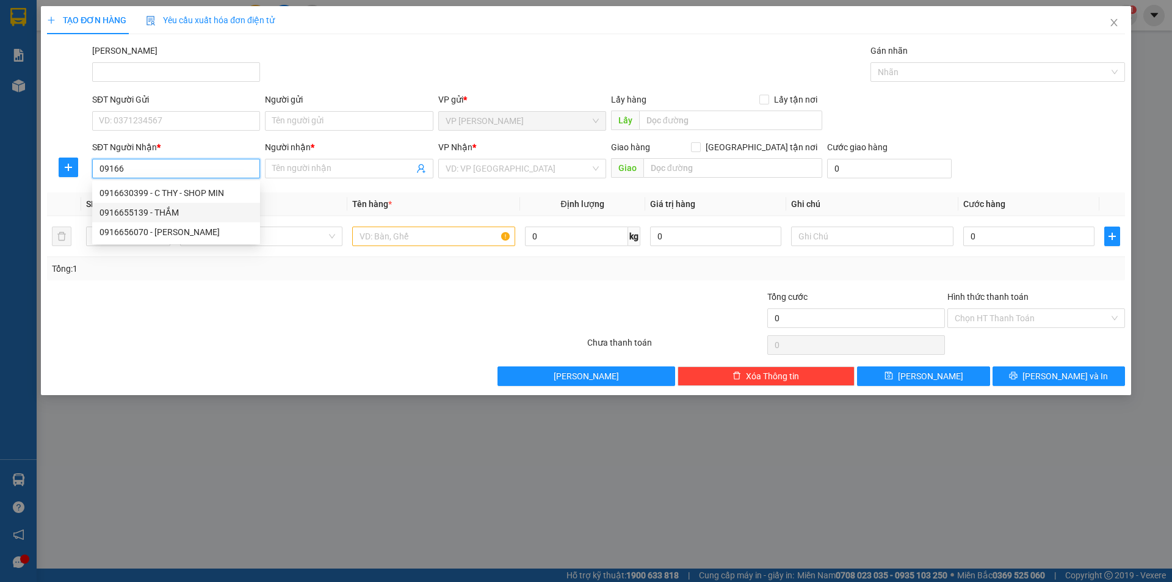
click at [174, 213] on div "0916655139 - THẮM" at bounding box center [176, 212] width 153 height 13
type input "0916655139"
type input "THẮM"
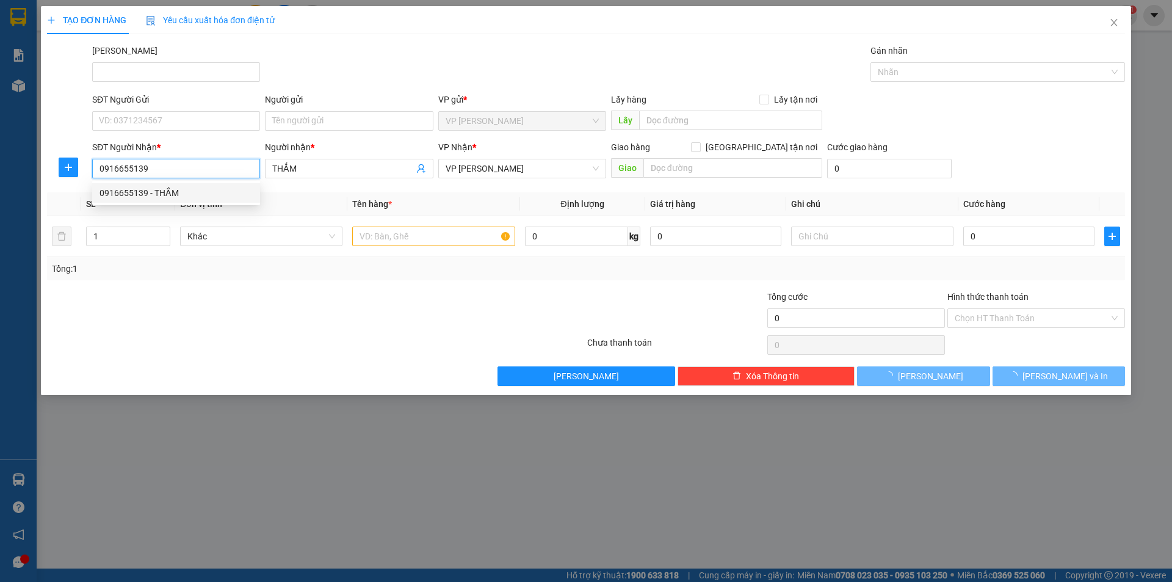
type input "50.000"
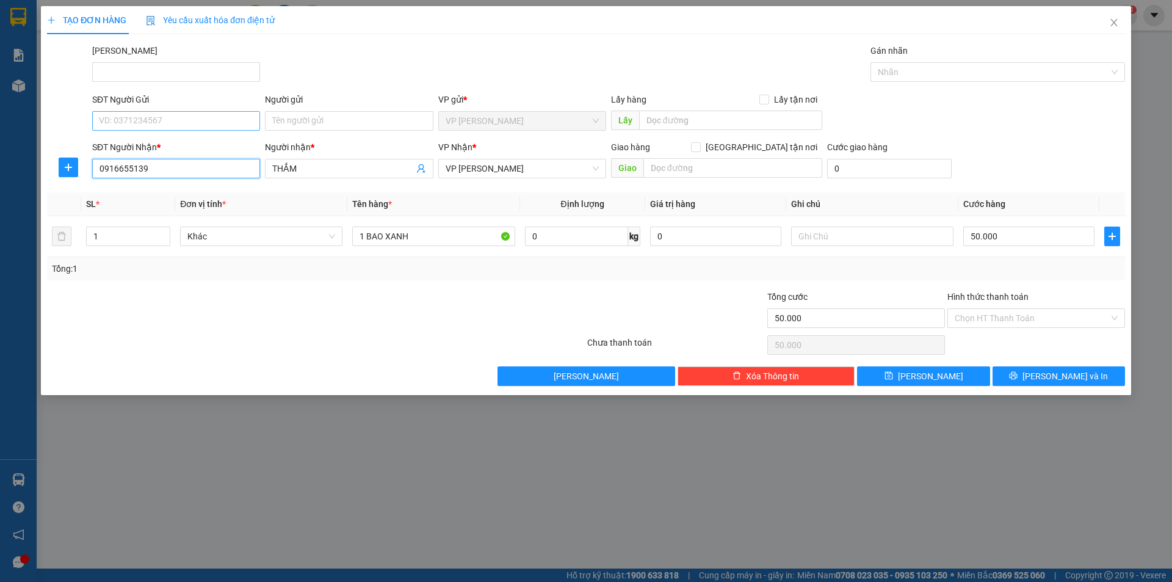
type input "0916655139"
click at [162, 124] on input "SĐT Người Gửi" at bounding box center [176, 121] width 168 height 20
type input "0384878966"
click at [186, 123] on input "0384878966" at bounding box center [176, 121] width 168 height 20
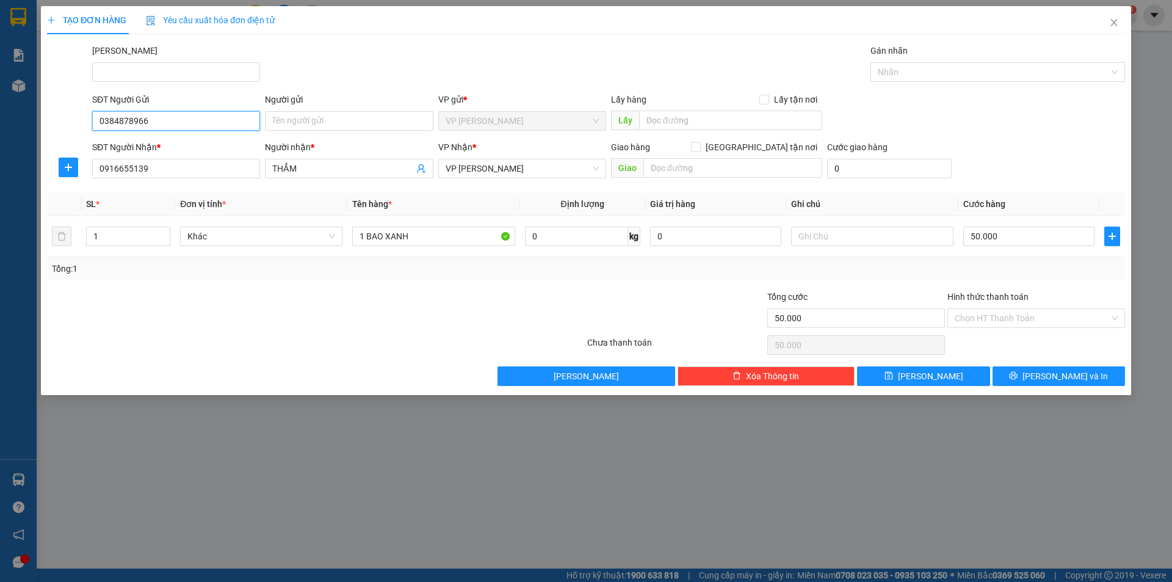
click at [186, 123] on input "0384878966" at bounding box center [176, 121] width 168 height 20
click at [186, 123] on input "SĐT Người Gửi" at bounding box center [176, 121] width 168 height 20
click at [171, 119] on input "SĐT Người Gửi" at bounding box center [176, 121] width 168 height 20
click at [155, 116] on input "SĐT Người Gửi" at bounding box center [176, 121] width 168 height 20
type input "0935783708"
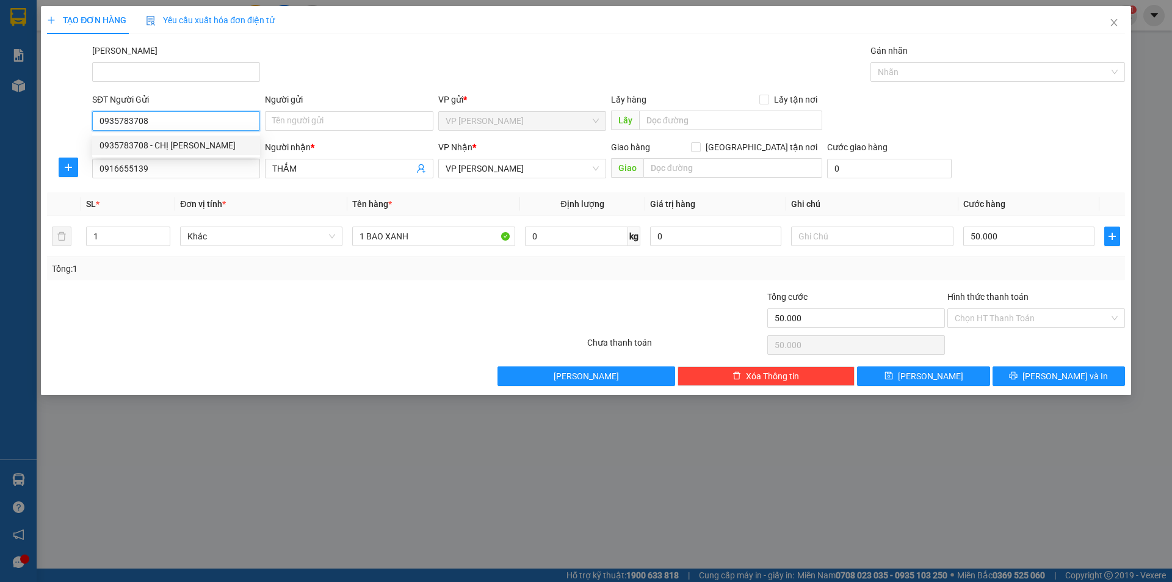
click at [198, 148] on div "0935783708 - CHỊ HỒNG" at bounding box center [176, 145] width 153 height 13
type input "CHỊ HỒNG"
type input "0935783708"
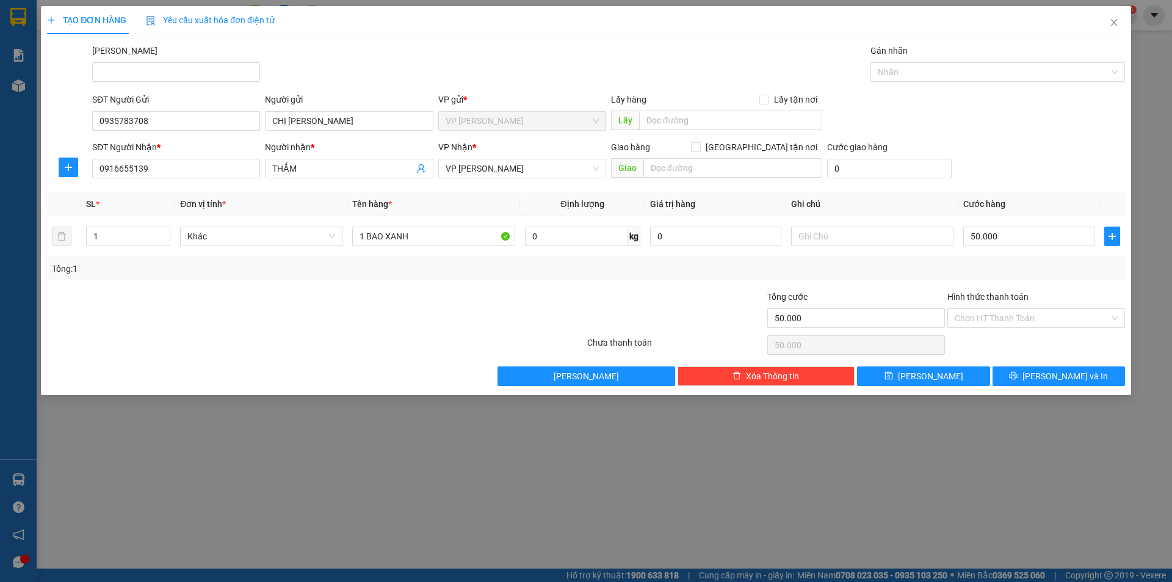
click at [940, 275] on div "Tổng: 1" at bounding box center [586, 268] width 1078 height 23
click at [1068, 380] on span "Lưu và In" at bounding box center [1065, 375] width 85 height 13
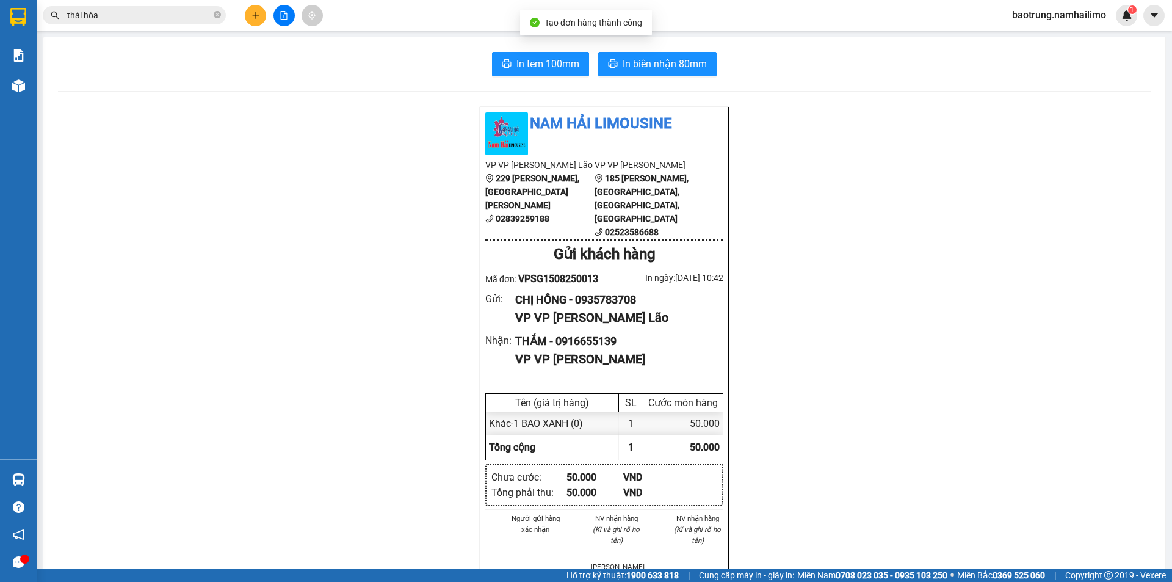
click at [633, 51] on div "In tem 100mm In biên nhận 80mm Nam Hải Limousine VP VP Phạm Ngũ Lão 229 Phạm Ng…" at bounding box center [604, 568] width 1122 height 1062
click at [647, 67] on span "In biên nhận 80mm" at bounding box center [665, 63] width 84 height 15
drag, startPoint x: 517, startPoint y: 69, endPoint x: 532, endPoint y: 78, distance: 18.3
click at [517, 69] on span "In tem 100mm" at bounding box center [548, 63] width 63 height 15
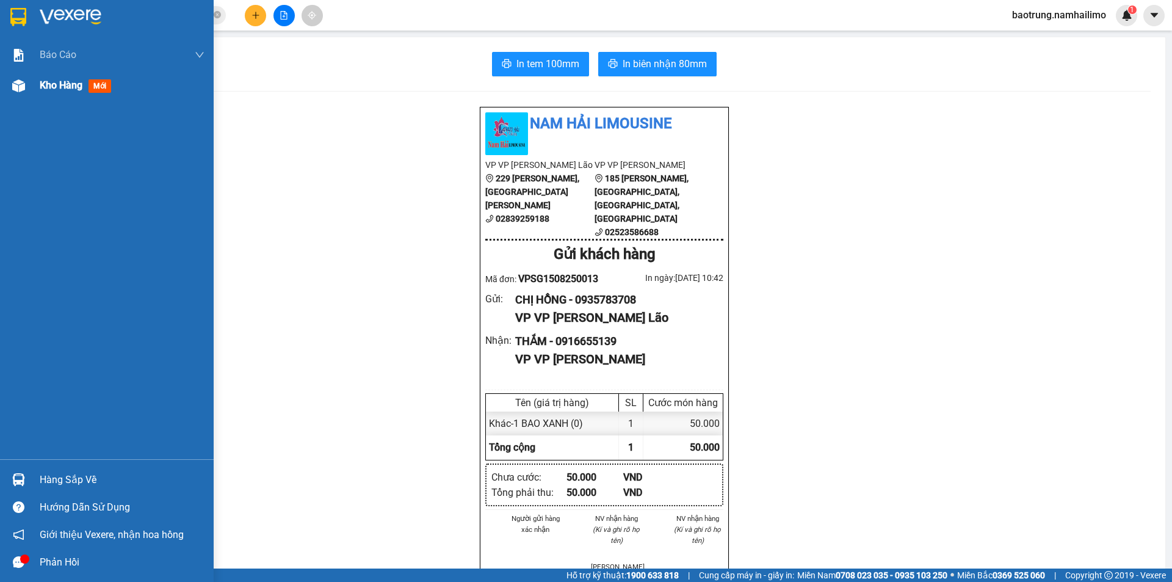
click at [34, 93] on div "Kho hàng mới" at bounding box center [107, 85] width 214 height 31
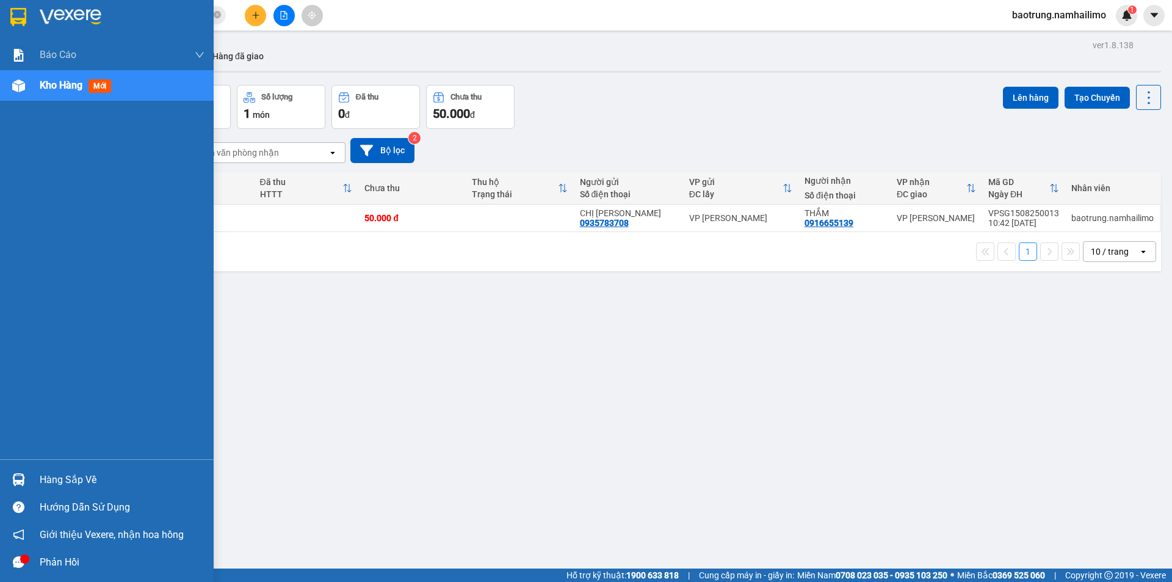
click at [59, 489] on div "Hàng sắp về" at bounding box center [107, 479] width 214 height 27
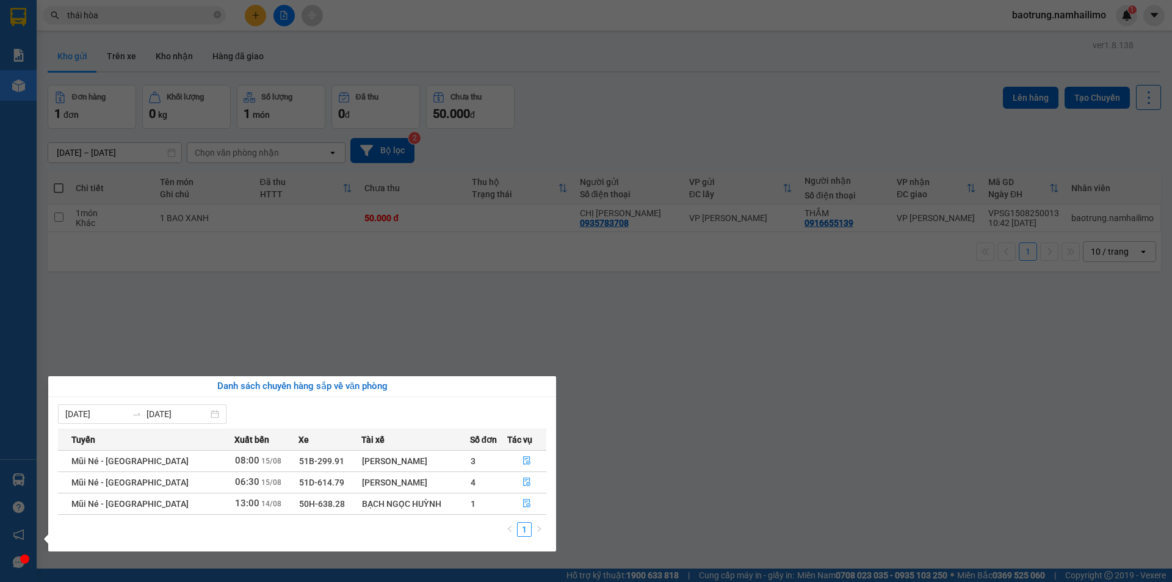
drag, startPoint x: 730, startPoint y: 421, endPoint x: 558, endPoint y: 440, distance: 173.2
click at [728, 420] on section "Kết quả tìm kiếm ( 1363 ) Bộ lọc Mã ĐH Trạng thái Món hàng Tổng cước Chưa cước …" at bounding box center [586, 291] width 1172 height 582
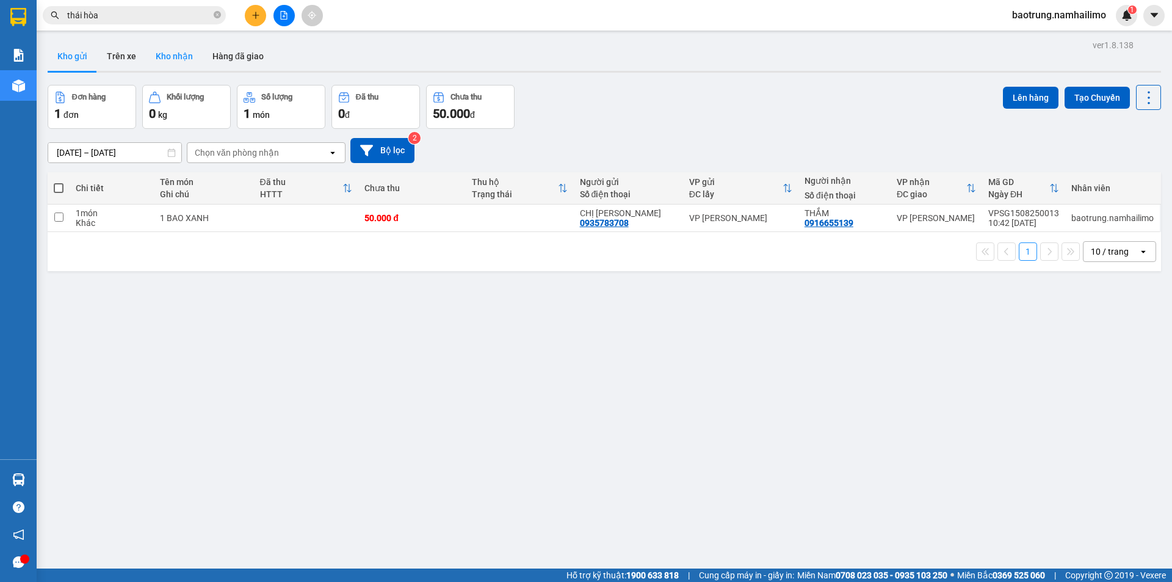
click at [177, 69] on button "Kho nhận" at bounding box center [174, 56] width 57 height 29
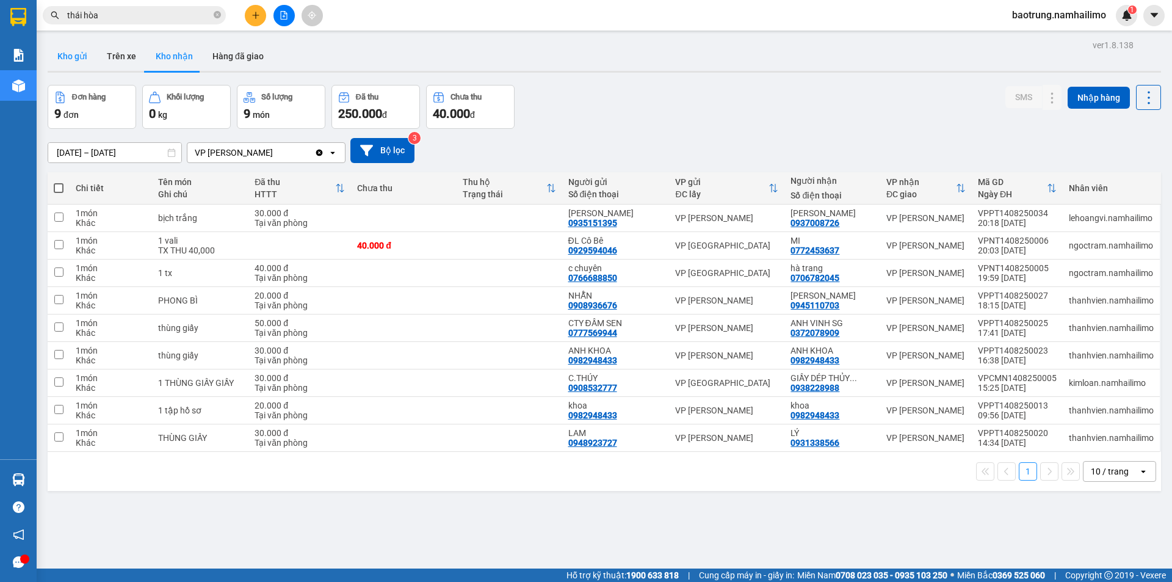
click at [62, 65] on button "Kho gửi" at bounding box center [72, 56] width 49 height 29
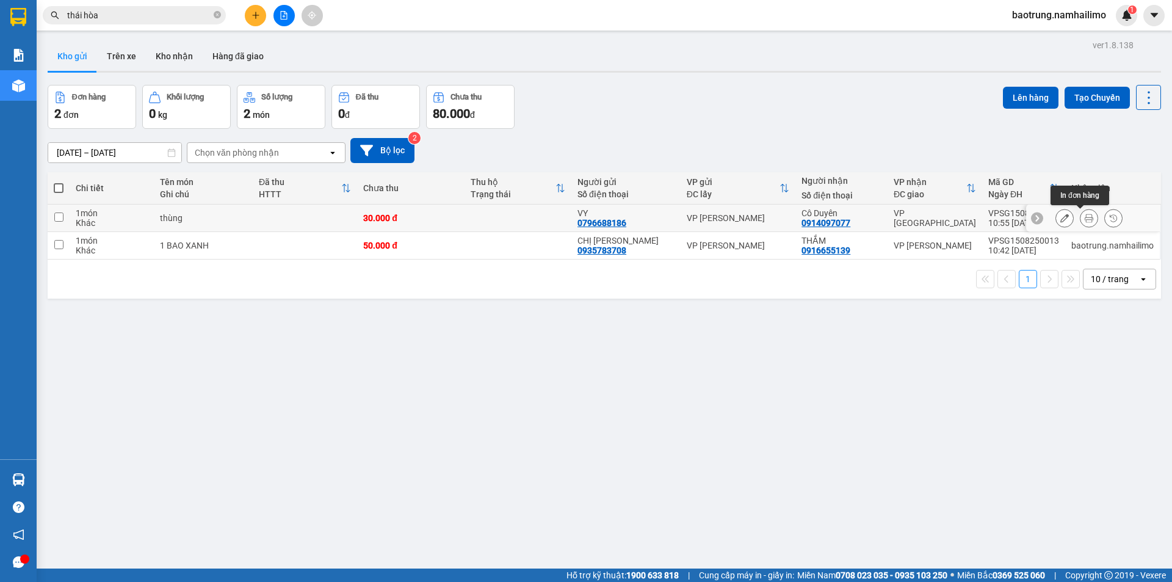
click at [1086, 219] on button at bounding box center [1089, 218] width 17 height 21
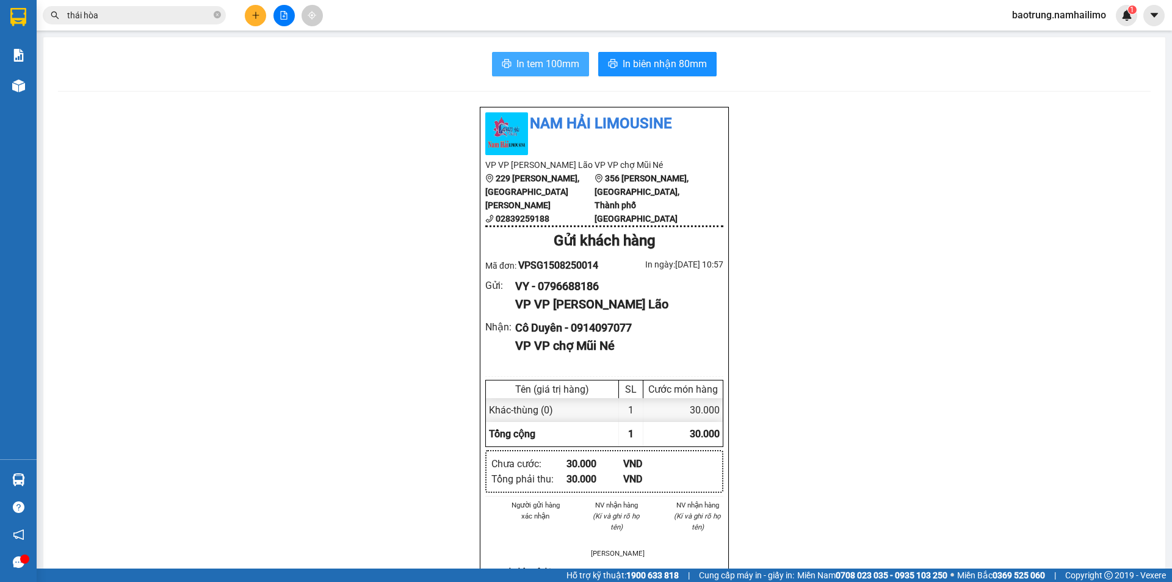
click at [525, 63] on span "In tem 100mm" at bounding box center [548, 63] width 63 height 15
click at [256, 22] on button at bounding box center [255, 15] width 21 height 21
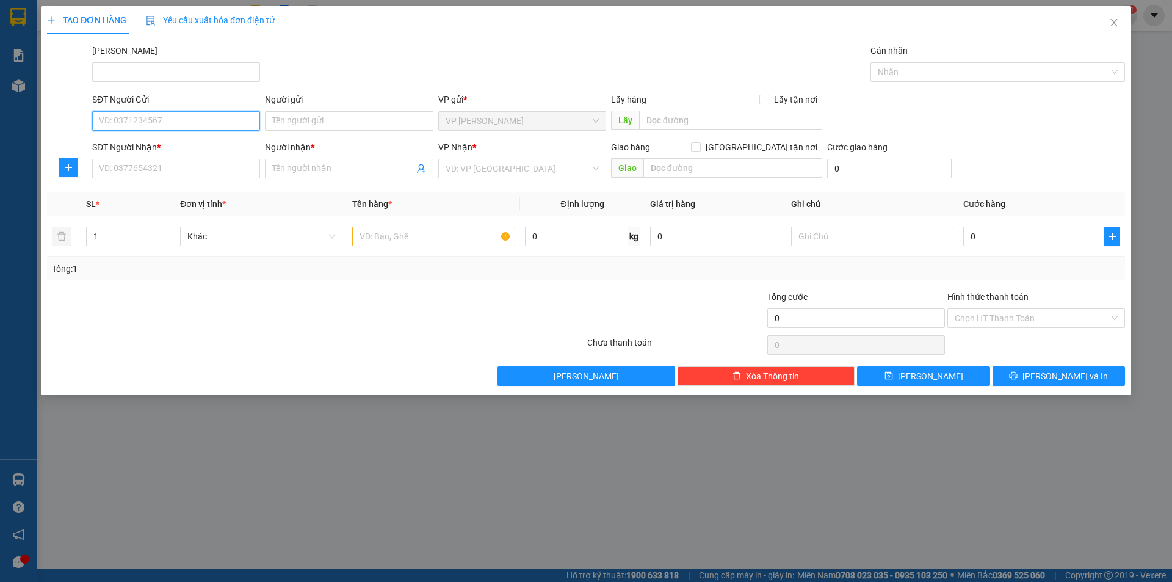
click at [163, 120] on input "SĐT Người Gửi" at bounding box center [176, 121] width 168 height 20
type input "0901101651"
click at [334, 126] on input "Người gửi" at bounding box center [349, 121] width 168 height 20
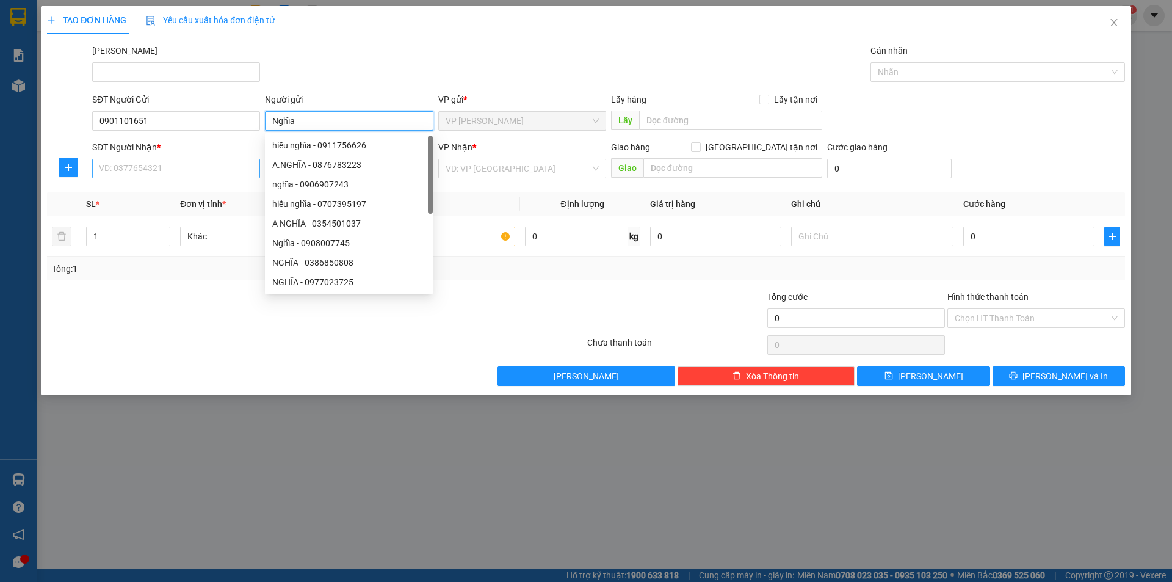
type input "Nghĩa"
click at [203, 170] on input "SĐT Người Nhận *" at bounding box center [176, 169] width 168 height 20
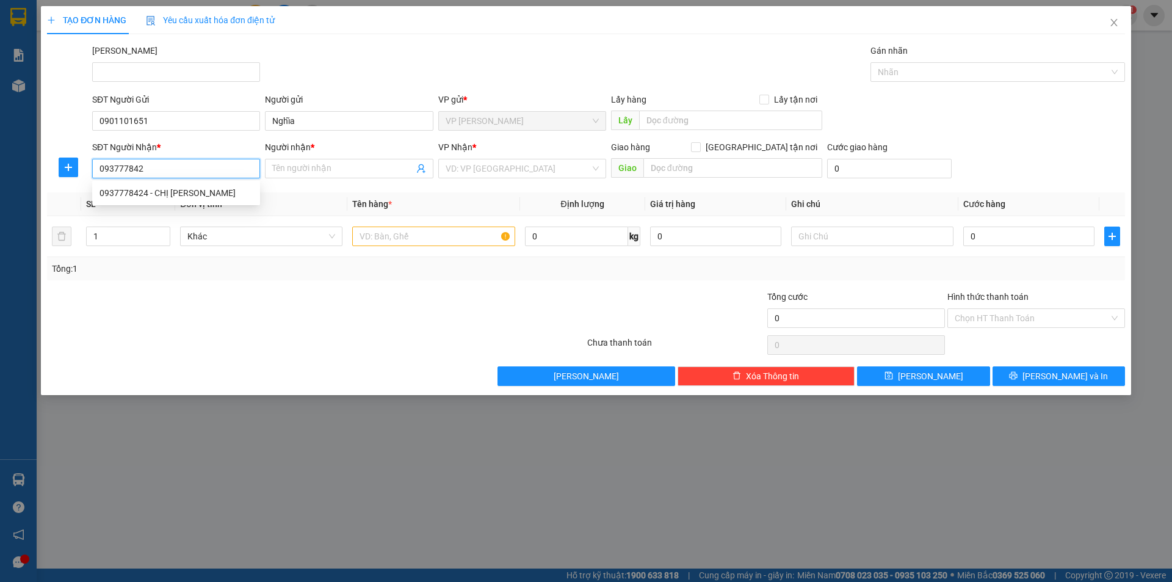
type input "0937778424"
click at [197, 192] on div "0937778424 - CHỊ VÂN" at bounding box center [176, 192] width 153 height 13
type input "CHỊ VÂN"
type input "40.000"
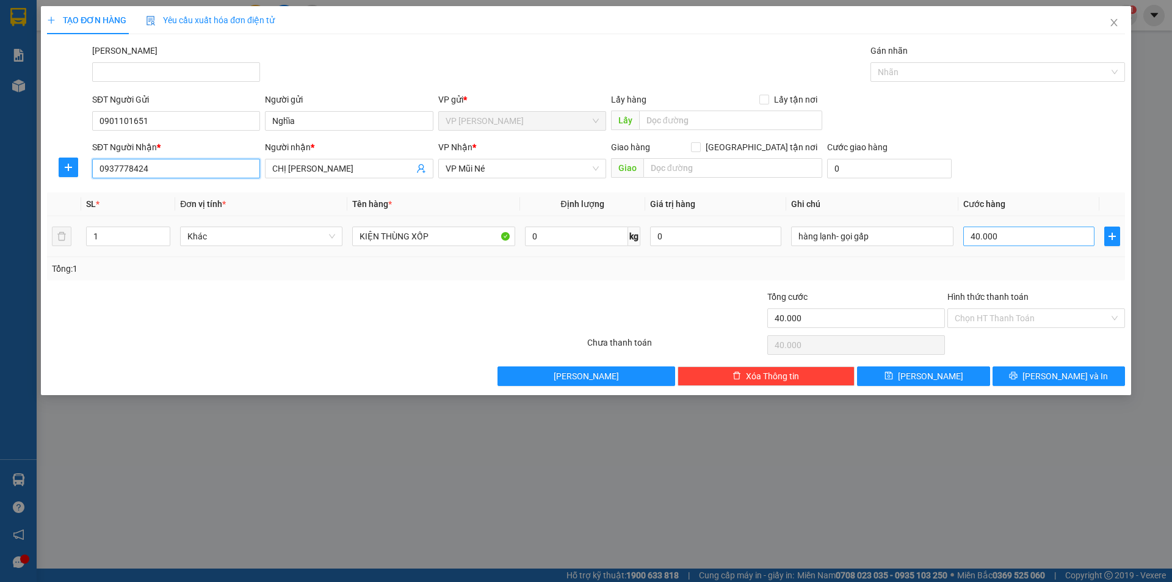
type input "0937778424"
click at [1042, 239] on input "40.000" at bounding box center [1028, 237] width 131 height 20
type input "3"
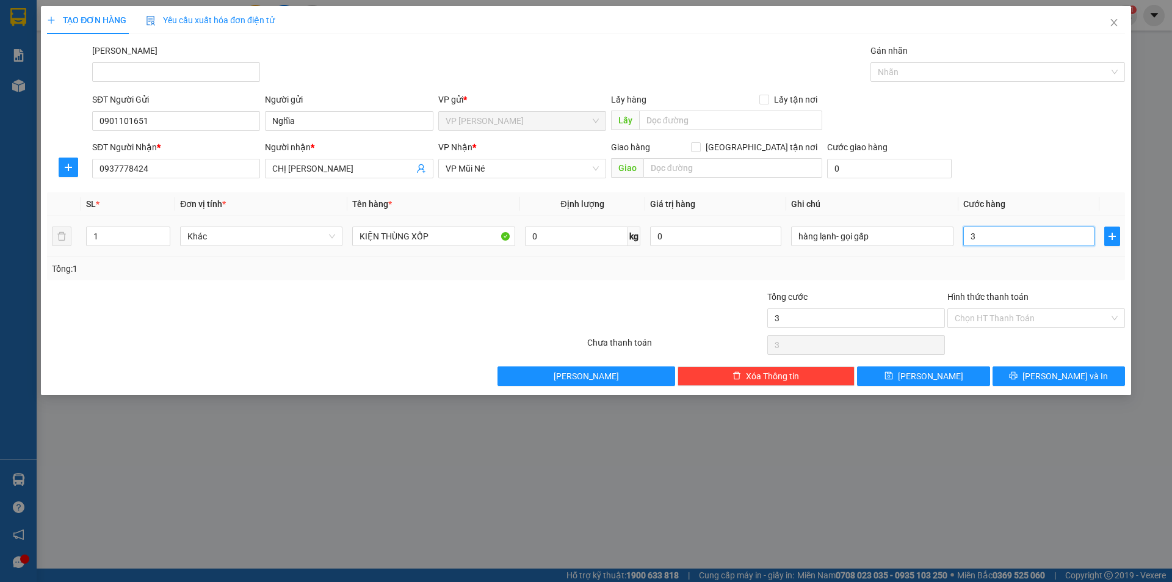
type input "30"
type input "30.000"
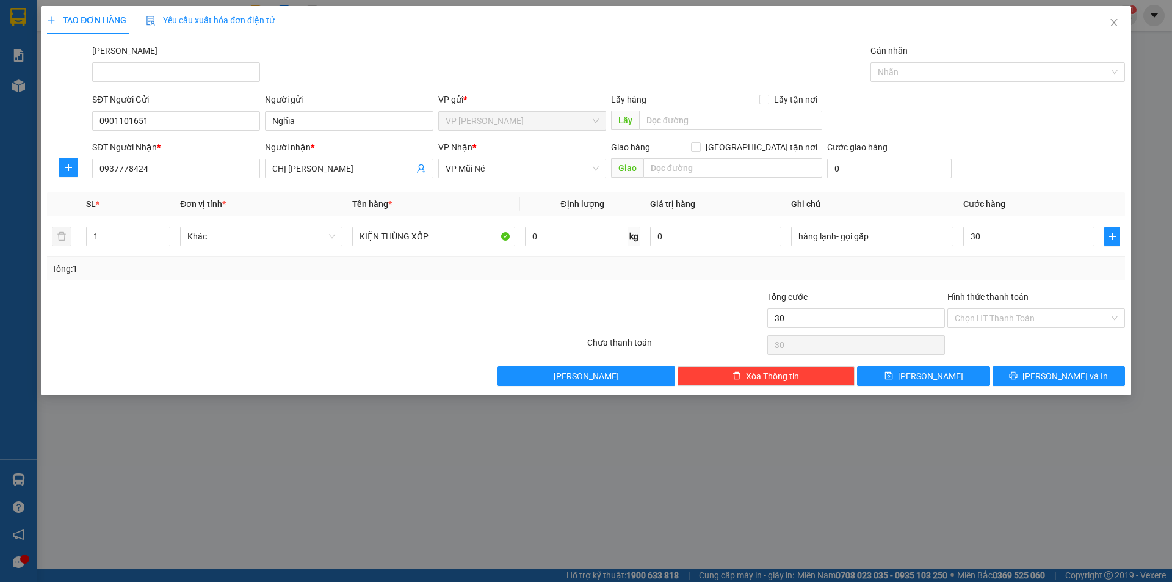
type input "30.000"
click at [1011, 115] on div "SĐT Người Gửi 0901101651 Người gửi Nghĩa VP gửi * VP Phạm Ngũ Lão Lấy hàng Lấy …" at bounding box center [609, 114] width 1038 height 43
click at [1094, 378] on button "Lưu và In" at bounding box center [1059, 376] width 132 height 20
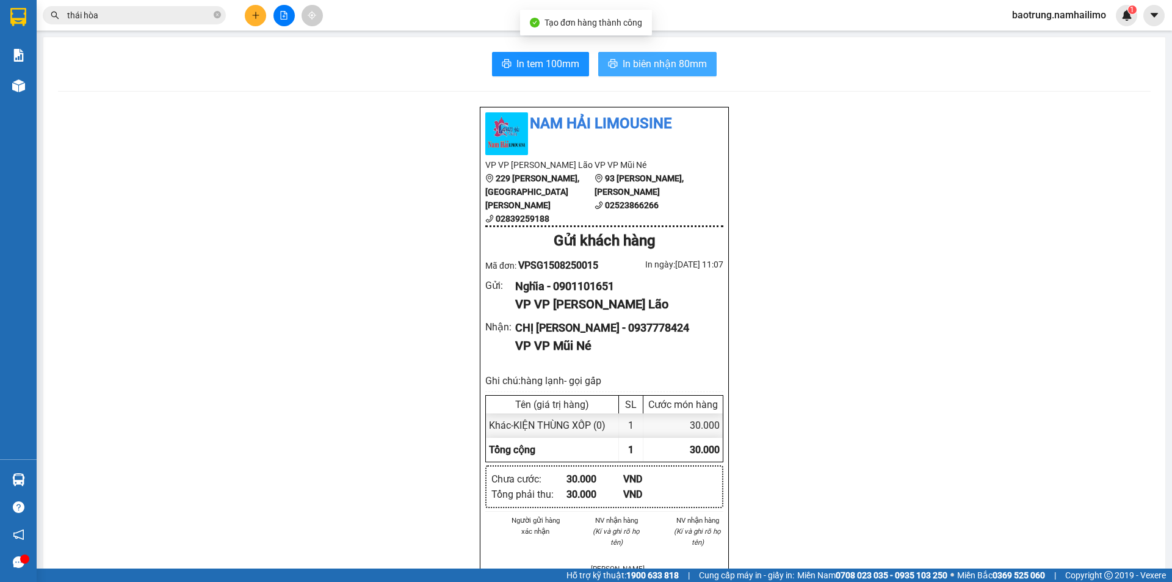
click at [664, 63] on span "In biên nhận 80mm" at bounding box center [665, 63] width 84 height 15
click at [678, 59] on span "In biên nhận 80mm" at bounding box center [665, 63] width 84 height 15
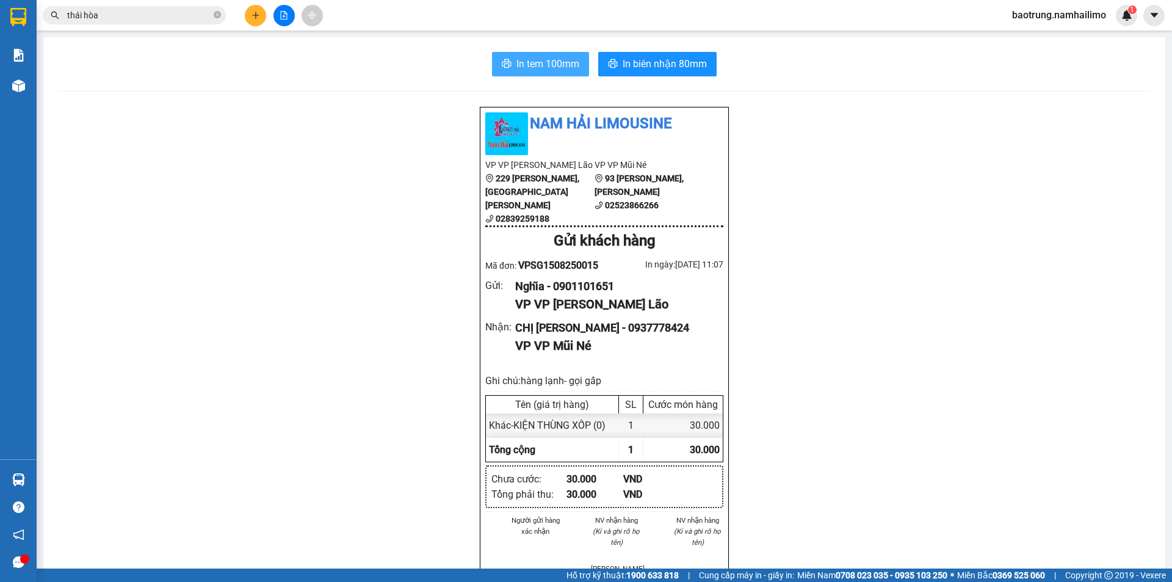
click at [524, 54] on button "In tem 100mm" at bounding box center [540, 64] width 97 height 24
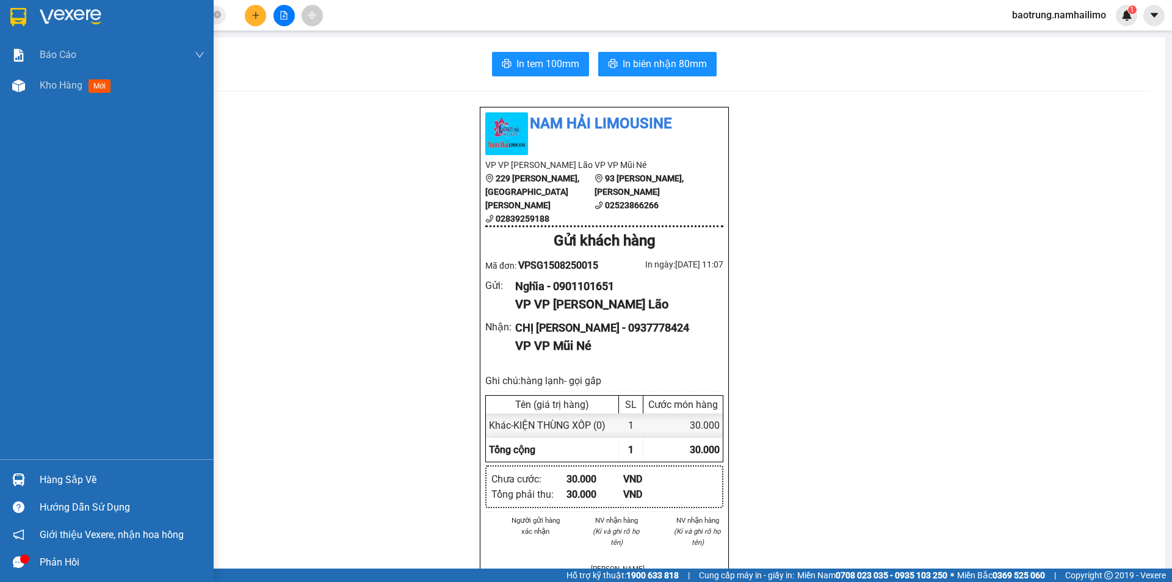
drag, startPoint x: 24, startPoint y: 90, endPoint x: 132, endPoint y: 118, distance: 111.5
click at [24, 91] on img at bounding box center [18, 85] width 13 height 13
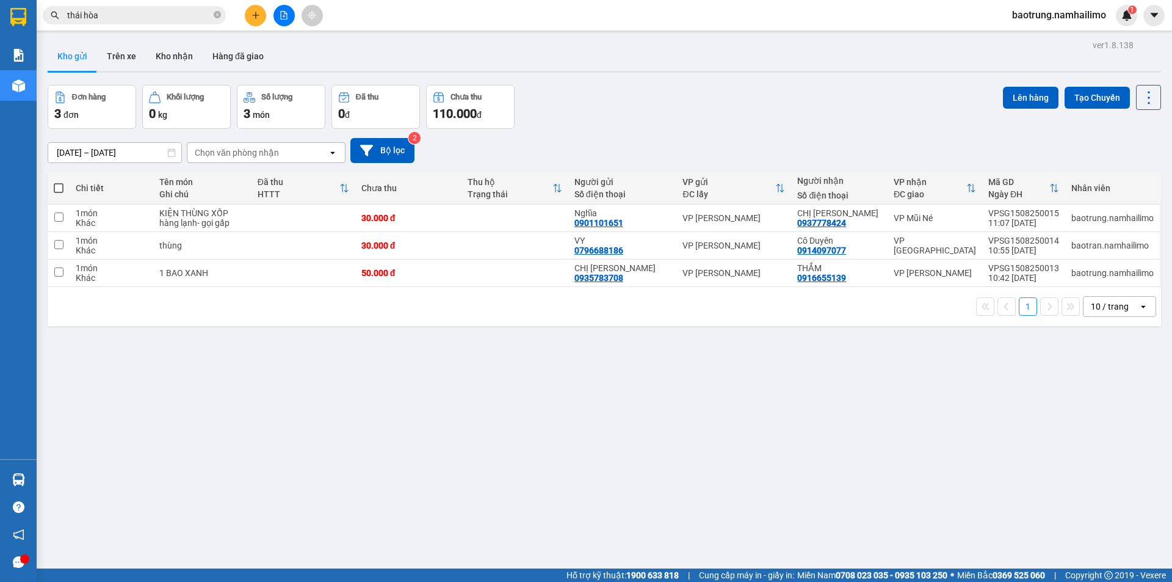
click at [77, 57] on button "Kho gửi" at bounding box center [72, 56] width 49 height 29
click at [1081, 274] on button at bounding box center [1089, 273] width 17 height 21
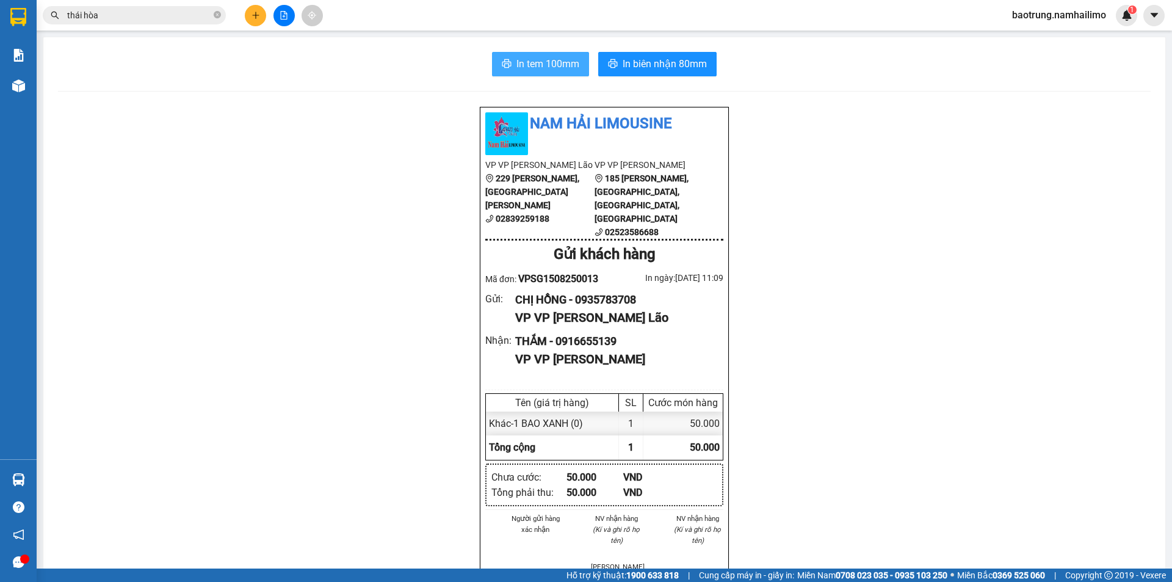
click at [557, 63] on span "In tem 100mm" at bounding box center [548, 63] width 63 height 15
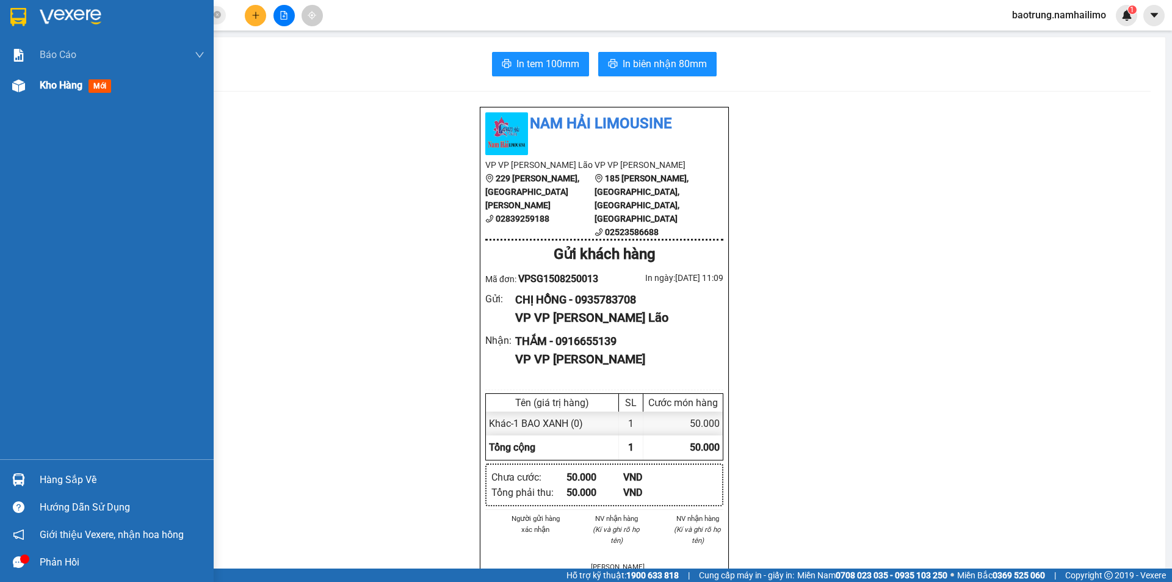
click at [32, 88] on div "Kho hàng mới" at bounding box center [107, 85] width 214 height 31
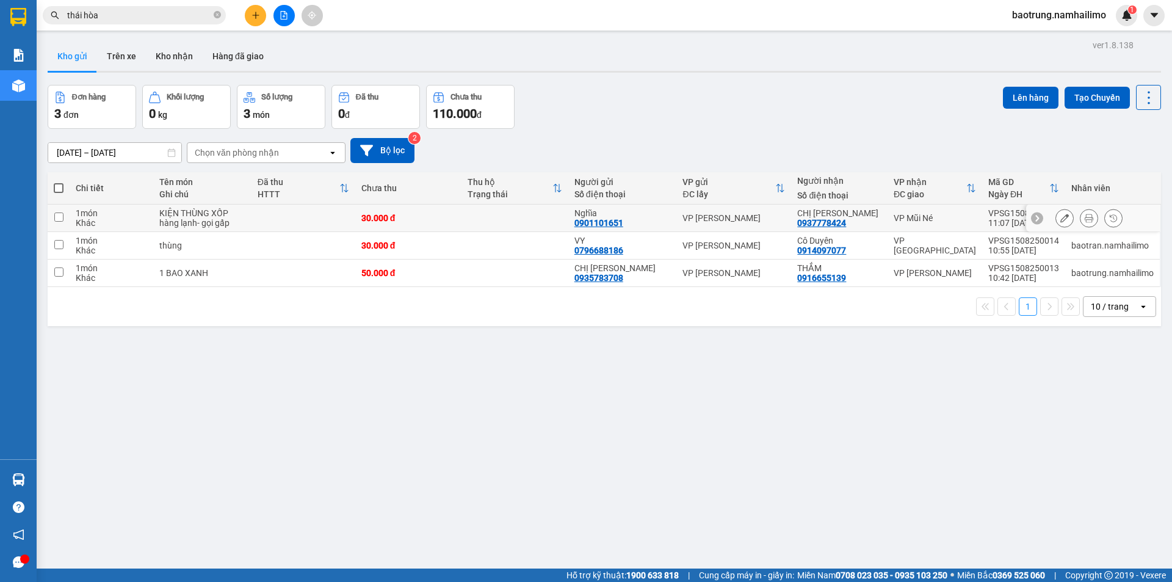
click at [51, 219] on td at bounding box center [59, 218] width 22 height 27
checkbox input "true"
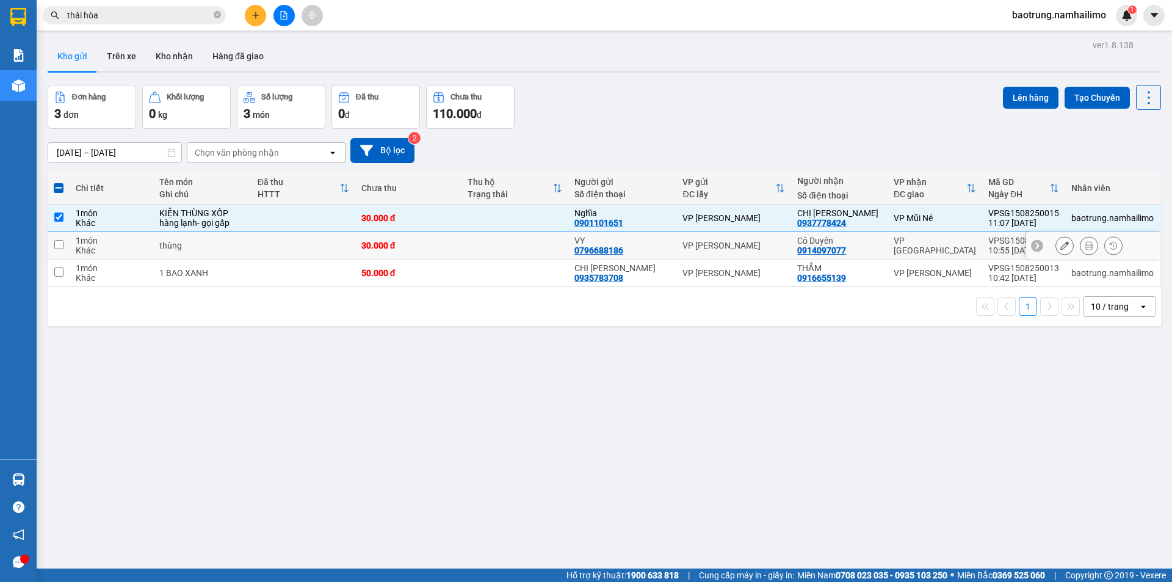
click at [63, 251] on td at bounding box center [59, 245] width 22 height 27
checkbox input "true"
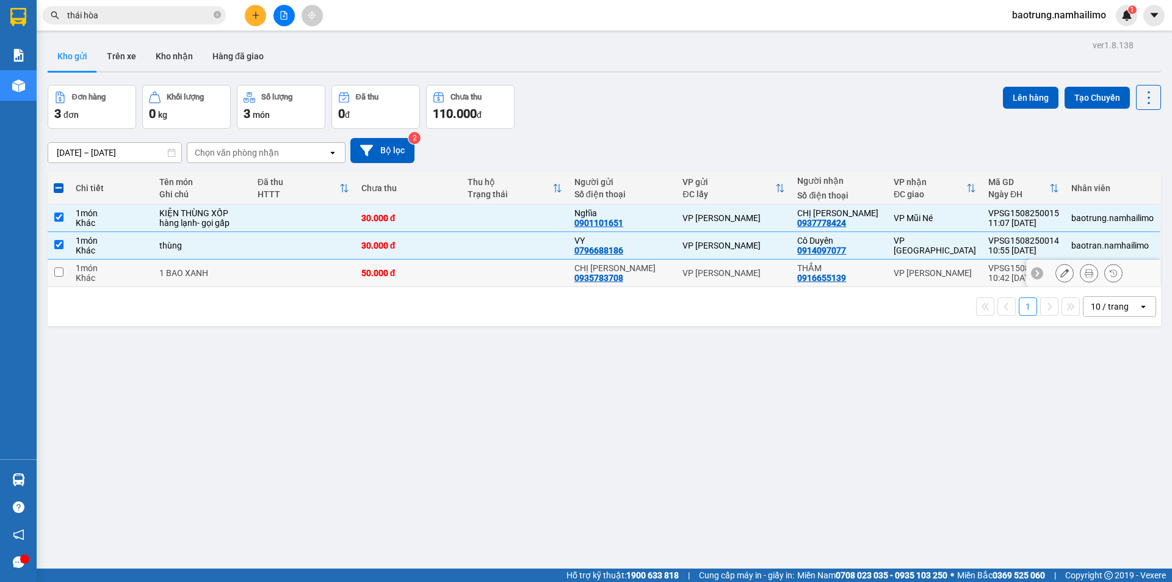
click at [64, 273] on td at bounding box center [59, 272] width 22 height 27
checkbox input "true"
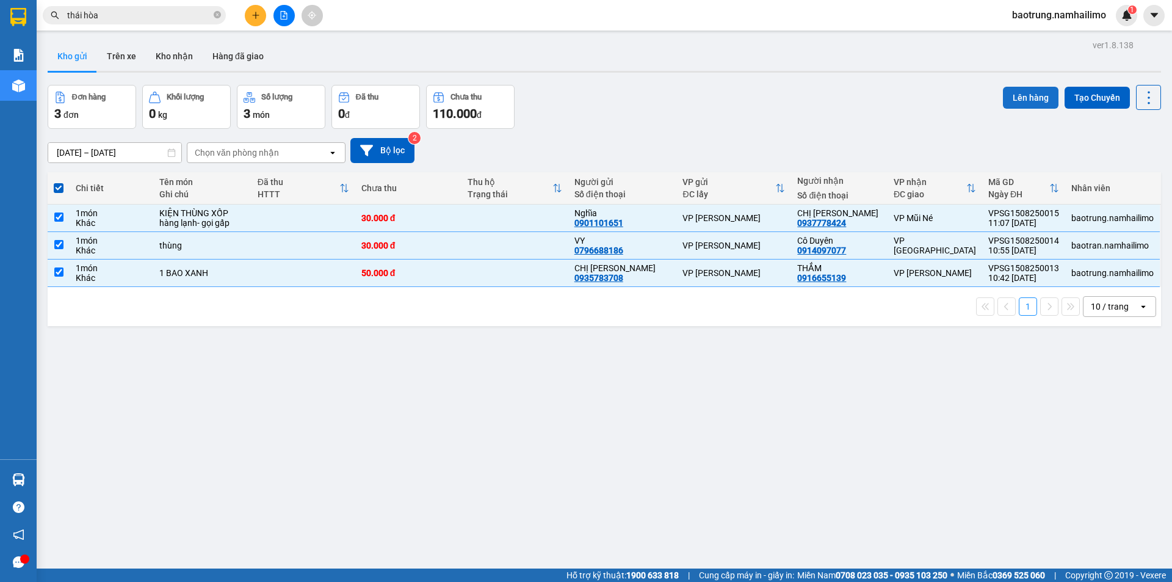
click at [1026, 97] on button "Lên hàng" at bounding box center [1031, 98] width 56 height 22
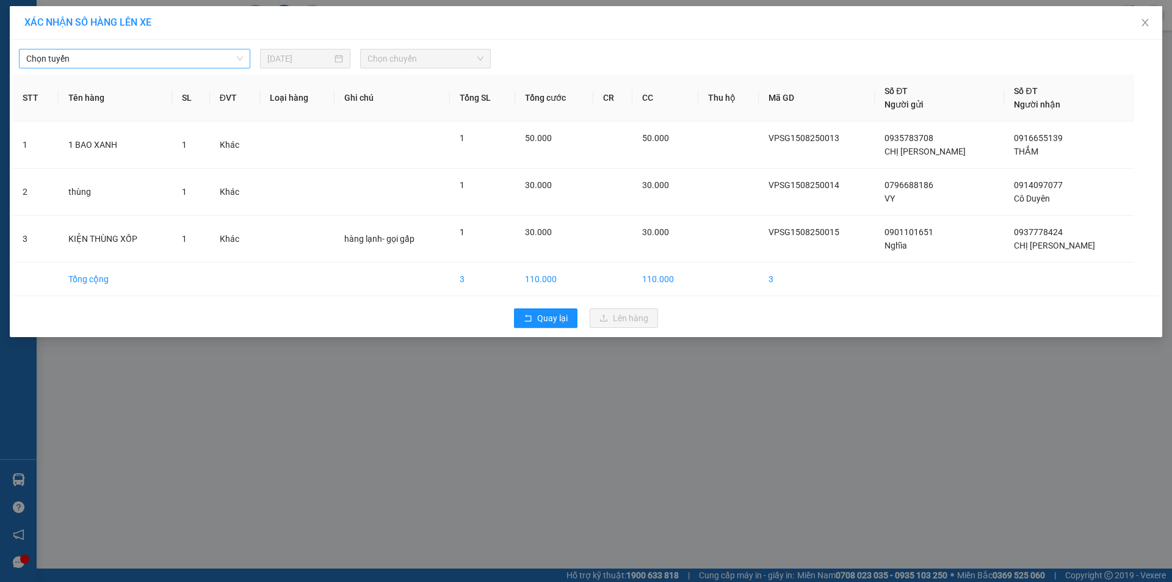
click at [216, 60] on span "Chọn tuyến" at bounding box center [134, 58] width 217 height 18
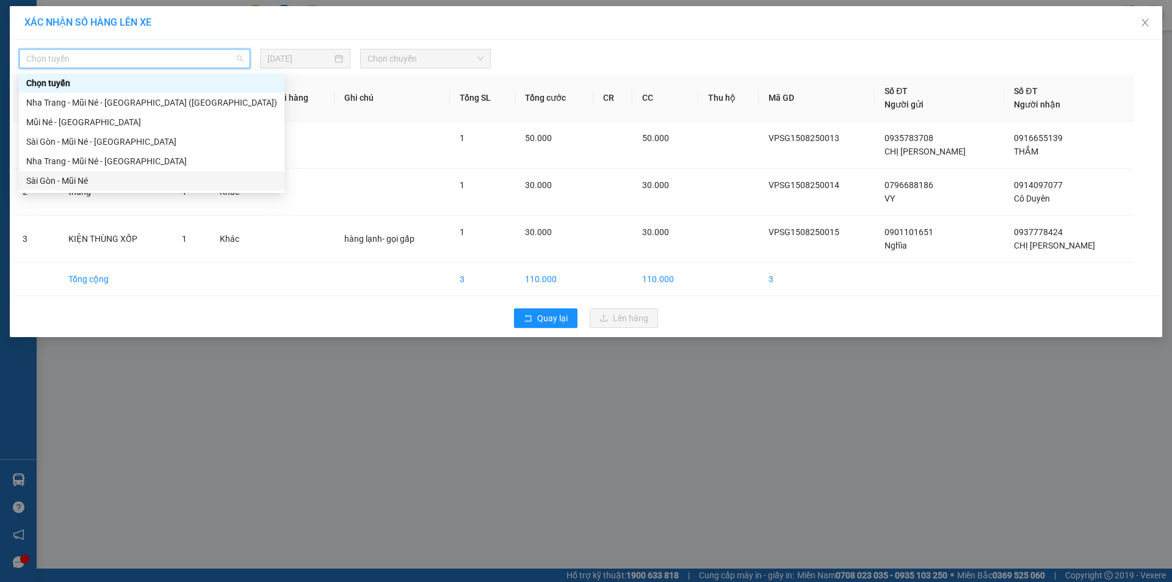
click at [186, 185] on div "Sài Gòn - Mũi Né" at bounding box center [151, 180] width 251 height 13
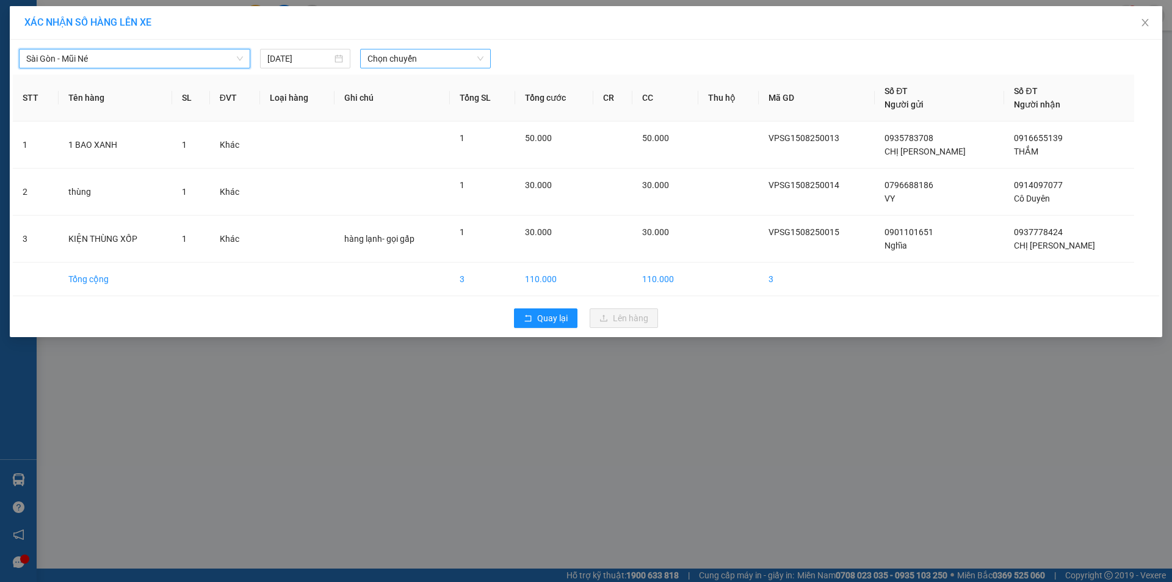
click at [435, 54] on span "Chọn chuyến" at bounding box center [426, 58] width 116 height 18
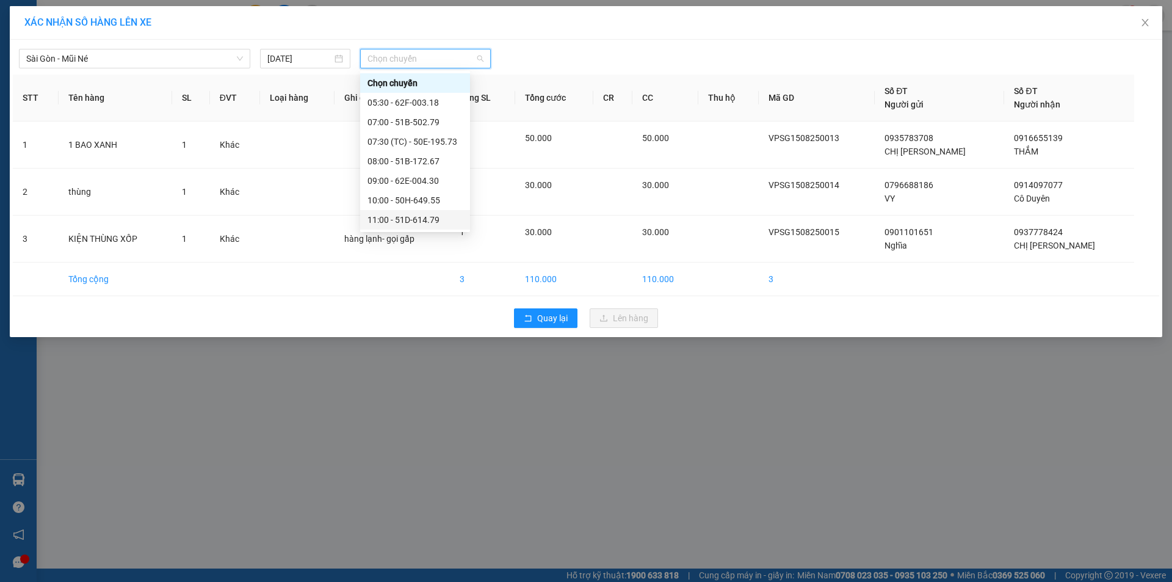
click at [440, 214] on div "11:00 - 51D-614.79" at bounding box center [415, 219] width 95 height 13
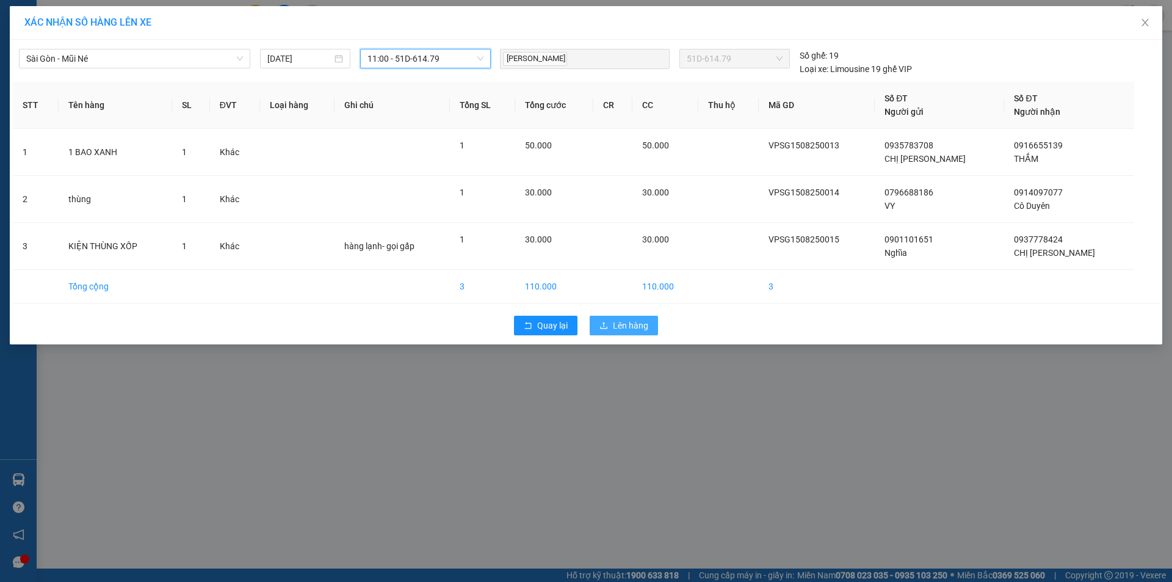
click at [617, 325] on span "Lên hàng" at bounding box center [630, 325] width 35 height 13
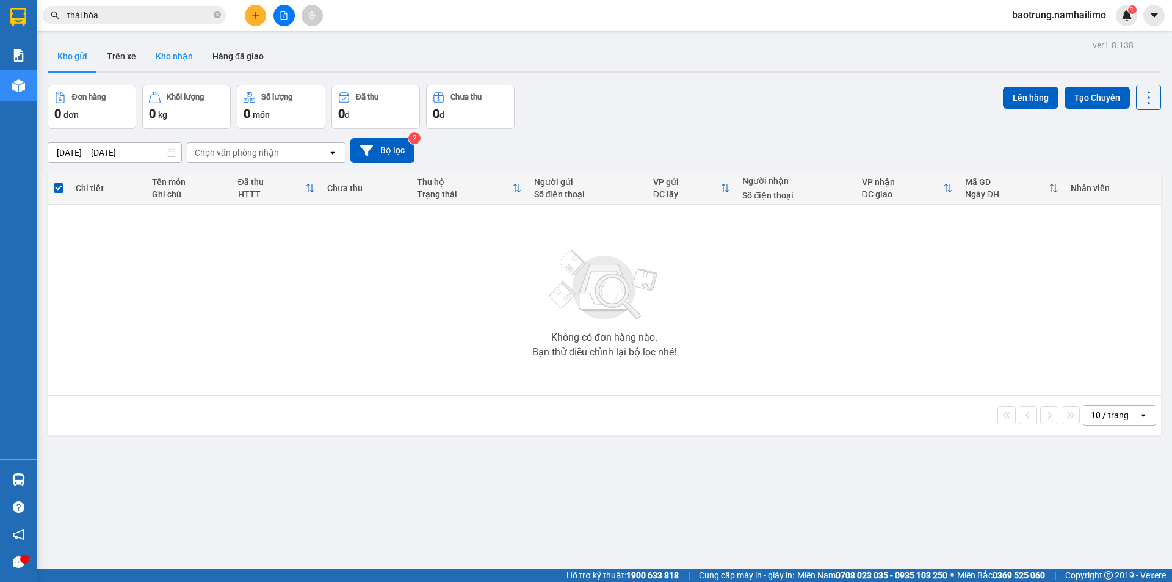
click at [189, 59] on button "Kho nhận" at bounding box center [174, 56] width 57 height 29
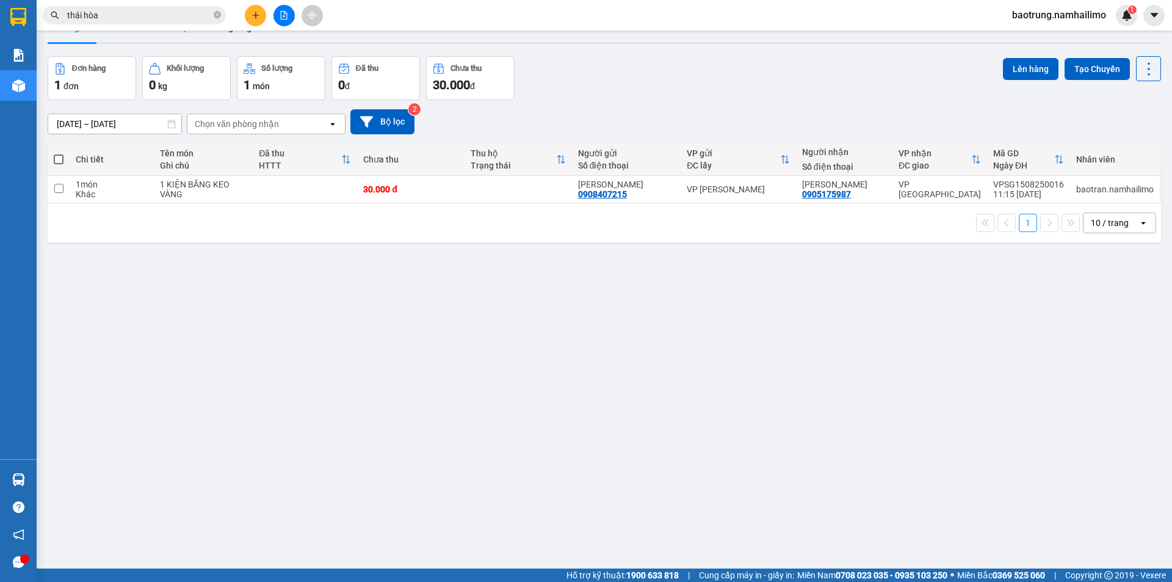
scroll to position [56, 0]
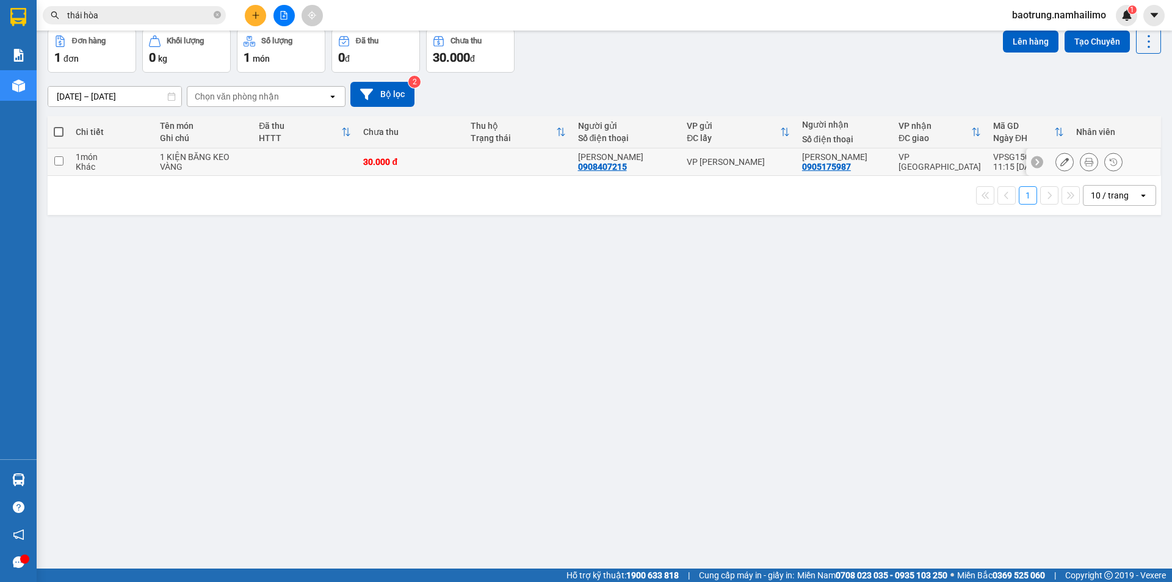
click at [1085, 166] on icon at bounding box center [1089, 162] width 9 height 9
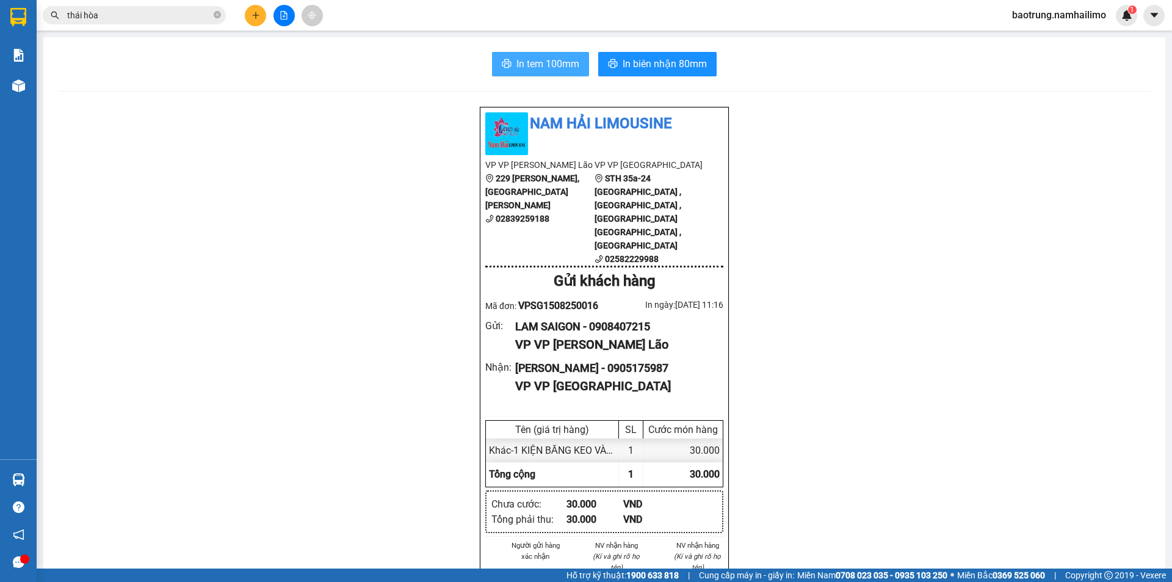
click at [518, 59] on span "In tem 100mm" at bounding box center [548, 63] width 63 height 15
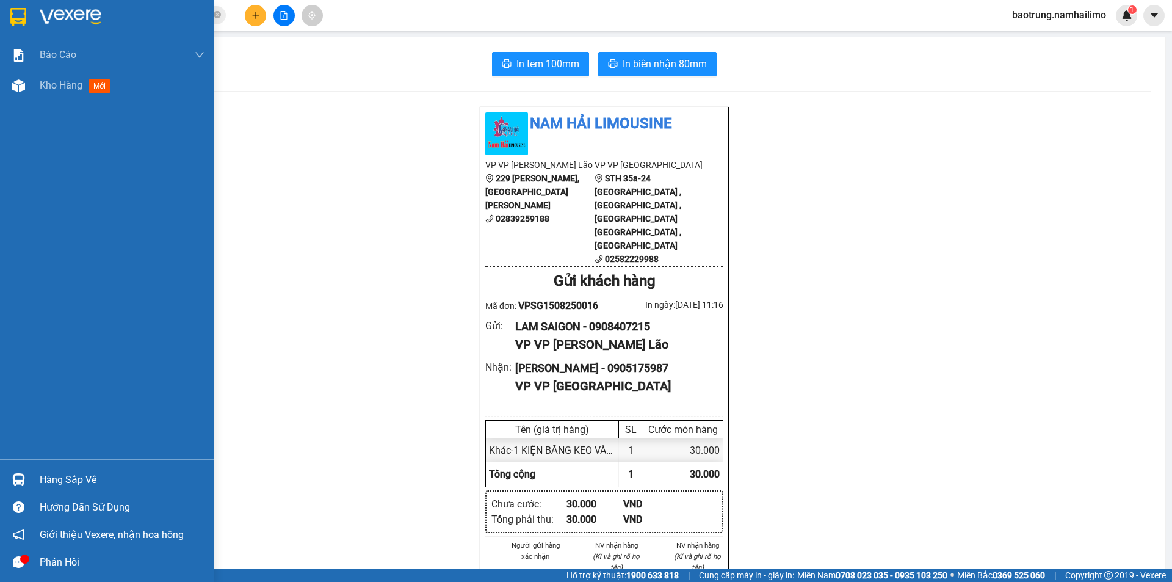
click at [63, 485] on div "Hàng sắp về" at bounding box center [122, 480] width 165 height 18
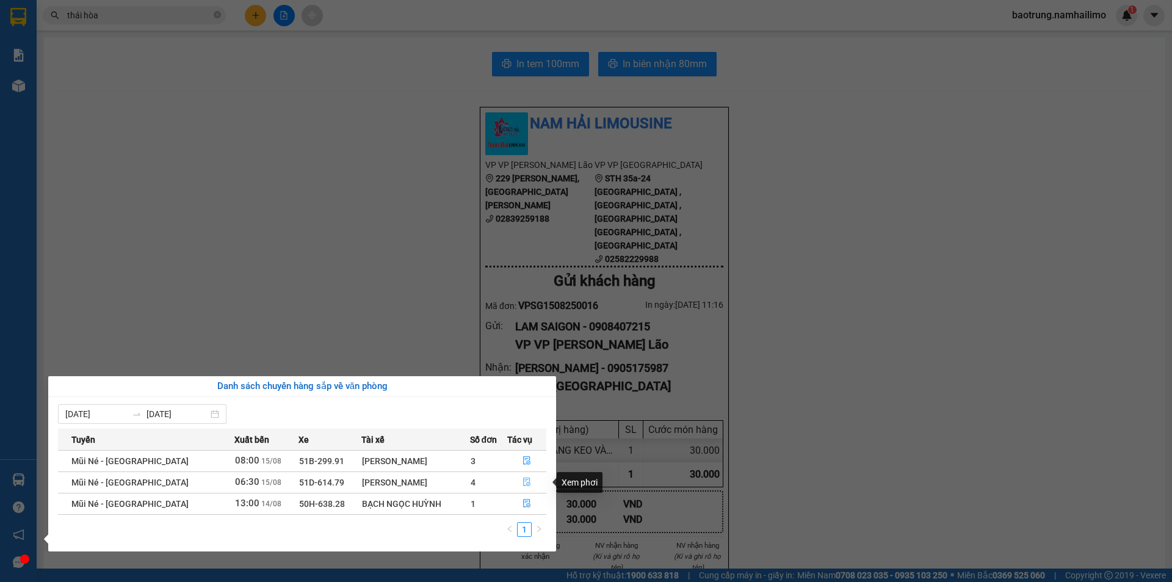
click at [523, 481] on icon "file-done" at bounding box center [527, 481] width 9 height 9
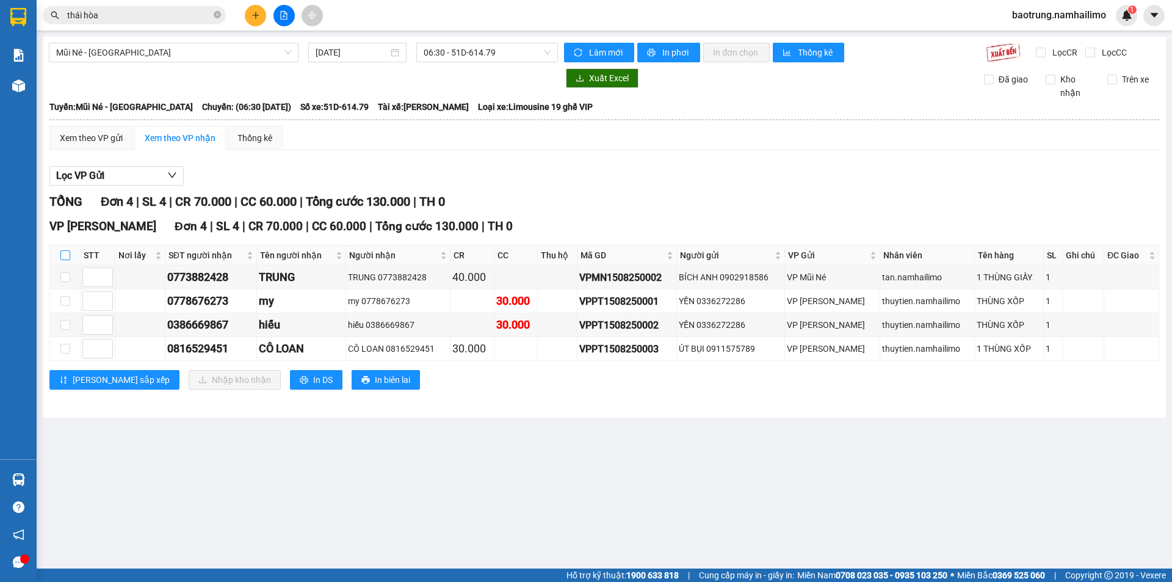
click at [67, 257] on input "checkbox" at bounding box center [65, 255] width 10 height 10
checkbox input "true"
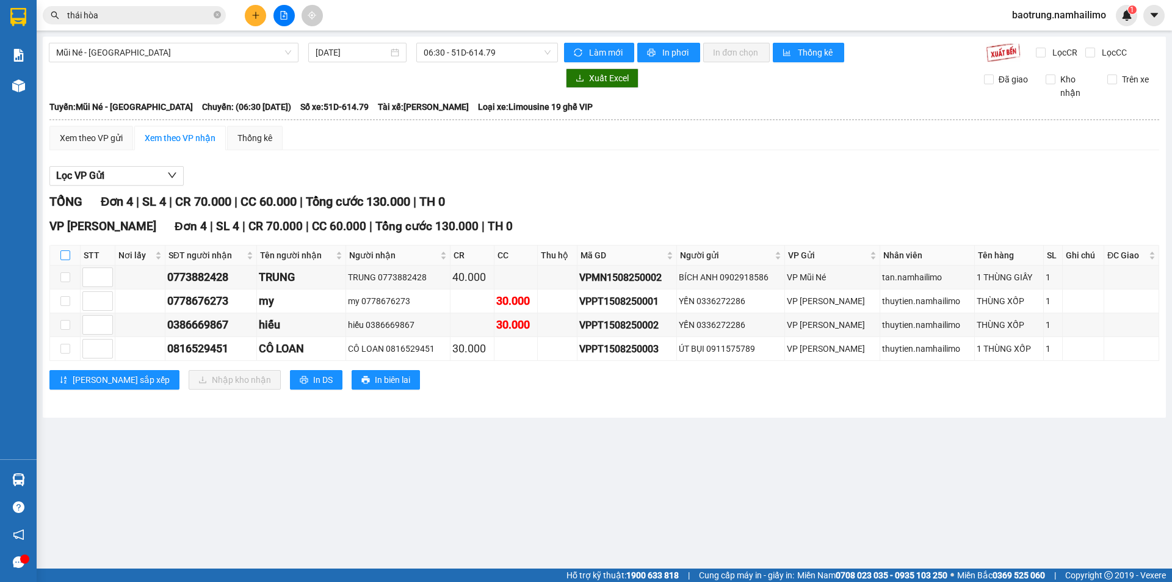
checkbox input "true"
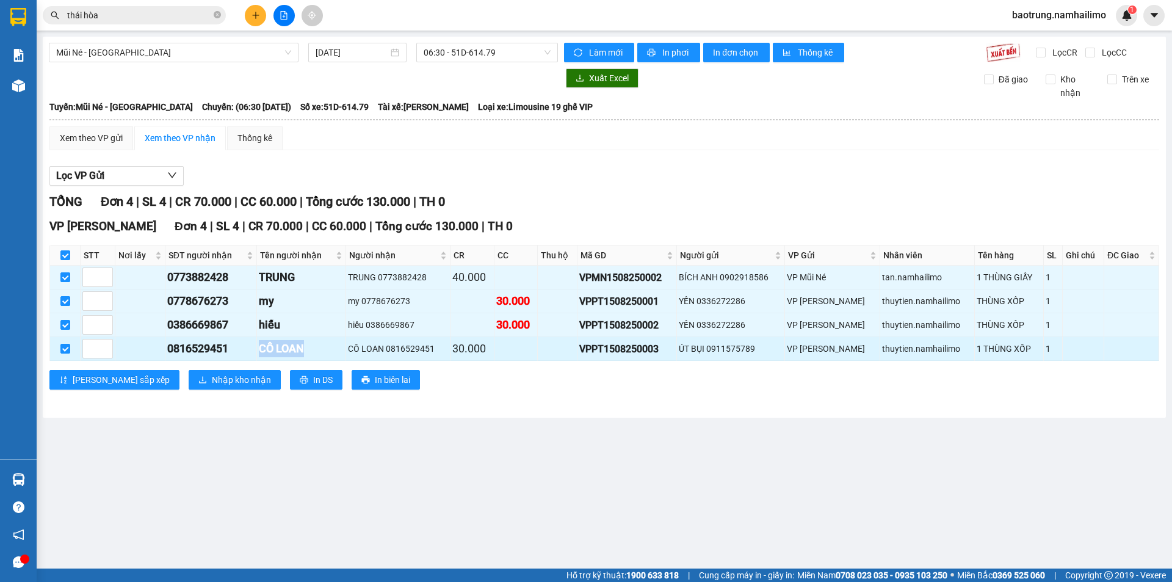
drag, startPoint x: 322, startPoint y: 347, endPoint x: 265, endPoint y: 348, distance: 57.4
click at [264, 348] on div "CÔ LOAN" at bounding box center [301, 348] width 85 height 17
click at [212, 381] on span "Nhập kho nhận" at bounding box center [241, 379] width 59 height 13
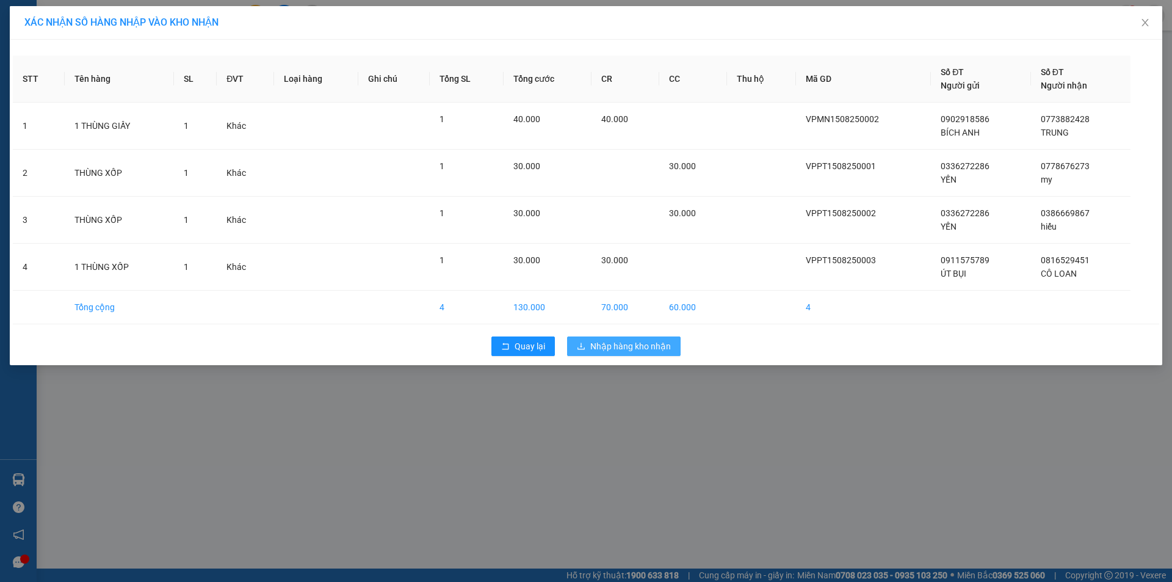
click at [661, 343] on span "Nhập hàng kho nhận" at bounding box center [630, 345] width 81 height 13
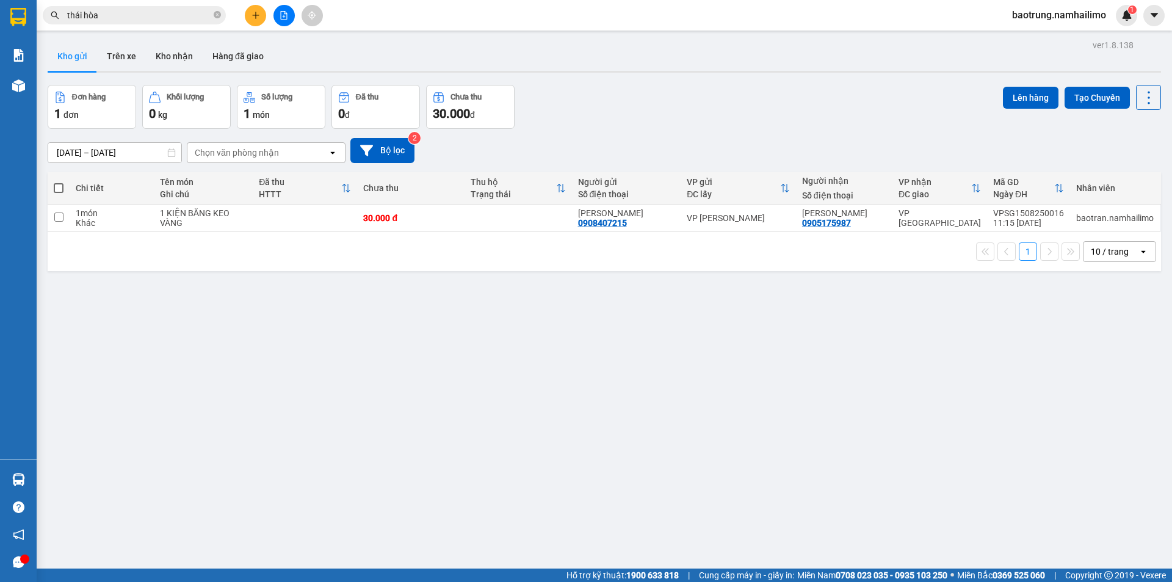
drag, startPoint x: 823, startPoint y: 449, endPoint x: 706, endPoint y: 484, distance: 121.5
click at [823, 449] on div "ver 1.8.138 Kho gửi Trên xe Kho nhận Hàng đã giao Đơn hàng 1 đơn Khối lượng 0 k…" at bounding box center [604, 328] width 1123 height 582
click at [187, 57] on button "Kho nhận" at bounding box center [174, 56] width 57 height 29
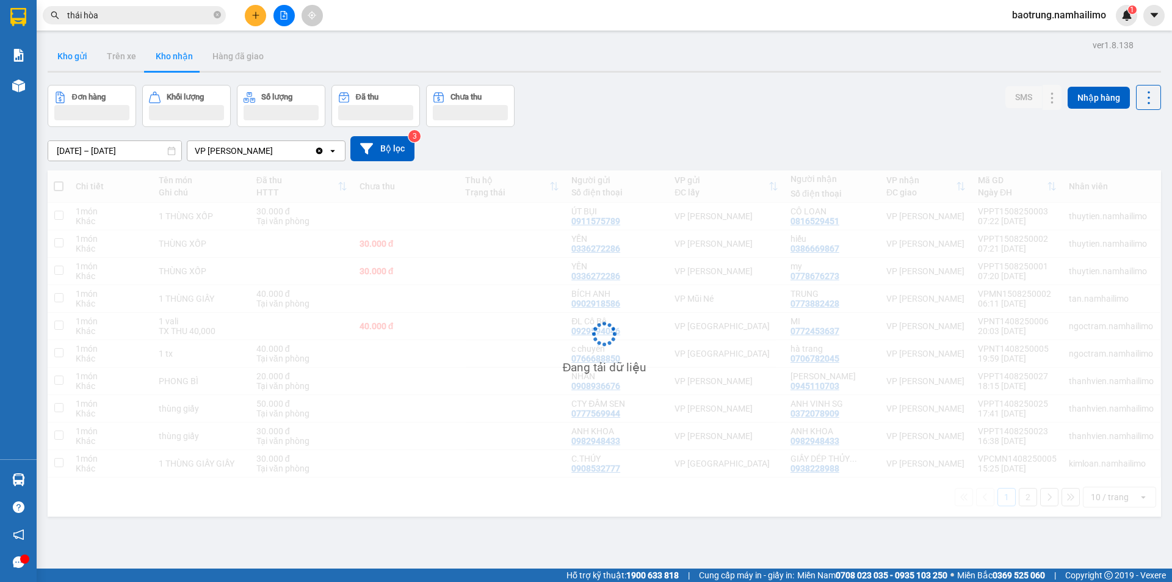
click at [73, 59] on button "Kho gửi" at bounding box center [72, 56] width 49 height 29
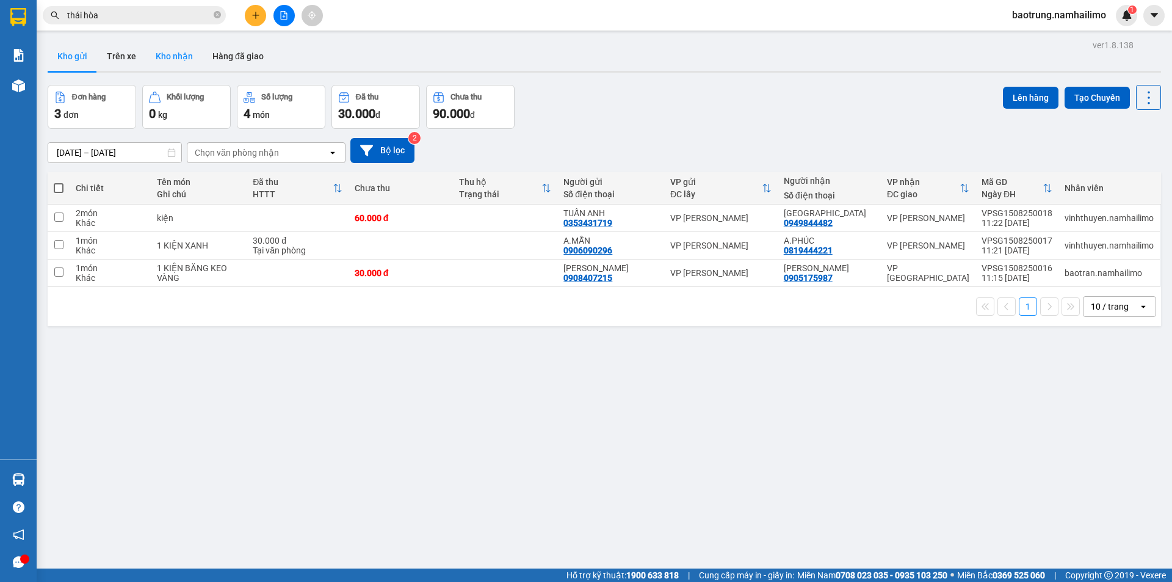
click at [183, 57] on button "Kho nhận" at bounding box center [174, 56] width 57 height 29
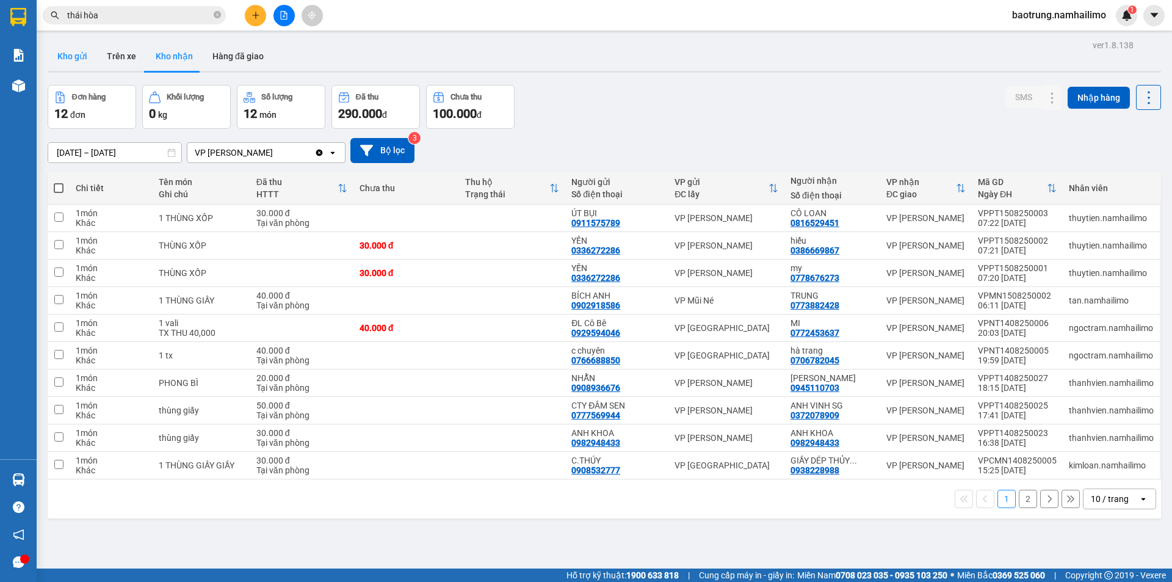
click at [79, 59] on button "Kho gửi" at bounding box center [72, 56] width 49 height 29
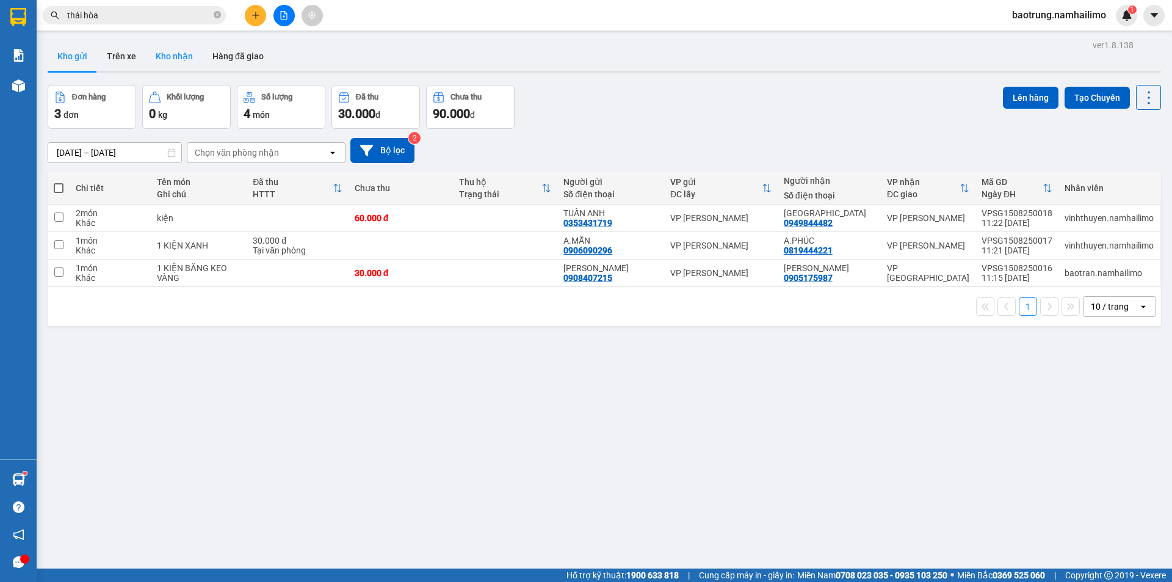
click at [167, 62] on button "Kho nhận" at bounding box center [174, 56] width 57 height 29
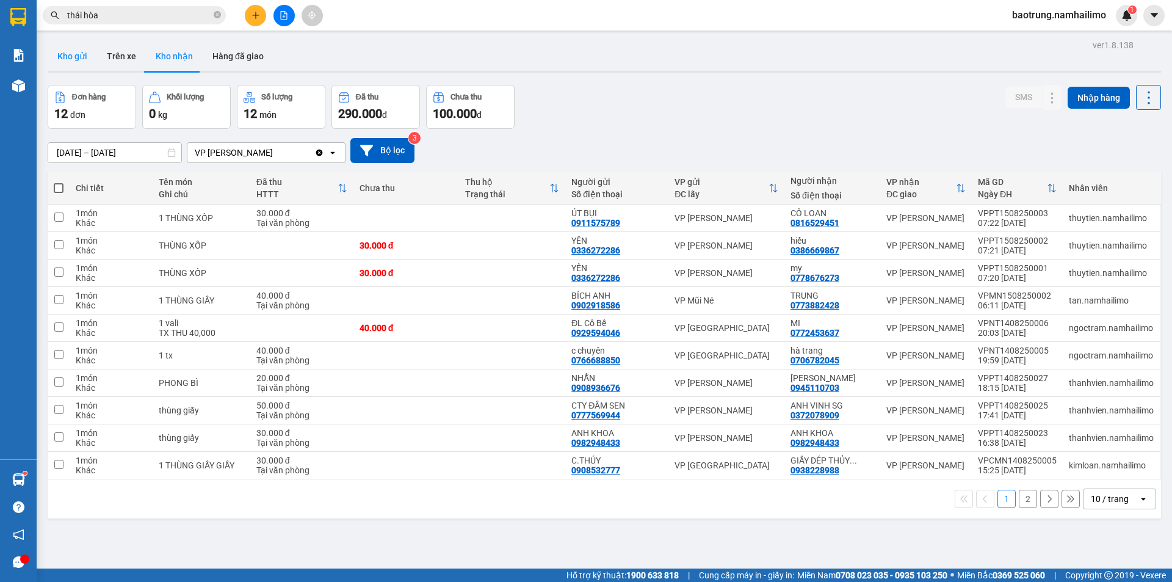
click at [73, 67] on button "Kho gửi" at bounding box center [72, 56] width 49 height 29
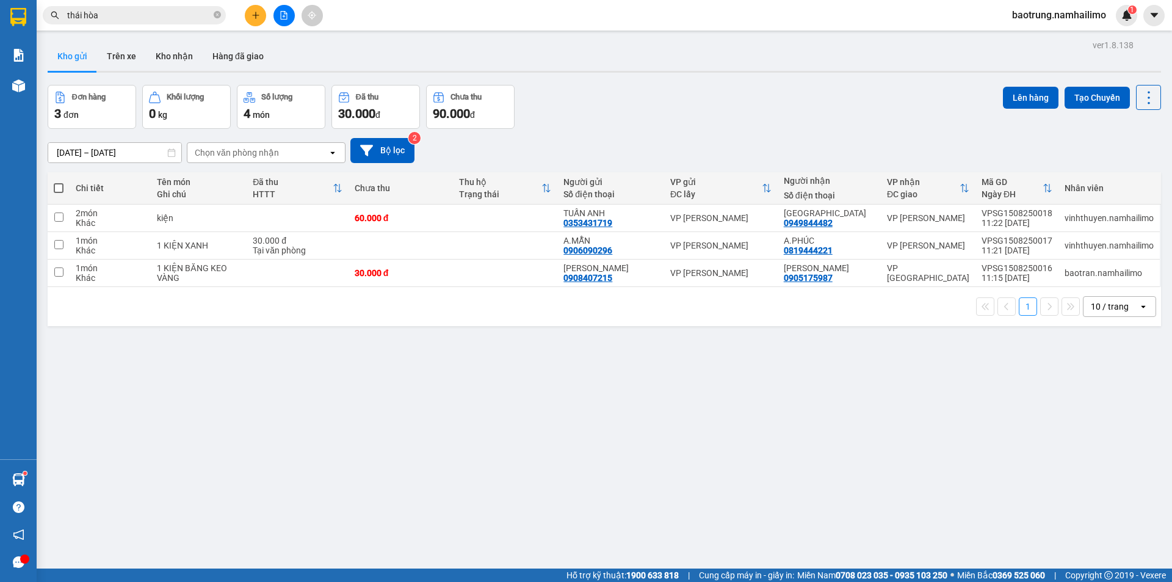
click at [49, 481] on div "ver 1.8.138 Kho gửi Trên xe Kho nhận Hàng đã giao Đơn hàng 3 đơn Khối lượng 0 k…" at bounding box center [604, 328] width 1123 height 582
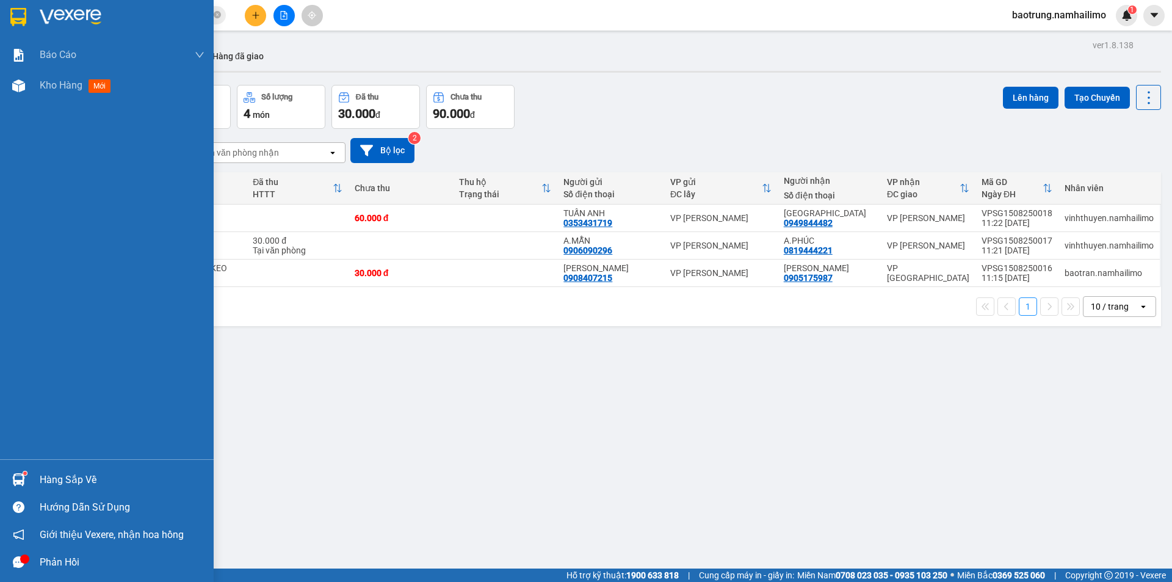
click at [85, 465] on div "Hàng sắp về Hướng dẫn sử dụng Giới thiệu Vexere, nhận hoa hồng Phản hồi" at bounding box center [107, 517] width 214 height 117
click at [78, 476] on div "Hàng sắp về" at bounding box center [122, 480] width 165 height 18
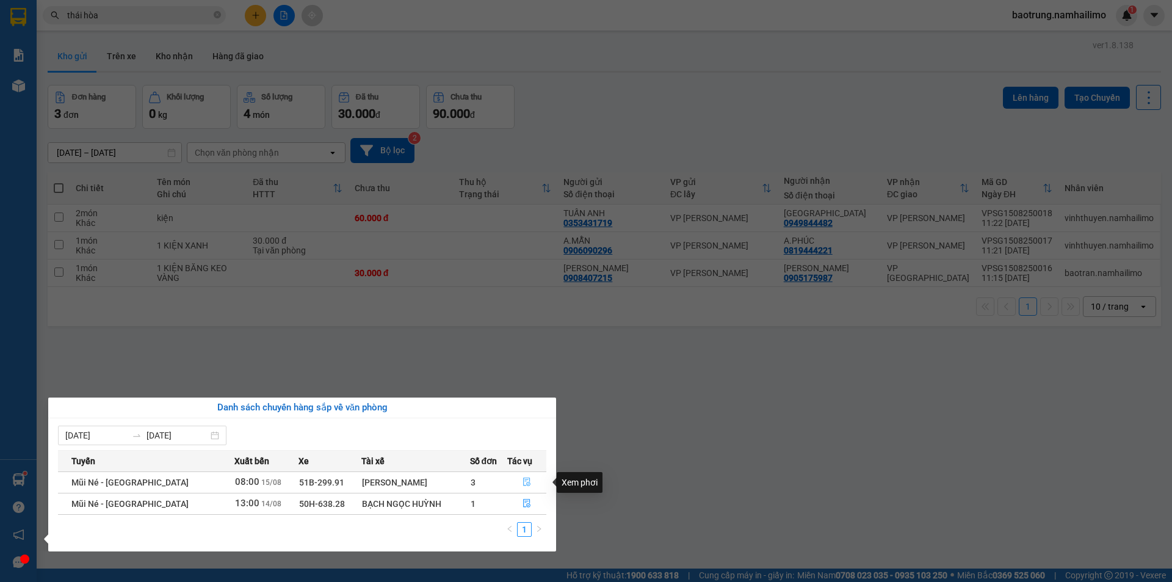
click at [523, 477] on icon "file-done" at bounding box center [527, 481] width 9 height 9
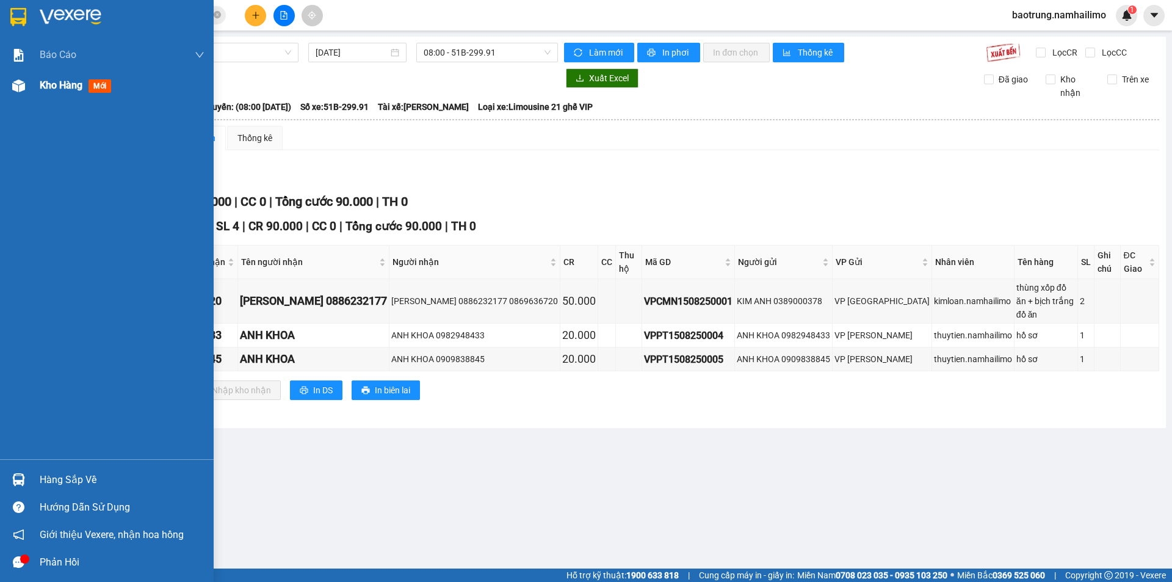
click at [61, 93] on div "Kho hàng mới" at bounding box center [122, 85] width 165 height 31
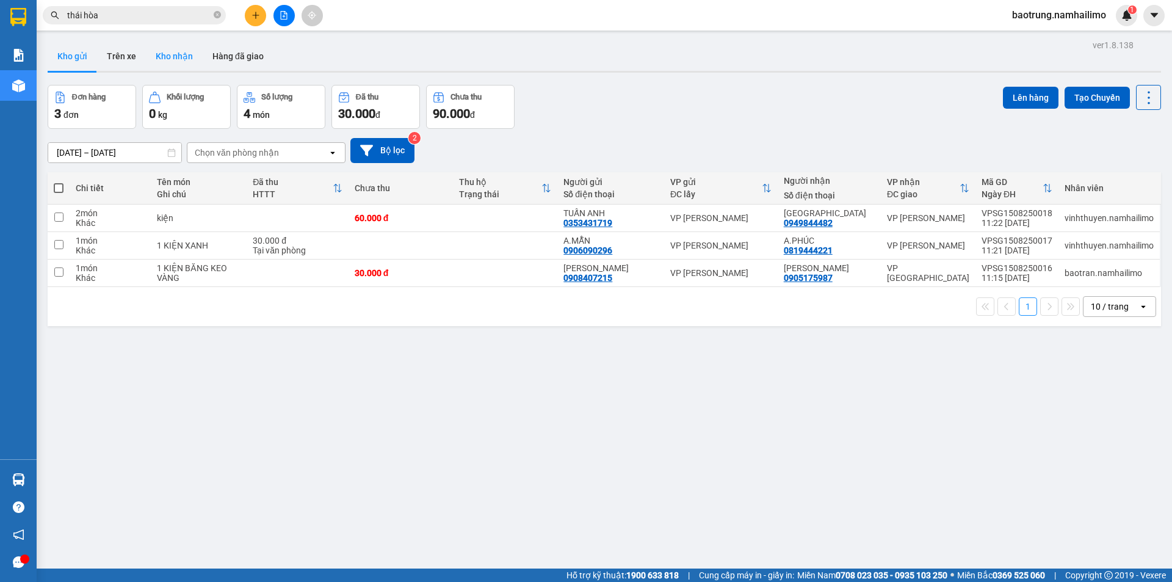
click at [182, 60] on button "Kho nhận" at bounding box center [174, 56] width 57 height 29
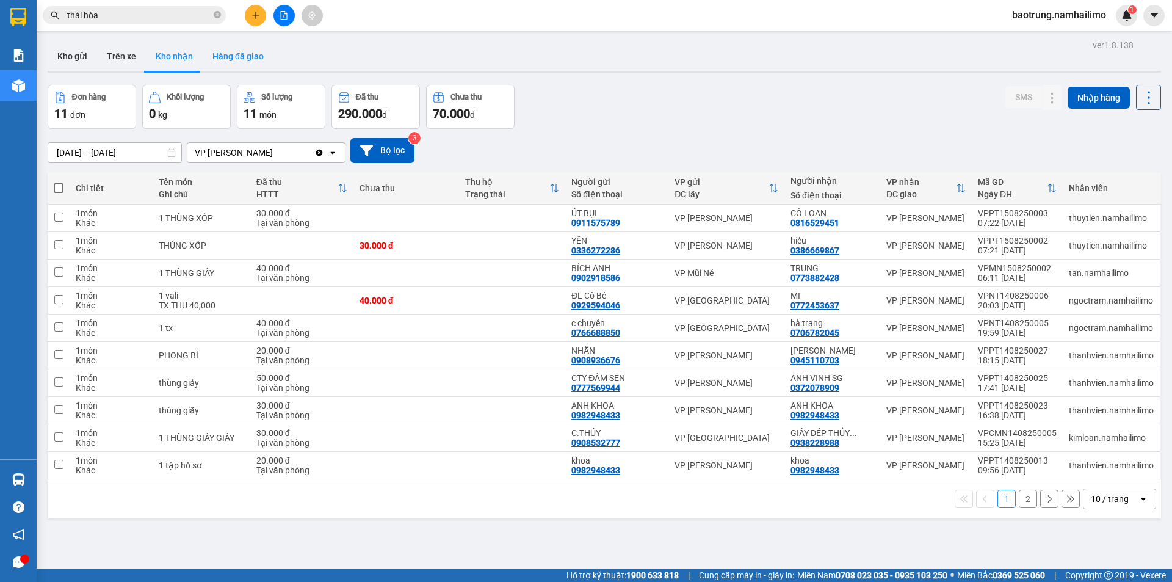
click at [245, 57] on button "Hàng đã giao" at bounding box center [238, 56] width 71 height 29
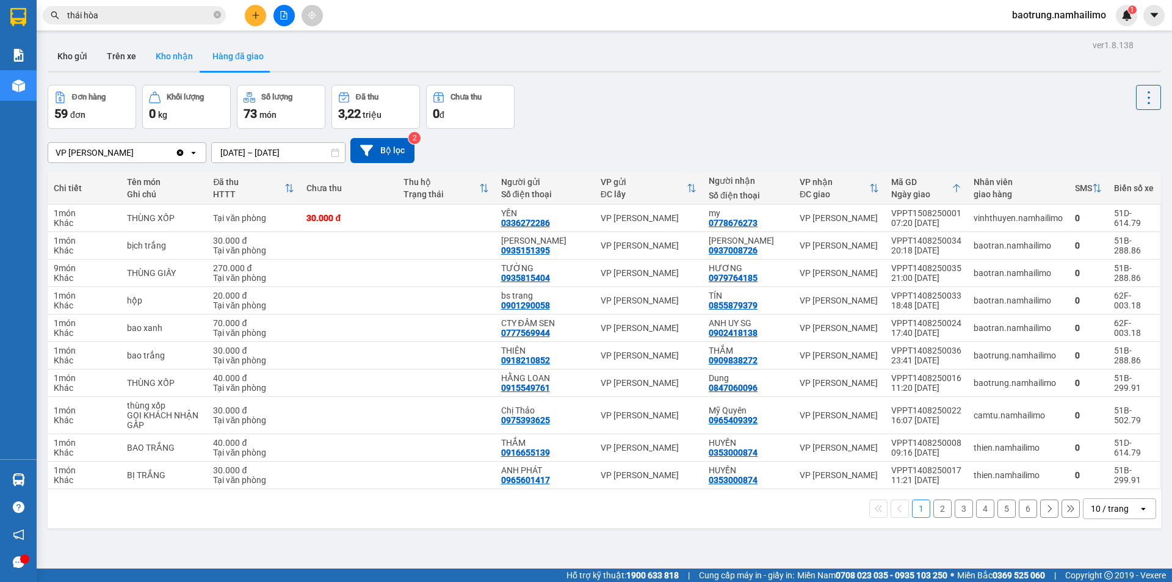
click at [169, 59] on button "Kho nhận" at bounding box center [174, 56] width 57 height 29
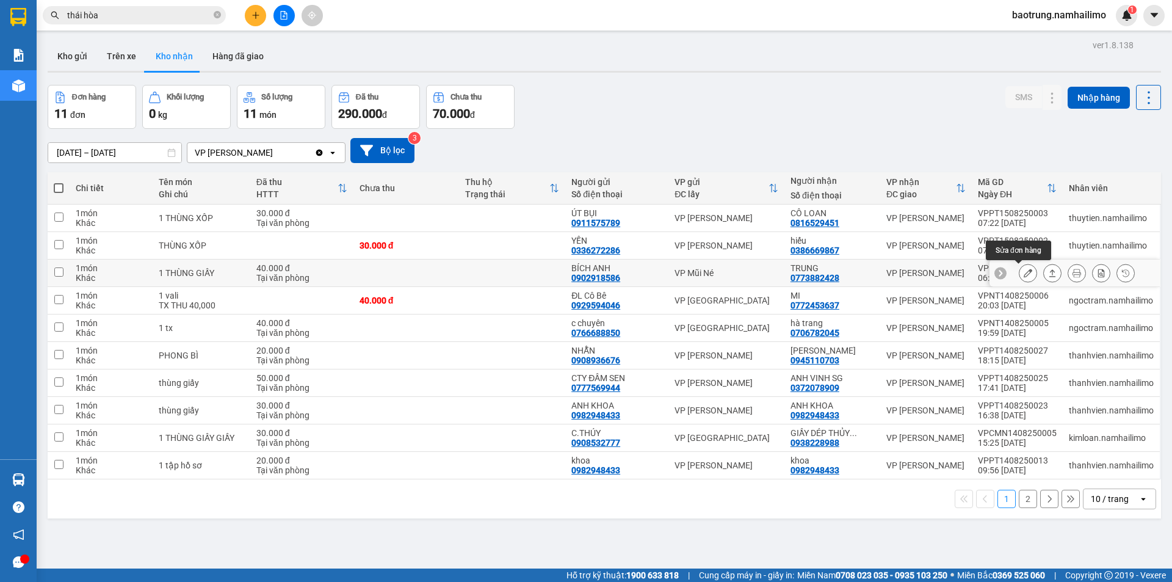
click at [1023, 275] on button at bounding box center [1028, 273] width 17 height 21
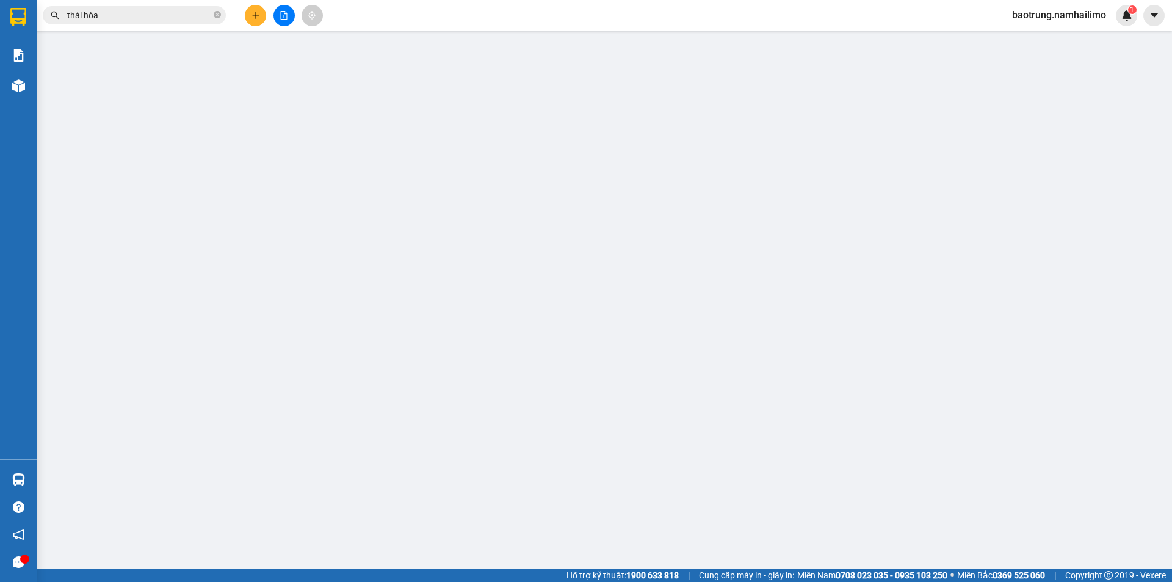
type input "0902918586"
type input "BÍCH ANH"
type input "0773882428"
type input "TRUNG"
type input "40.000"
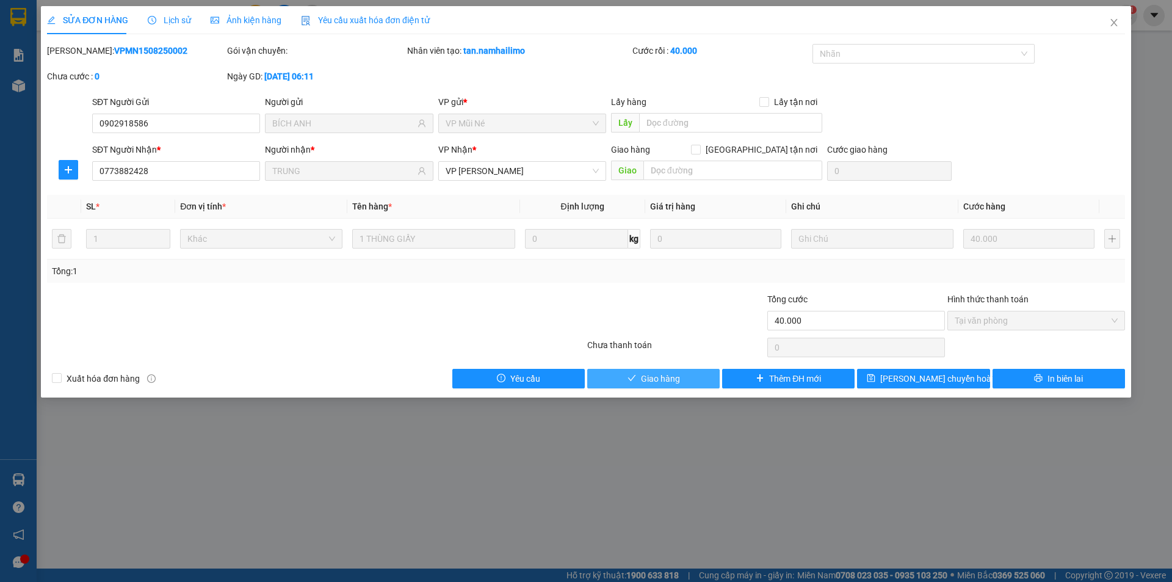
click at [645, 369] on button "Giao hàng" at bounding box center [653, 379] width 132 height 20
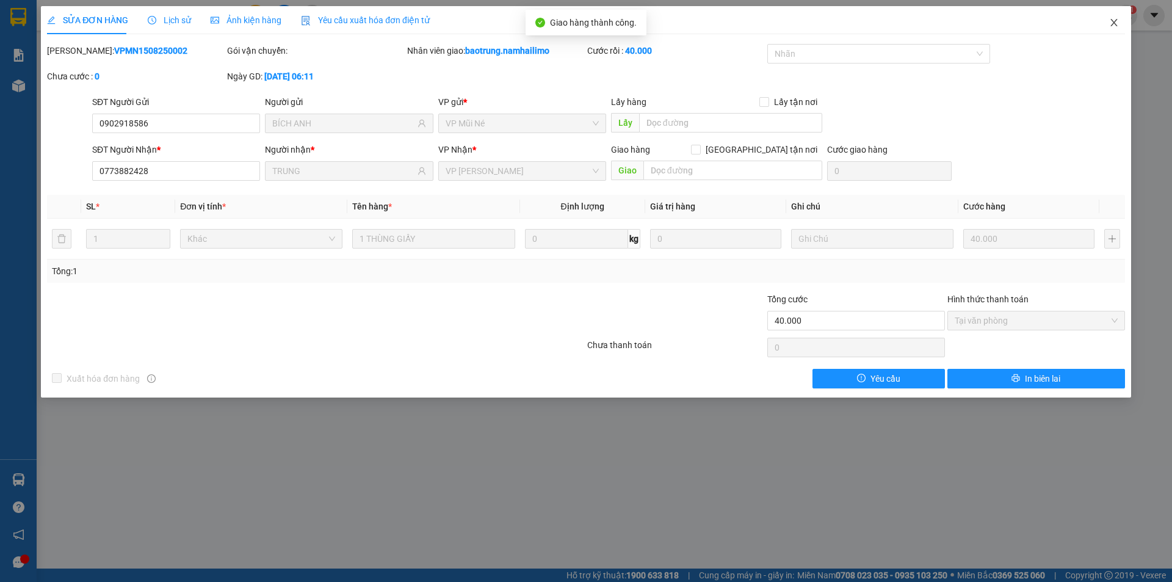
click at [1113, 24] on icon "close" at bounding box center [1114, 23] width 10 height 10
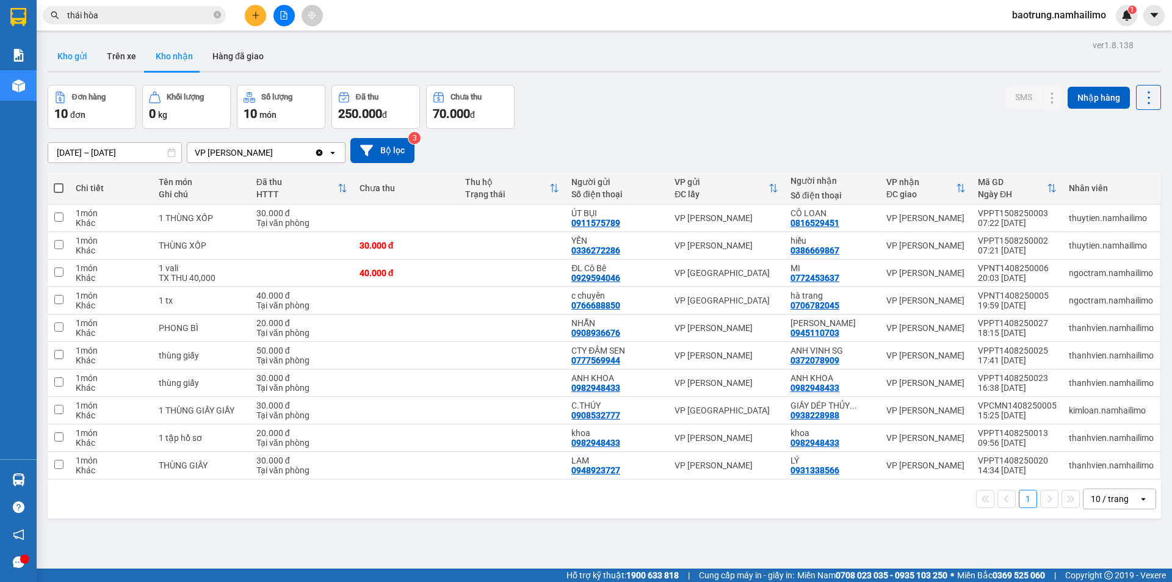
click at [76, 64] on button "Kho gửi" at bounding box center [72, 56] width 49 height 29
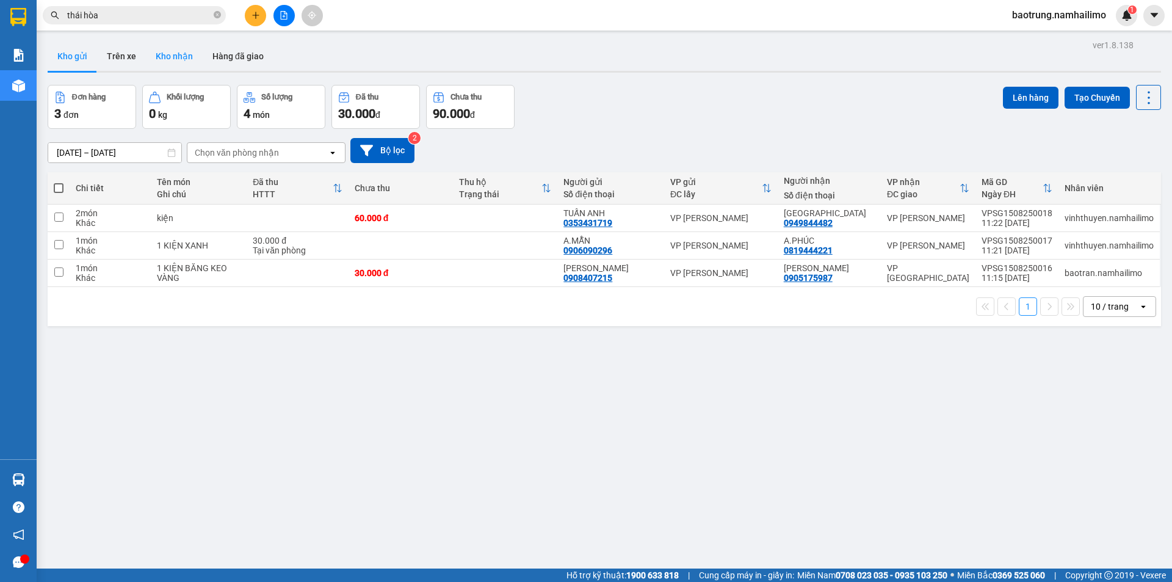
click at [168, 58] on button "Kho nhận" at bounding box center [174, 56] width 57 height 29
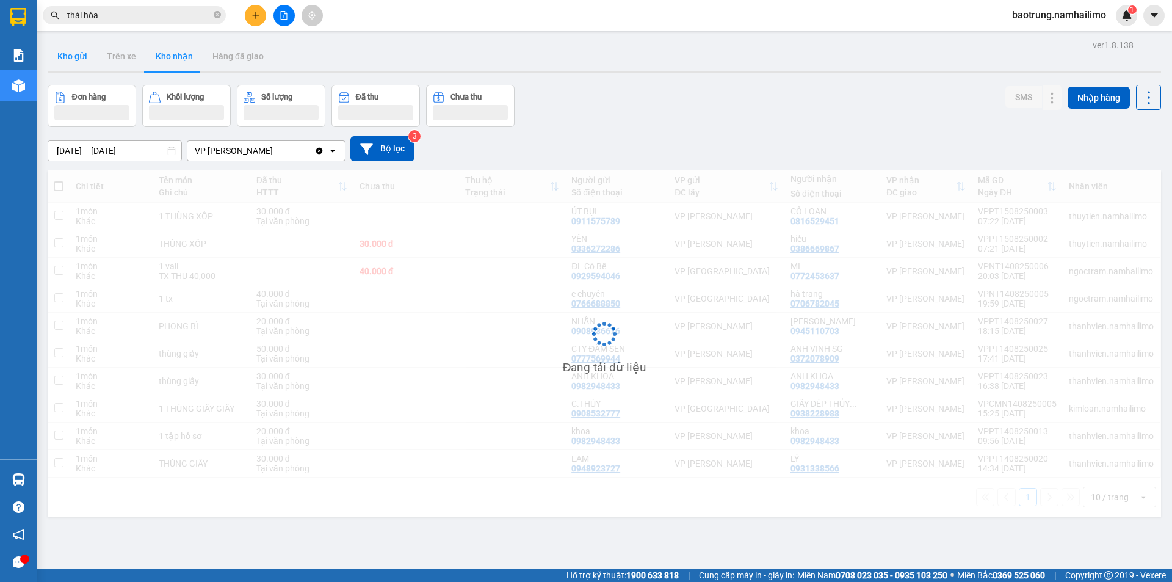
click at [79, 61] on button "Kho gửi" at bounding box center [72, 56] width 49 height 29
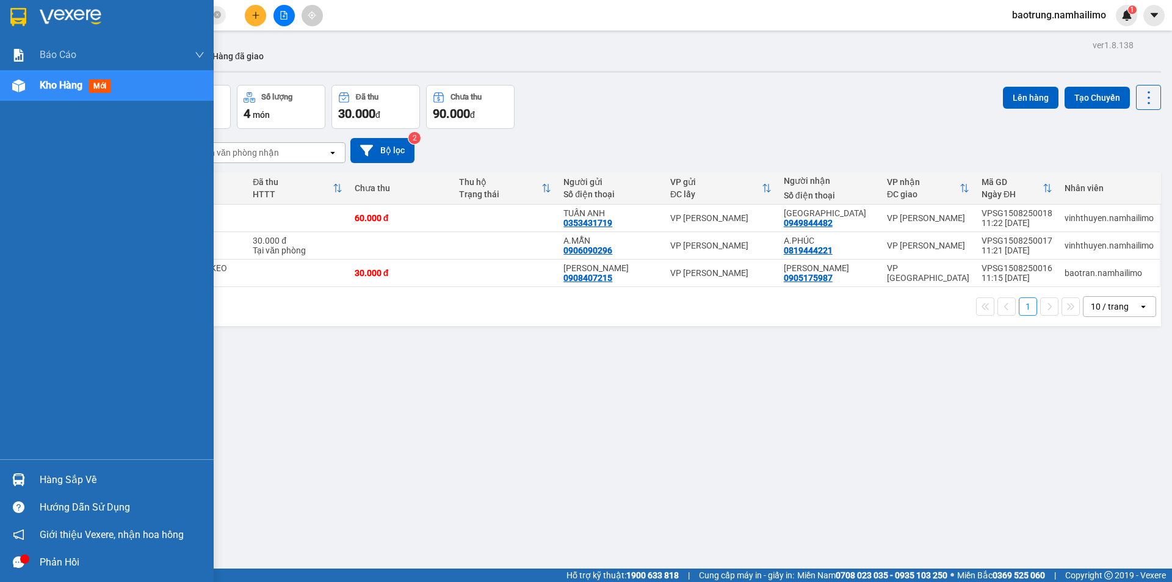
click at [90, 471] on div "Hàng sắp về" at bounding box center [122, 480] width 165 height 18
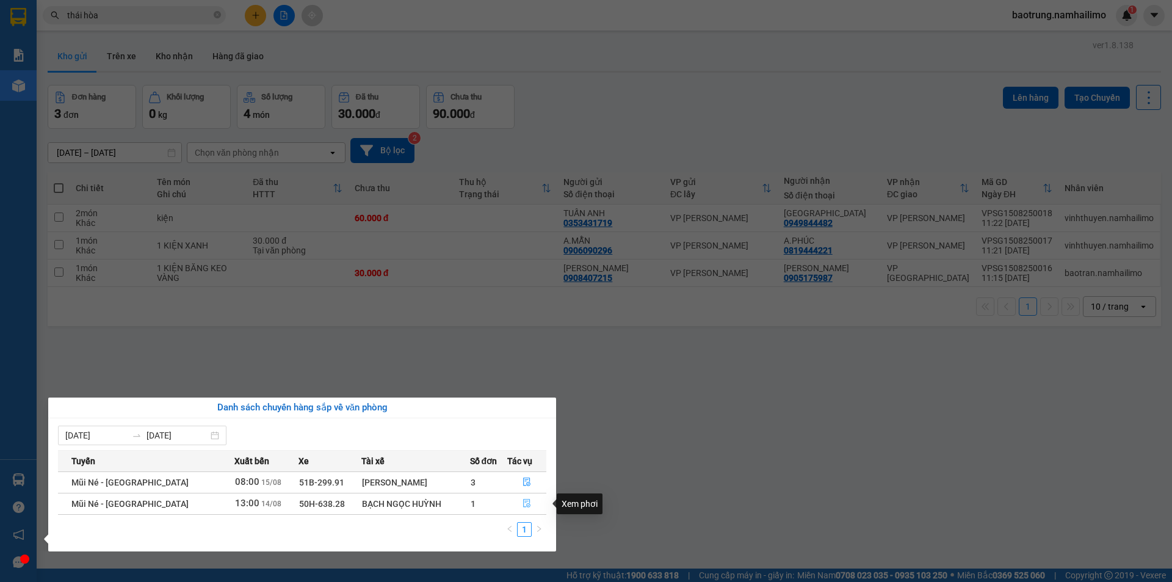
click at [529, 502] on icon "file-done" at bounding box center [527, 503] width 9 height 9
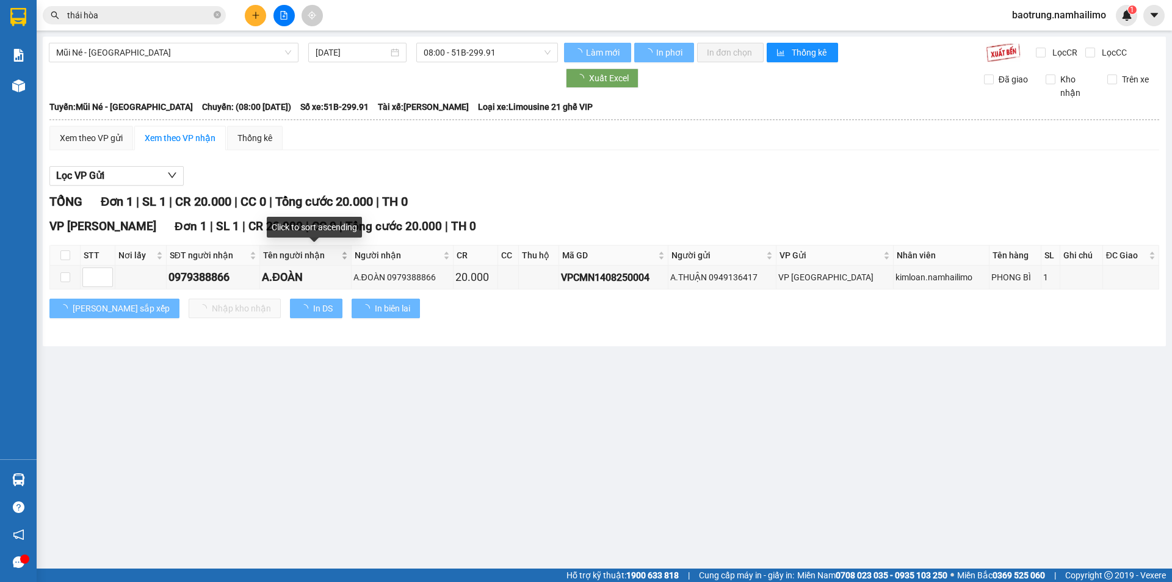
type input "14/08/2025"
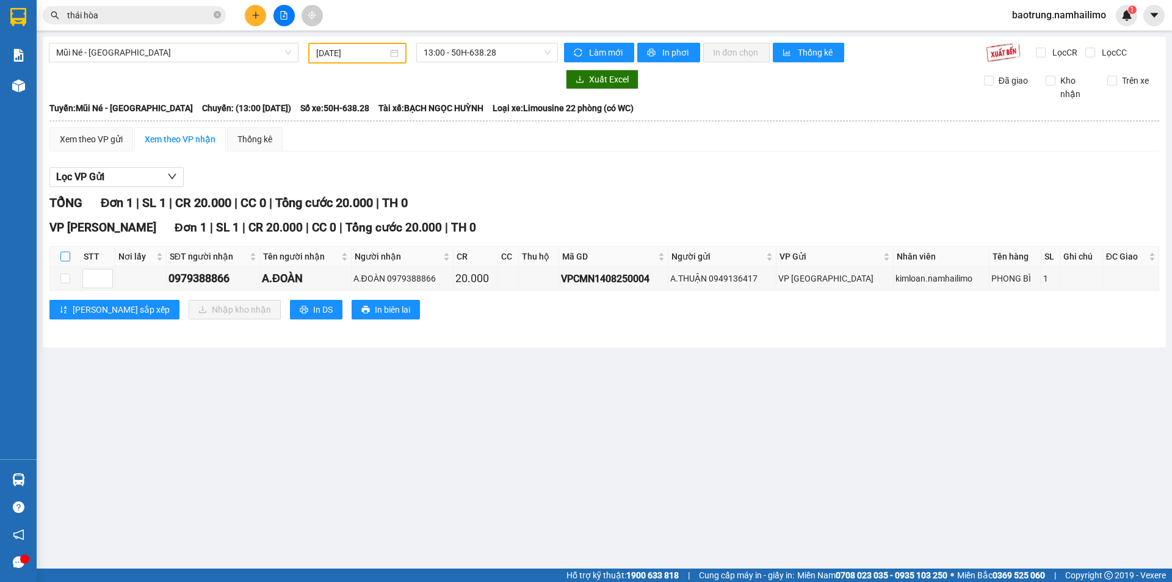
click at [62, 258] on input "checkbox" at bounding box center [65, 257] width 10 height 10
checkbox input "true"
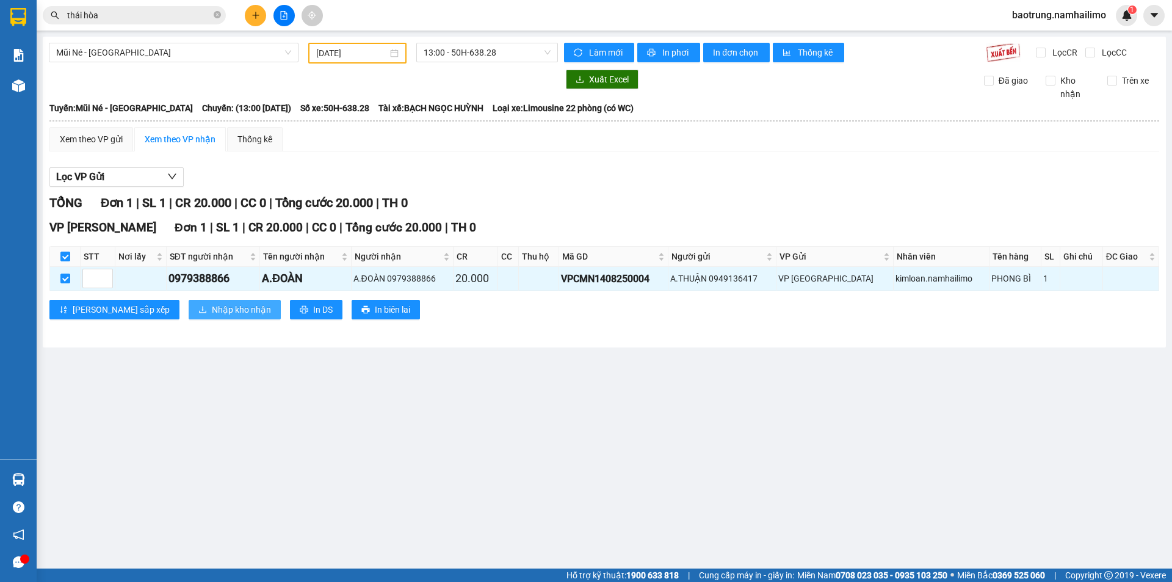
click at [212, 312] on span "Nhập kho nhận" at bounding box center [241, 309] width 59 height 13
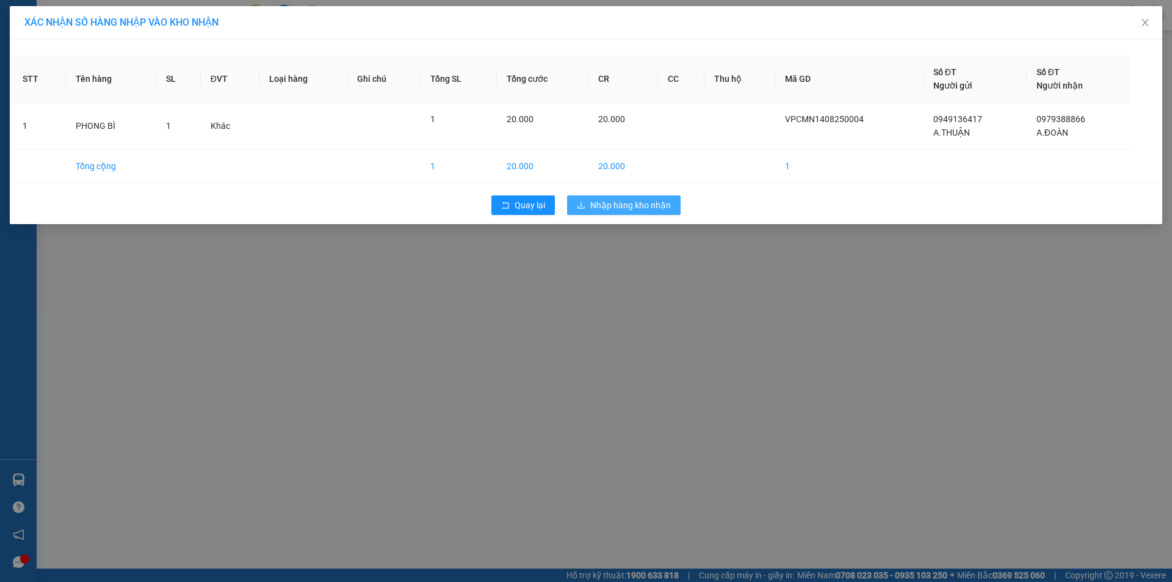
click at [644, 207] on span "Nhập hàng kho nhận" at bounding box center [630, 204] width 81 height 13
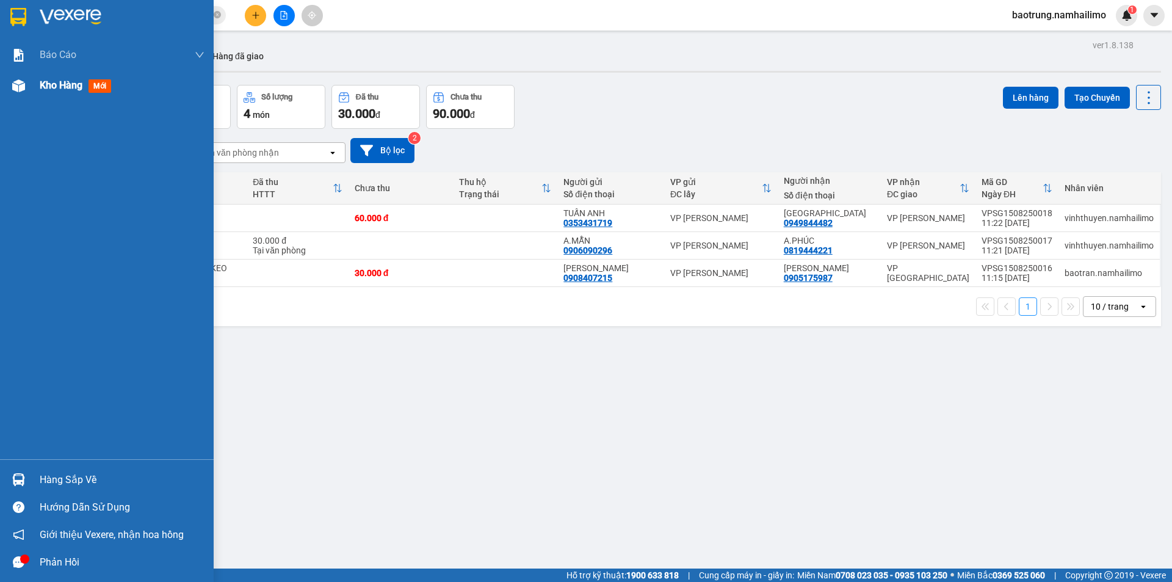
click at [60, 89] on span "Kho hàng" at bounding box center [61, 85] width 43 height 12
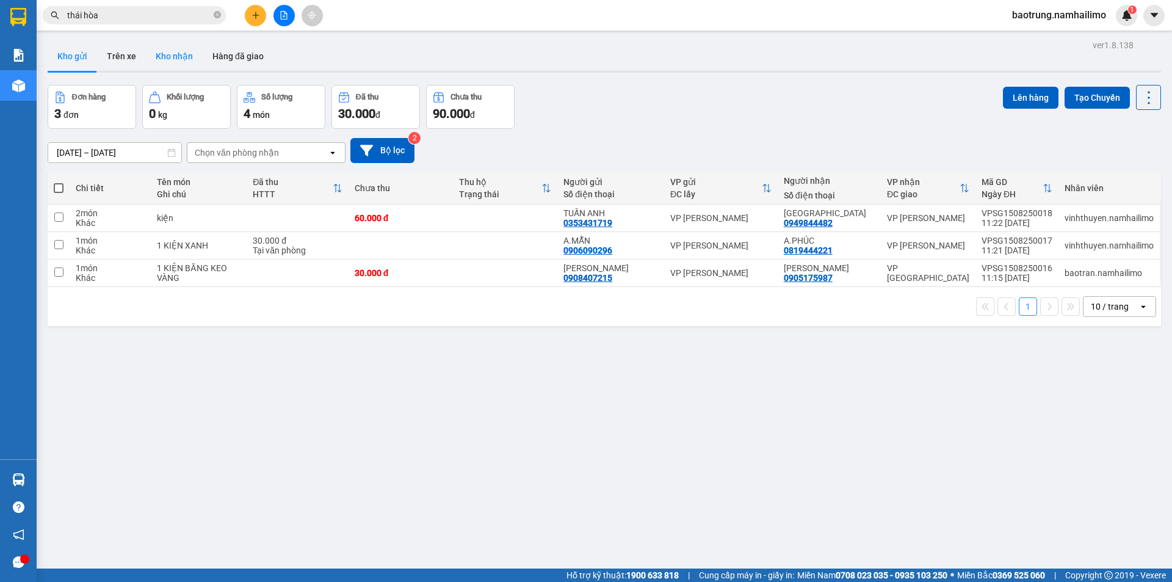
click at [156, 63] on button "Kho nhận" at bounding box center [174, 56] width 57 height 29
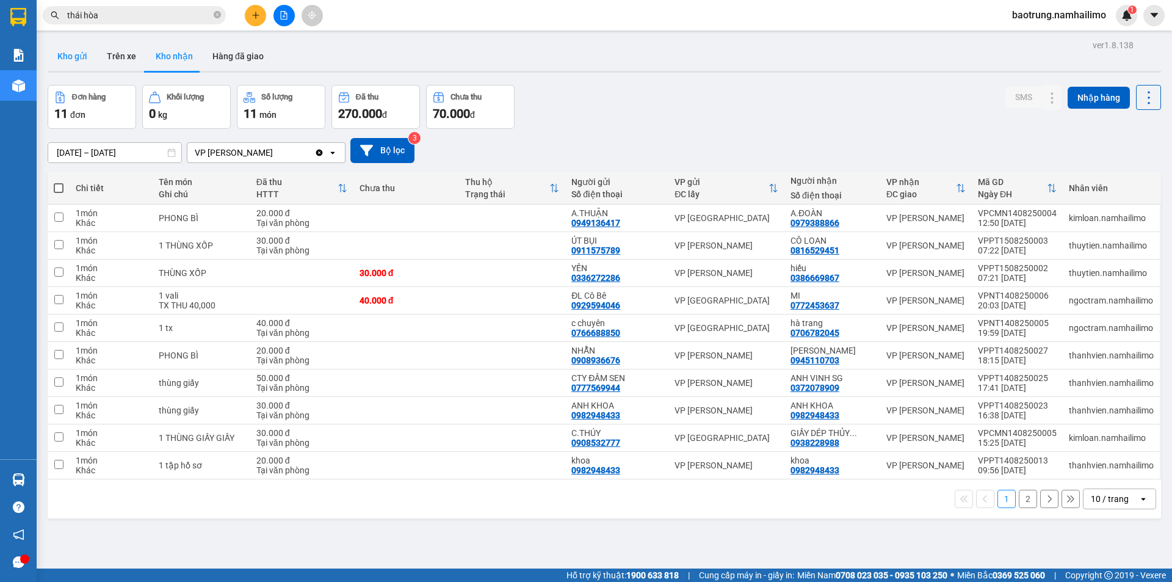
click at [74, 61] on button "Kho gửi" at bounding box center [72, 56] width 49 height 29
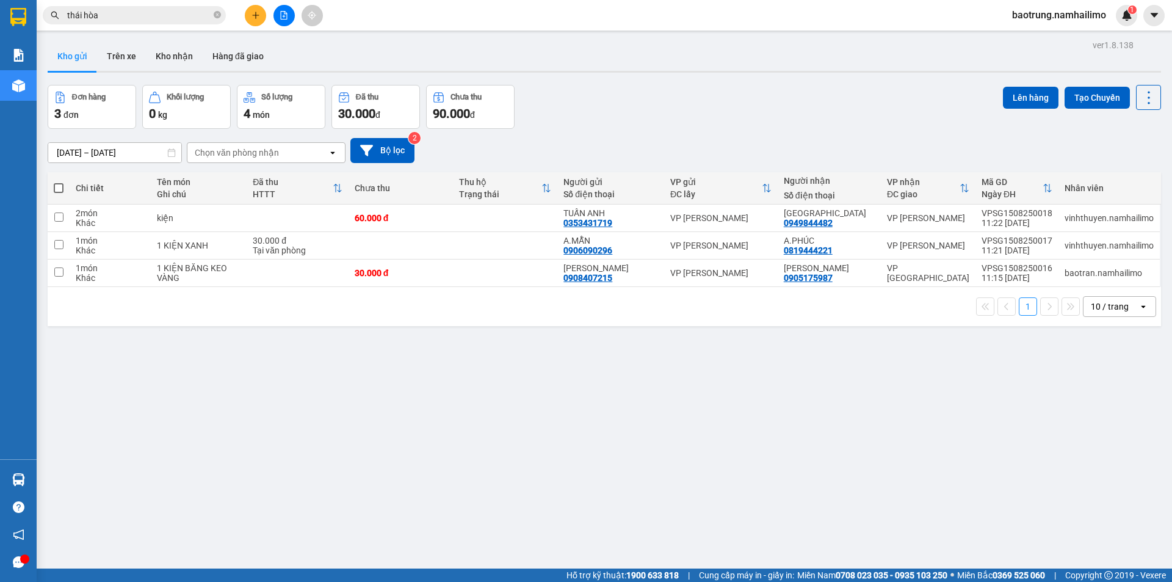
click at [263, 27] on div "Kết quả tìm kiếm ( 1363 ) Bộ lọc Mã ĐH Trạng thái Món hàng Tổng cước Chưa cước …" at bounding box center [586, 15] width 1172 height 31
click at [255, 16] on icon "plus" at bounding box center [256, 15] width 9 height 9
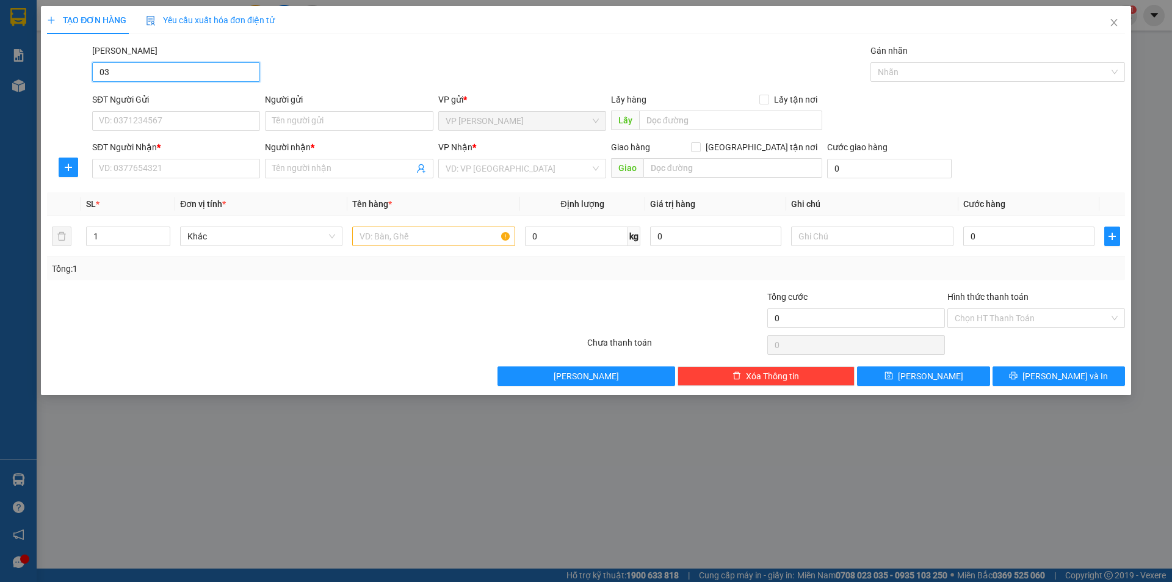
type input "0"
type input "0387885158"
click at [206, 165] on input "SĐT Người Nhận *" at bounding box center [176, 169] width 168 height 20
paste input "0387885158"
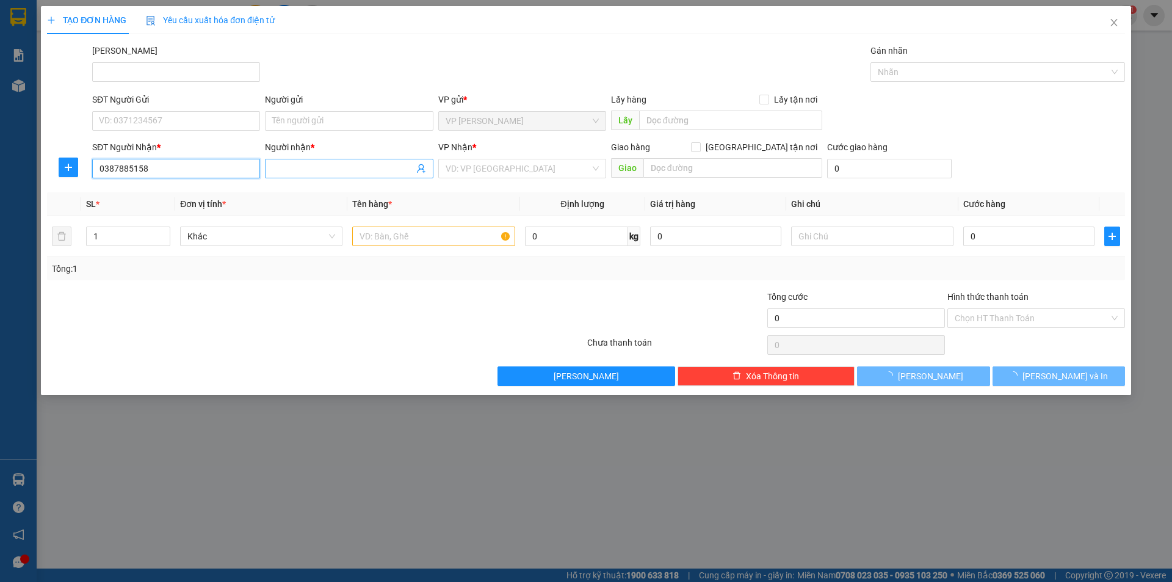
type input "0387885158"
click at [316, 169] on input "Người nhận *" at bounding box center [342, 168] width 141 height 13
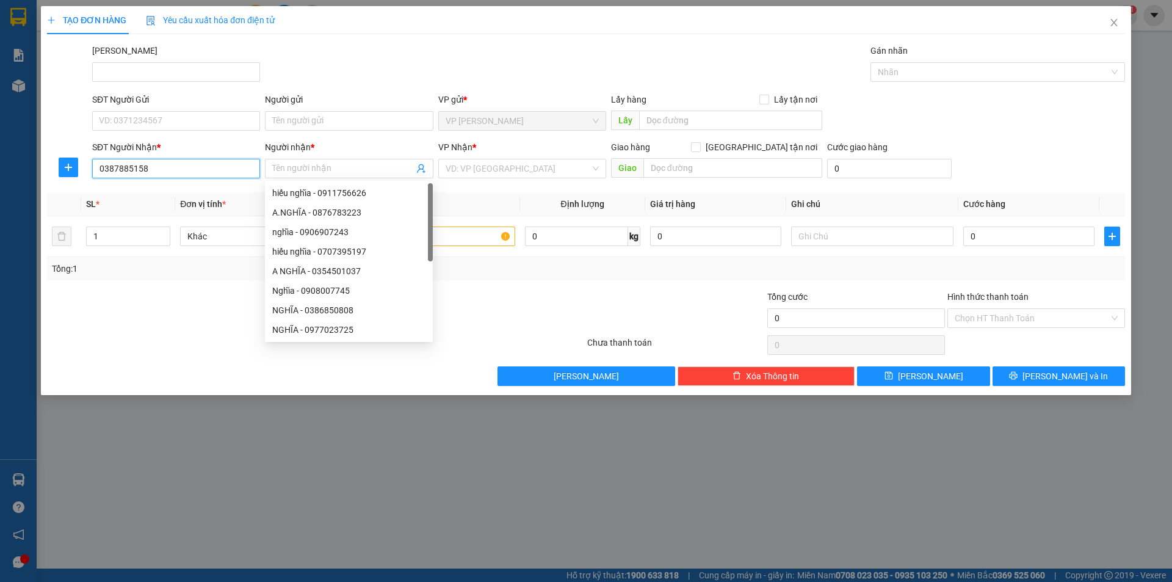
click at [168, 172] on input "0387885158" at bounding box center [176, 169] width 168 height 20
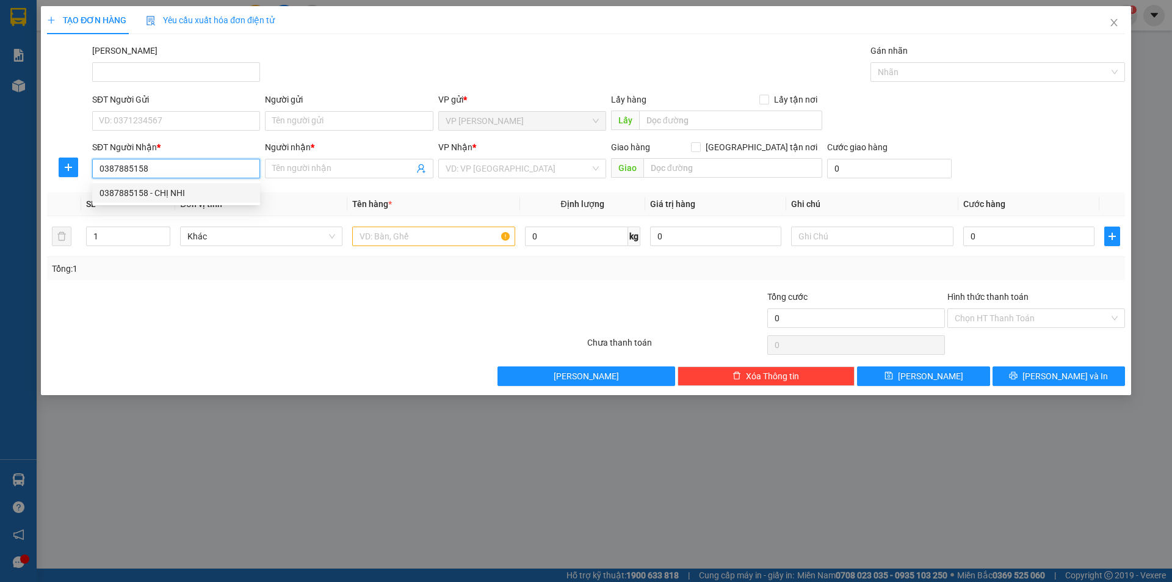
click at [169, 195] on div "0387885158 - CHỊ NHI" at bounding box center [176, 192] width 153 height 13
type input "CHỊ NHI"
type input "40.000"
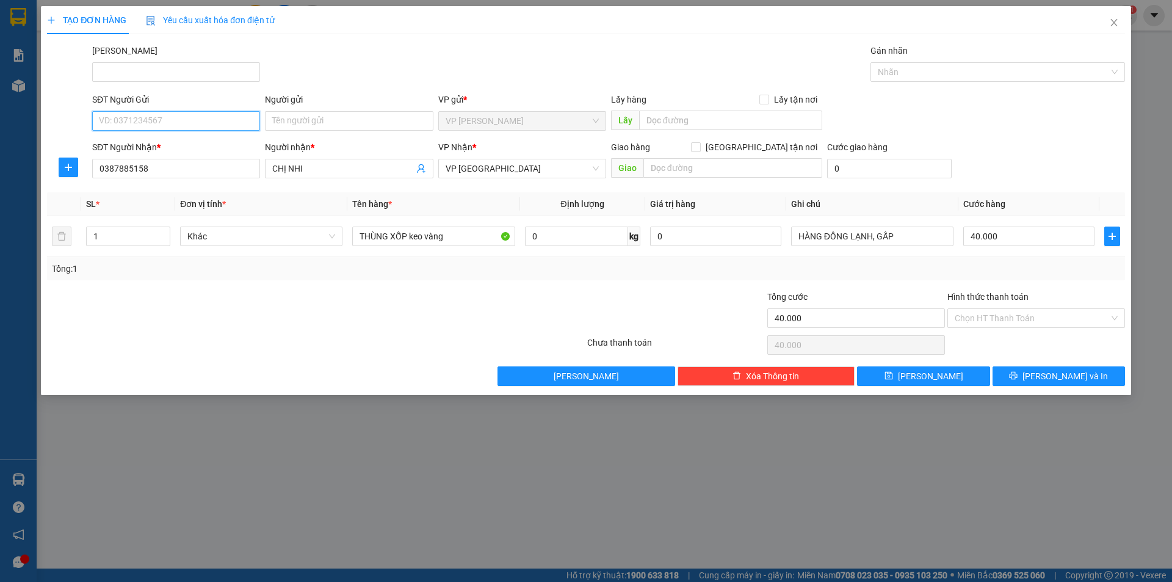
click at [166, 120] on input "SĐT Người Gửi" at bounding box center [176, 121] width 168 height 20
click at [173, 142] on div "0343069400 - LIÊN MINH" at bounding box center [176, 145] width 153 height 13
type input "0343069400"
type input "LIÊN MINH"
click at [1019, 239] on input "40.000" at bounding box center [1028, 237] width 131 height 20
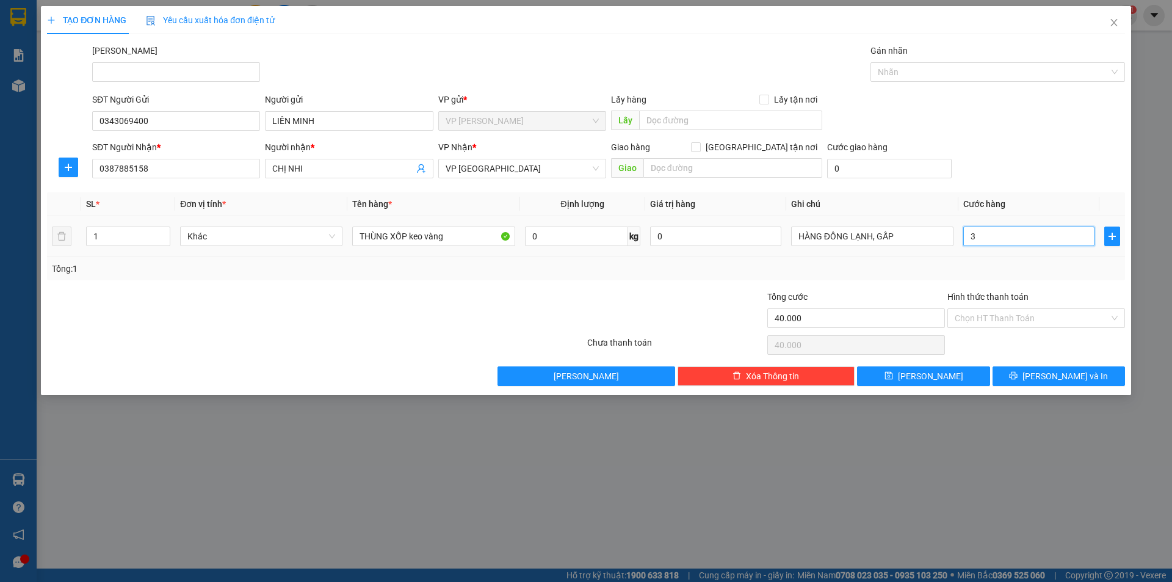
type input "3"
type input "30"
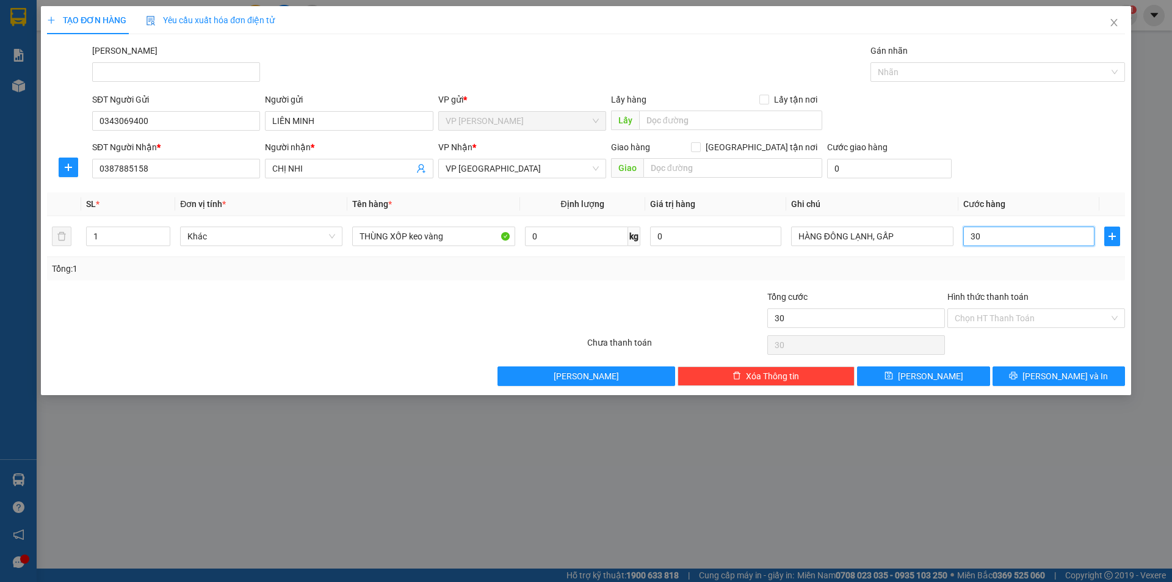
type input "30"
type input "30.000"
click at [1032, 151] on div "SĐT Người Nhận * 0387885158 Người nhận * CHỊ NHI VP Nhận * VP chợ Mũi Né Giao h…" at bounding box center [609, 161] width 1038 height 43
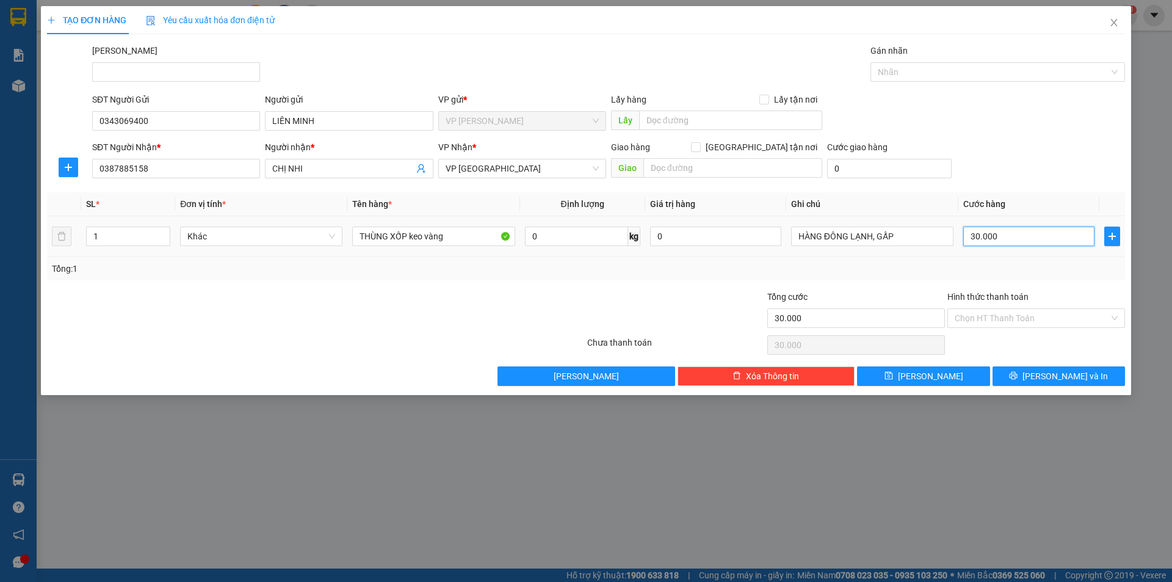
click at [1046, 242] on input "30.000" at bounding box center [1028, 237] width 131 height 20
type input "4"
type input "40"
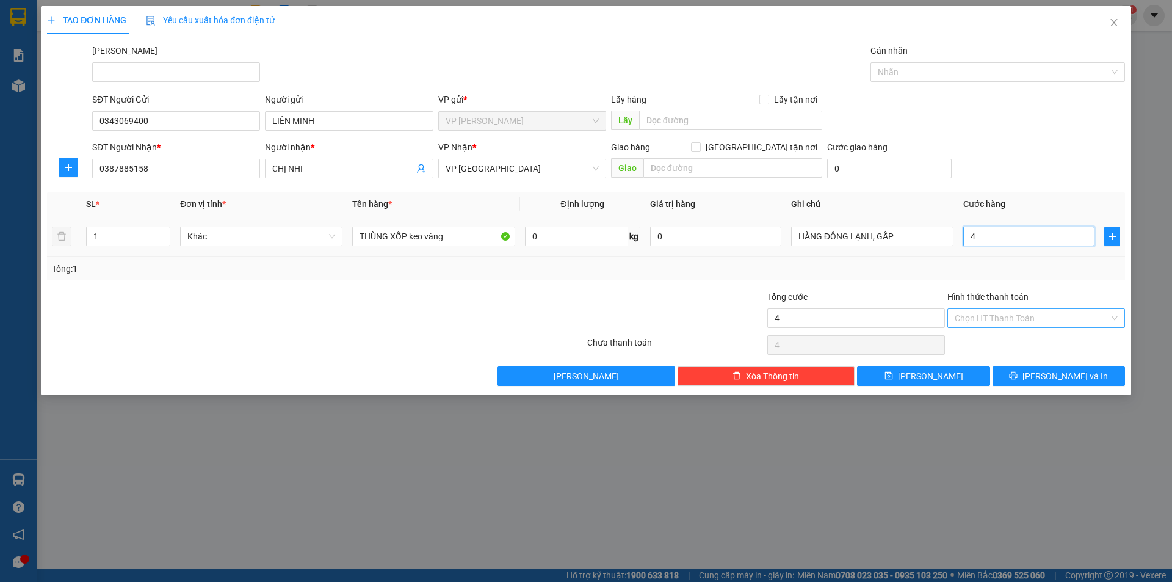
type input "40"
type input "40.000"
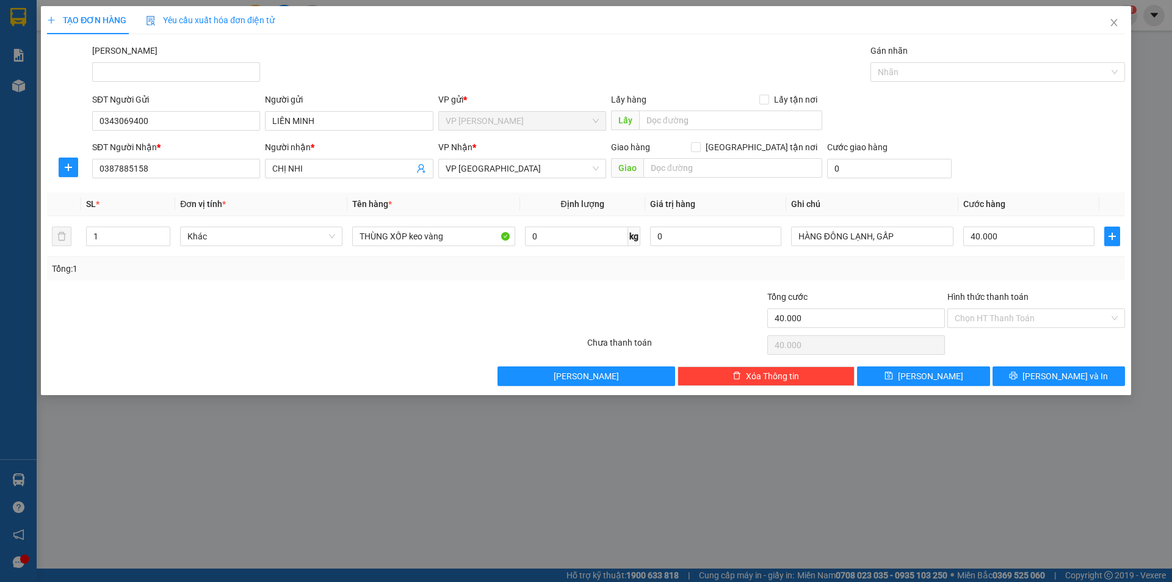
click at [1025, 136] on form "SĐT Người Gửi 0343069400 Người gửi LIÊN MINH VP gửi * VP Phạm Ngũ Lão Lấy hàng …" at bounding box center [586, 138] width 1078 height 90
click at [1079, 375] on span "Lưu và In" at bounding box center [1065, 375] width 85 height 13
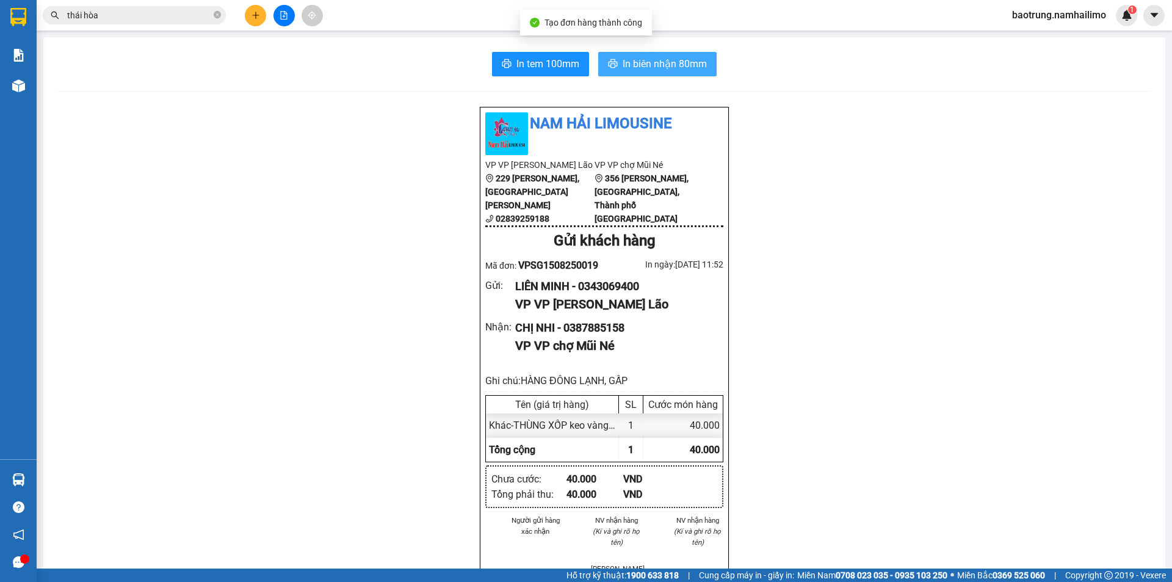
drag, startPoint x: 655, startPoint y: 73, endPoint x: 654, endPoint y: 82, distance: 9.2
click at [655, 74] on button "In biên nhận 80mm" at bounding box center [657, 64] width 118 height 24
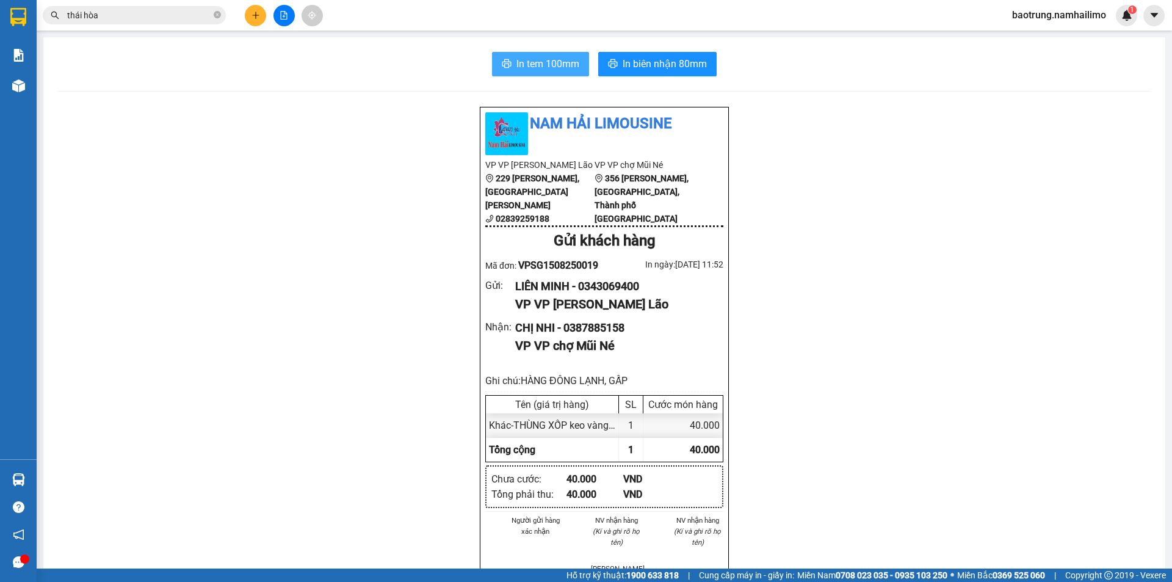
click at [546, 56] on span "In tem 100mm" at bounding box center [548, 63] width 63 height 15
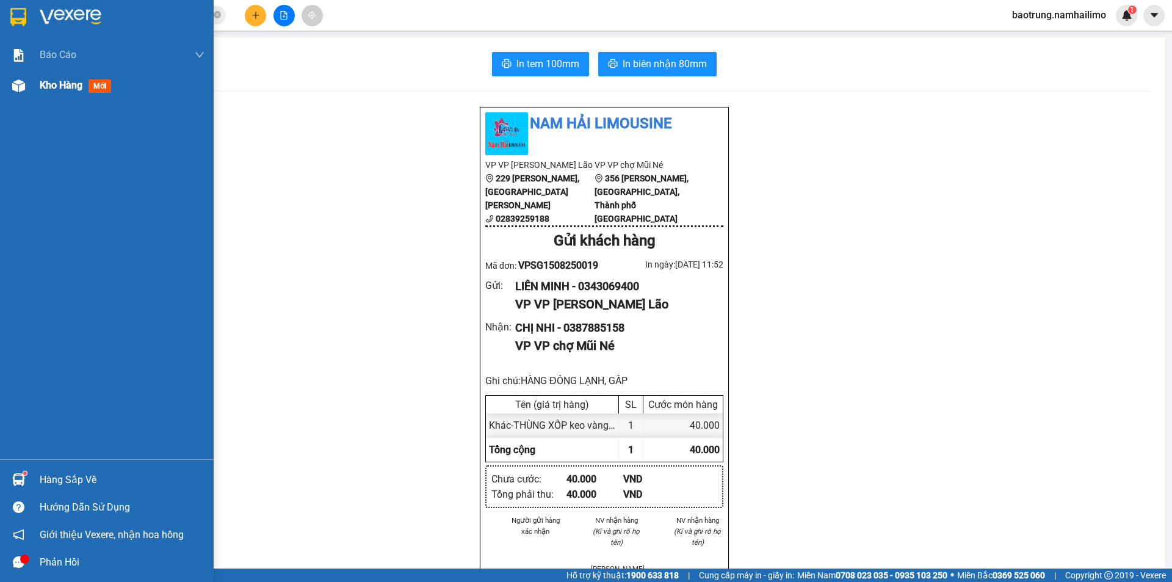
click at [53, 99] on div "Kho hàng mới" at bounding box center [122, 85] width 165 height 31
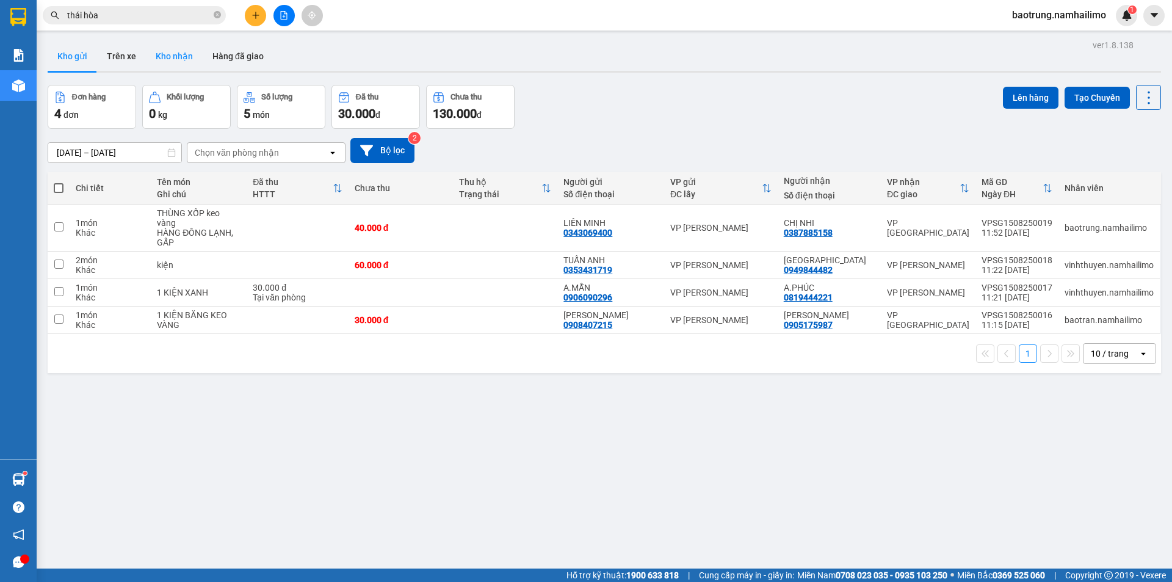
click at [178, 66] on button "Kho nhận" at bounding box center [174, 56] width 57 height 29
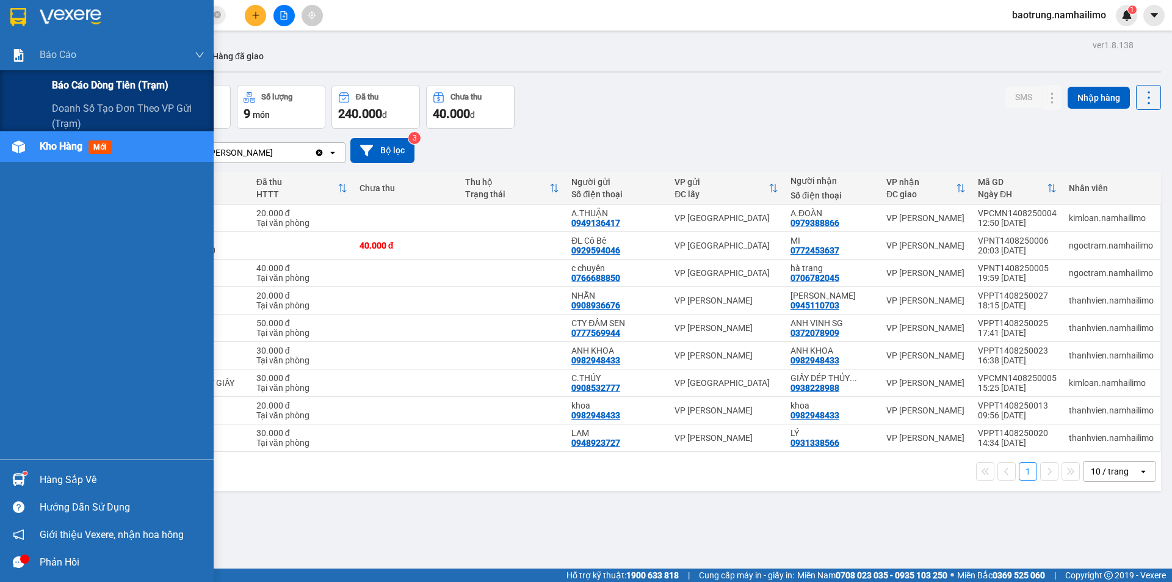
click at [98, 79] on span "Báo cáo dòng tiền (trạm)" at bounding box center [110, 85] width 117 height 15
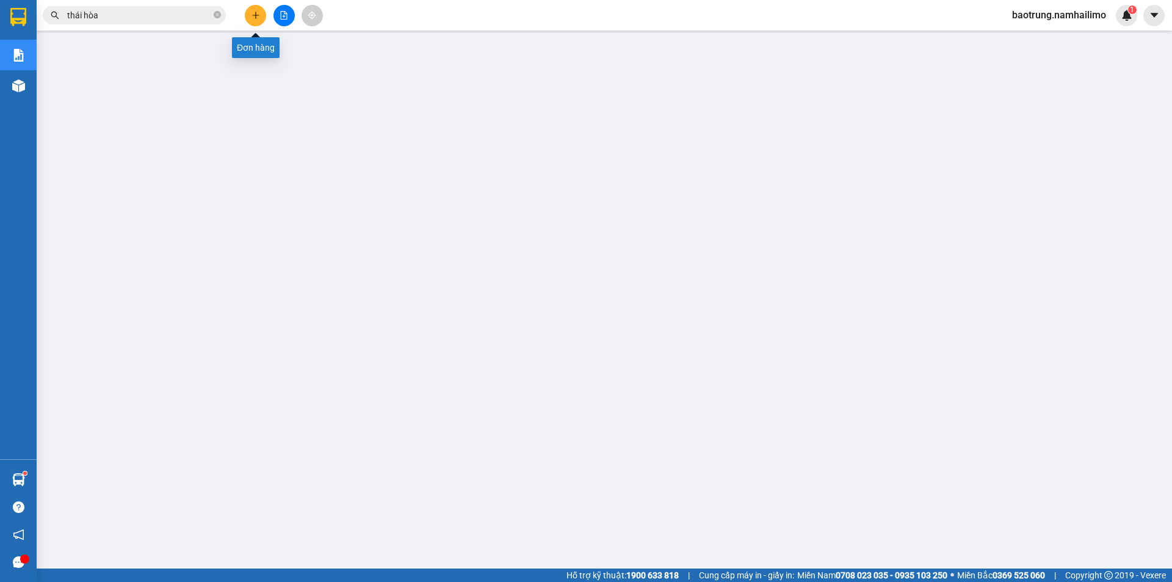
click at [258, 5] on button at bounding box center [255, 15] width 21 height 21
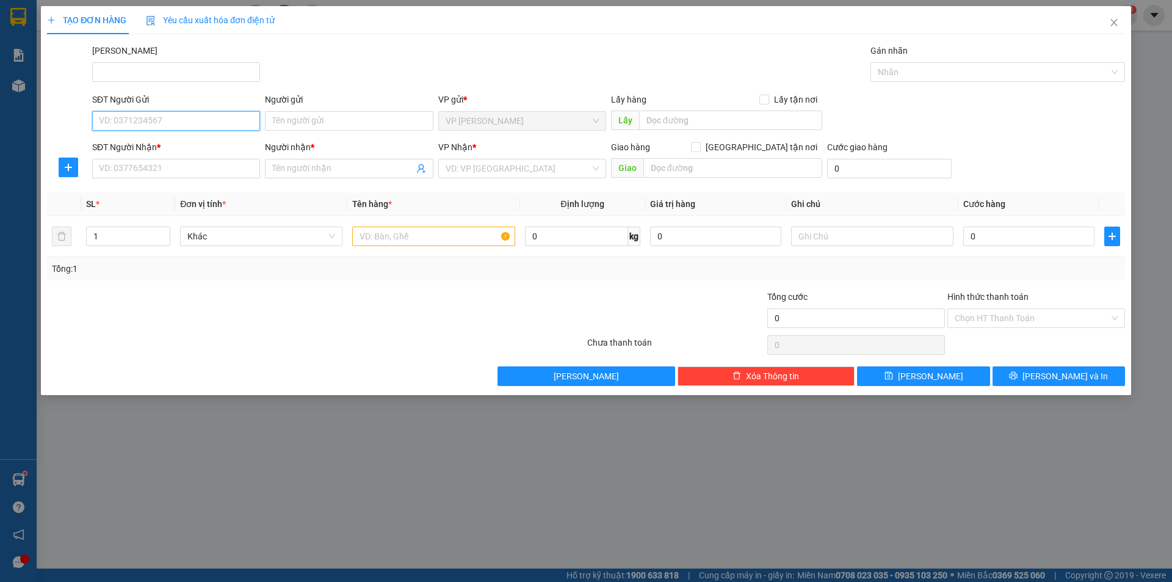
click at [152, 120] on input "SĐT Người Gửi" at bounding box center [176, 121] width 168 height 20
click at [147, 112] on input "0912683003" at bounding box center [176, 121] width 168 height 20
type input "0912683003"
click at [145, 172] on input "SĐT Người Nhận *" at bounding box center [176, 169] width 168 height 20
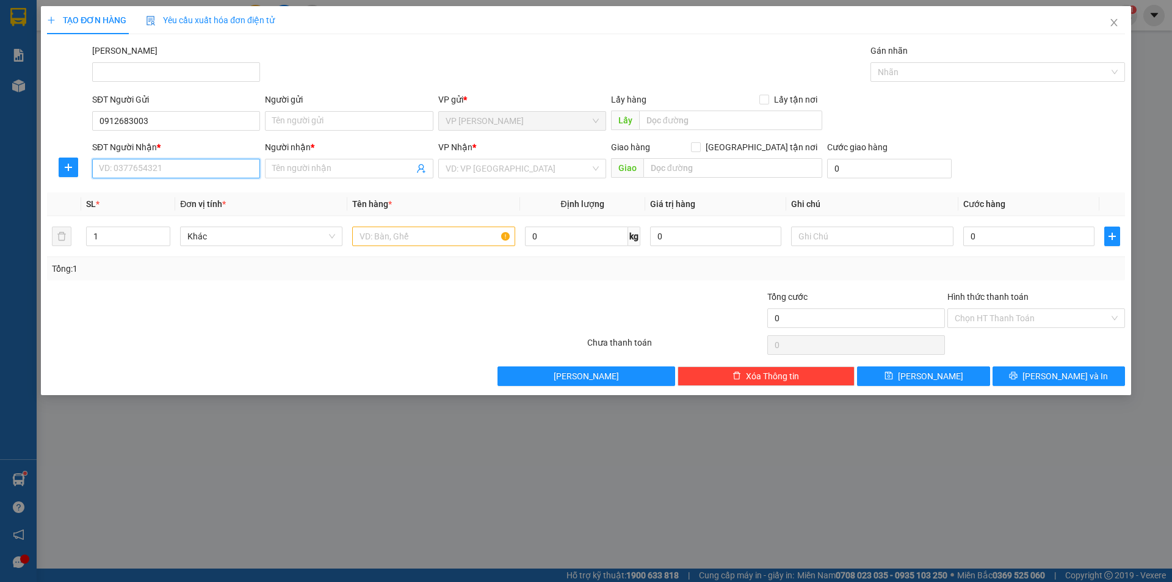
paste input "0912683003"
type input "0912683003"
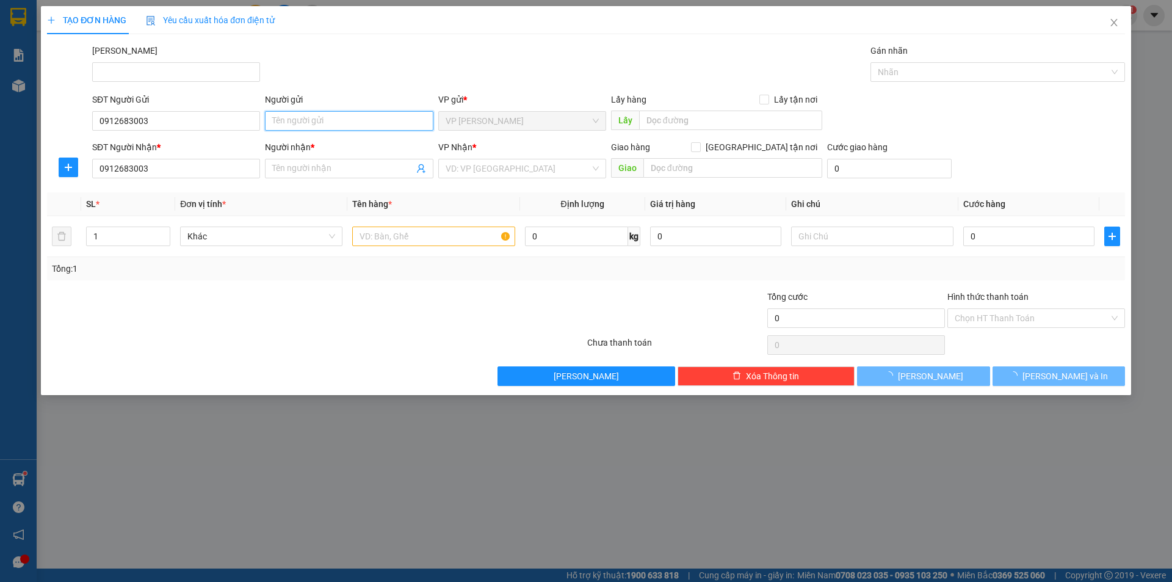
click at [296, 128] on input "Người gửi" at bounding box center [349, 121] width 168 height 20
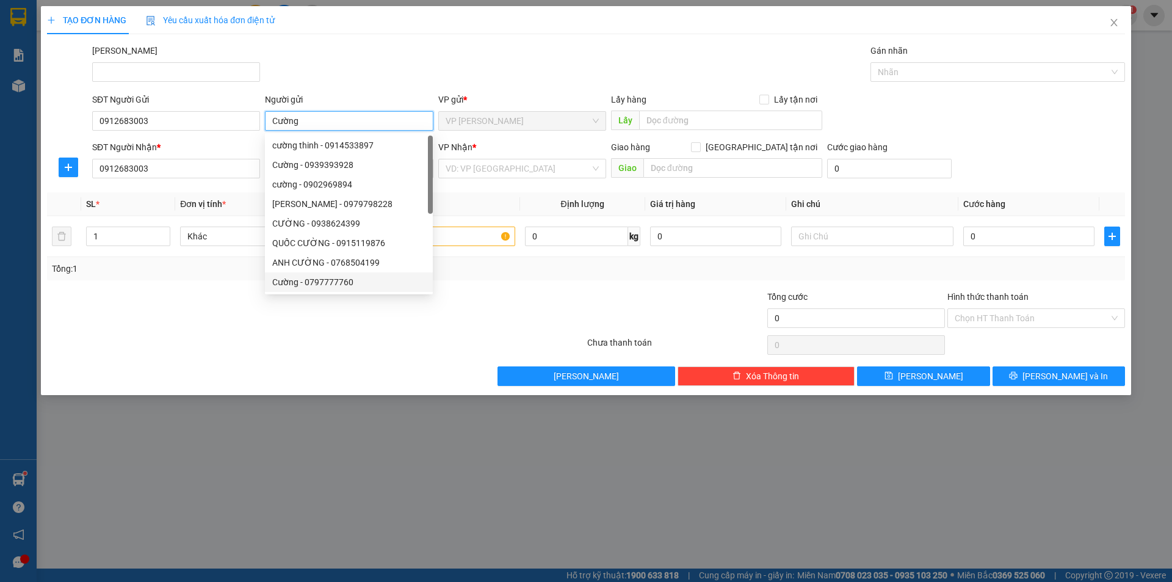
type input "Cường"
drag, startPoint x: 323, startPoint y: 392, endPoint x: 313, endPoint y: 385, distance: 11.9
click at [317, 393] on div "TẠO ĐƠN HÀNG Yêu cầu xuất hóa đơn điện tử Transit Pickup Surcharge Ids Transit …" at bounding box center [586, 200] width 1090 height 389
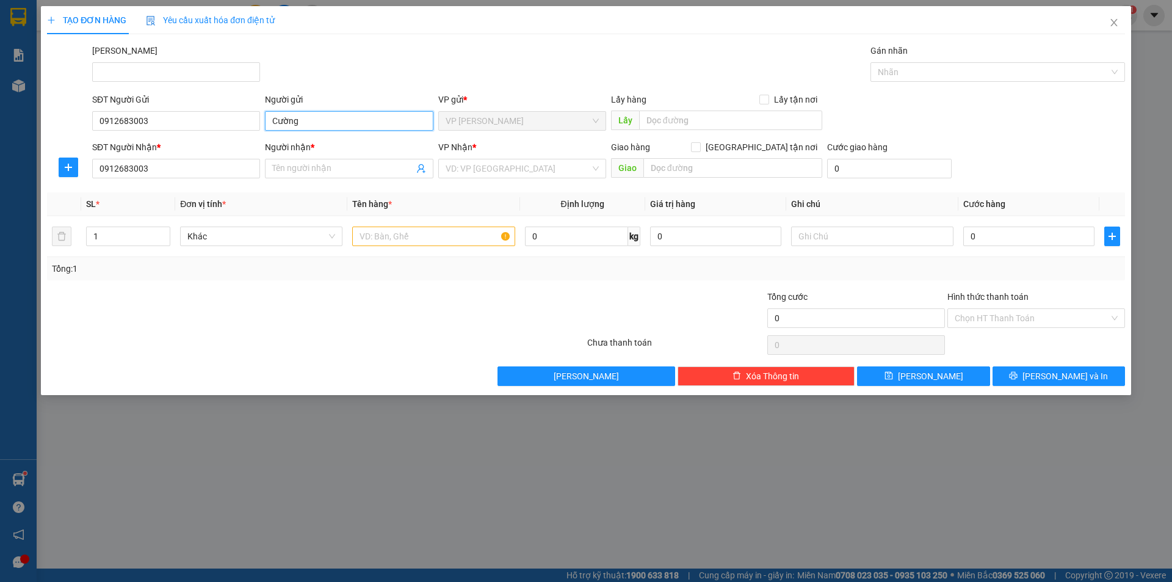
click at [296, 118] on input "Cường" at bounding box center [349, 121] width 168 height 20
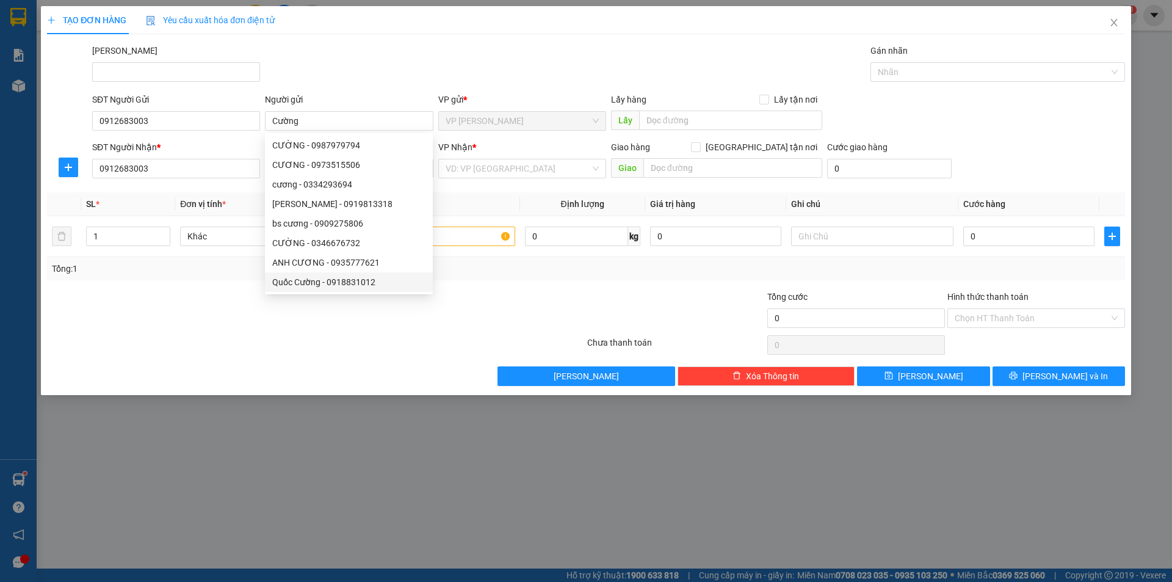
click at [465, 340] on div at bounding box center [316, 345] width 540 height 24
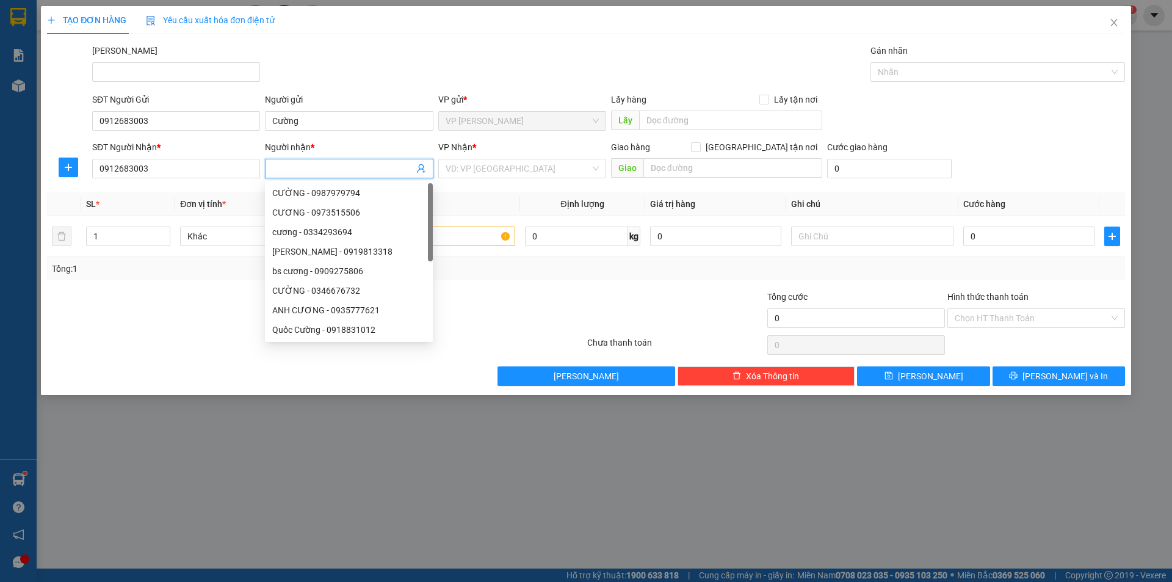
paste input "Cường"
type input "Cường"
click at [520, 159] on input "search" at bounding box center [518, 168] width 145 height 18
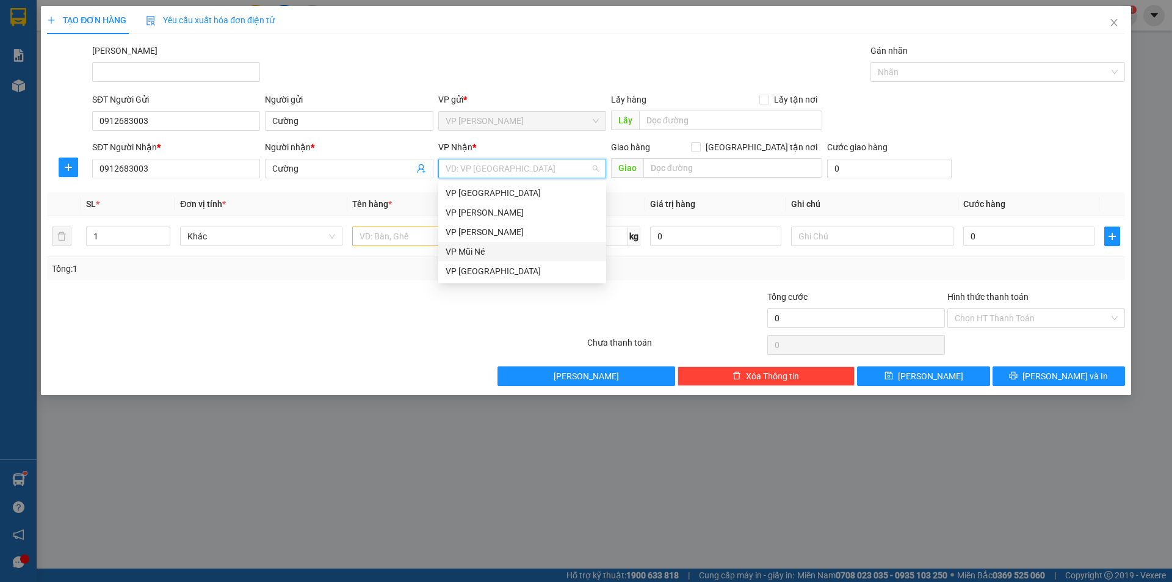
click at [493, 260] on div "VP Mũi Né" at bounding box center [522, 252] width 168 height 20
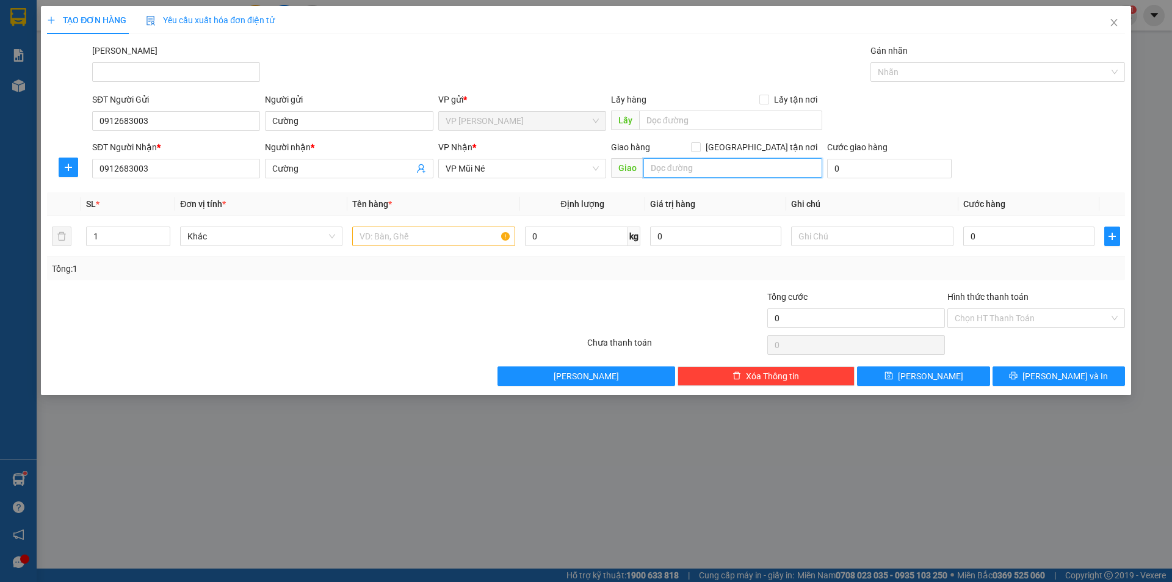
click at [675, 164] on input "text" at bounding box center [733, 168] width 179 height 20
type input "vipol MN"
click at [1013, 239] on input "0" at bounding box center [1028, 237] width 131 height 20
type input "3"
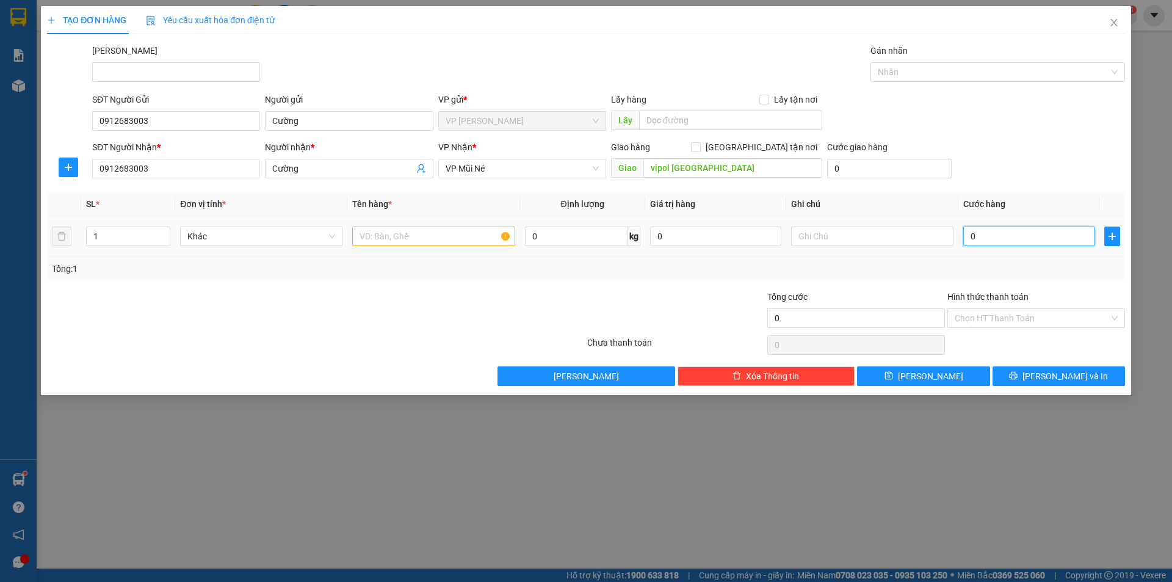
type input "3"
type input "0"
click at [422, 246] on div at bounding box center [433, 236] width 162 height 24
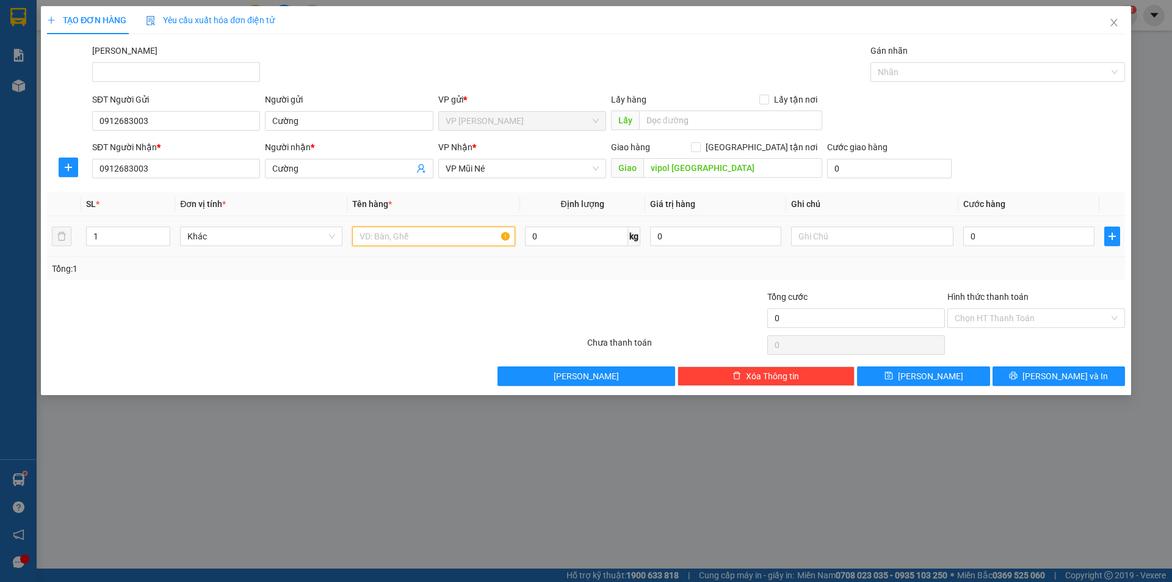
click at [431, 234] on input "text" at bounding box center [433, 237] width 162 height 20
type input "D"
type input "Điện thoại khách quên"
click at [1018, 240] on input "0" at bounding box center [1028, 237] width 131 height 20
type input "3"
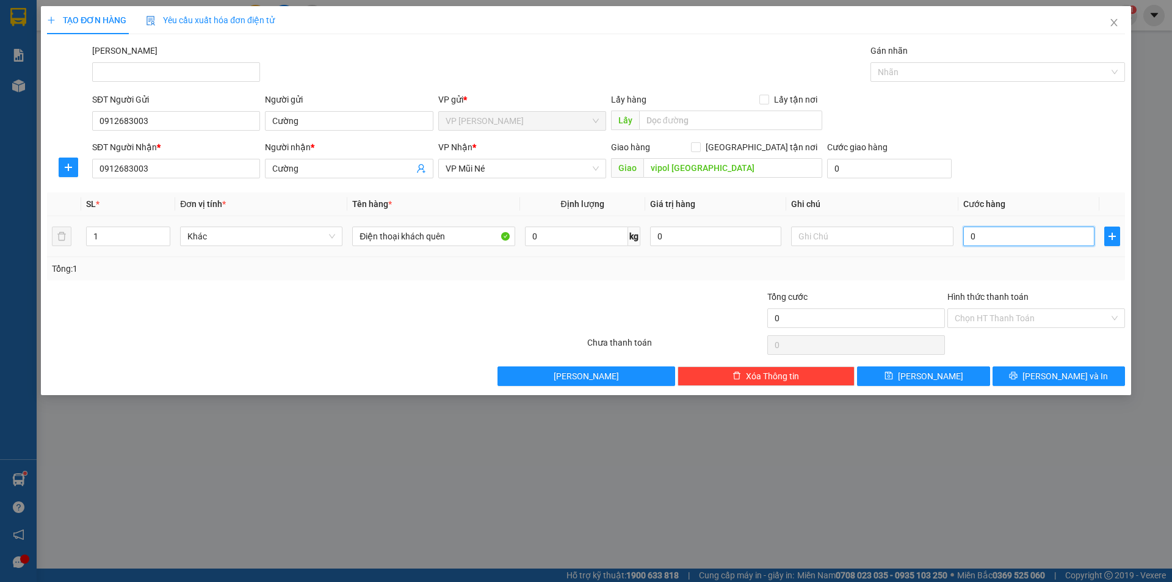
type input "3"
type input "30"
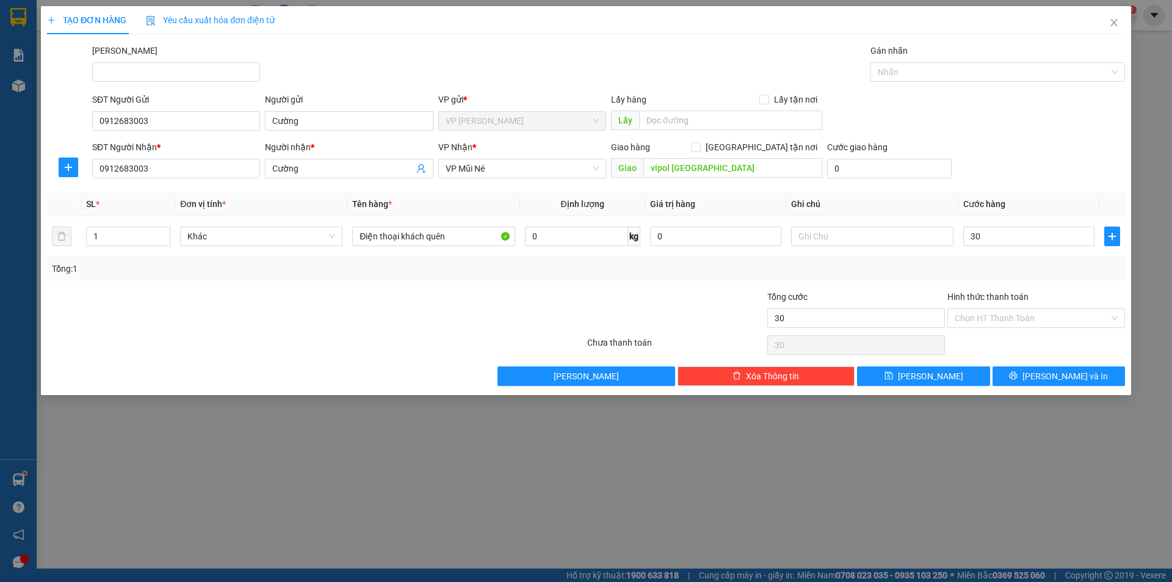
type input "30.000"
click at [1020, 153] on div "SĐT Người Nhận * 0912683003 Người nhận * Cường VP Nhận * VP Mũi Né Giao hàng Gi…" at bounding box center [609, 161] width 1038 height 43
click at [1025, 375] on button "Lưu và In" at bounding box center [1059, 376] width 132 height 20
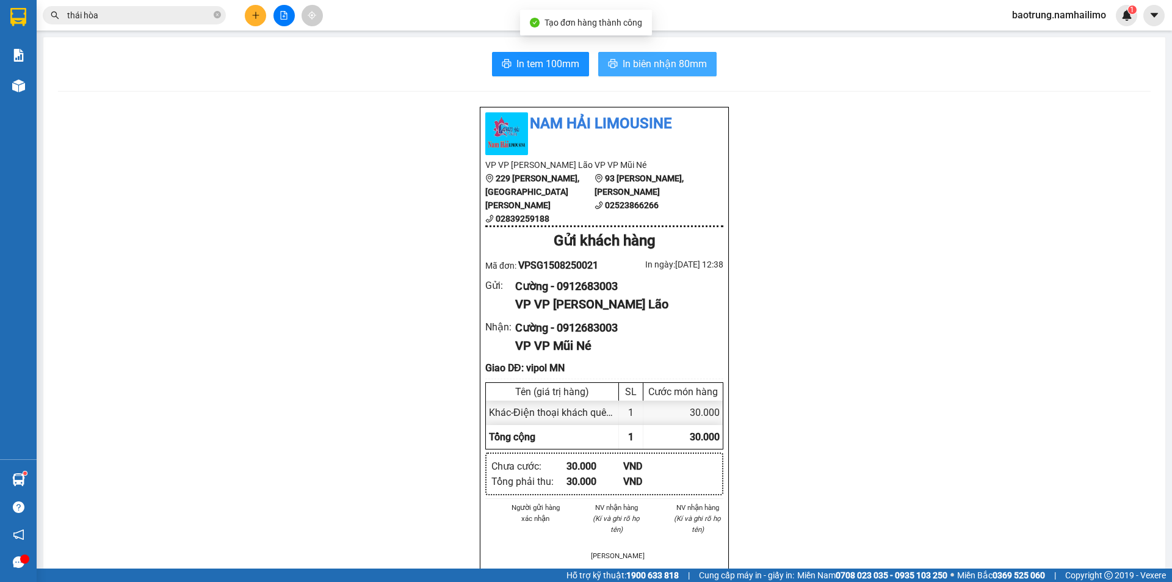
click at [650, 56] on button "In biên nhận 80mm" at bounding box center [657, 64] width 118 height 24
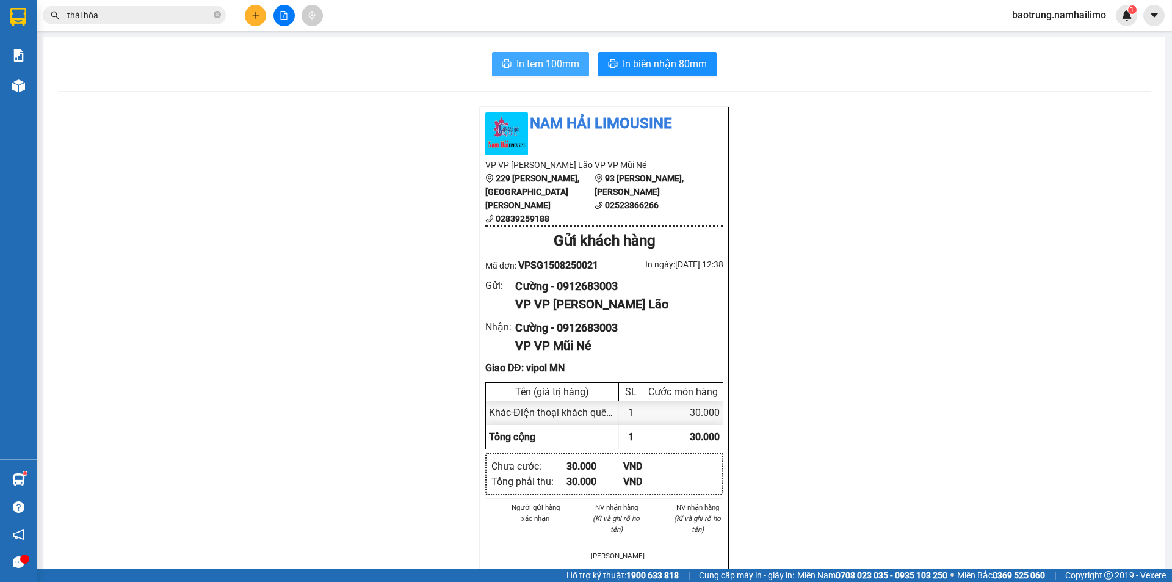
click at [545, 74] on button "In tem 100mm" at bounding box center [540, 64] width 97 height 24
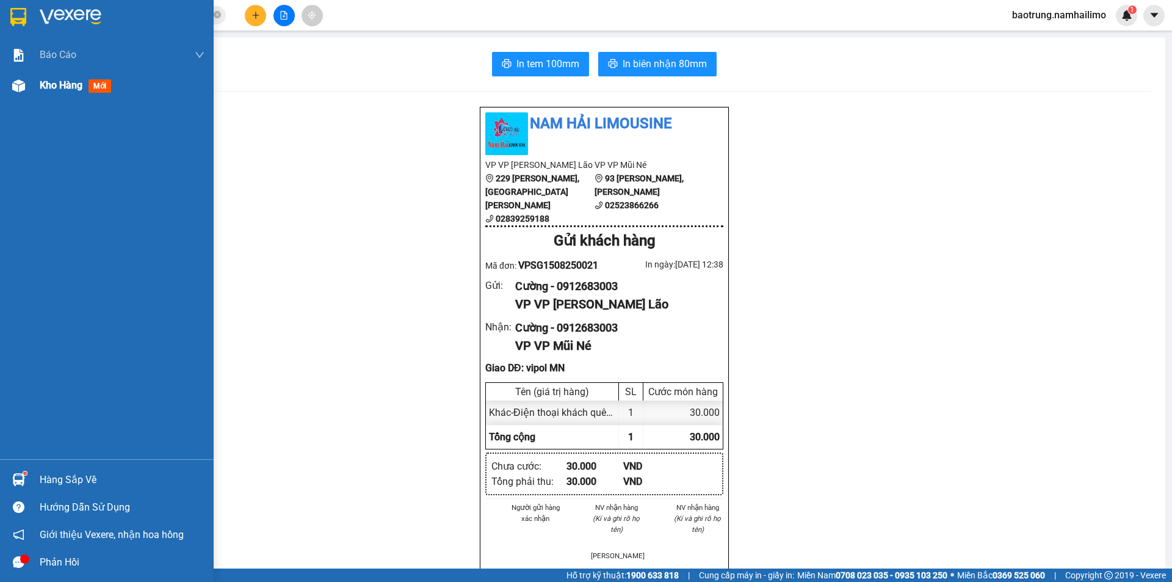
click at [53, 91] on span "Kho hàng" at bounding box center [61, 85] width 43 height 12
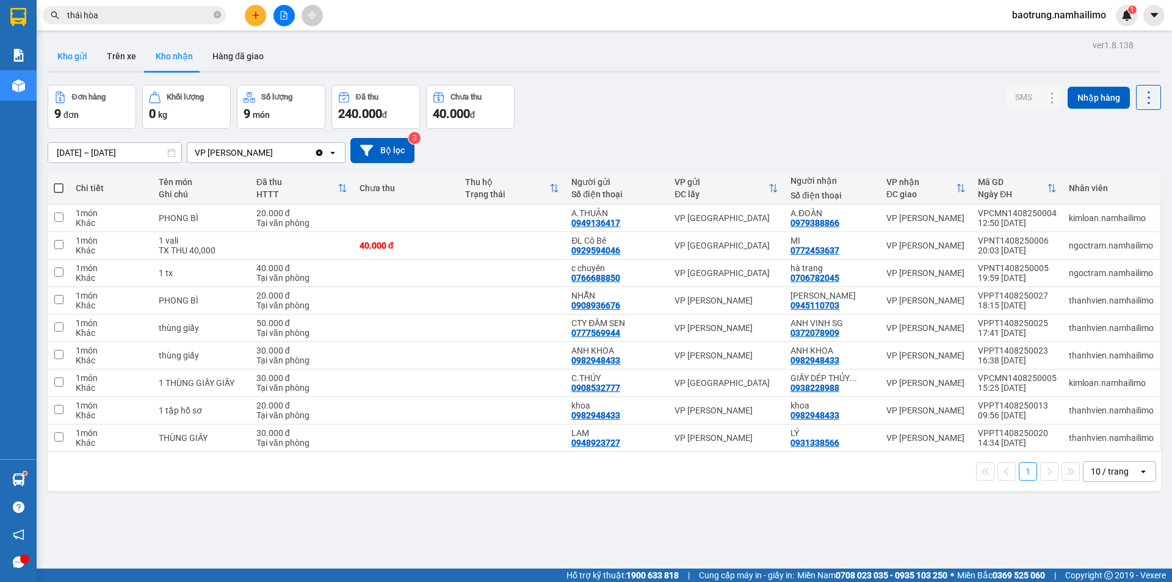
click at [56, 63] on button "Kho gửi" at bounding box center [72, 56] width 49 height 29
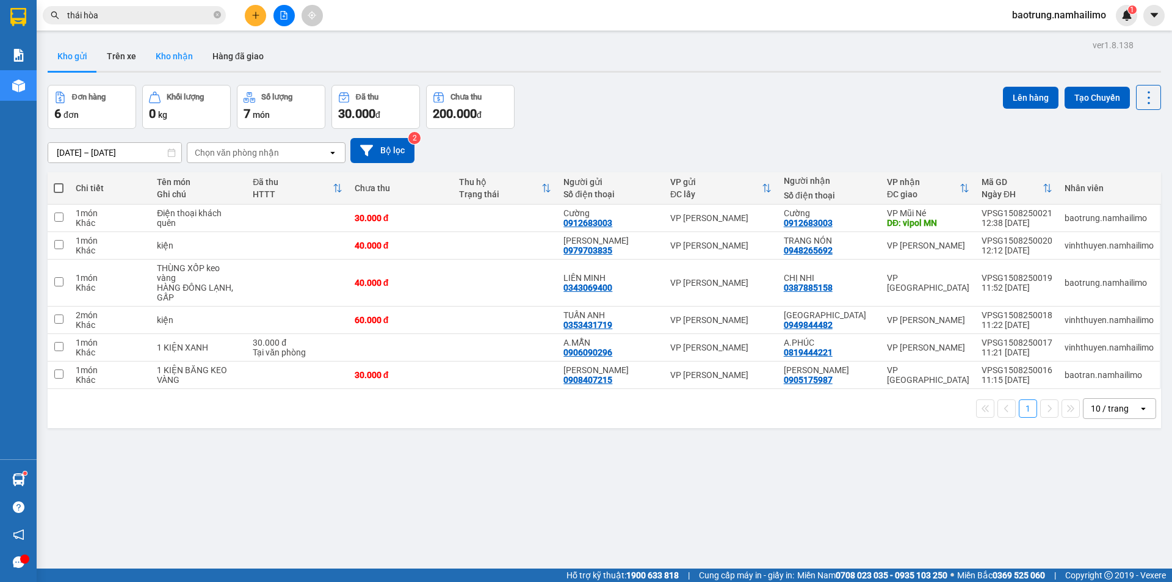
drag, startPoint x: 165, startPoint y: 70, endPoint x: 130, endPoint y: 70, distance: 34.8
click at [164, 70] on button "Kho nhận" at bounding box center [174, 56] width 57 height 29
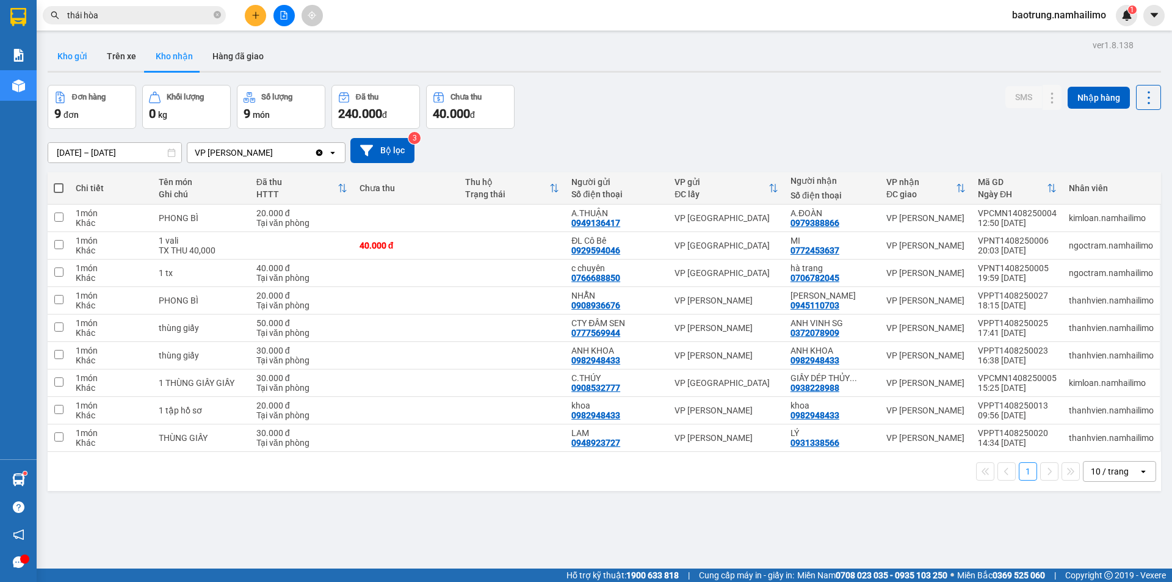
click at [78, 63] on button "Kho gửi" at bounding box center [72, 56] width 49 height 29
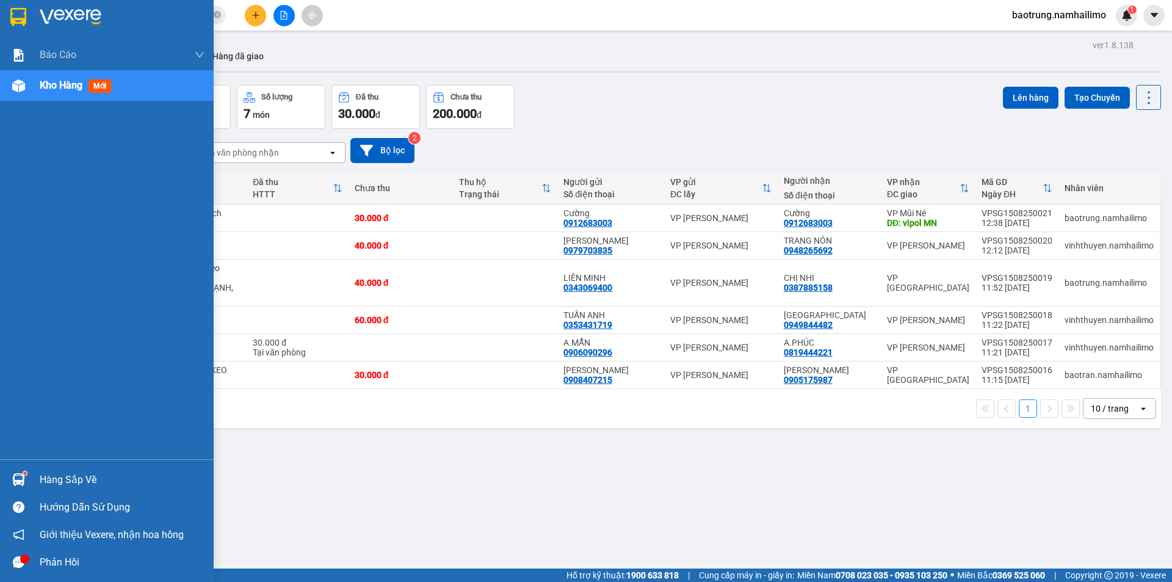
drag, startPoint x: 57, startPoint y: 475, endPoint x: 158, endPoint y: 476, distance: 101.4
click at [57, 476] on div "Hàng sắp về" at bounding box center [122, 480] width 165 height 18
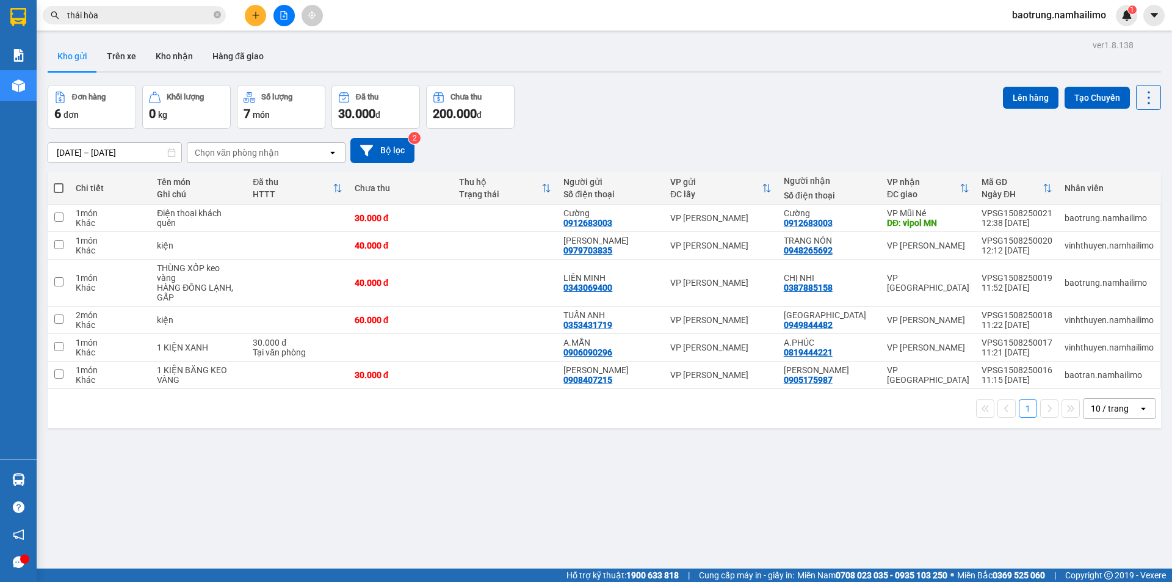
click at [729, 481] on section "Kết quả tìm kiếm ( 1363 ) Bộ lọc Mã ĐH Trạng thái Món hàng Tổng cước Chưa cước …" at bounding box center [586, 291] width 1172 height 582
click at [258, 14] on icon "plus" at bounding box center [256, 15] width 9 height 9
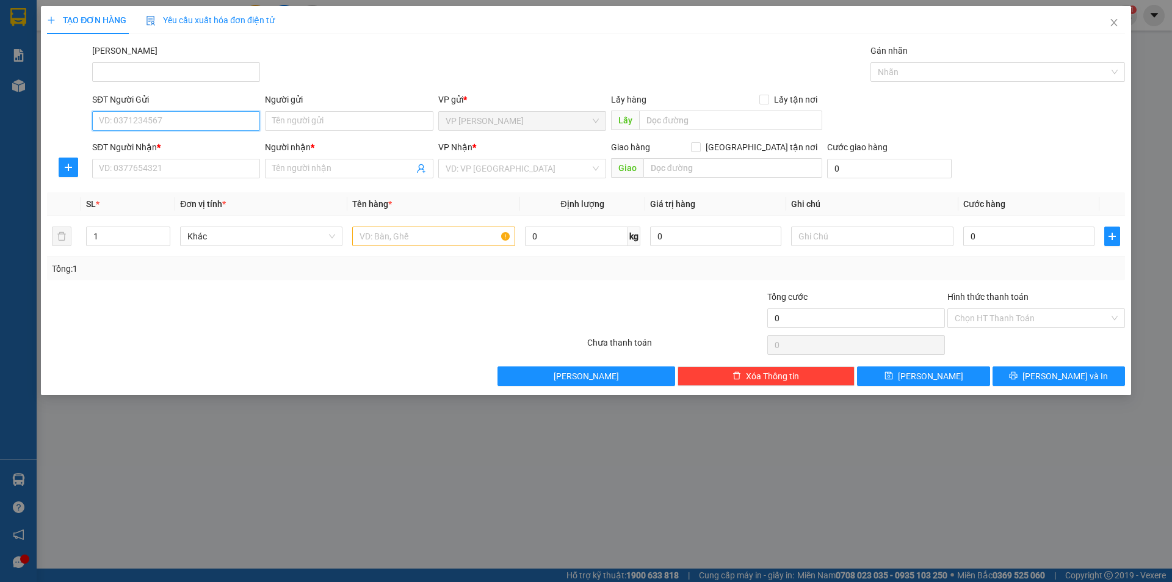
click at [208, 118] on input "SĐT Người Gửi" at bounding box center [176, 121] width 168 height 20
click at [145, 165] on input "SĐT Người Nhận *" at bounding box center [176, 169] width 168 height 20
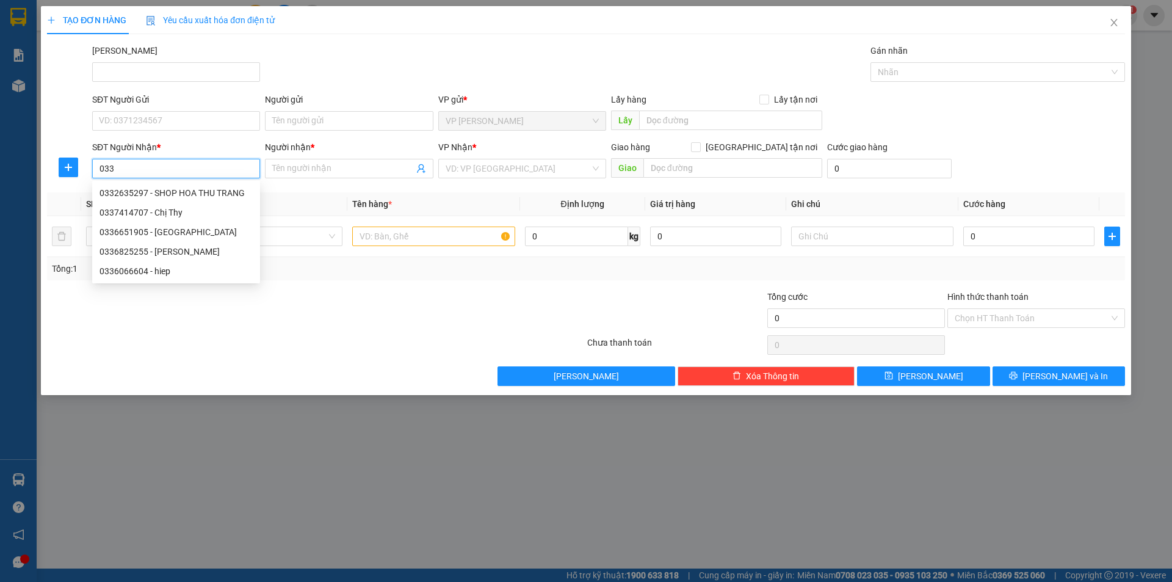
type input "033"
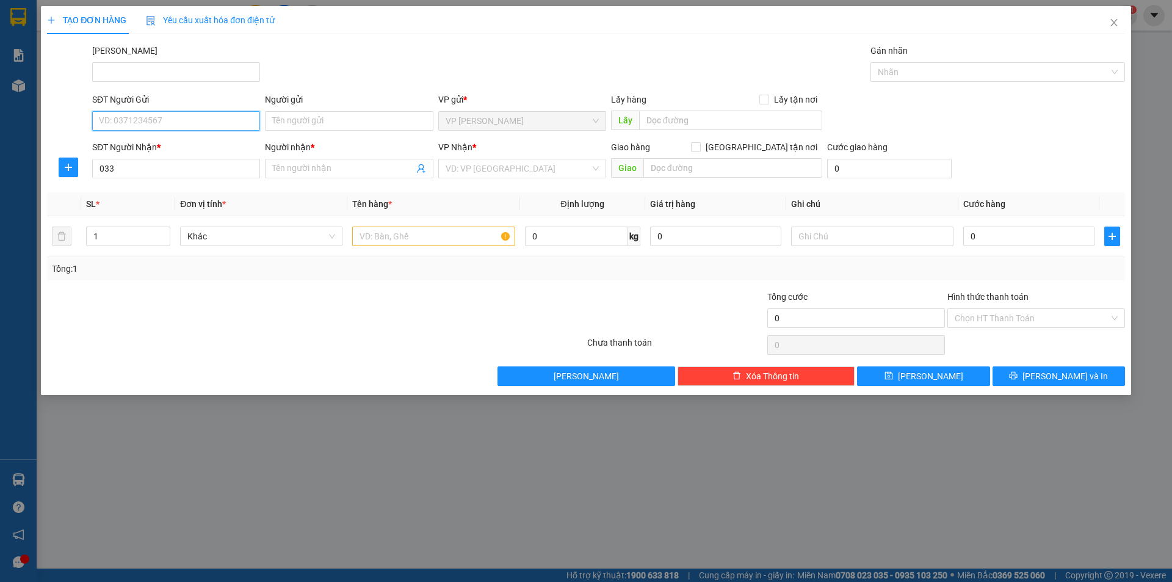
click at [158, 115] on input "SĐT Người Gửi" at bounding box center [176, 121] width 168 height 20
type input "0902748738"
click at [154, 143] on div "0902748738 - HƯỜNG" at bounding box center [176, 145] width 153 height 13
type input "HƯỜNG"
type input "40.000"
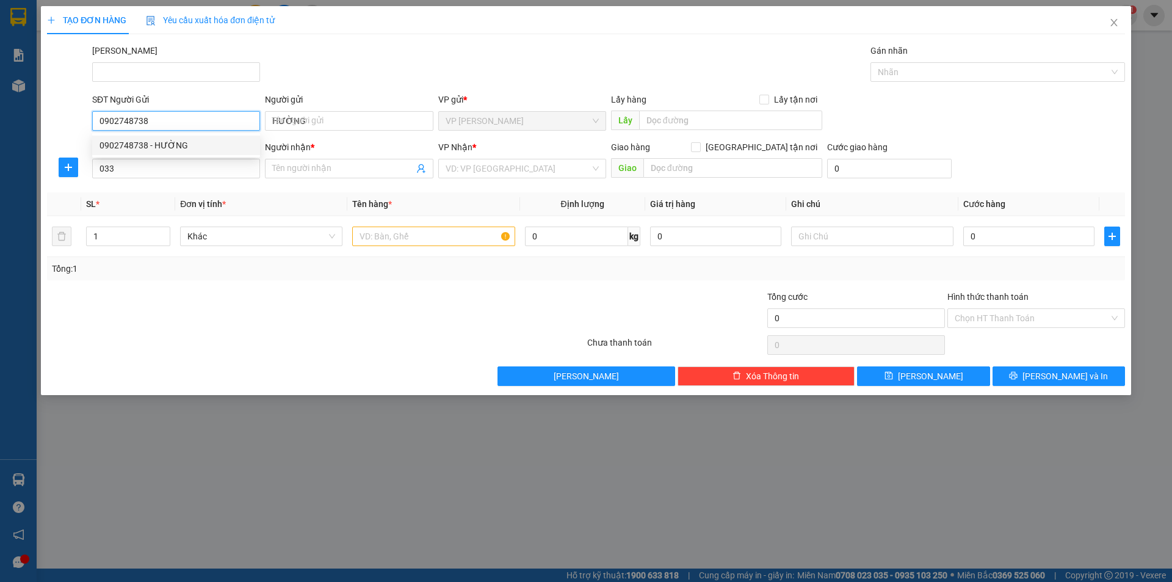
type input "40.000"
type input "0902748738"
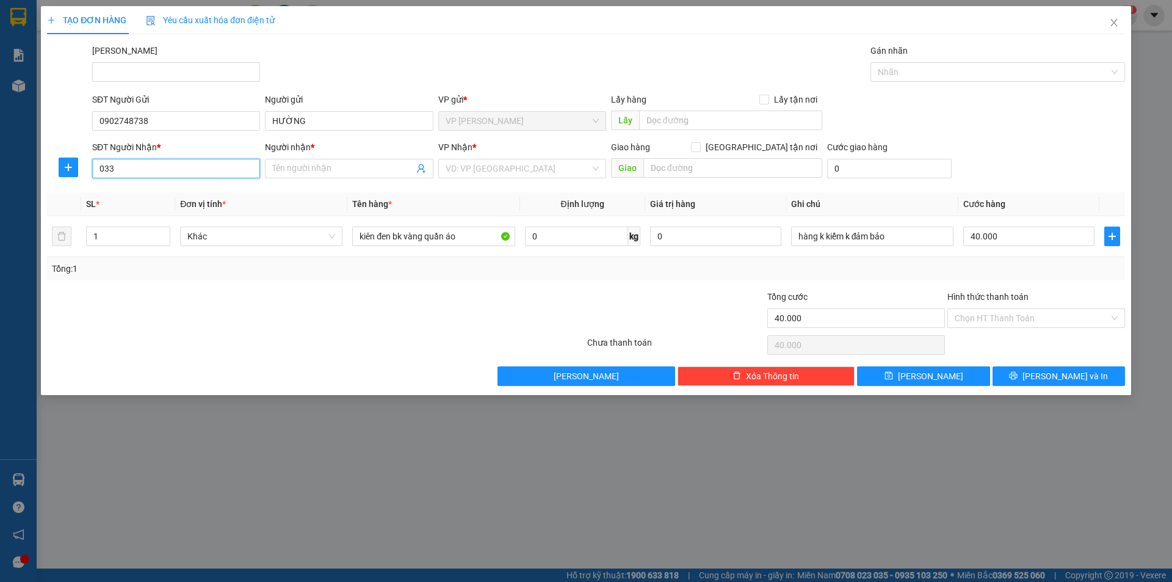
click at [164, 169] on input "033" at bounding box center [176, 169] width 168 height 20
click at [169, 192] on div "0336651905 - MỸ LINH" at bounding box center [176, 192] width 153 height 13
type input "0336651905"
type input "MỸ LINH"
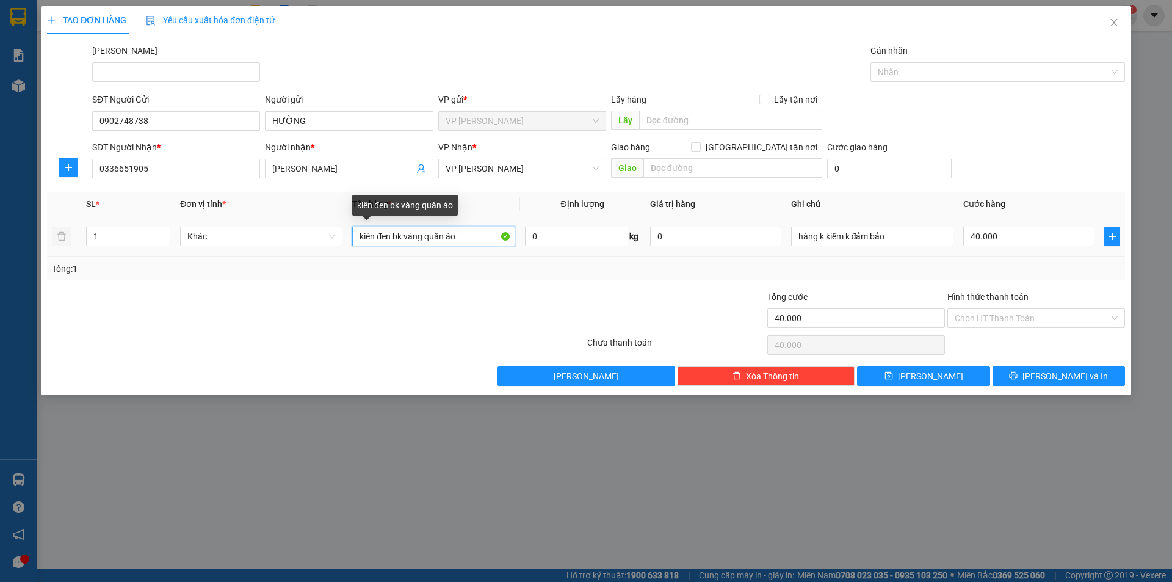
click at [474, 231] on input "kiên đen bk vàng quần áo" at bounding box center [433, 237] width 162 height 20
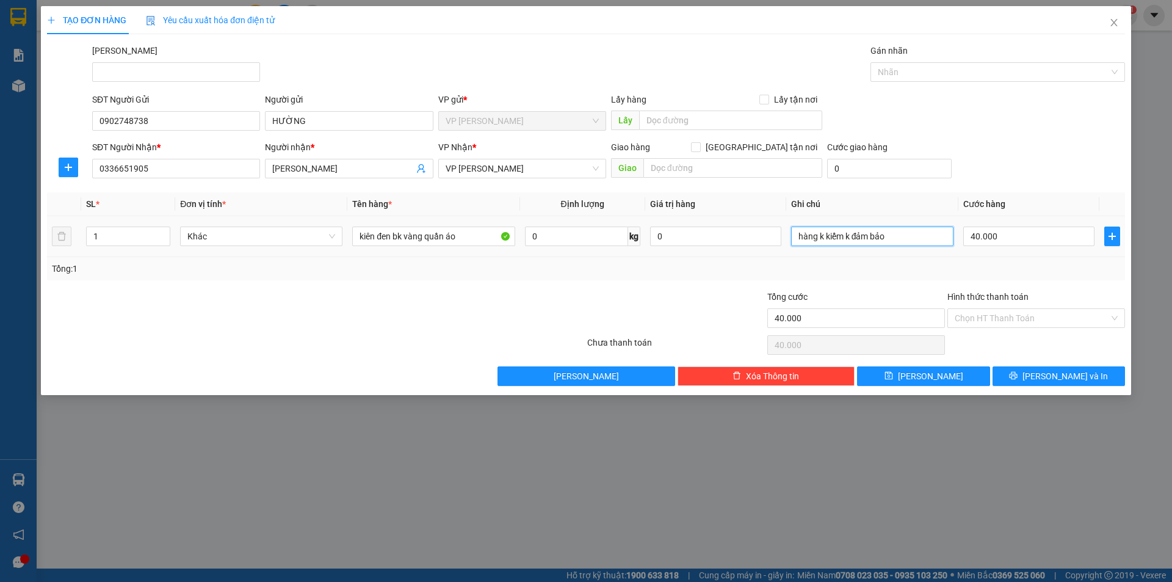
click at [928, 235] on input "hàng k kiểm k đảm bảo" at bounding box center [872, 237] width 162 height 20
click at [1058, 374] on span "Lưu và In" at bounding box center [1065, 375] width 85 height 13
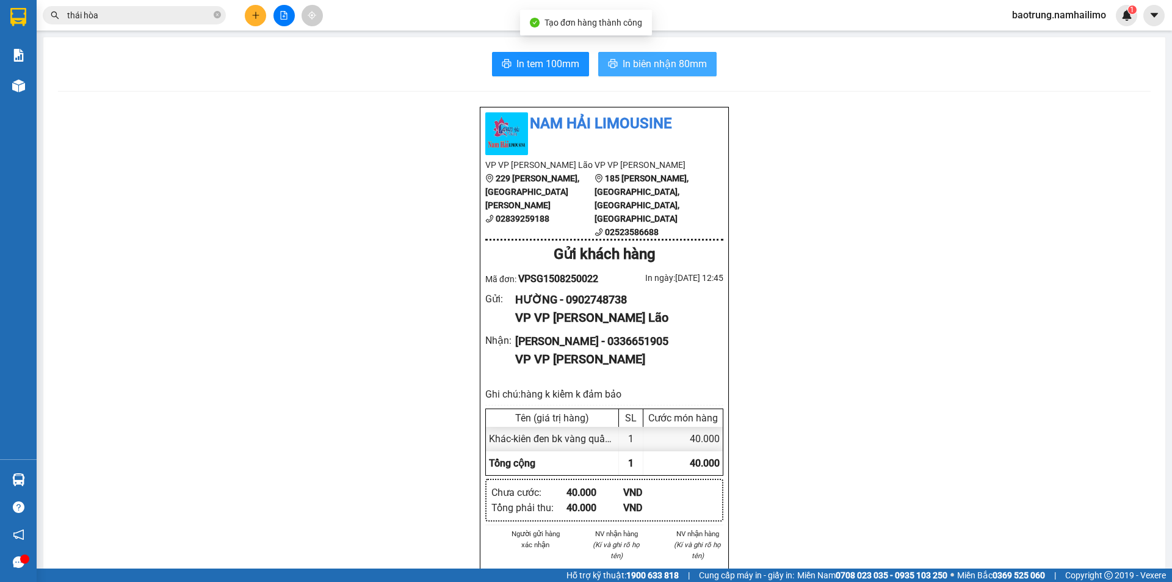
click at [650, 56] on span "In biên nhận 80mm" at bounding box center [665, 63] width 84 height 15
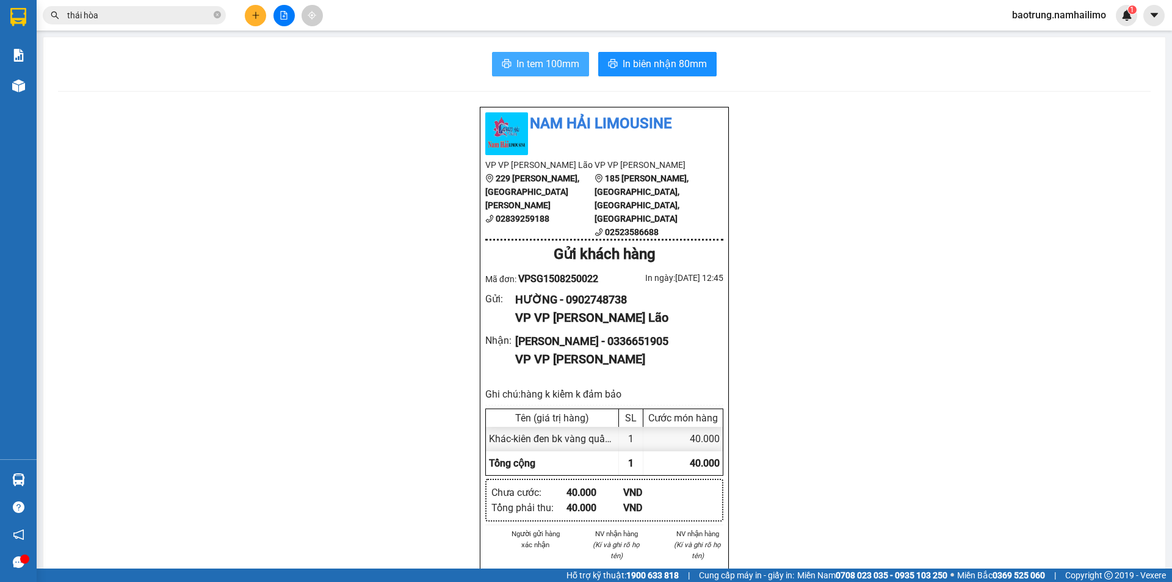
click at [526, 59] on span "In tem 100mm" at bounding box center [548, 63] width 63 height 15
click at [257, 18] on icon "plus" at bounding box center [256, 15] width 9 height 9
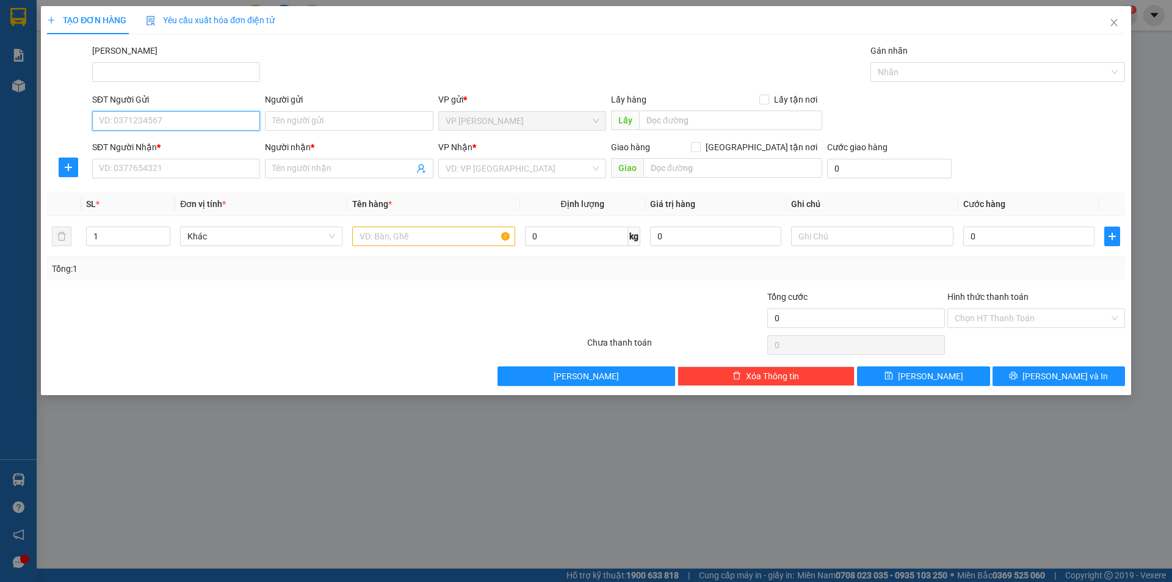
click at [180, 115] on input "SĐT Người Gửi" at bounding box center [176, 121] width 168 height 20
click at [192, 165] on input "SĐT Người Nhận *" at bounding box center [176, 169] width 168 height 20
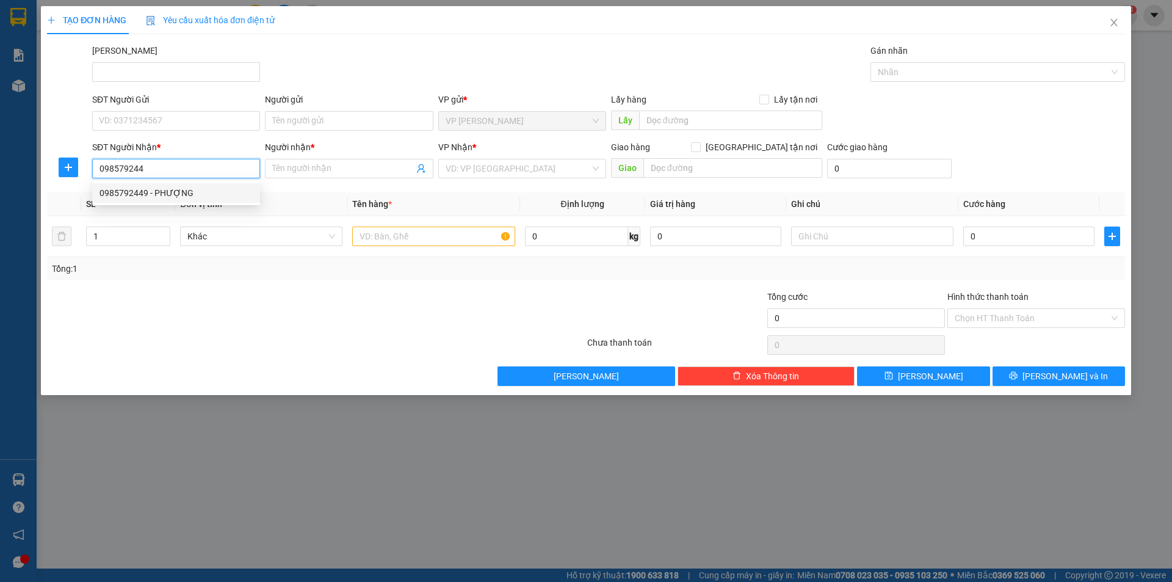
click at [189, 193] on div "0985792449 - PHƯỢNG" at bounding box center [176, 192] width 153 height 13
type input "0985792449"
type input "PHƯỢNG"
type input "150.000"
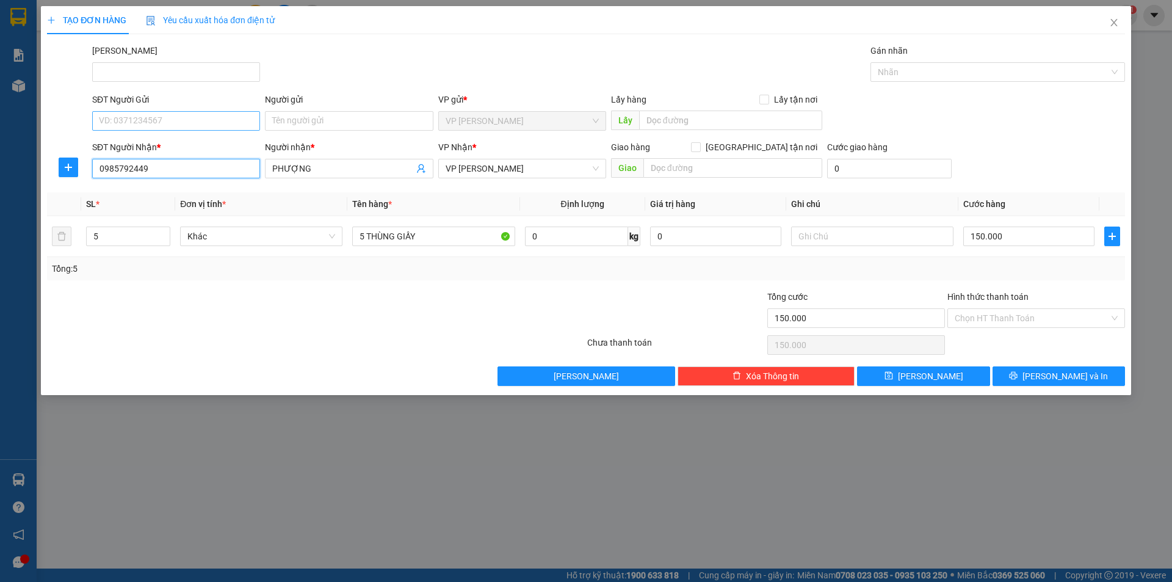
type input "0985792449"
click at [173, 118] on input "SĐT Người Gửi" at bounding box center [176, 121] width 168 height 20
click at [173, 164] on div "0981412812 - DOG HOUSE" at bounding box center [176, 164] width 153 height 13
type input "0981412812"
type input "DOG HOUSE"
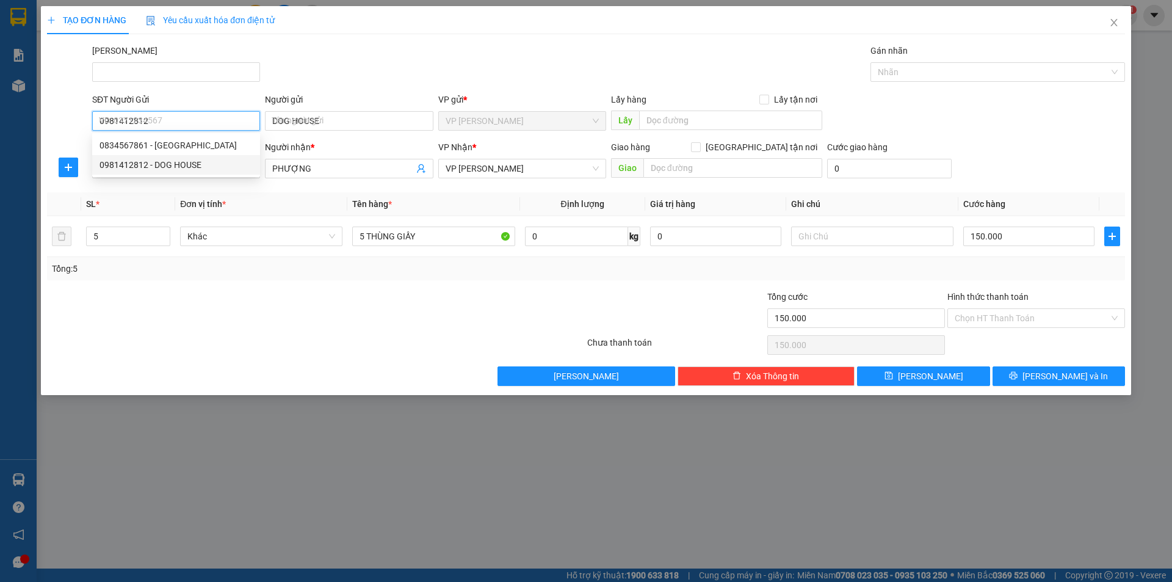
type input "160.000"
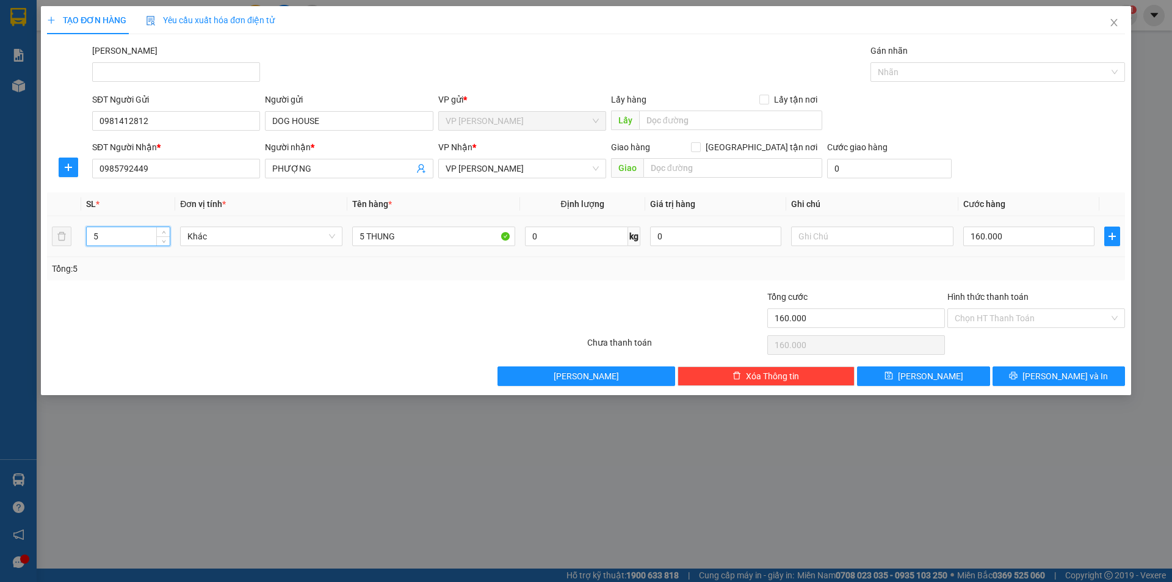
drag, startPoint x: 125, startPoint y: 242, endPoint x: 19, endPoint y: 242, distance: 106.2
click at [19, 242] on div "TẠO ĐƠN HÀNG Yêu cầu xuất hóa đơn điện tử Transit Pickup Surcharge Ids Transit …" at bounding box center [586, 291] width 1172 height 582
type input "6"
click at [364, 233] on input "5 THUNG" at bounding box center [433, 237] width 162 height 20
type input "6 THUNG"
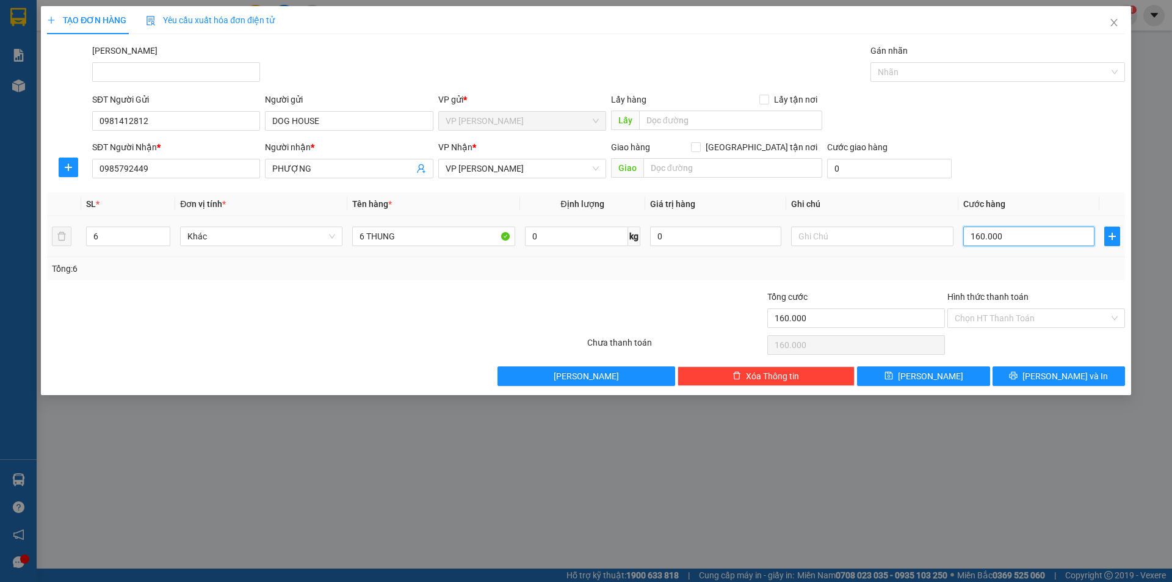
click at [1031, 234] on input "160.000" at bounding box center [1028, 237] width 131 height 20
type input "2"
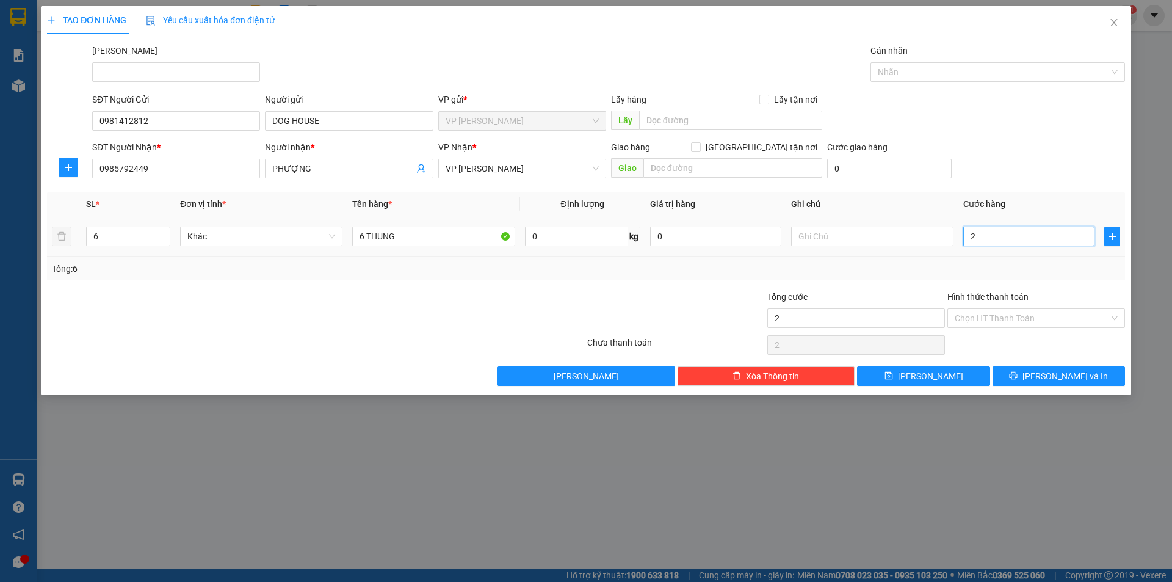
type input "24"
type input "240"
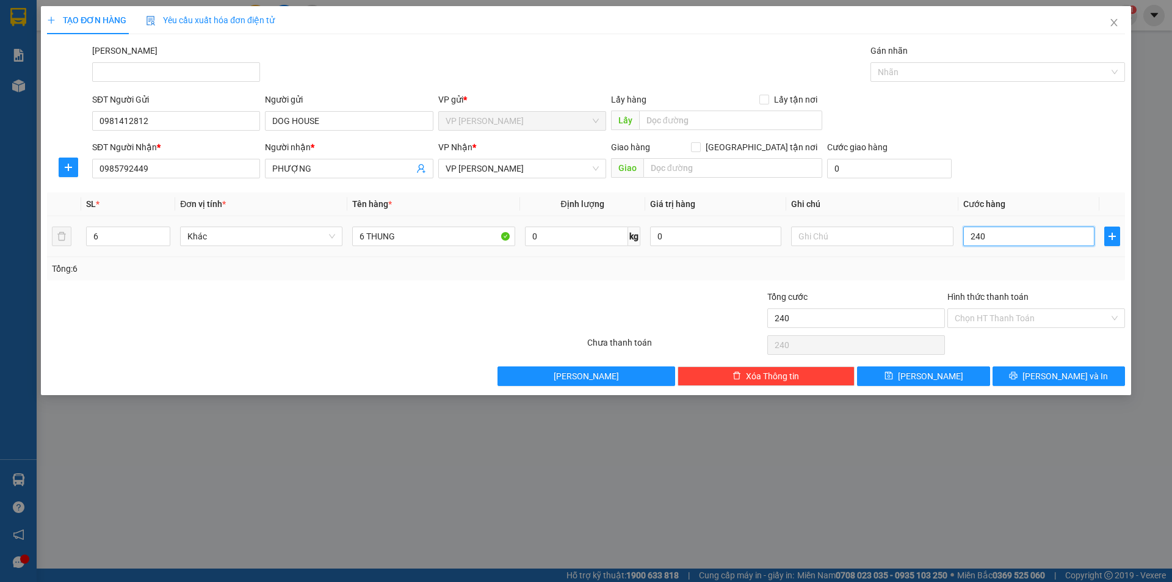
type input "240"
type input "240.000"
click at [1081, 93] on div "SĐT Người Gửi 0981412812 Người gửi DOG HOUSE VP gửi * VP Phạm Ngũ Lão Lấy hàng …" at bounding box center [609, 114] width 1038 height 43
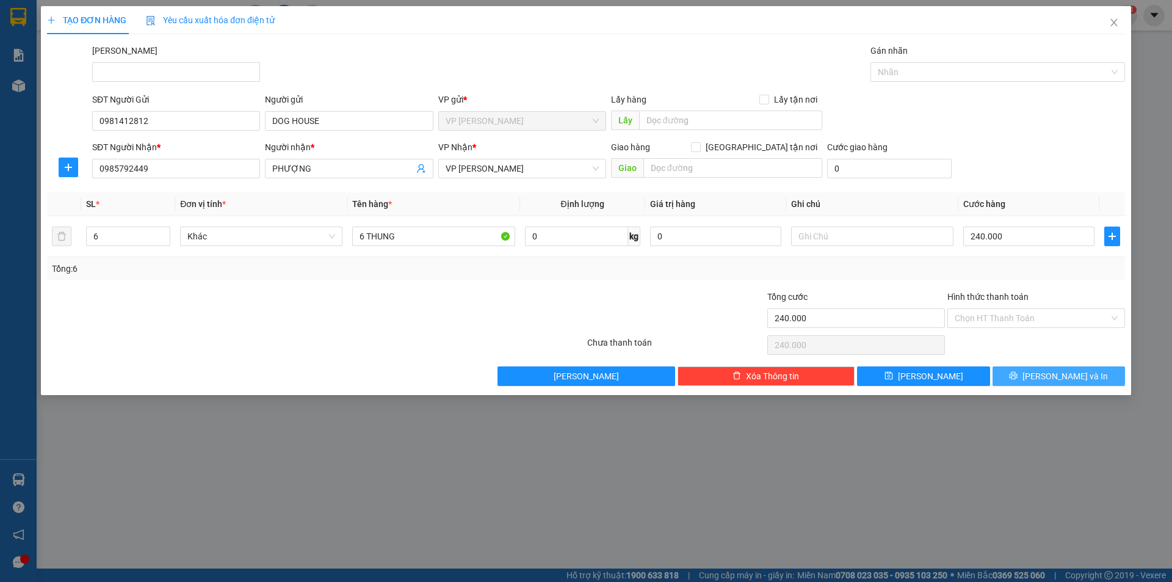
click at [1047, 372] on button "Lưu và In" at bounding box center [1059, 376] width 132 height 20
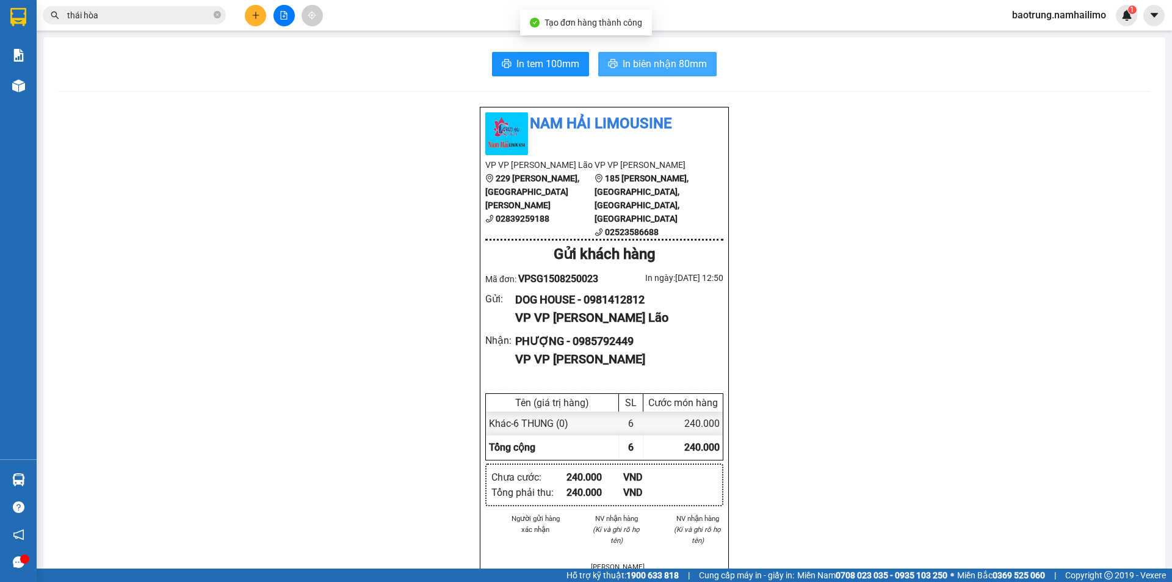
click at [649, 65] on span "In biên nhận 80mm" at bounding box center [665, 63] width 84 height 15
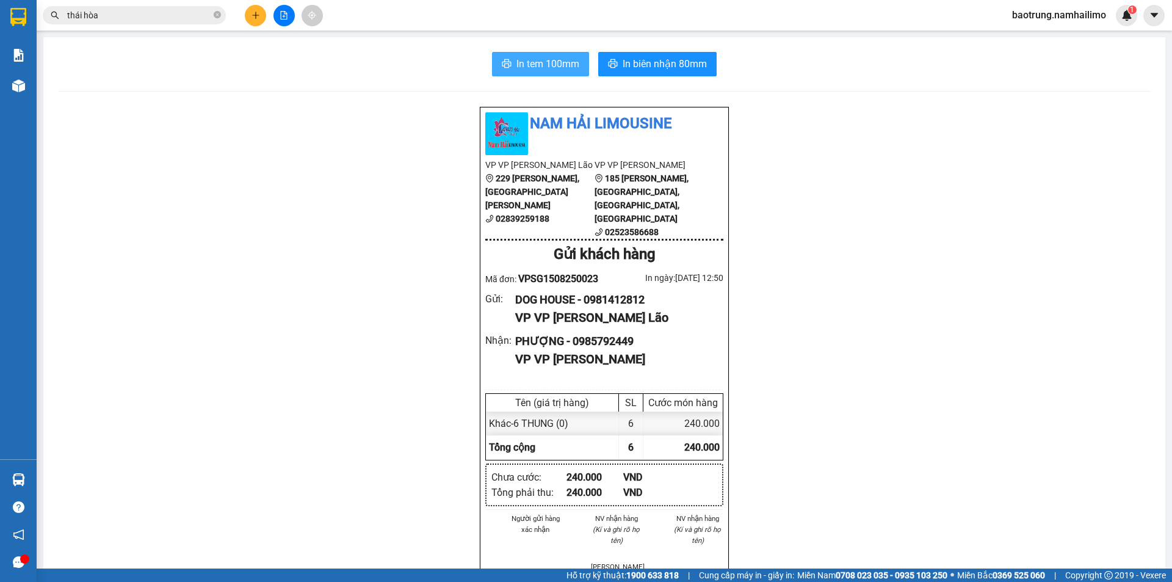
click at [548, 65] on span "In tem 100mm" at bounding box center [548, 63] width 63 height 15
click at [252, 16] on icon "plus" at bounding box center [256, 15] width 9 height 9
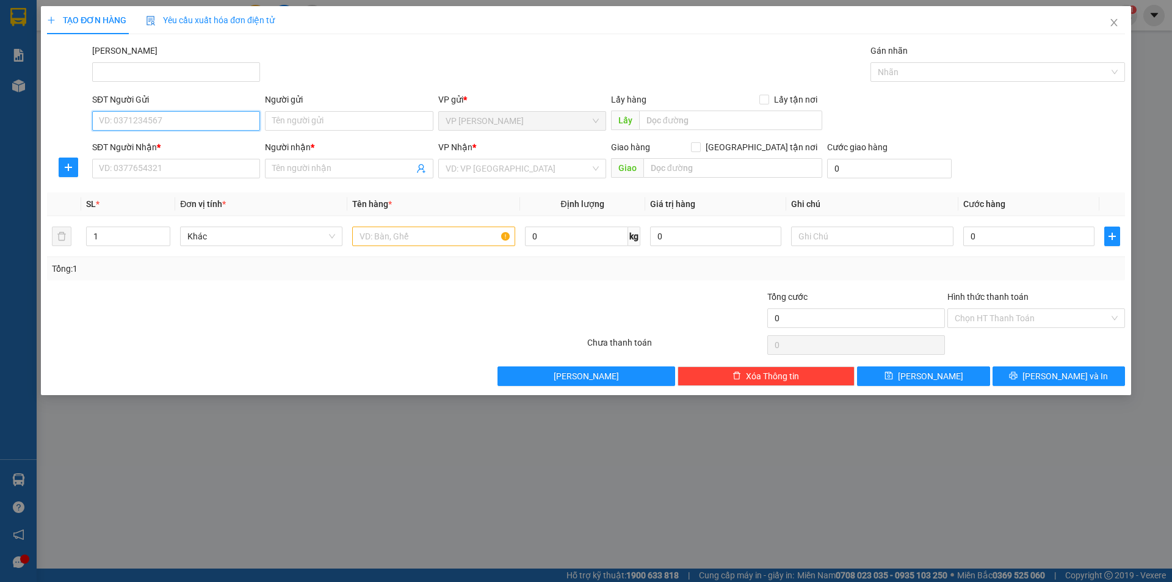
click at [157, 114] on input "SĐT Người Gửi" at bounding box center [176, 121] width 168 height 20
type input "0799871867"
click at [173, 142] on div "0799871867 - KHÁNH" at bounding box center [176, 145] width 153 height 13
type input "KHÁNH"
type input "0378523905"
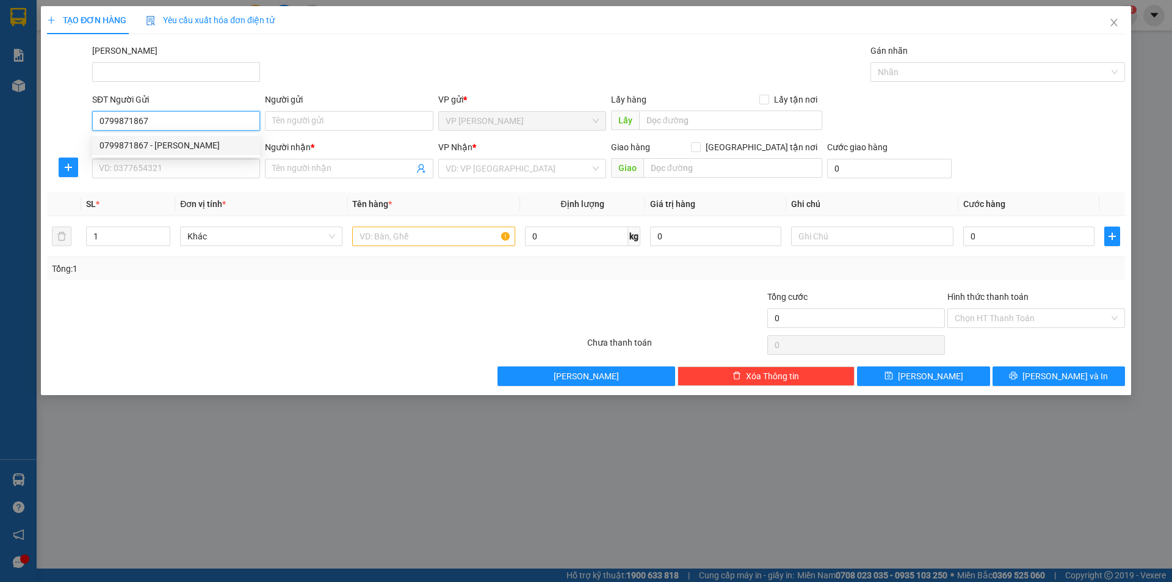
type input "Joya kitchen - MR. HÙNG"
checkbox input "true"
type input "246 Nguyễn Đình Chiểu"
type input "40.000"
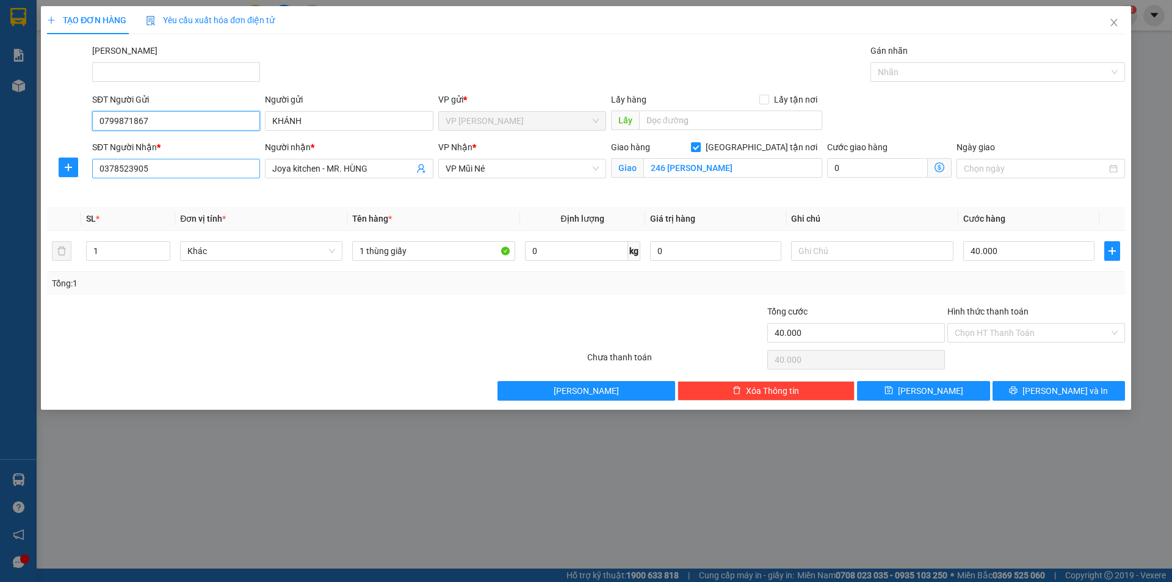
type input "0799871867"
click at [216, 167] on input "0378523905" at bounding box center [176, 169] width 168 height 20
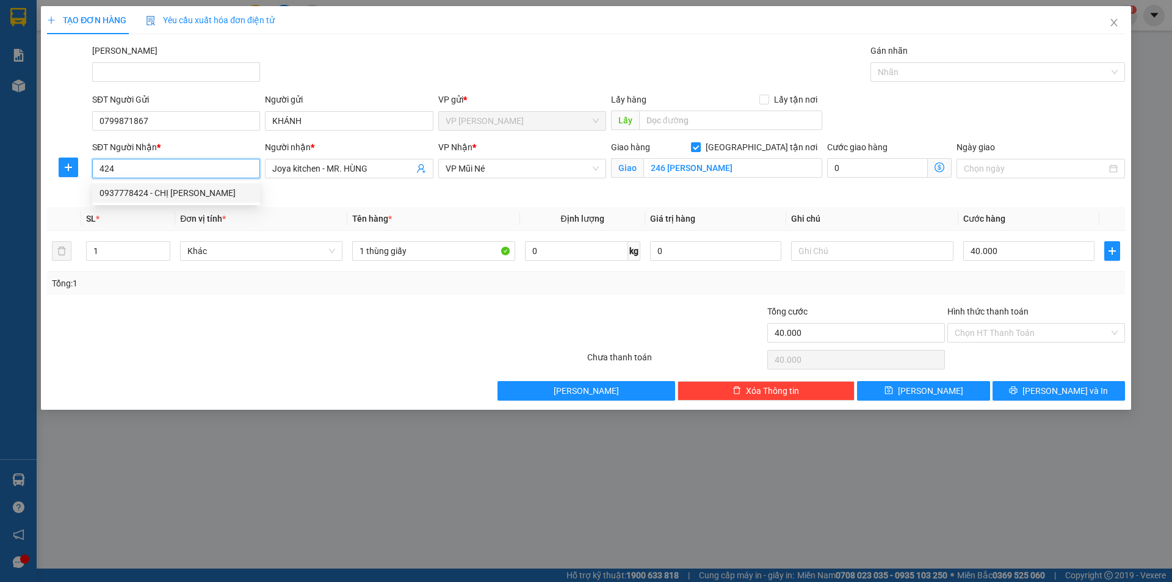
click at [189, 192] on div "0937778424 - CHỊ VÂN" at bounding box center [176, 192] width 153 height 13
type input "0937778424"
type input "CHỊ VÂN"
checkbox input "false"
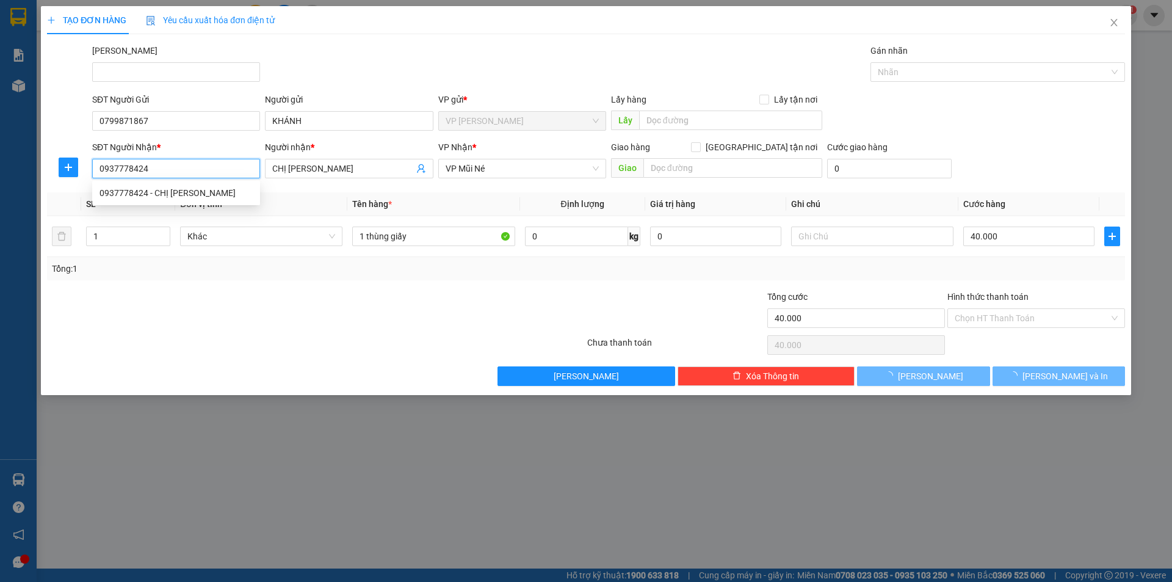
type input "30.000"
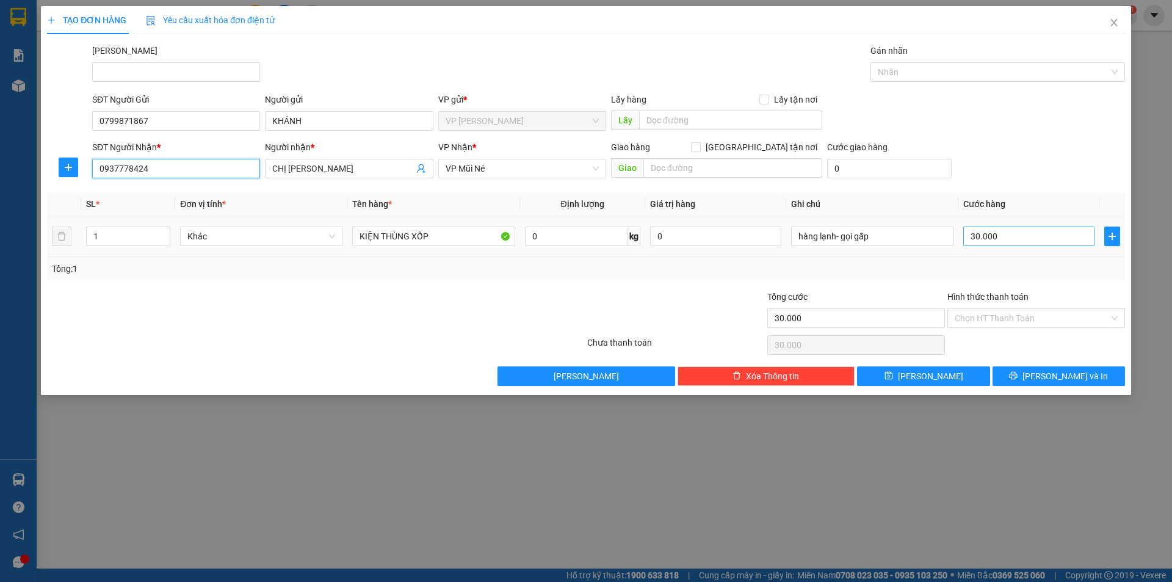
type input "0937778424"
click at [1025, 238] on input "30.000" at bounding box center [1028, 237] width 131 height 20
type input "6"
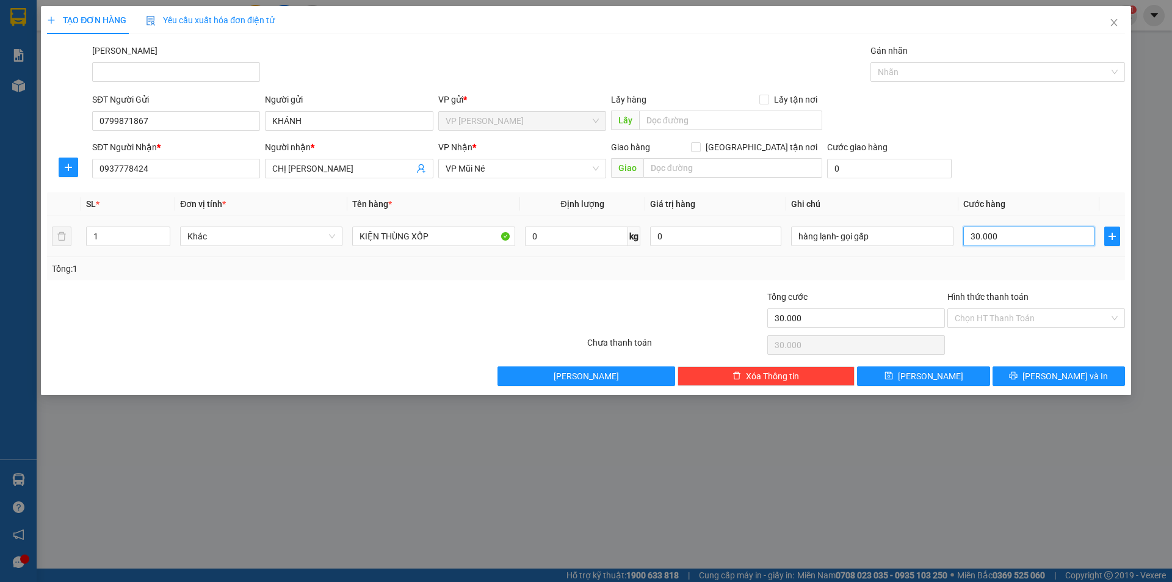
type input "6"
type input "60"
type input "60.000"
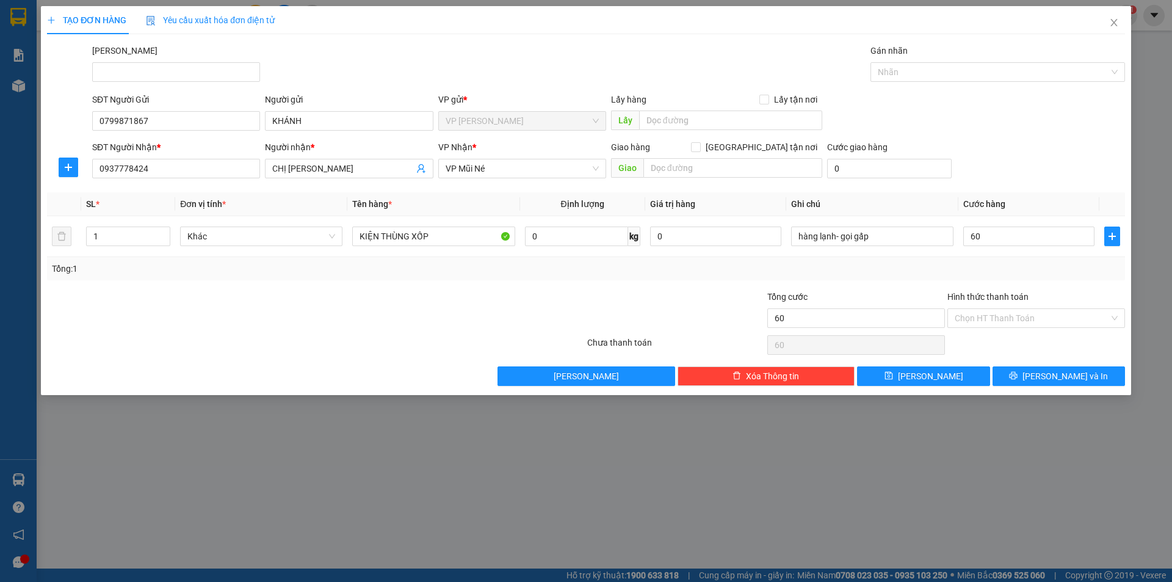
type input "60.000"
click at [1010, 140] on div "SĐT Người Nhận * 0937778424 Người nhận * CHỊ VÂN VP Nhận * VP Mũi Né Giao hàng …" at bounding box center [609, 161] width 1038 height 43
click at [1088, 375] on button "Lưu và In" at bounding box center [1059, 376] width 132 height 20
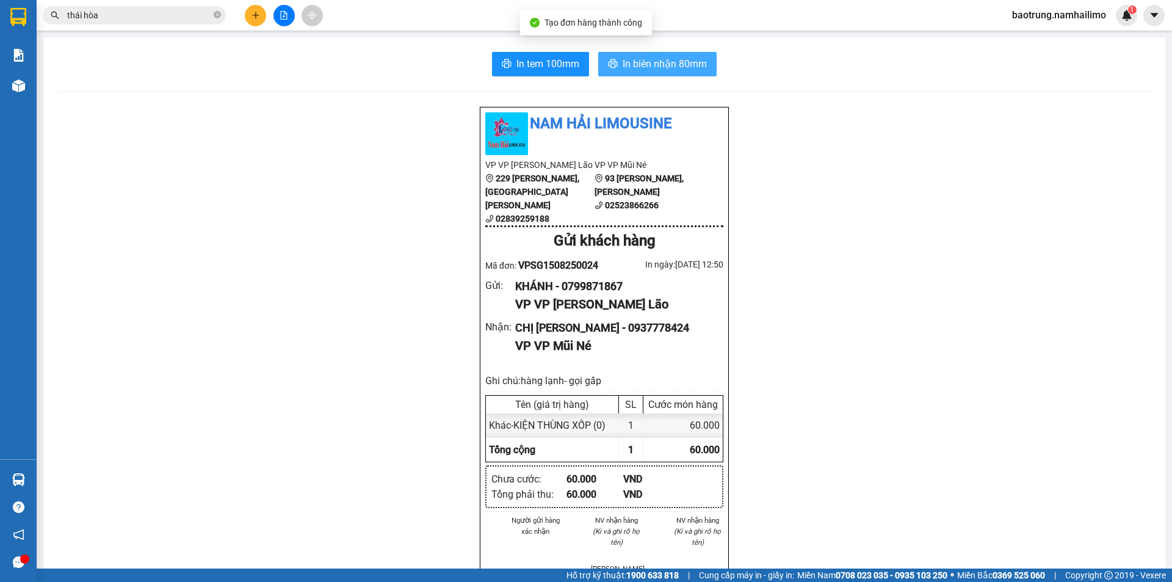
click at [663, 57] on span "In biên nhận 80mm" at bounding box center [665, 63] width 84 height 15
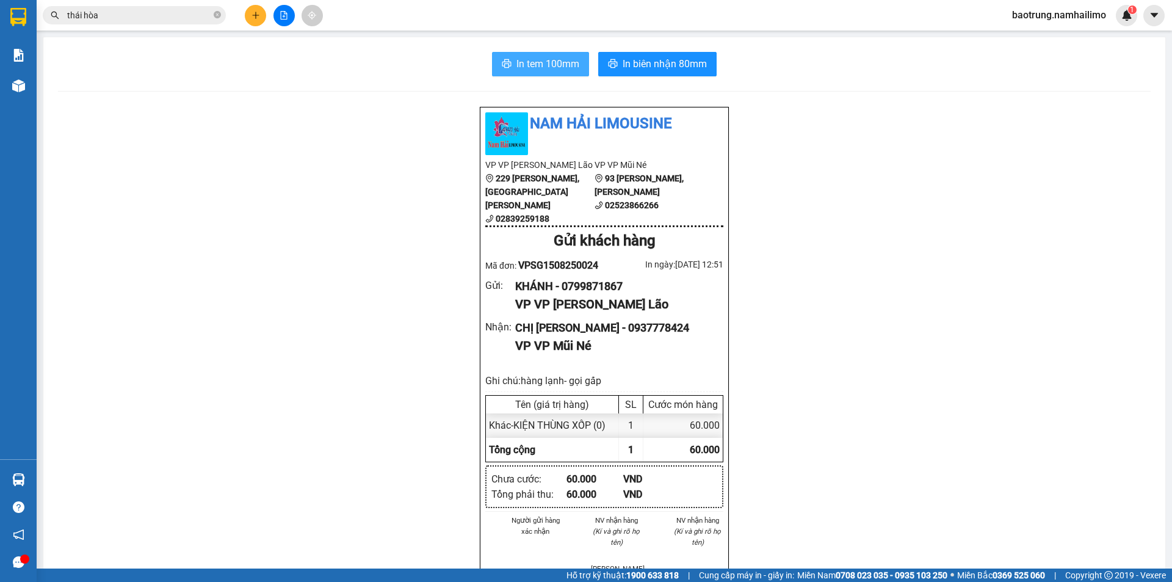
click at [535, 59] on span "In tem 100mm" at bounding box center [548, 63] width 63 height 15
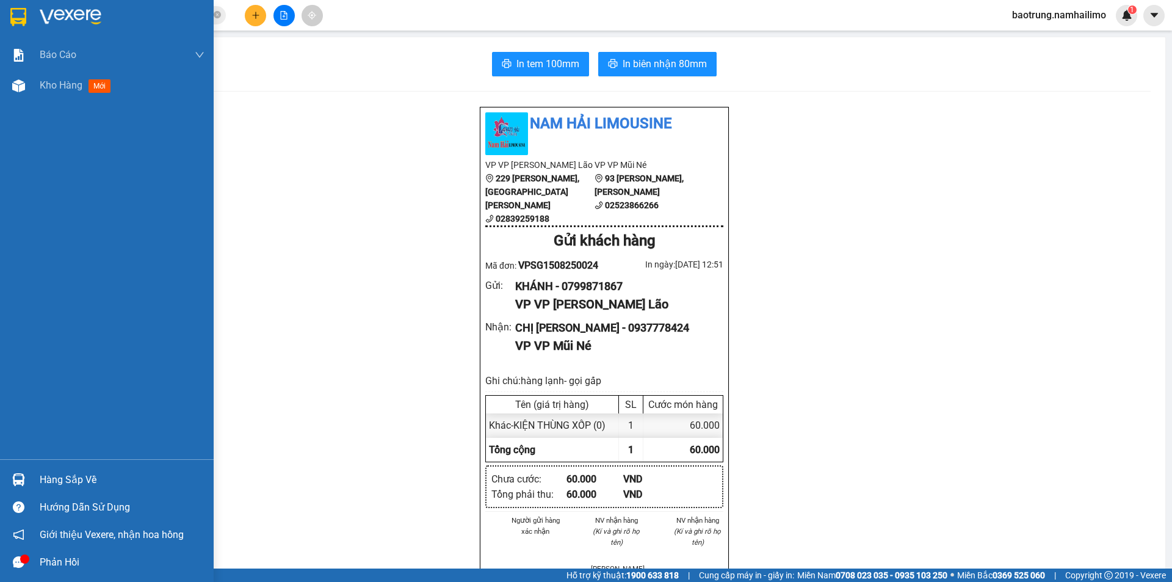
click at [60, 482] on div "Hàng sắp về" at bounding box center [122, 480] width 165 height 18
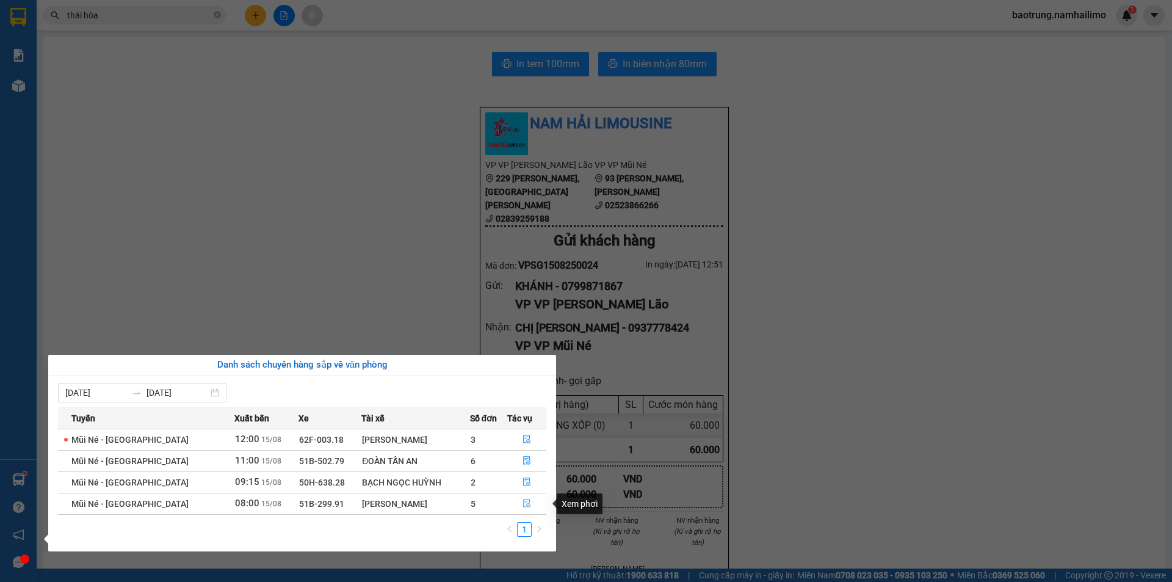
click at [529, 500] on icon "file-done" at bounding box center [527, 503] width 9 height 9
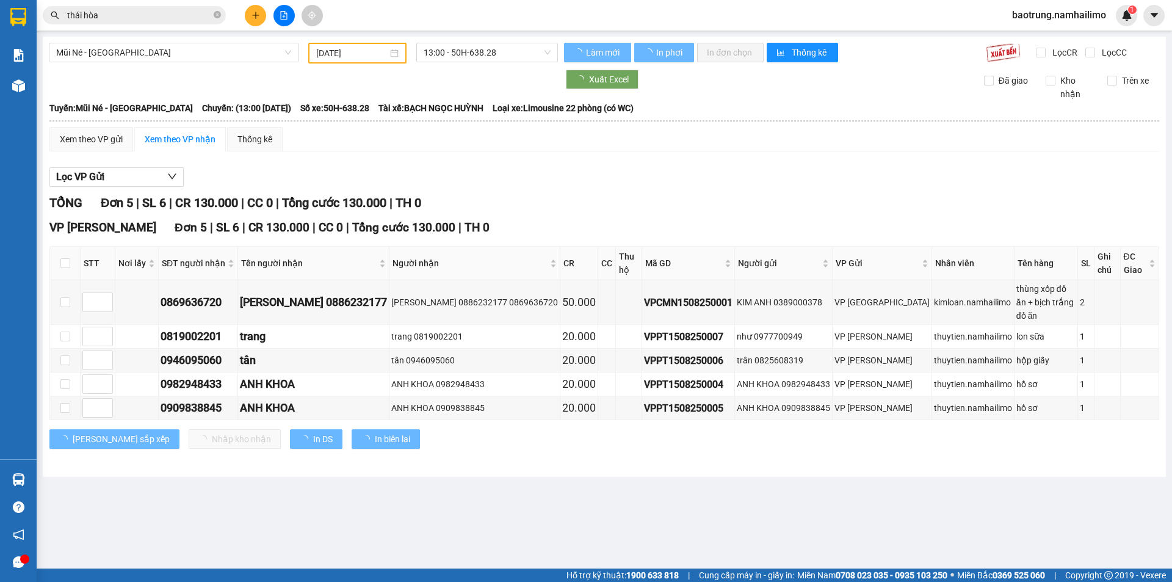
type input "15/08/2025"
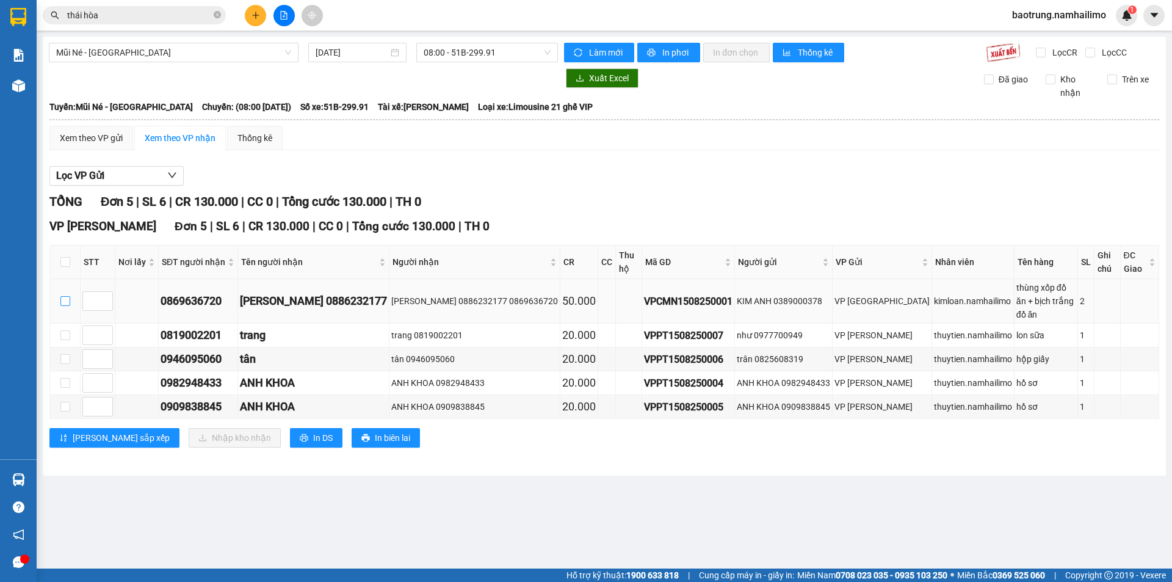
click at [65, 296] on input "checkbox" at bounding box center [65, 301] width 10 height 10
checkbox input "true"
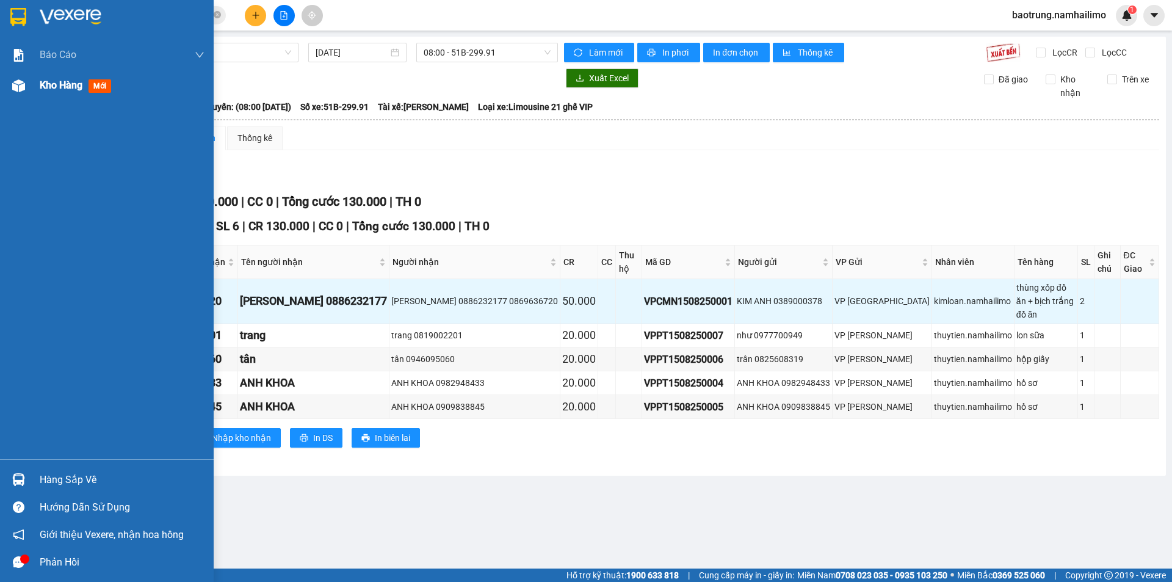
click at [72, 84] on span "Kho hàng" at bounding box center [61, 85] width 43 height 12
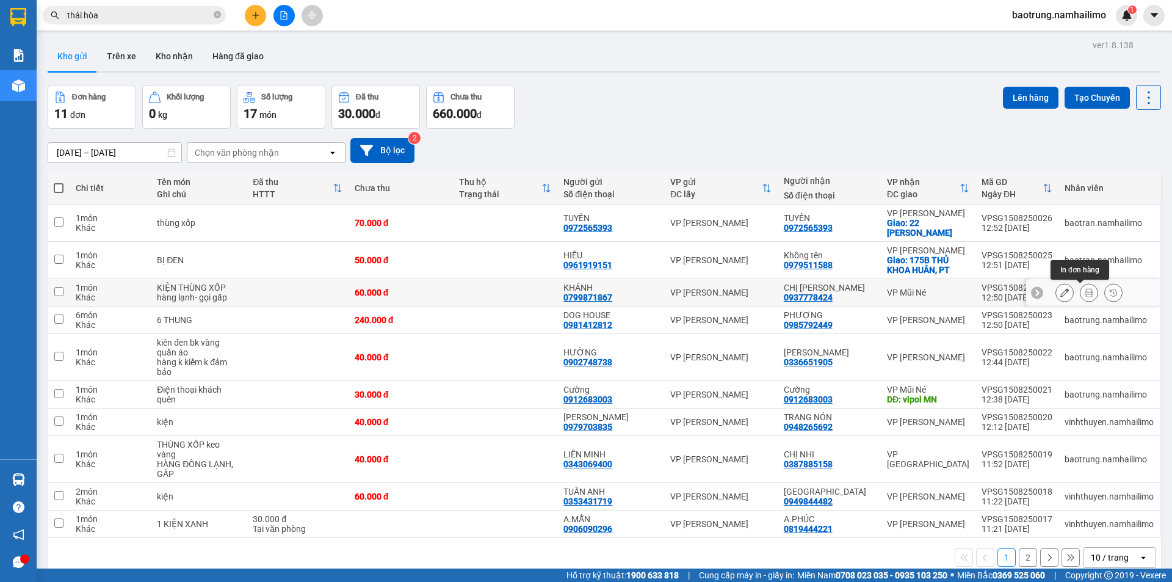
click at [1085, 290] on icon at bounding box center [1089, 292] width 9 height 9
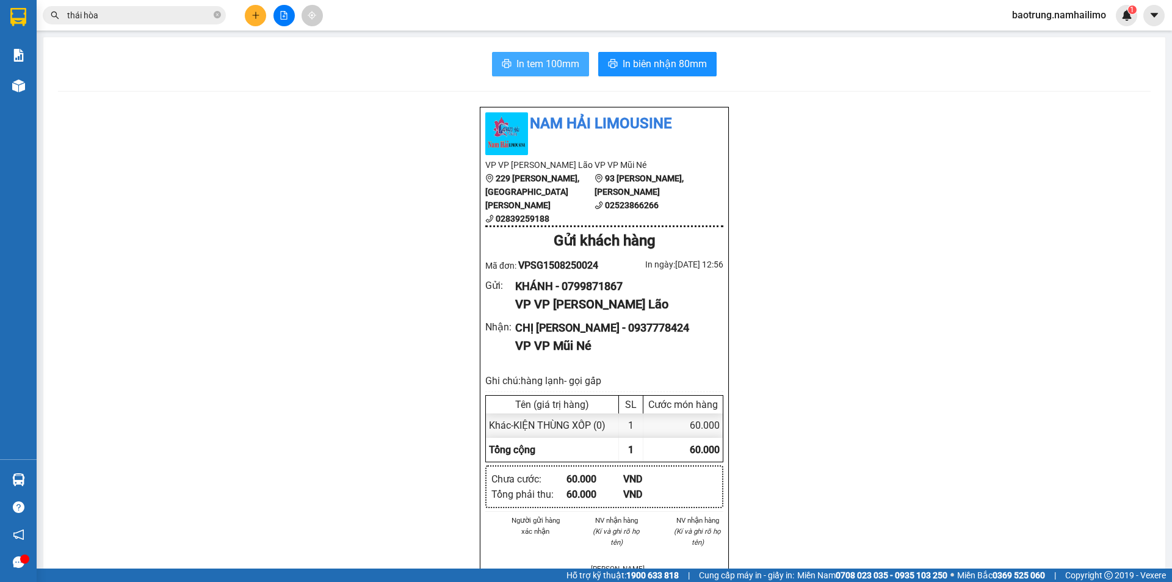
click at [521, 67] on span "In tem 100mm" at bounding box center [548, 63] width 63 height 15
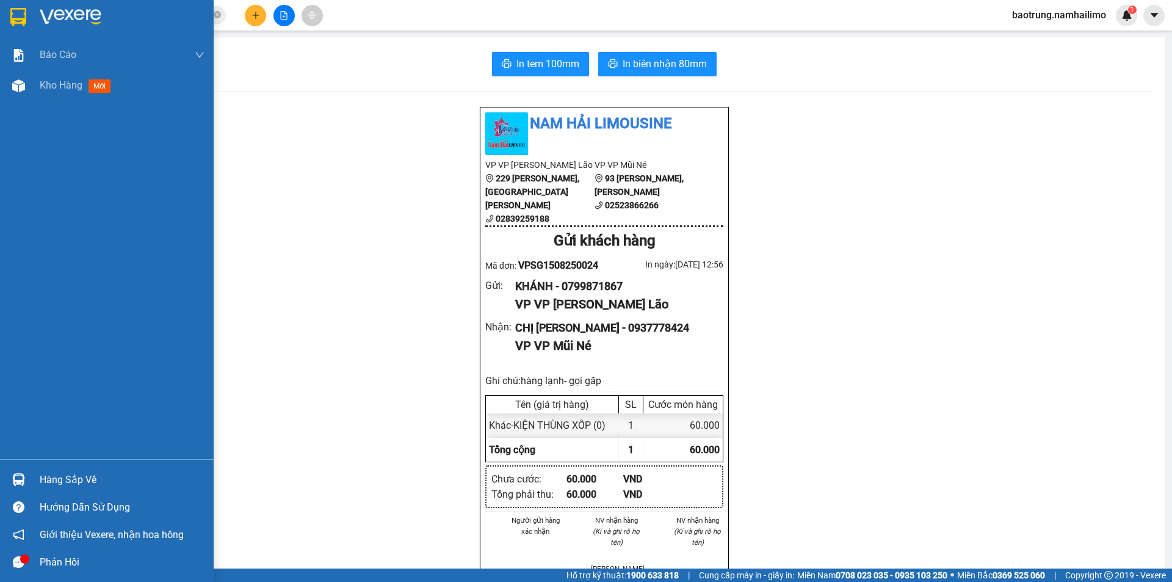
click at [53, 482] on div "Hàng sắp về" at bounding box center [122, 480] width 165 height 18
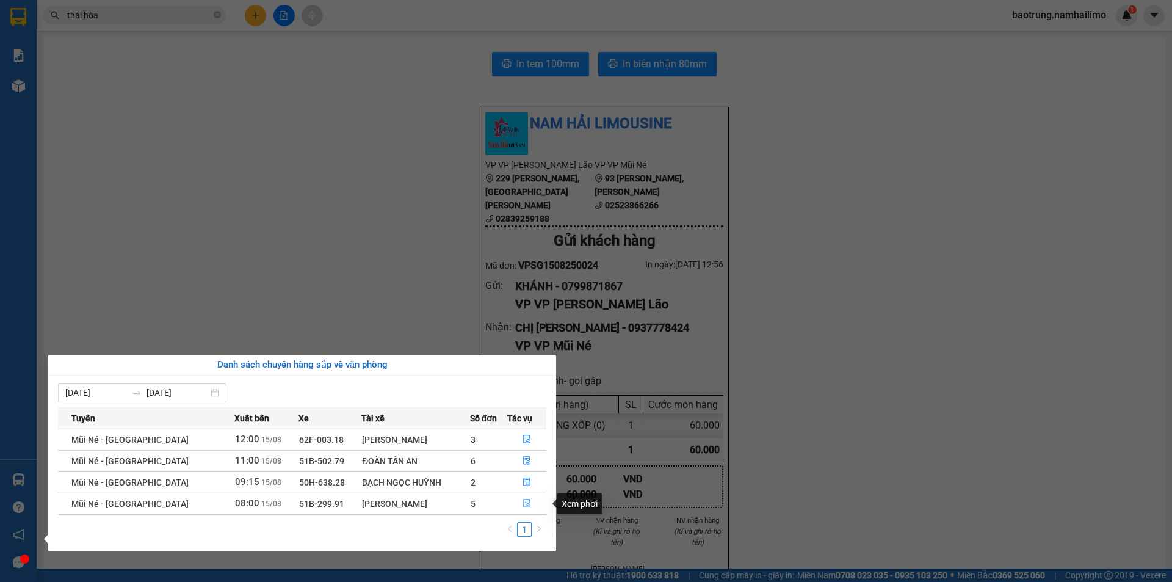
click at [528, 501] on icon "file-done" at bounding box center [526, 503] width 7 height 9
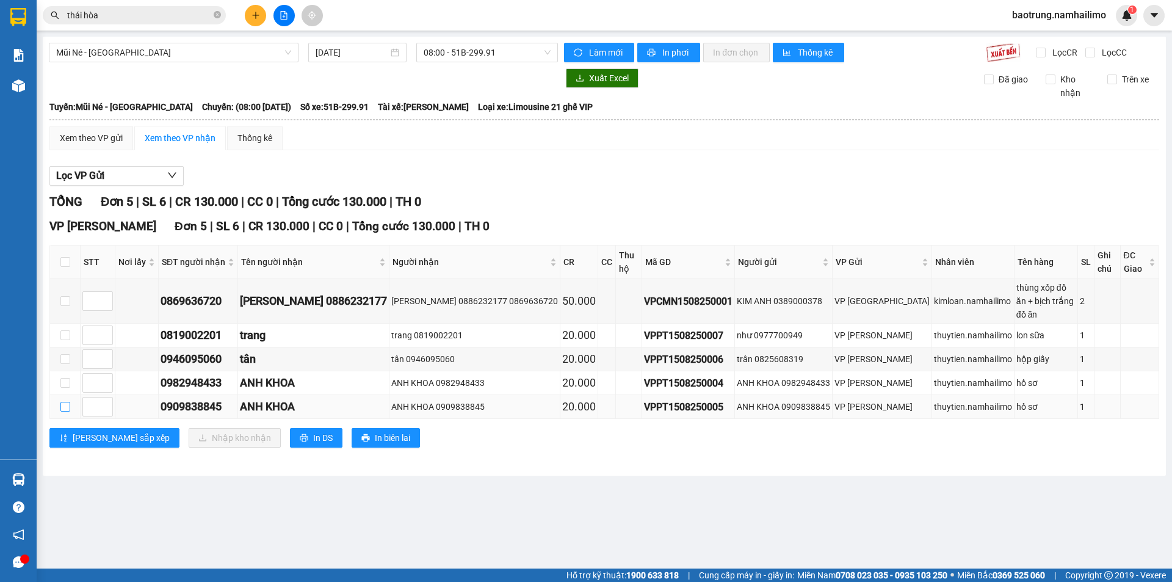
click at [61, 402] on input "checkbox" at bounding box center [65, 407] width 10 height 10
checkbox input "true"
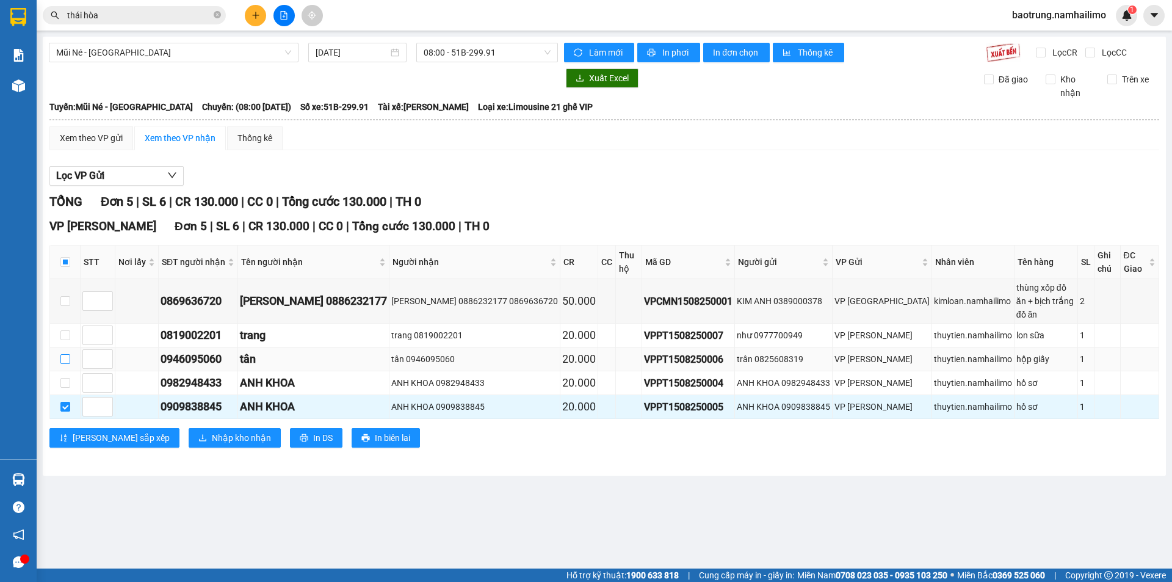
drag, startPoint x: 63, startPoint y: 344, endPoint x: 63, endPoint y: 334, distance: 9.8
click at [63, 354] on input "checkbox" at bounding box center [65, 359] width 10 height 10
checkbox input "true"
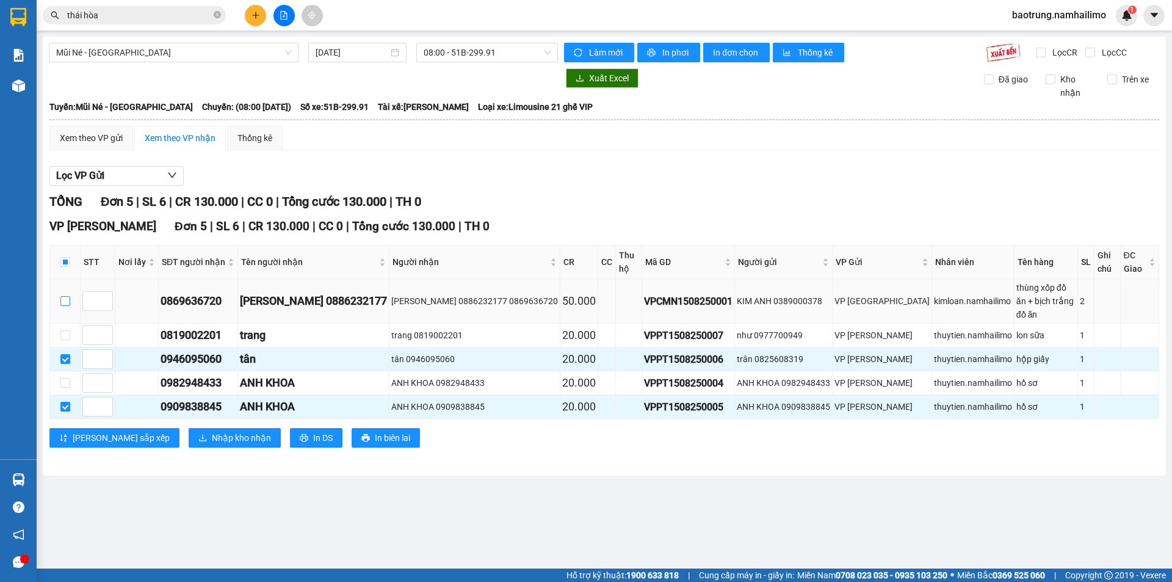
click at [62, 296] on input "checkbox" at bounding box center [65, 301] width 10 height 10
checkbox input "true"
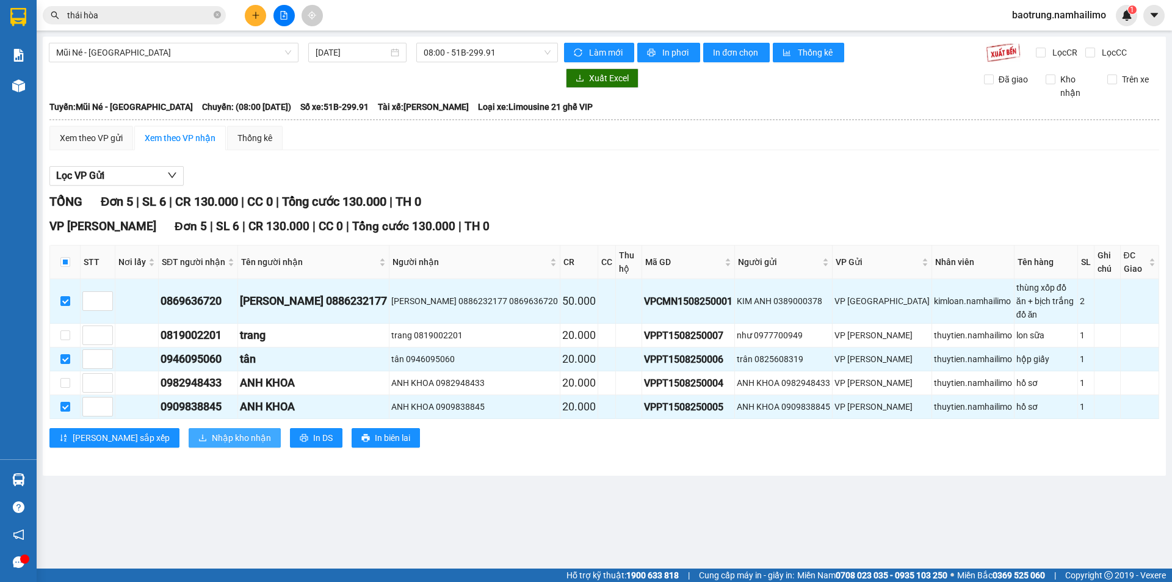
click at [212, 431] on span "Nhập kho nhận" at bounding box center [241, 437] width 59 height 13
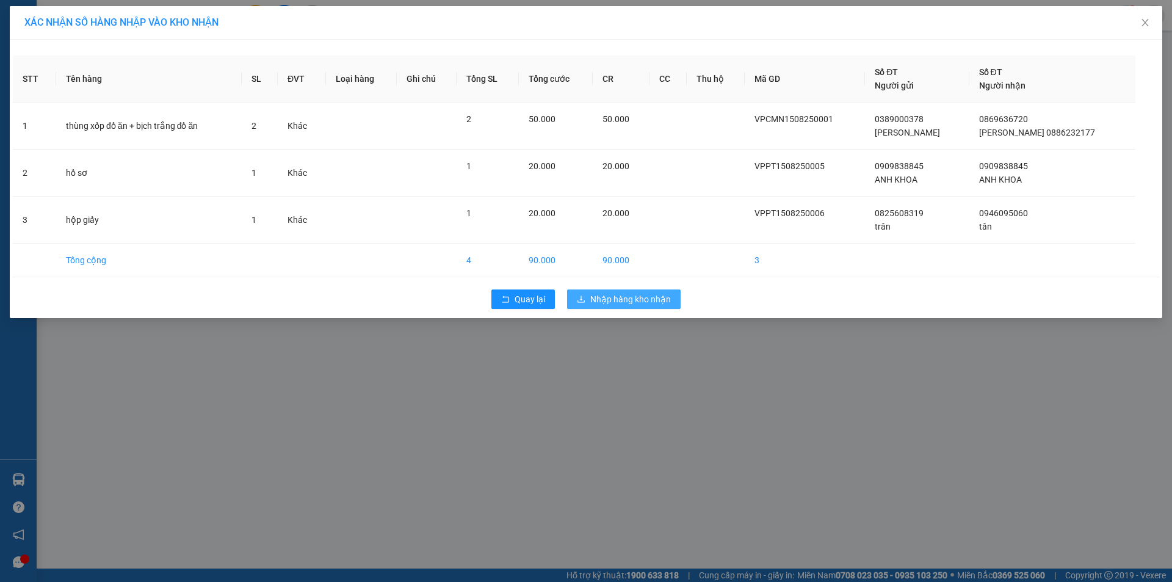
drag, startPoint x: 651, startPoint y: 294, endPoint x: 615, endPoint y: 278, distance: 39.4
click at [650, 294] on span "Nhập hàng kho nhận" at bounding box center [630, 298] width 81 height 13
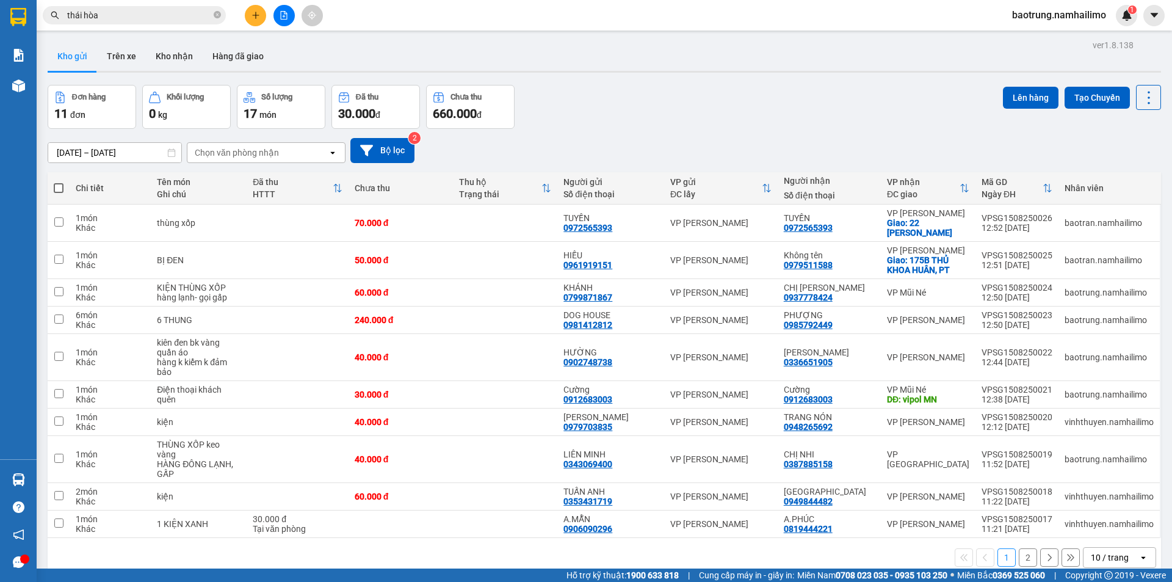
click at [1051, 21] on span "baotrung.namhailimo" at bounding box center [1060, 14] width 114 height 15
click at [668, 136] on div "13/08/2025 – 15/08/2025 Press the down arrow key to interact with the calendar …" at bounding box center [605, 150] width 1114 height 43
click at [1065, 8] on span "baotrung.namhailimo" at bounding box center [1060, 14] width 114 height 15
click at [1045, 37] on span "Đăng xuất" at bounding box center [1064, 37] width 89 height 13
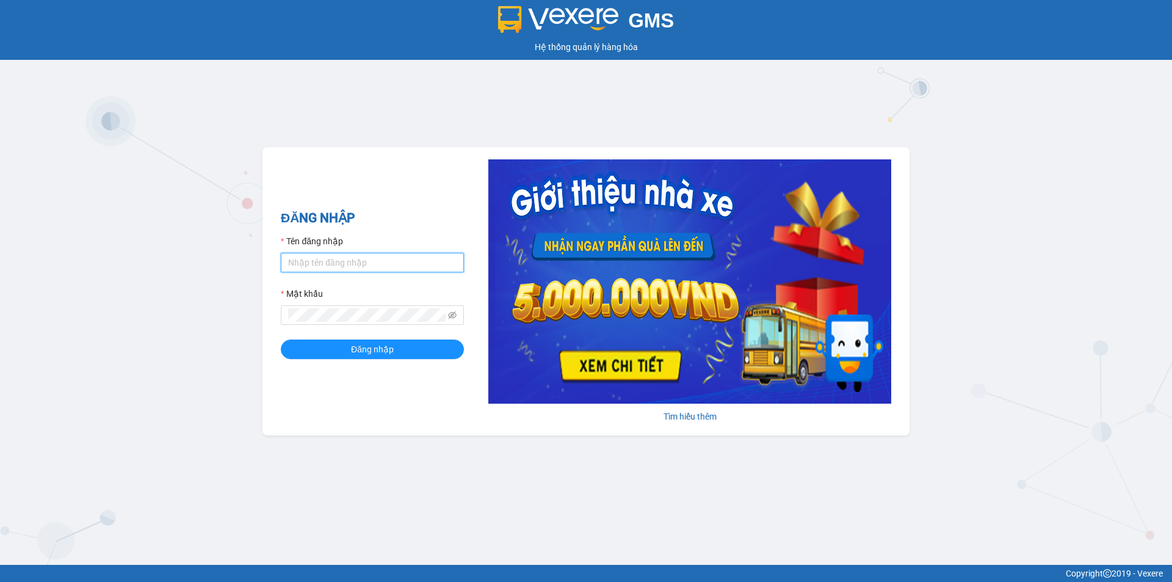
click at [383, 264] on input "Tên đăng nhập" at bounding box center [372, 263] width 183 height 20
type input "vinhthuyen.namhailimo"
click at [336, 325] on form "Tên đăng nhập vinhthuyen.namhailimo Mật khẩu Đăng nhập" at bounding box center [372, 296] width 183 height 125
click at [281, 339] on button "Đăng nhập" at bounding box center [372, 349] width 183 height 20
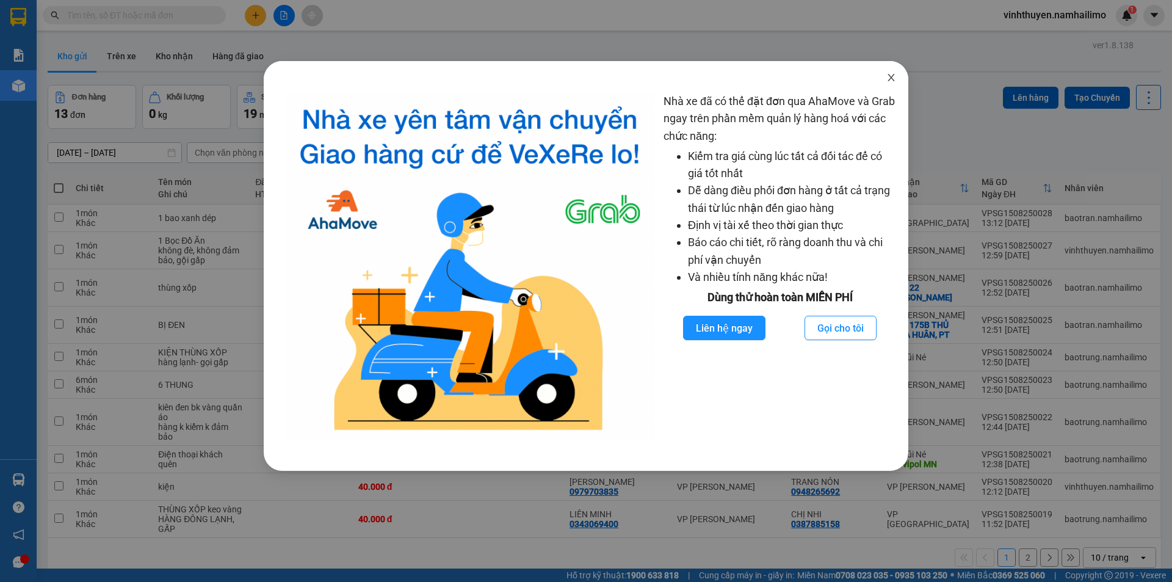
click at [890, 76] on icon "close" at bounding box center [891, 77] width 7 height 7
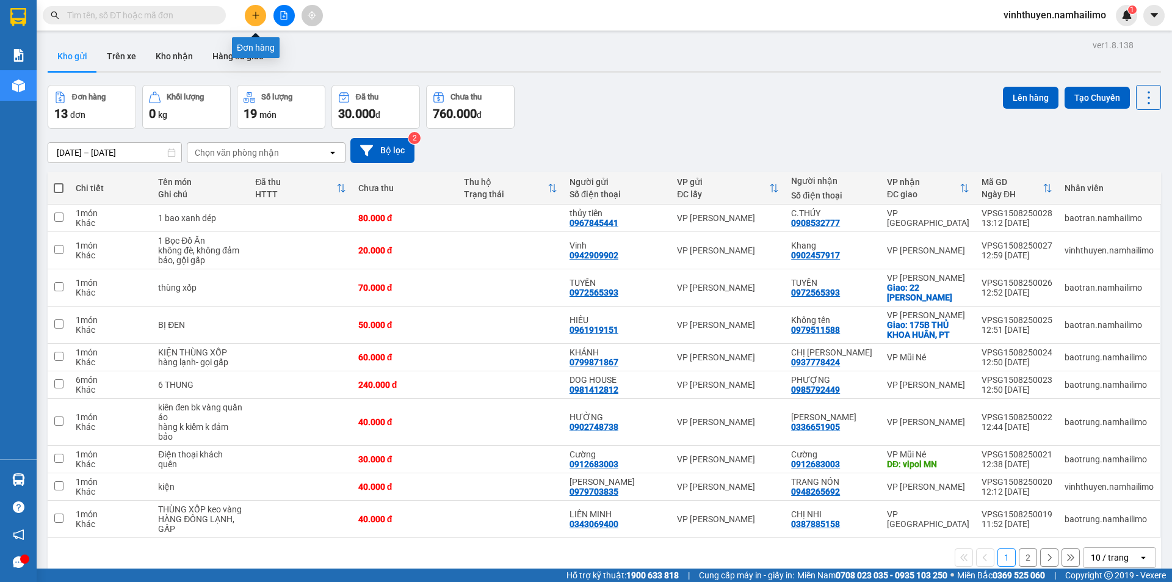
click at [249, 18] on button at bounding box center [255, 15] width 21 height 21
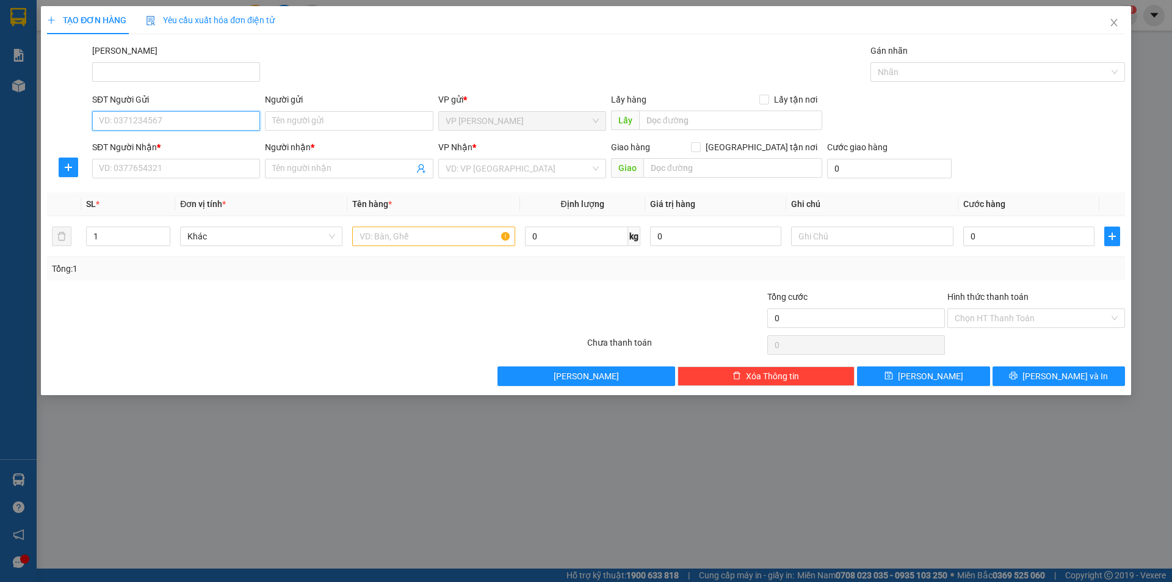
click at [231, 122] on input "SĐT Người Gửi" at bounding box center [176, 121] width 168 height 20
type input "0989191818"
click at [202, 147] on div "0989191818 - DUYÊN" at bounding box center [176, 145] width 153 height 13
type input "DUYÊN"
type input "0834502750"
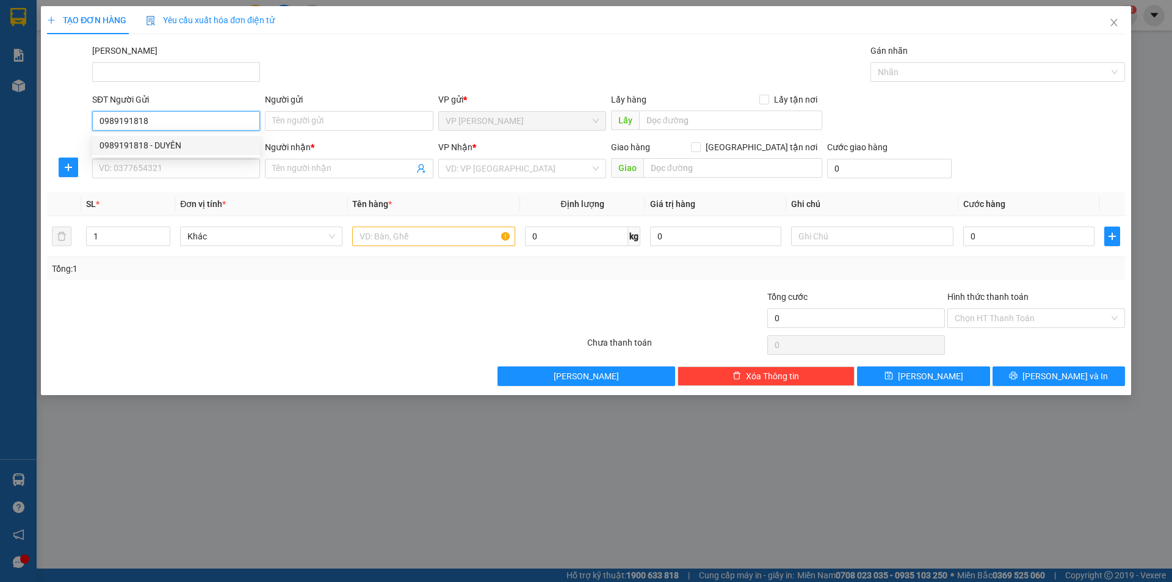
type input "ANH VINH"
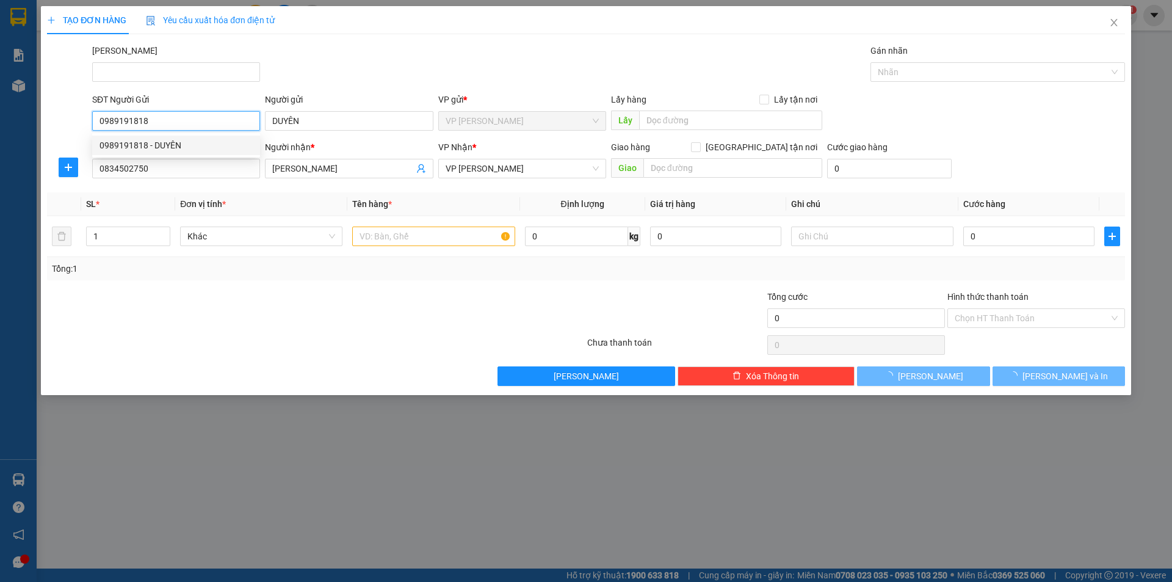
type input "30.000"
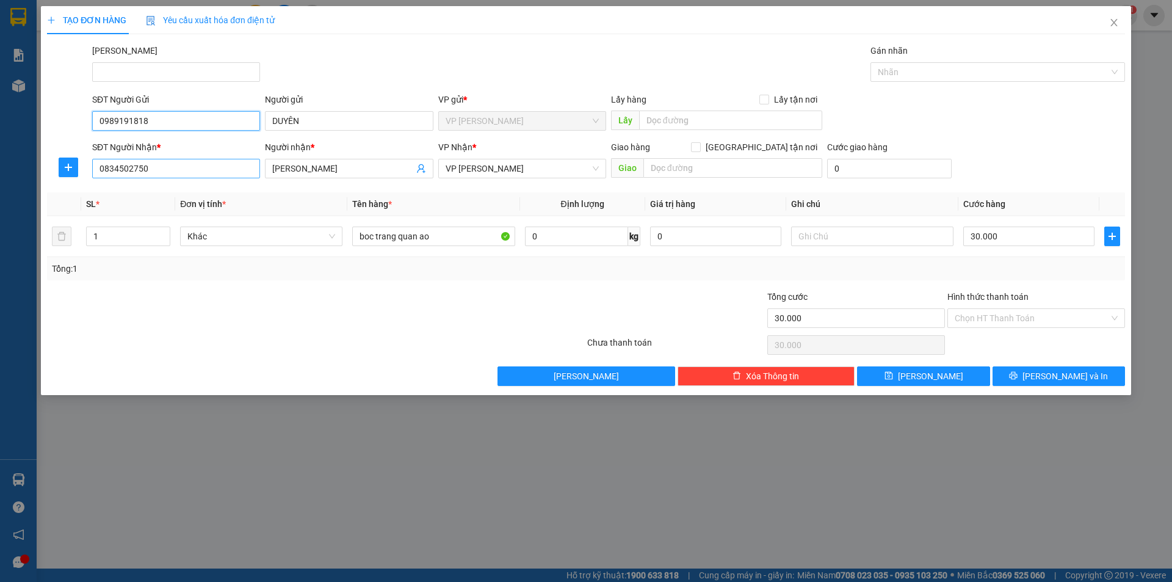
type input "0989191818"
drag, startPoint x: 187, startPoint y: 176, endPoint x: 58, endPoint y: 175, distance: 128.8
click at [58, 175] on div "SĐT Người Nhận * 0834502750 Người nhận * ANH VINH VP Nhận * VP Phan Thiết Giao …" at bounding box center [586, 161] width 1081 height 43
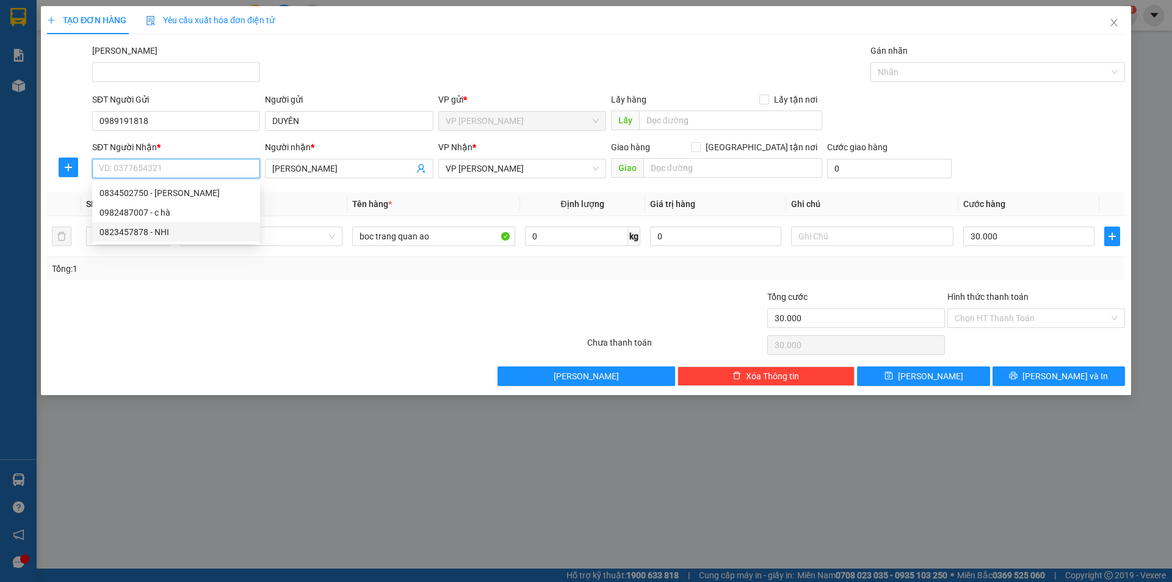
click at [167, 236] on div "0823457878 - NHI" at bounding box center [176, 231] width 153 height 13
type input "0823457878"
type input "NHI"
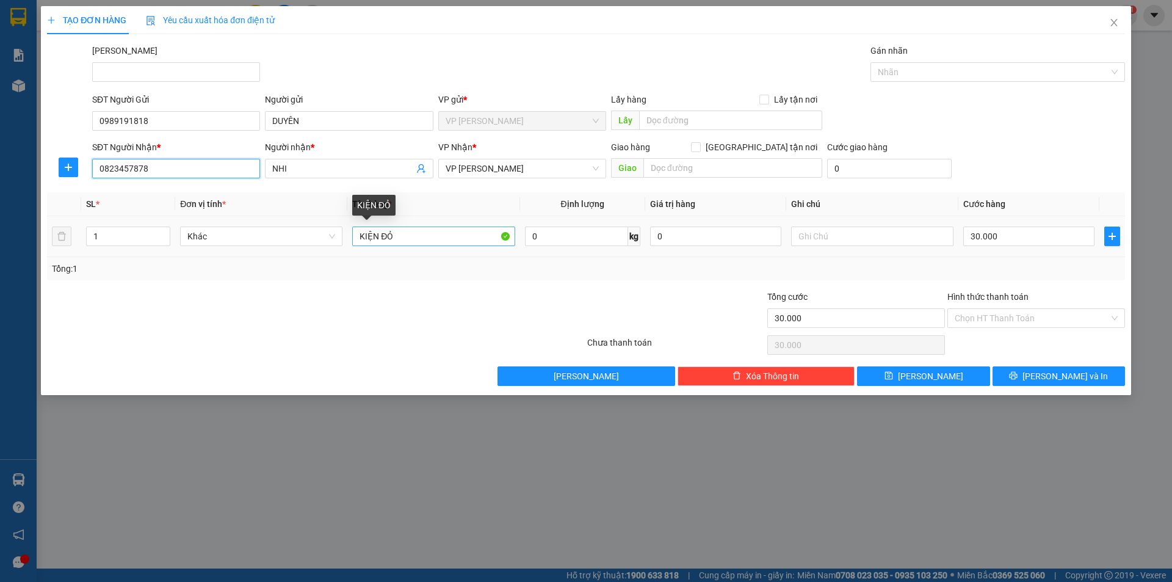
type input "0823457878"
drag, startPoint x: 435, startPoint y: 236, endPoint x: 382, endPoint y: 236, distance: 53.1
click at [382, 236] on input "KIỆN ĐỎ" at bounding box center [433, 237] width 162 height 20
type input "KIỆN"
drag, startPoint x: 411, startPoint y: 231, endPoint x: 316, endPoint y: 233, distance: 95.3
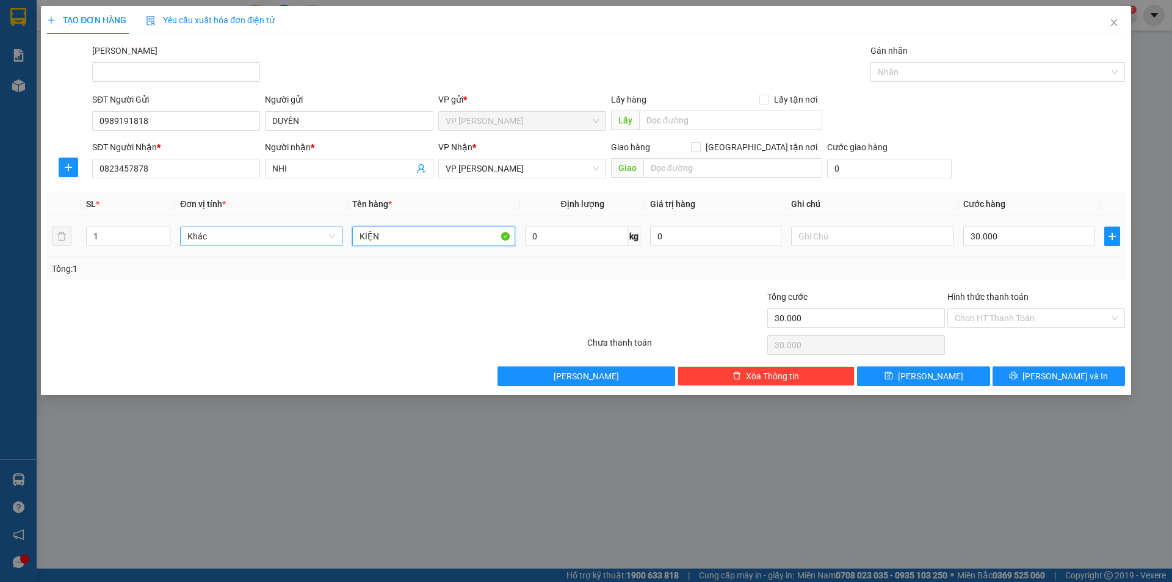
click at [314, 234] on tr "1 Khác KIỆN 0 kg 0 30.000" at bounding box center [586, 236] width 1078 height 41
type input "bọc đen"
click at [1008, 239] on input "30.000" at bounding box center [1028, 237] width 131 height 20
type input "2"
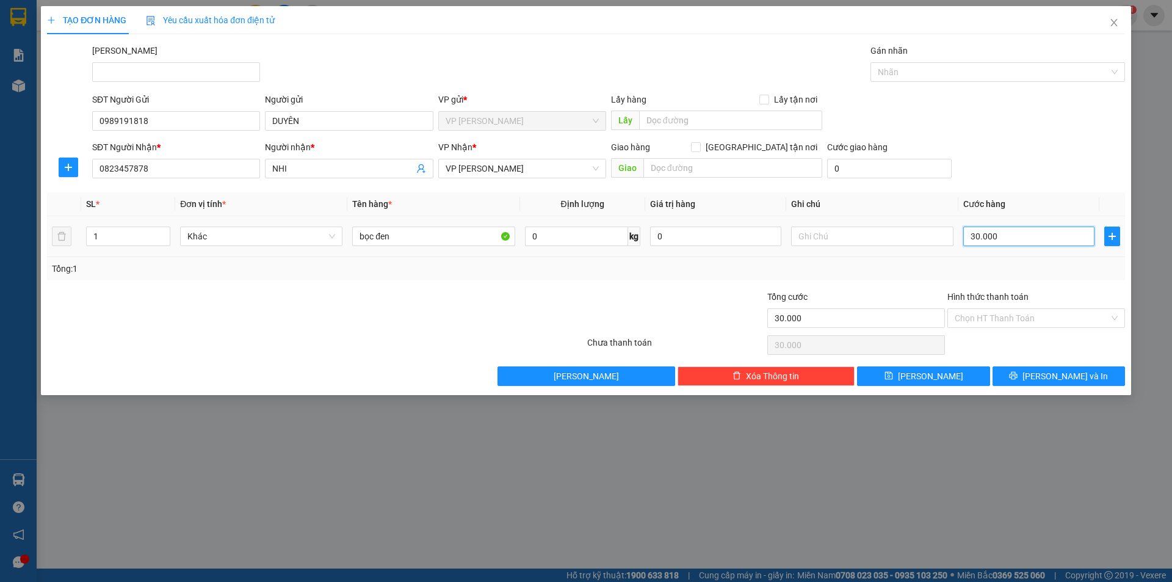
type input "2"
type input "20"
type input "20.000"
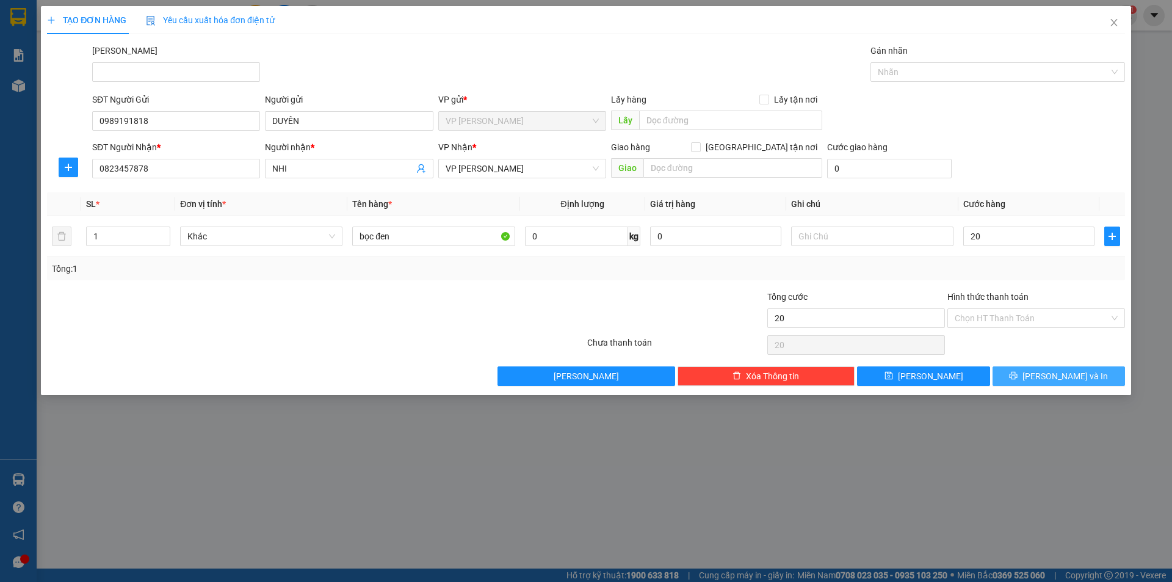
type input "20.000"
click at [1050, 372] on span "[PERSON_NAME] và In" at bounding box center [1065, 375] width 85 height 13
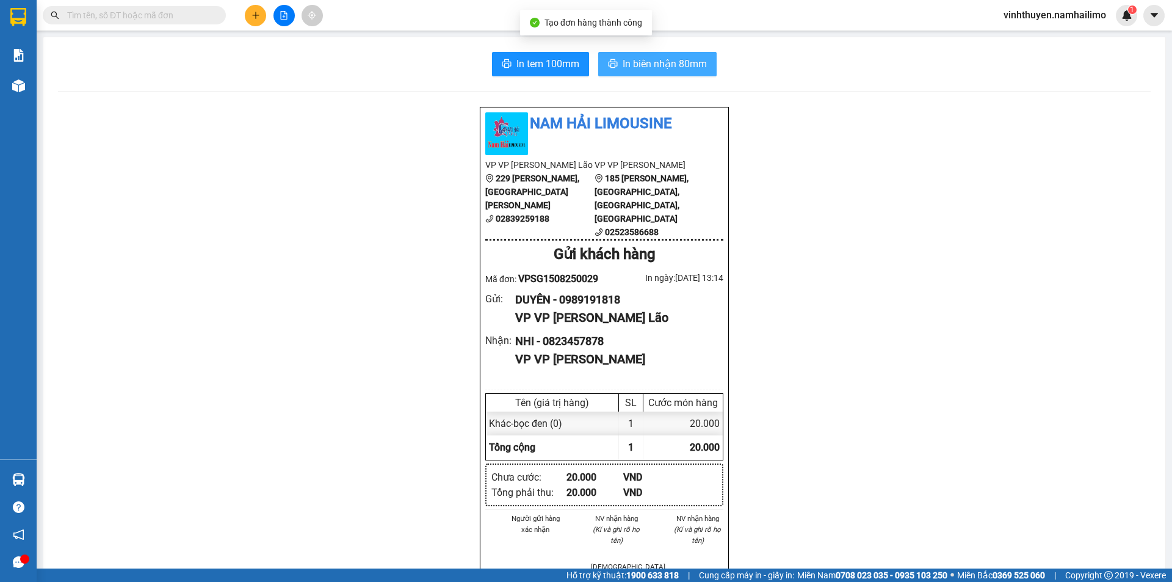
click at [629, 67] on span "In biên nhận 80mm" at bounding box center [665, 63] width 84 height 15
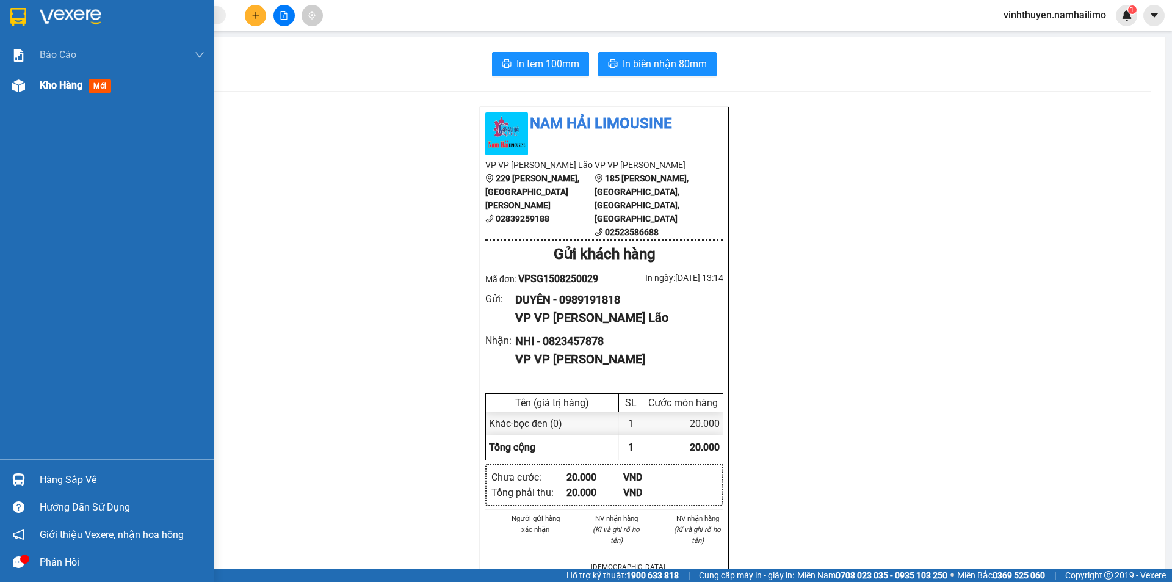
click at [29, 92] on div "Kho hàng mới" at bounding box center [107, 85] width 214 height 31
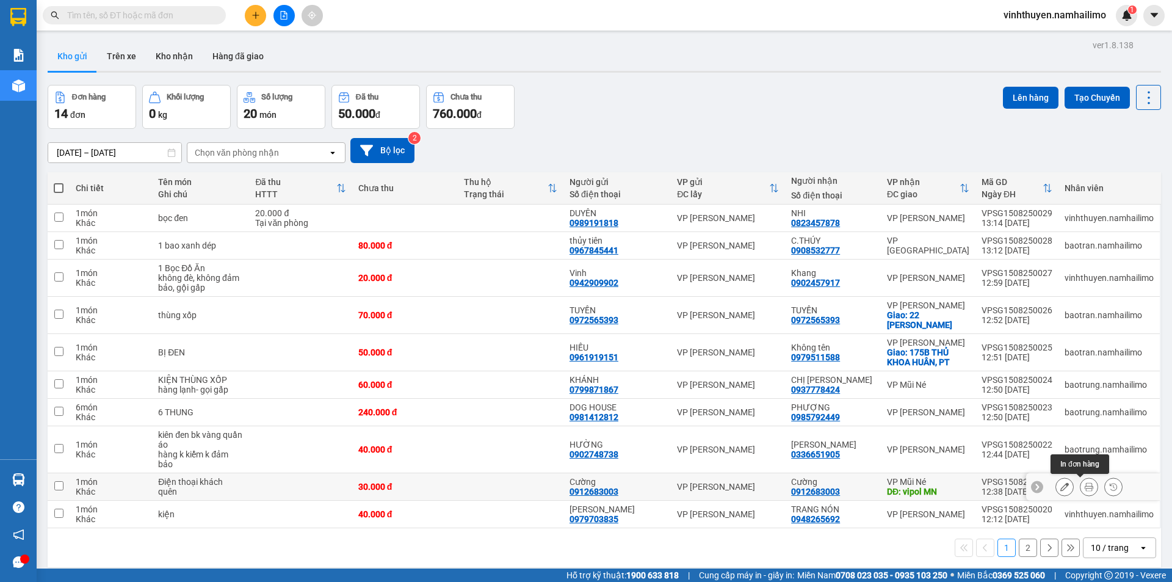
click at [1085, 485] on icon at bounding box center [1089, 486] width 9 height 9
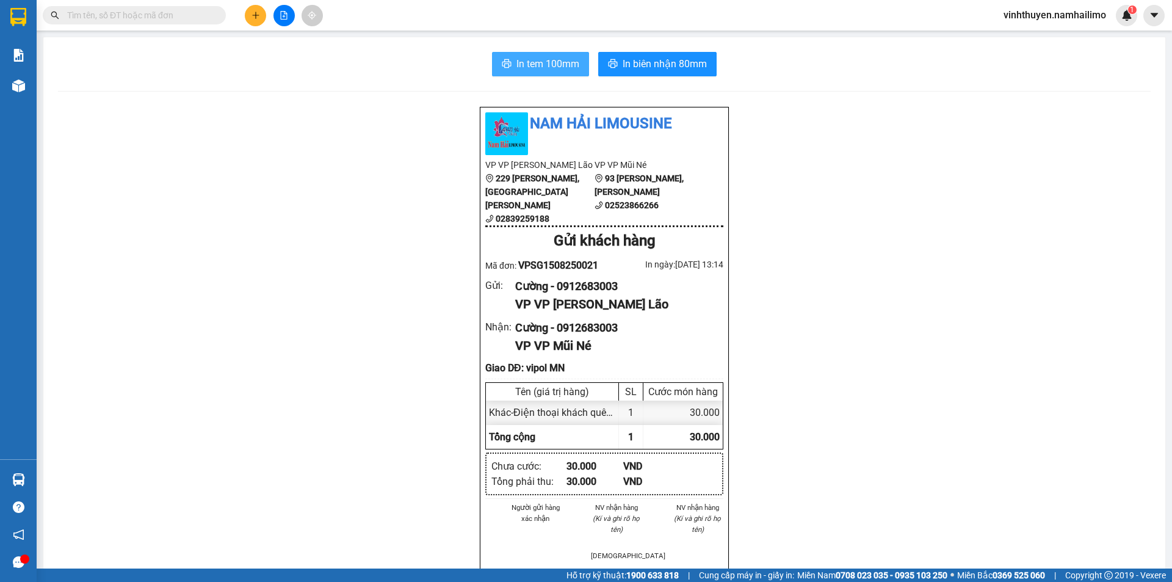
click at [571, 62] on span "In tem 100mm" at bounding box center [548, 63] width 63 height 15
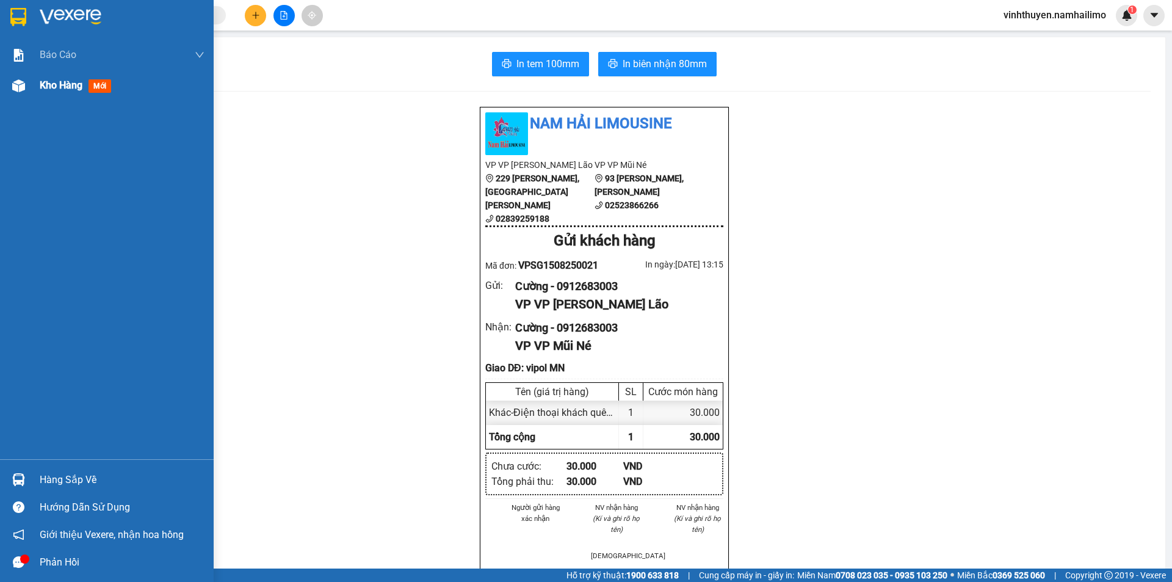
click at [66, 78] on div "Kho hàng mới" at bounding box center [78, 85] width 76 height 15
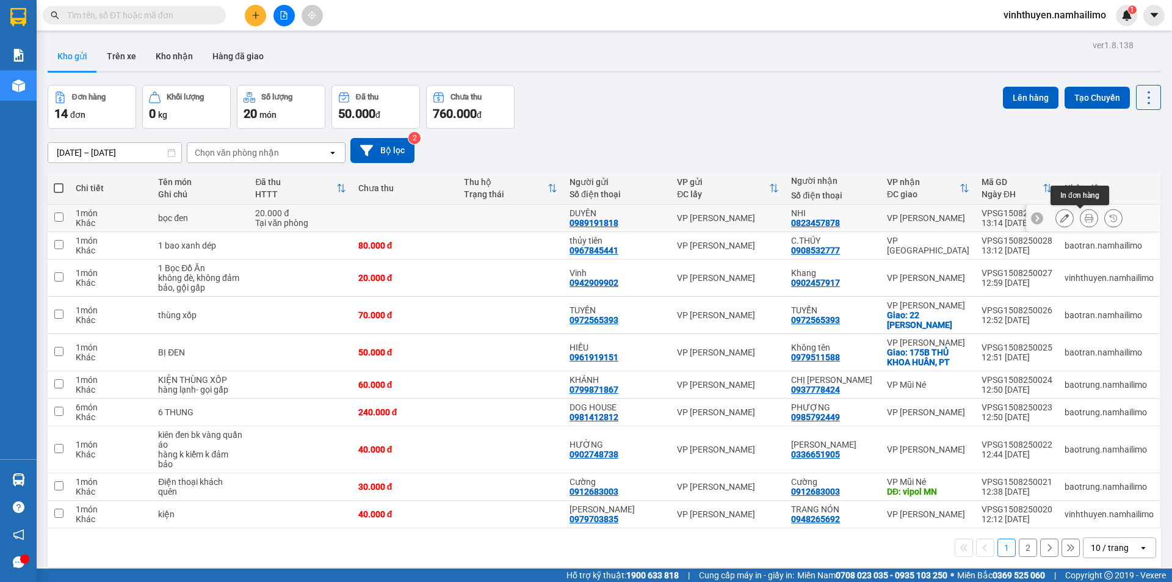
click at [1085, 219] on icon at bounding box center [1089, 218] width 9 height 9
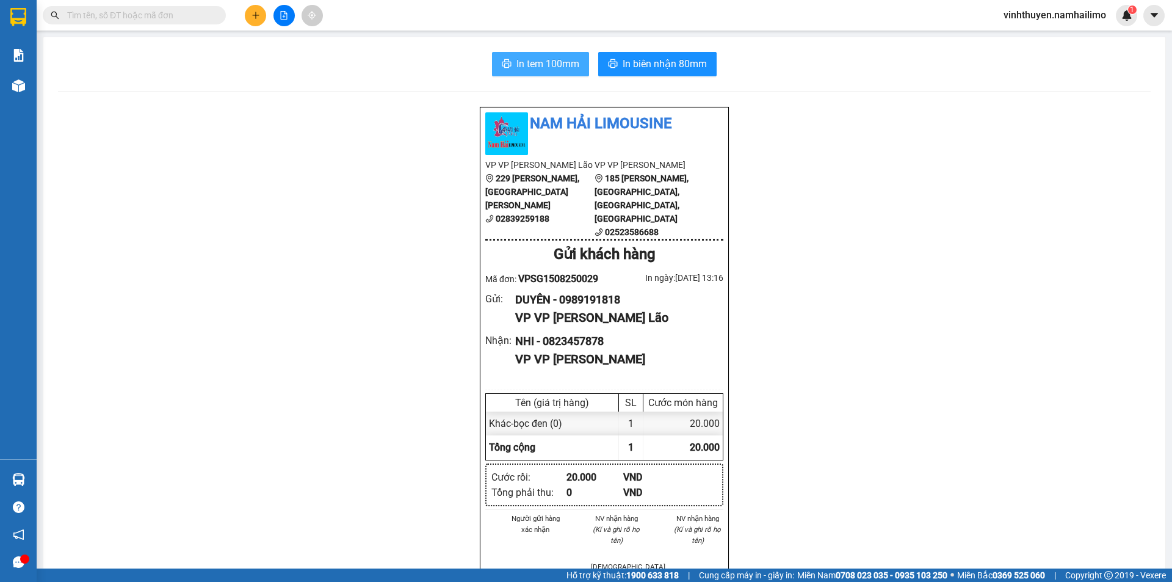
drag, startPoint x: 520, startPoint y: 60, endPoint x: 507, endPoint y: 55, distance: 13.2
click at [518, 60] on span "In tem 100mm" at bounding box center [548, 63] width 63 height 15
click at [1155, 19] on icon "caret-down" at bounding box center [1154, 15] width 11 height 11
click at [1162, 16] on button at bounding box center [1154, 15] width 21 height 21
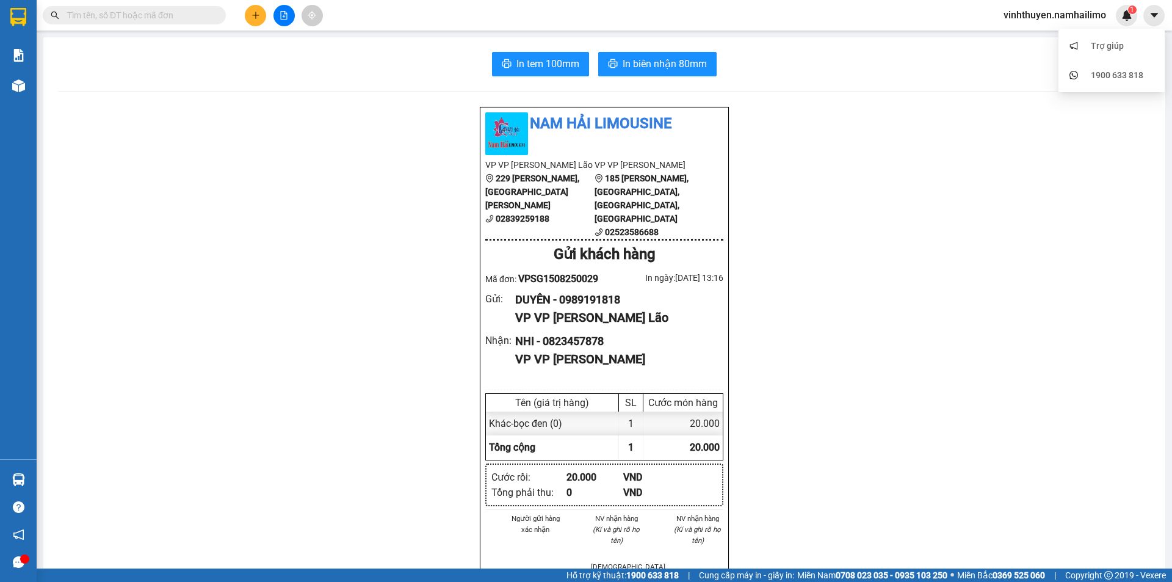
click at [1064, 16] on span "vinhthuyen.namhailimo" at bounding box center [1055, 14] width 122 height 15
click at [1044, 32] on span "Đăng xuất" at bounding box center [1060, 37] width 97 height 13
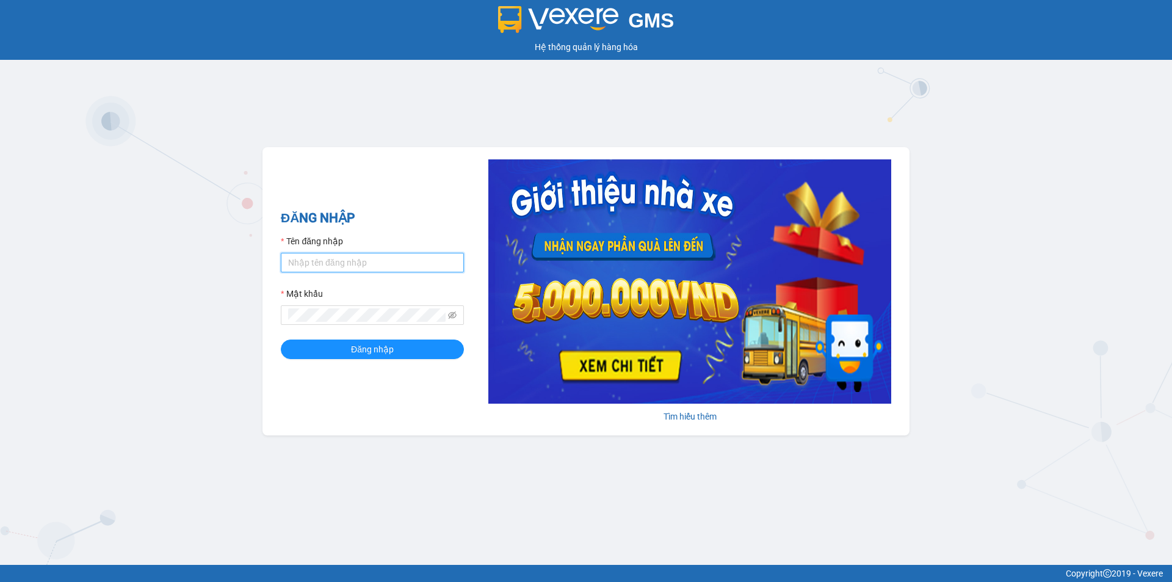
click at [324, 256] on input "Tên đăng nhập" at bounding box center [372, 263] width 183 height 20
click at [408, 211] on h2 "ĐĂNG NHẬP" at bounding box center [372, 218] width 183 height 20
click at [406, 256] on input "Tên đăng nhập" at bounding box center [372, 263] width 183 height 20
type input "baotran.namhailimo"
click at [454, 319] on icon "eye-invisible" at bounding box center [452, 315] width 9 height 9
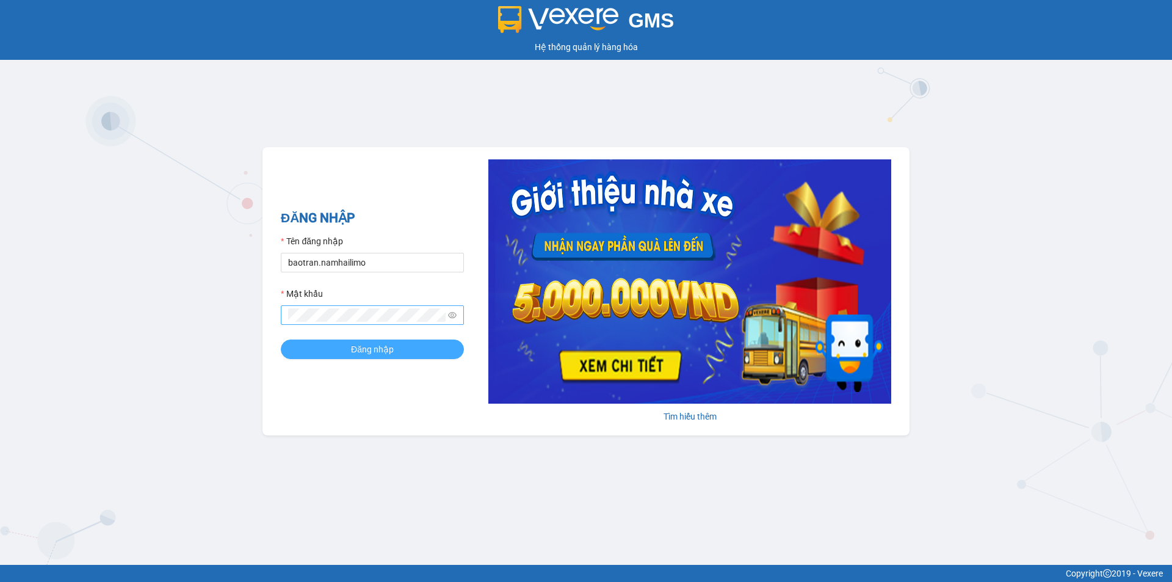
click at [380, 349] on span "Đăng nhập" at bounding box center [372, 349] width 43 height 13
click at [385, 346] on span "Đăng nhập" at bounding box center [372, 349] width 43 height 13
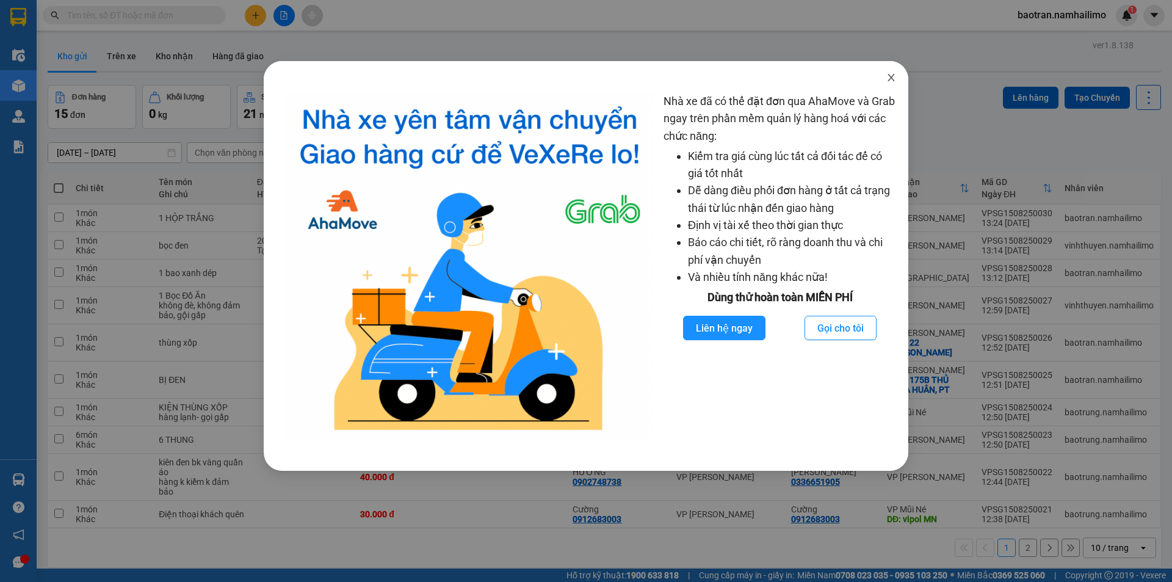
click at [893, 79] on icon "close" at bounding box center [892, 78] width 10 height 10
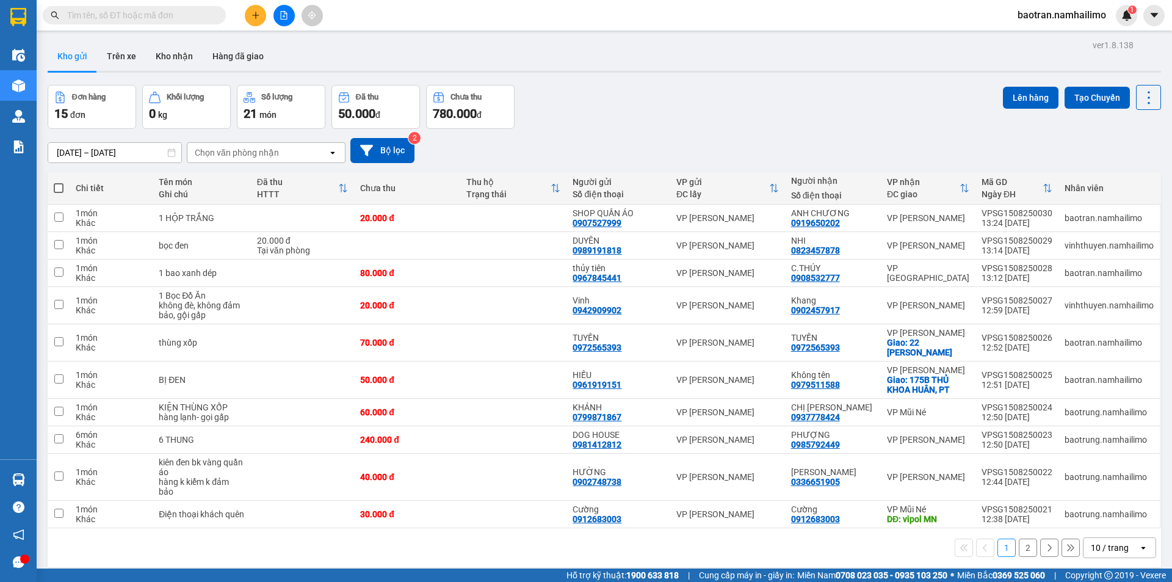
click at [1117, 151] on main "ver 1.8.138 Kho gửi Trên xe Kho nhận Hàng đã giao Đơn hàng 15 đơn Khối lượng 0 …" at bounding box center [586, 284] width 1172 height 568
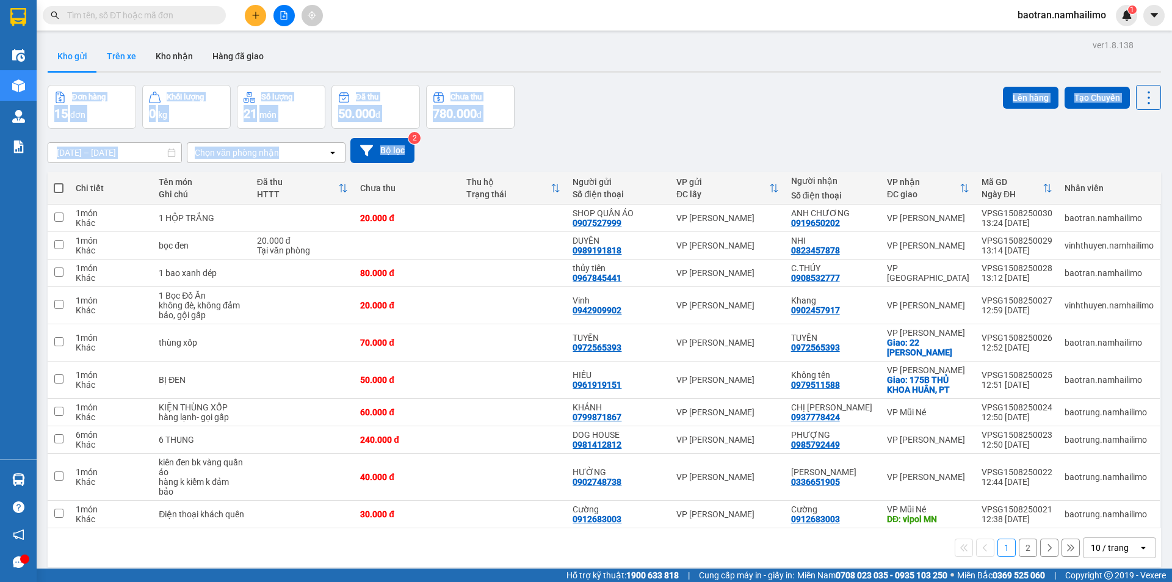
click at [117, 56] on button "Trên xe" at bounding box center [121, 56] width 49 height 29
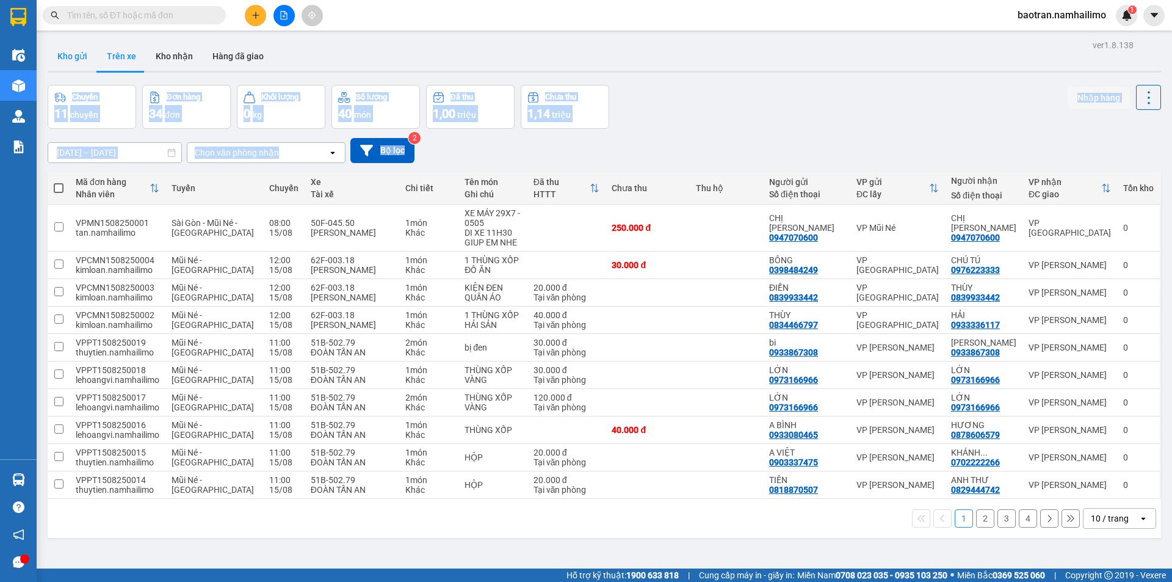
click at [78, 64] on button "Kho gửi" at bounding box center [72, 56] width 49 height 29
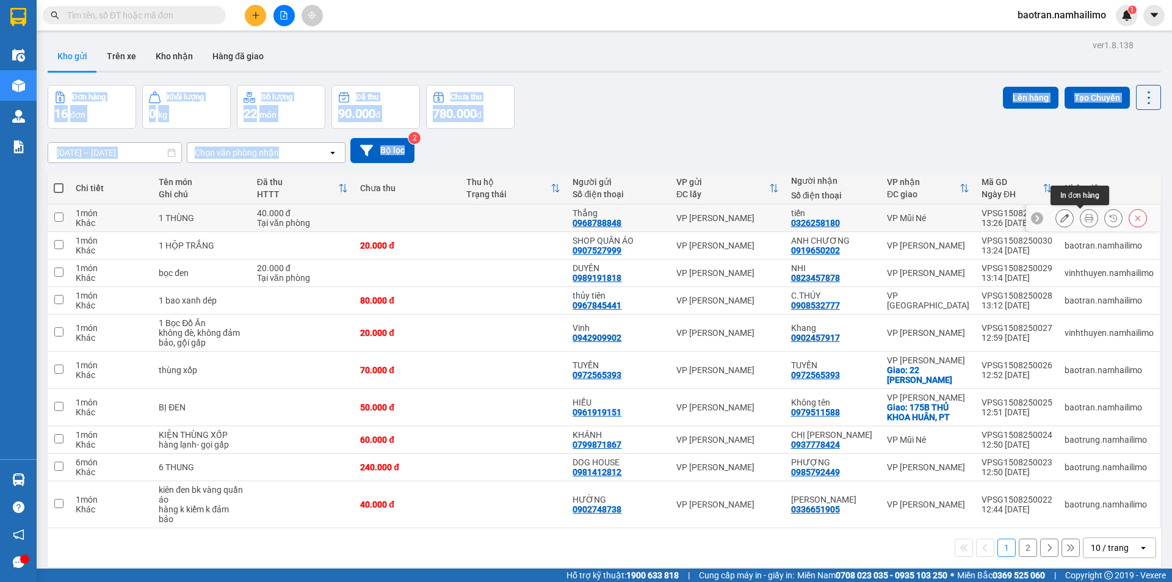
click at [1085, 219] on icon at bounding box center [1089, 218] width 9 height 9
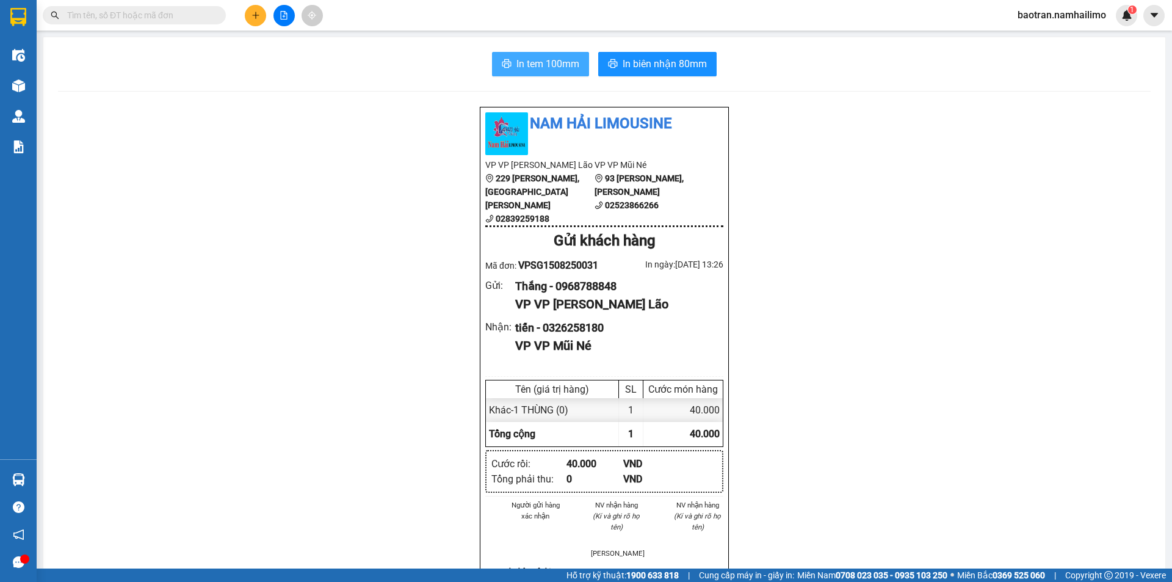
click at [554, 60] on span "In tem 100mm" at bounding box center [548, 63] width 63 height 15
click at [1153, 14] on icon "caret-down" at bounding box center [1153, 15] width 7 height 4
click at [1055, 18] on span "baotran.namhailimo" at bounding box center [1062, 14] width 108 height 15
click at [1043, 40] on span "Đăng xuất" at bounding box center [1068, 37] width 82 height 13
